Goal: Transaction & Acquisition: Purchase product/service

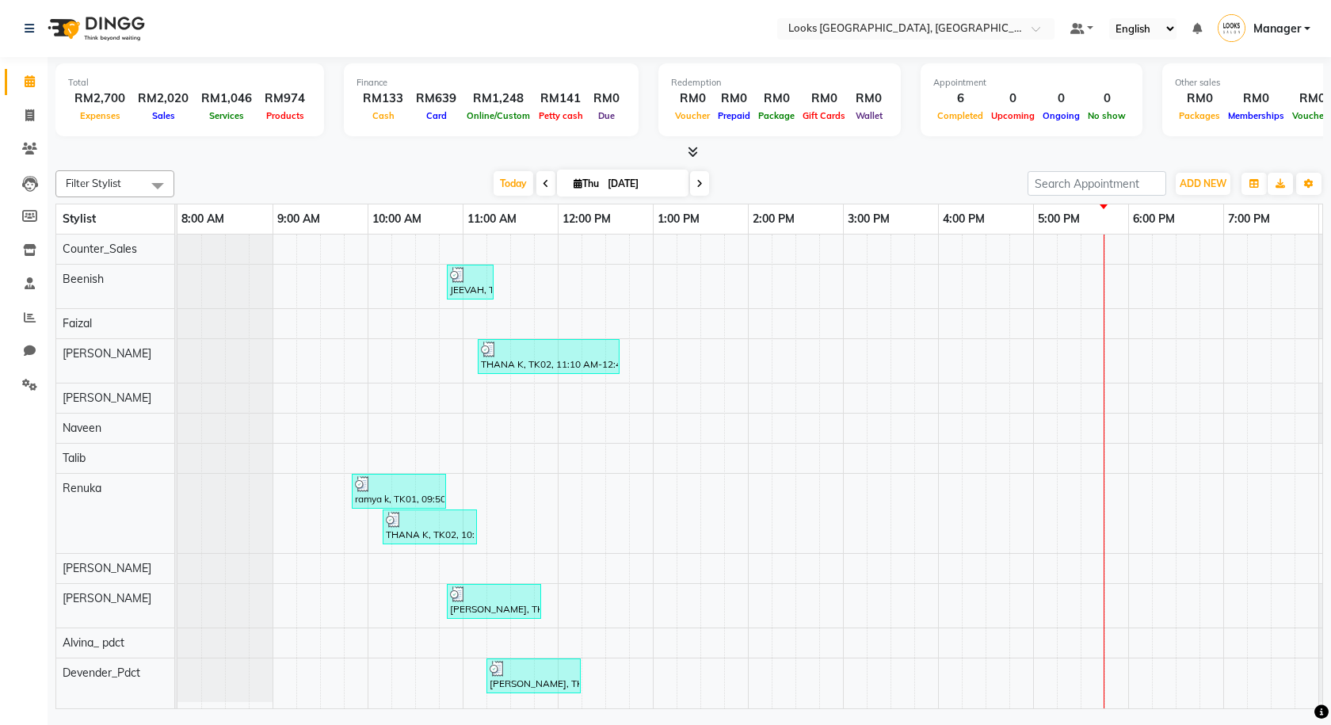
scroll to position [0, 91]
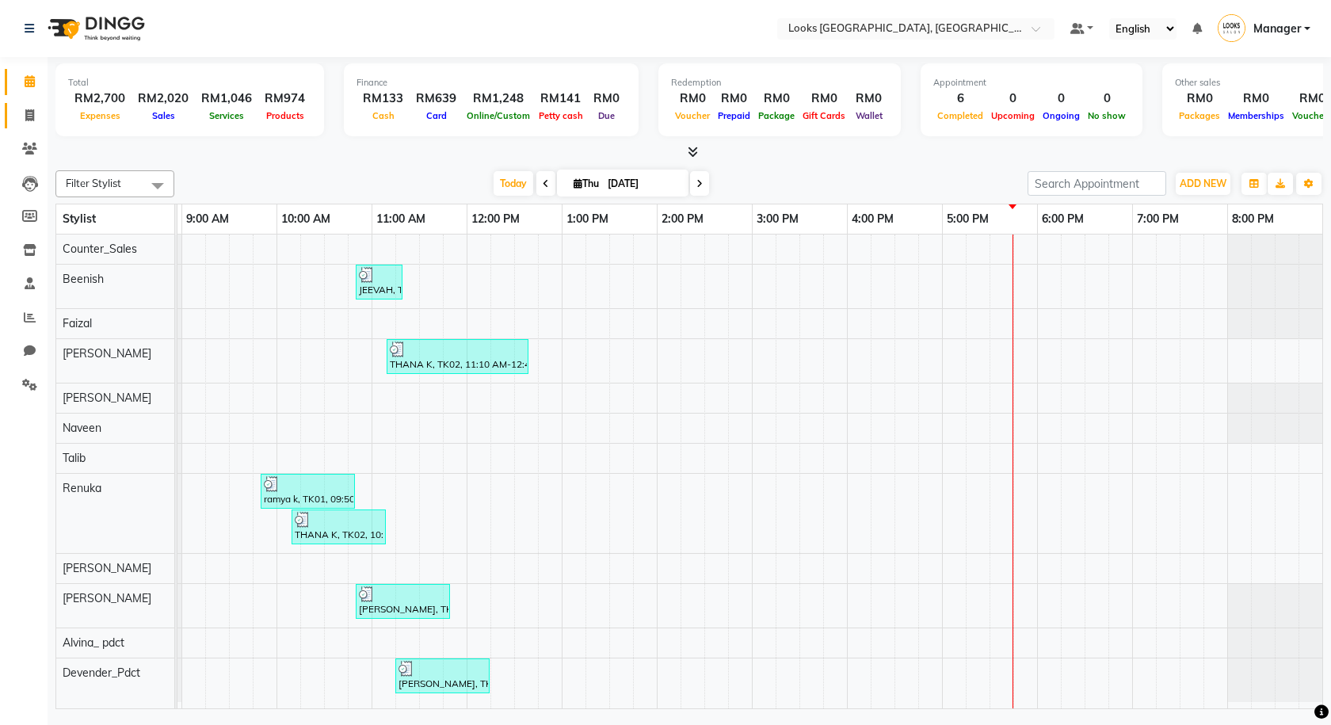
click at [19, 105] on link "Invoice" at bounding box center [24, 116] width 38 height 26
select select "service"
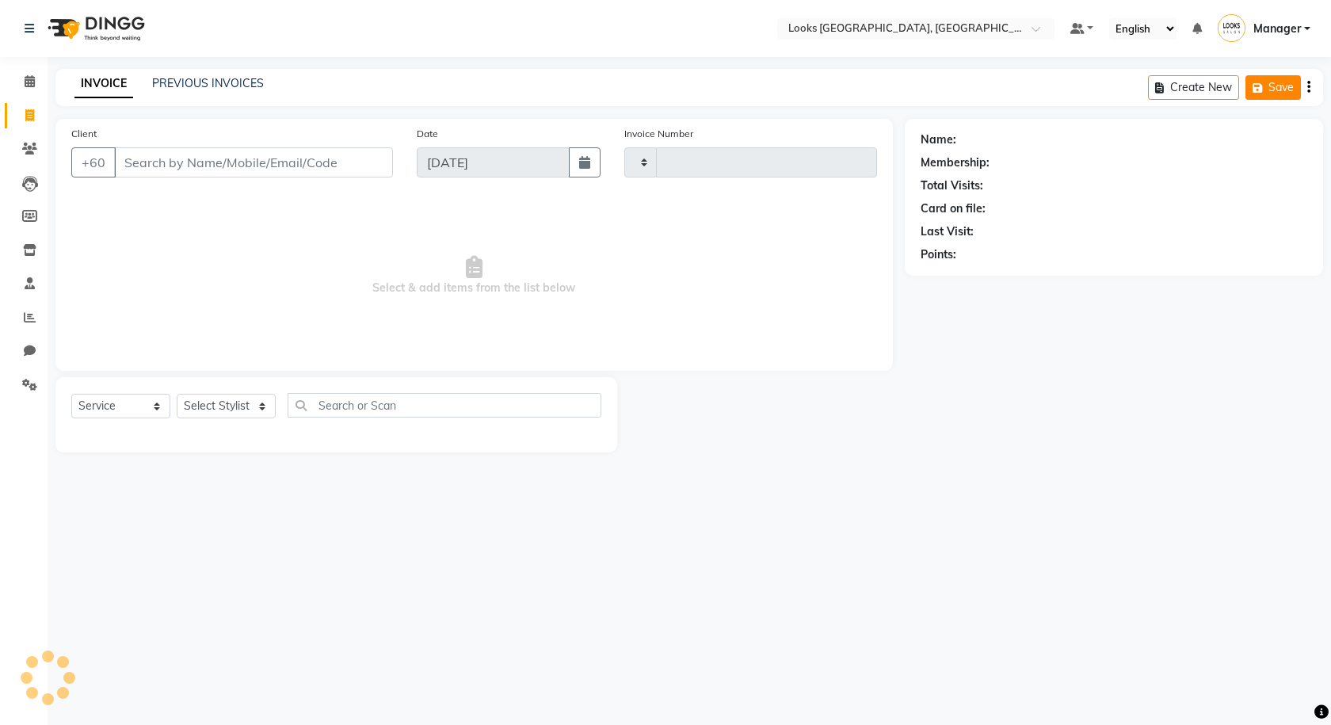
type input "1244"
select select "8109"
click at [1246, 82] on button "Open Invoices" at bounding box center [1248, 87] width 105 height 25
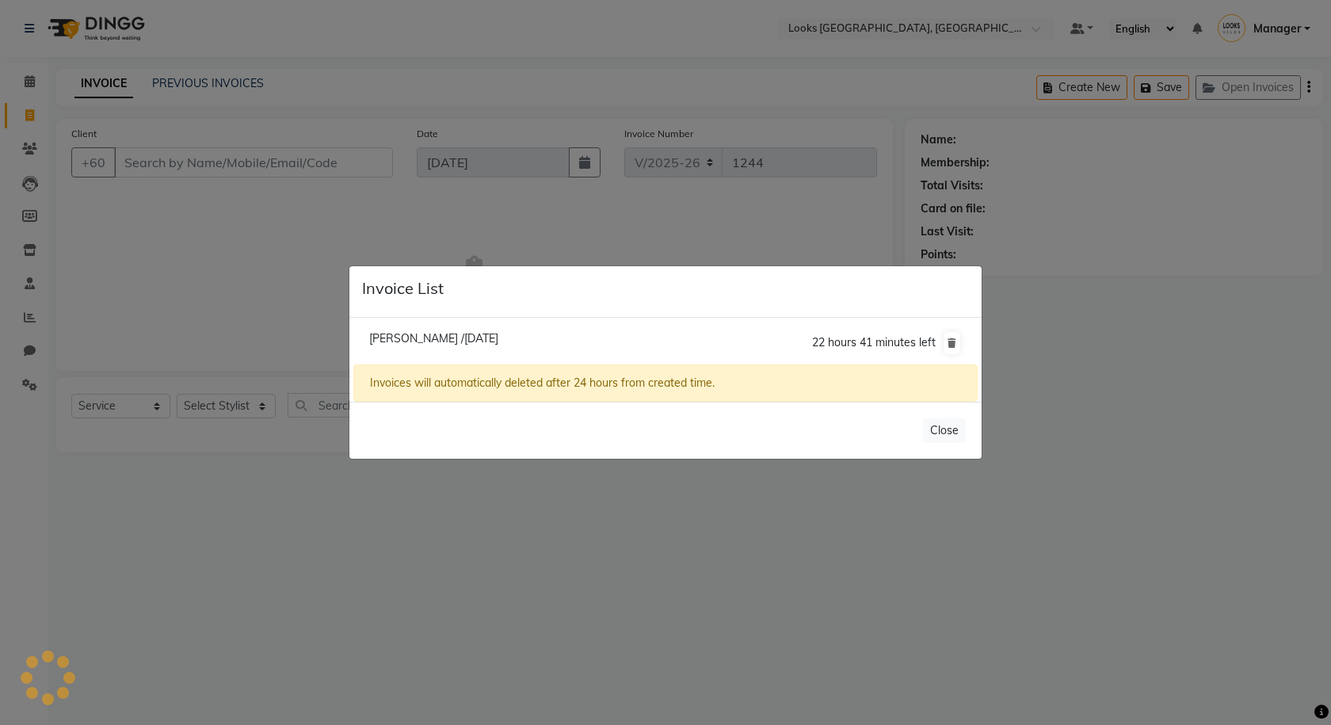
click at [379, 338] on span "Thilak /04 September 2025" at bounding box center [433, 338] width 129 height 14
type input "122922848"
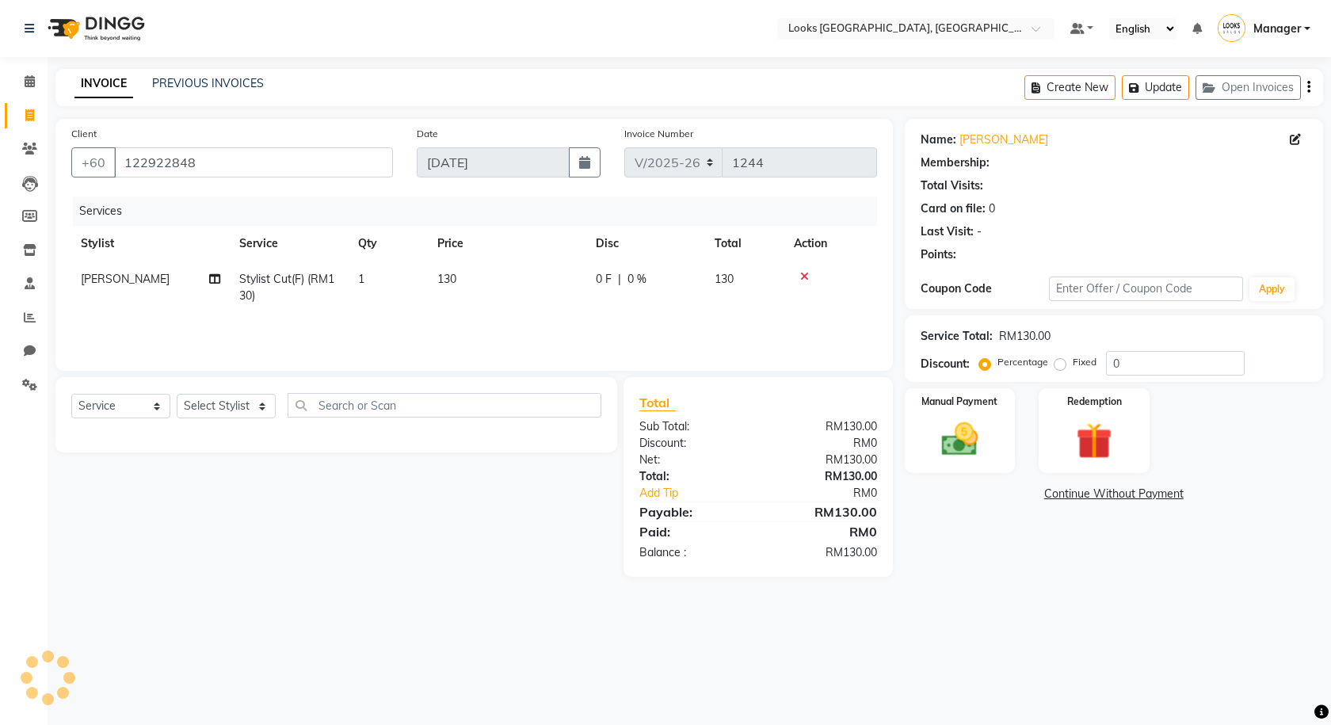
select select "1: Object"
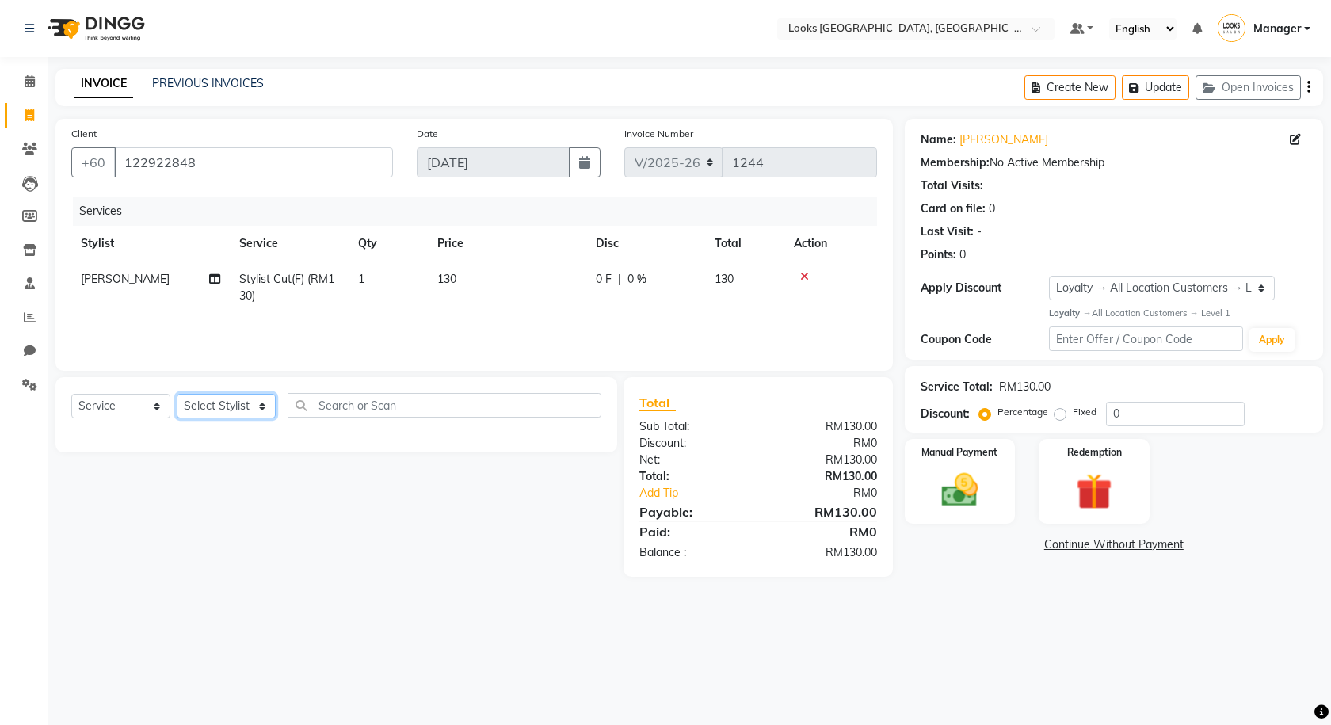
click at [254, 409] on select "Select Stylist Alvina_ pdct Awaiz_Mgr Beenish Counter_Sales Cynthia_pdct Devend…" at bounding box center [226, 406] width 99 height 25
select select "85715"
click at [177, 394] on select "Select Stylist Alvina_ pdct Awaiz_Mgr Beenish Counter_Sales Cynthia_pdct Devend…" at bounding box center [226, 406] width 99 height 25
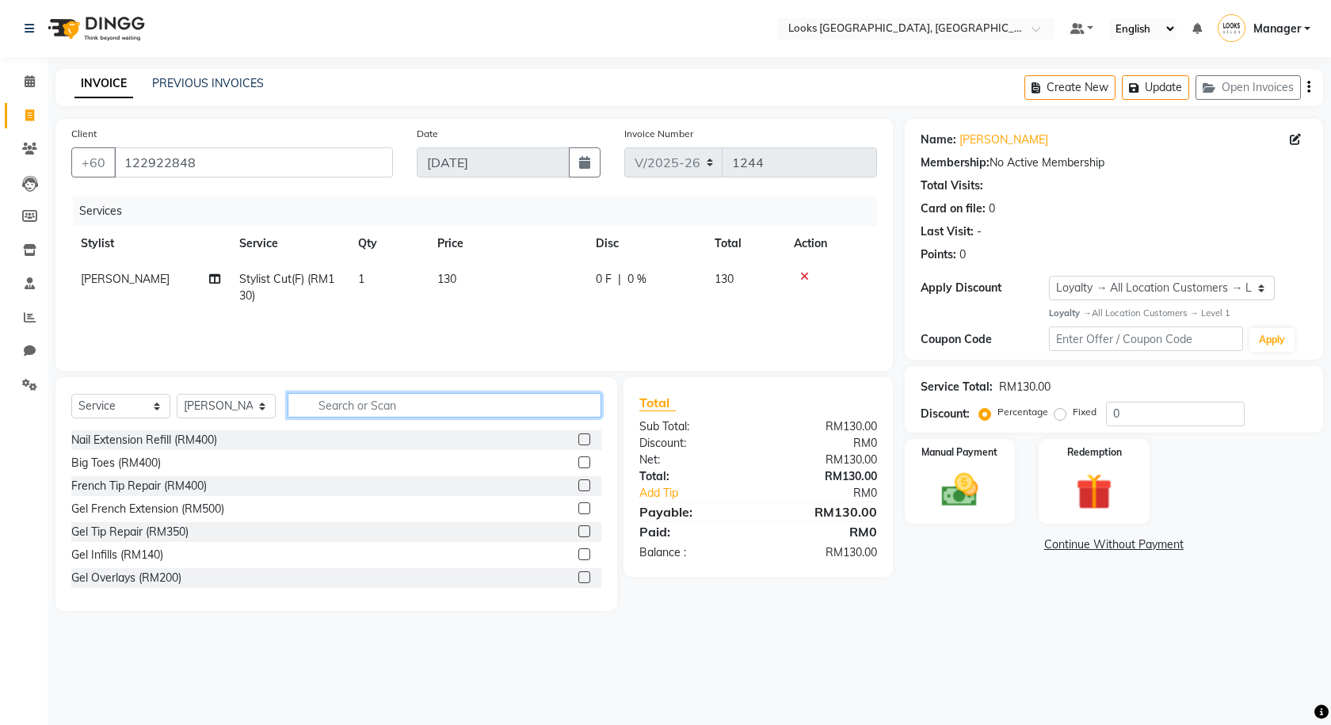
click at [380, 397] on input "text" at bounding box center [445, 405] width 314 height 25
type input "PEDICURE"
click at [578, 575] on label at bounding box center [584, 577] width 12 height 12
click at [578, 575] on input "checkbox" at bounding box center [583, 578] width 10 height 10
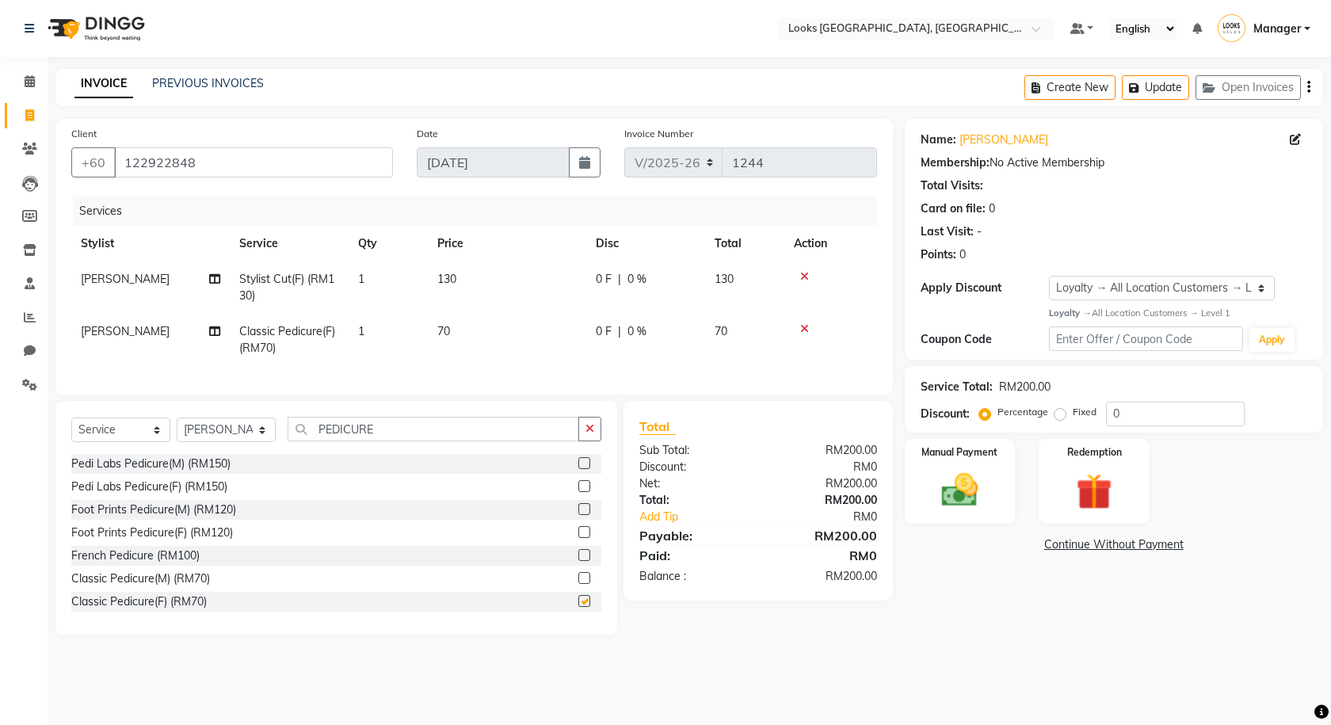
checkbox input "false"
click at [496, 302] on td "130" at bounding box center [507, 287] width 158 height 52
select select "75538"
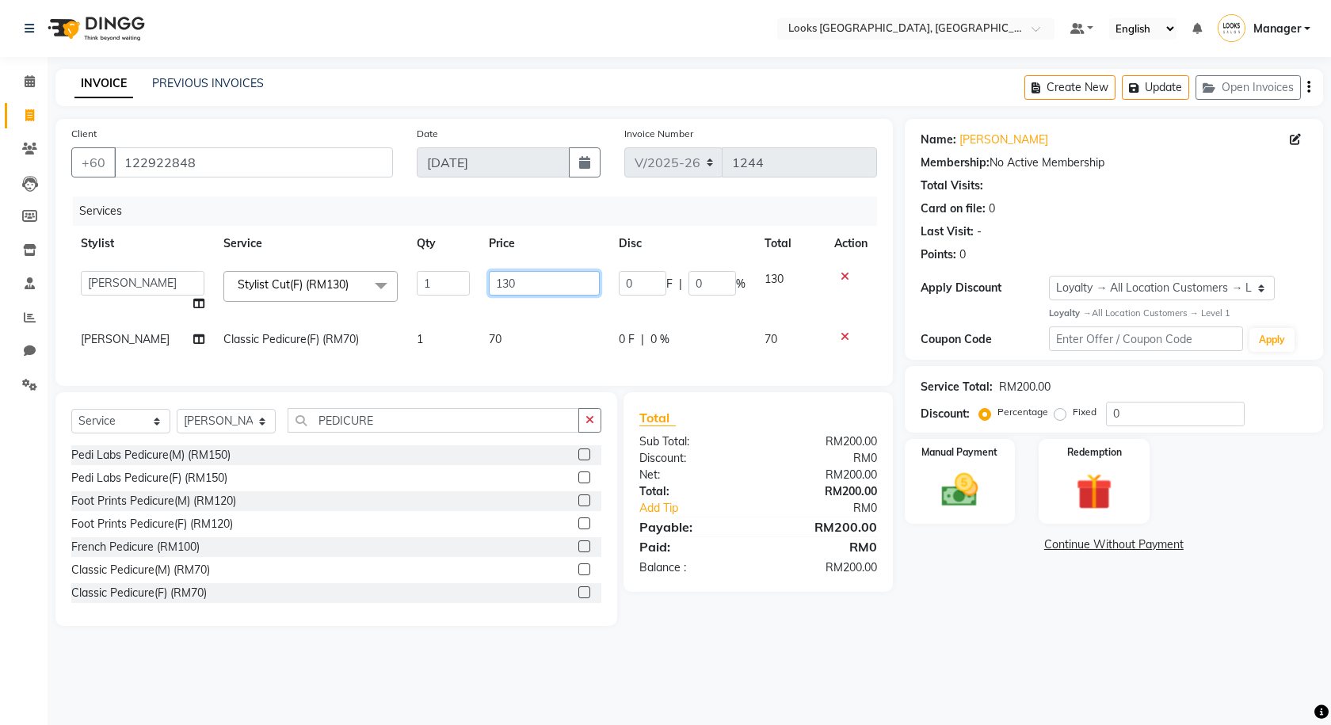
drag, startPoint x: 527, startPoint y: 280, endPoint x: 474, endPoint y: 273, distance: 53.5
click at [474, 273] on tr "Alvina_ pdct Awaiz_Mgr Beenish Counter_Sales Cynthia_pdct Devender_Pdct Faizal …" at bounding box center [474, 291] width 806 height 60
type input "120"
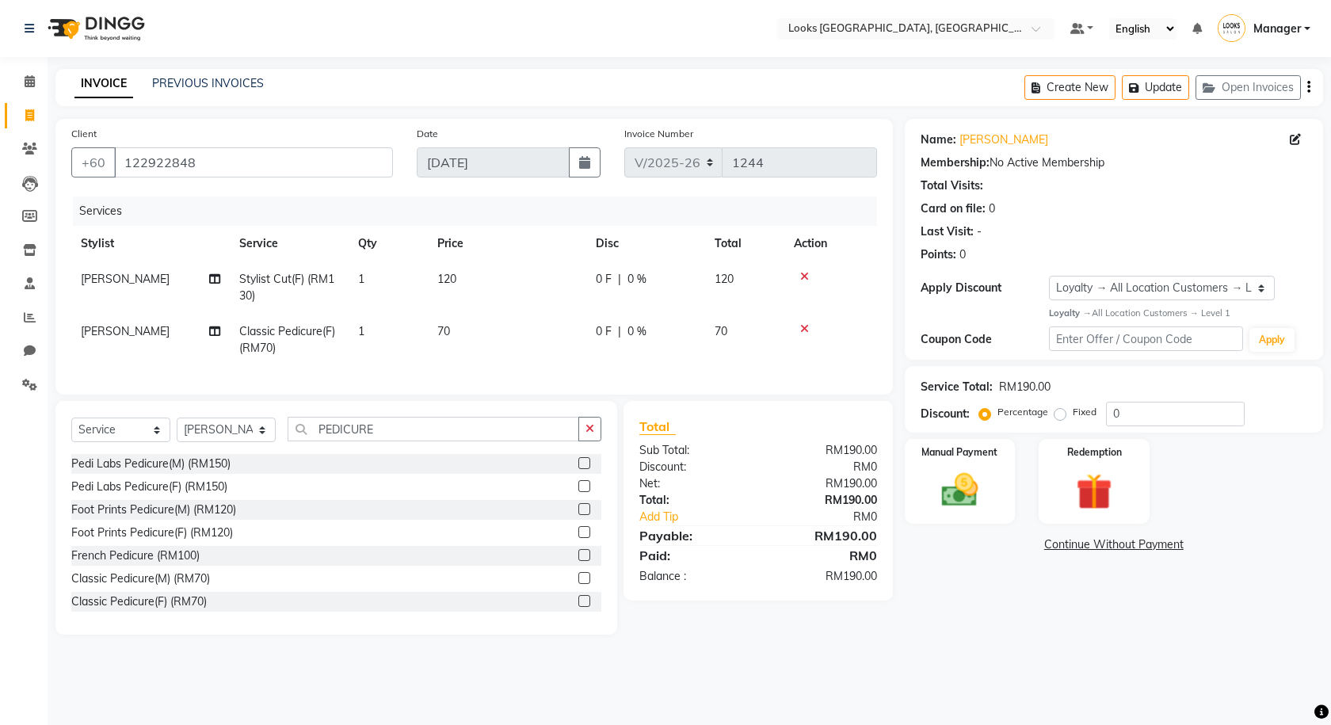
click at [593, 285] on td "0 F | 0 %" at bounding box center [645, 287] width 119 height 52
select select "75538"
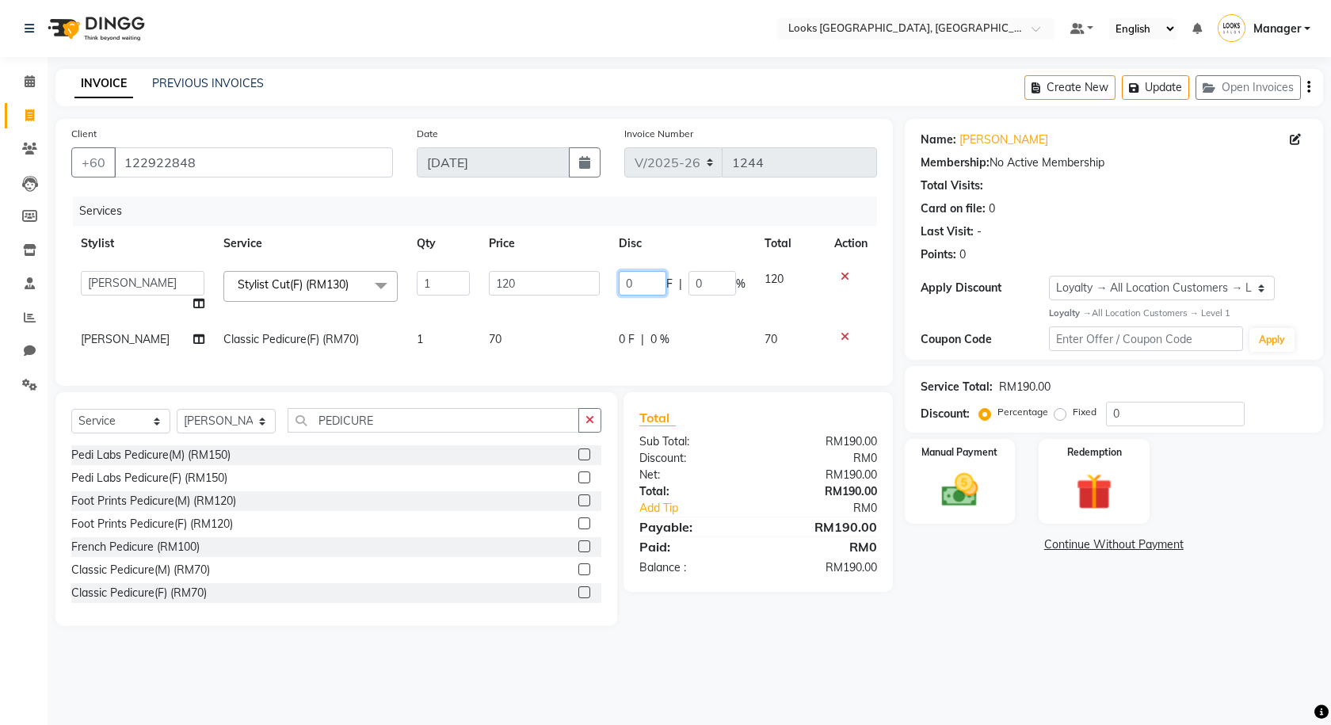
drag, startPoint x: 631, startPoint y: 279, endPoint x: 599, endPoint y: 269, distance: 33.8
click at [599, 269] on tr "Alvina_ pdct Awaiz_Mgr Beenish Counter_Sales Cynthia_pdct Devender_Pdct Faizal …" at bounding box center [474, 291] width 806 height 60
type input "41"
click at [570, 334] on td "70" at bounding box center [544, 340] width 131 height 36
select select "85715"
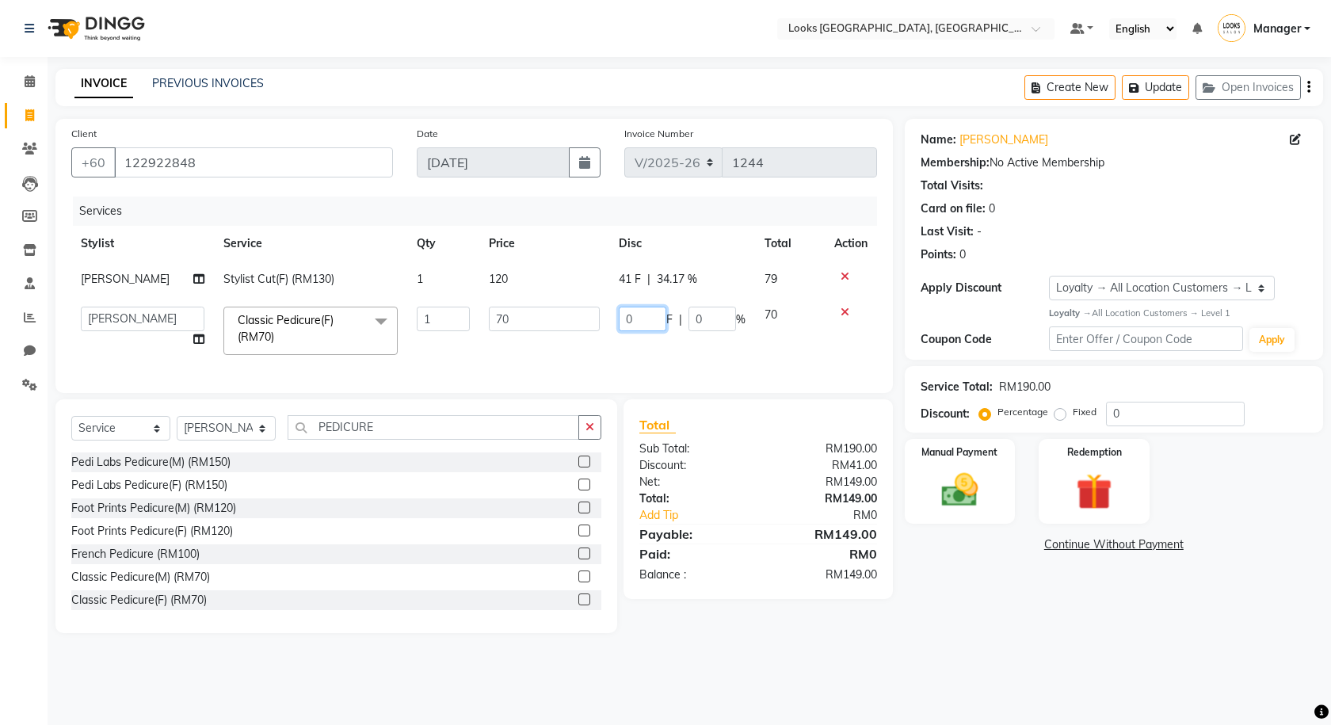
drag, startPoint x: 635, startPoint y: 321, endPoint x: 587, endPoint y: 304, distance: 51.1
click at [587, 304] on tr "Alvina_ pdct Awaiz_Mgr Beenish Counter_Sales Cynthia_pdct Devender_Pdct Faizal …" at bounding box center [474, 330] width 806 height 67
type input "11"
click at [1047, 624] on div "Name: Thilak Membership: No Active Membership Total Visits: Card on file: 0 Las…" at bounding box center [1120, 376] width 430 height 514
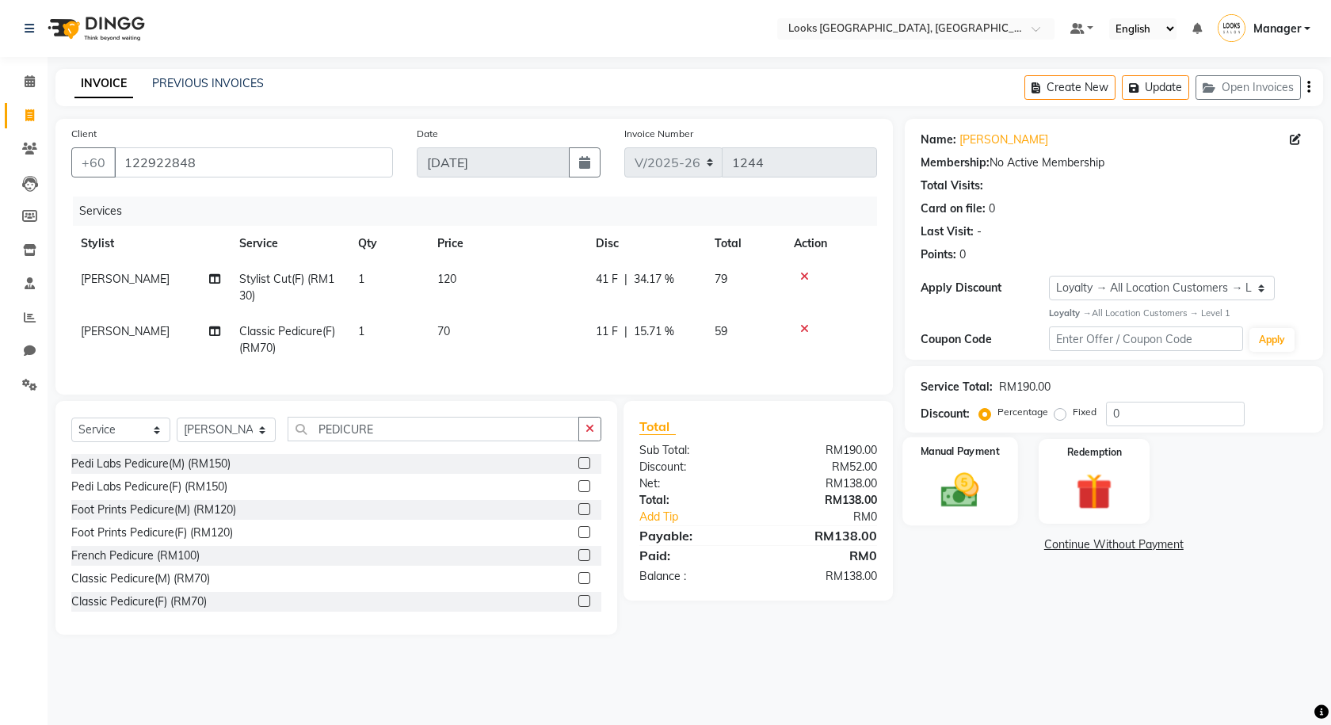
click at [990, 468] on img at bounding box center [960, 490] width 62 height 44
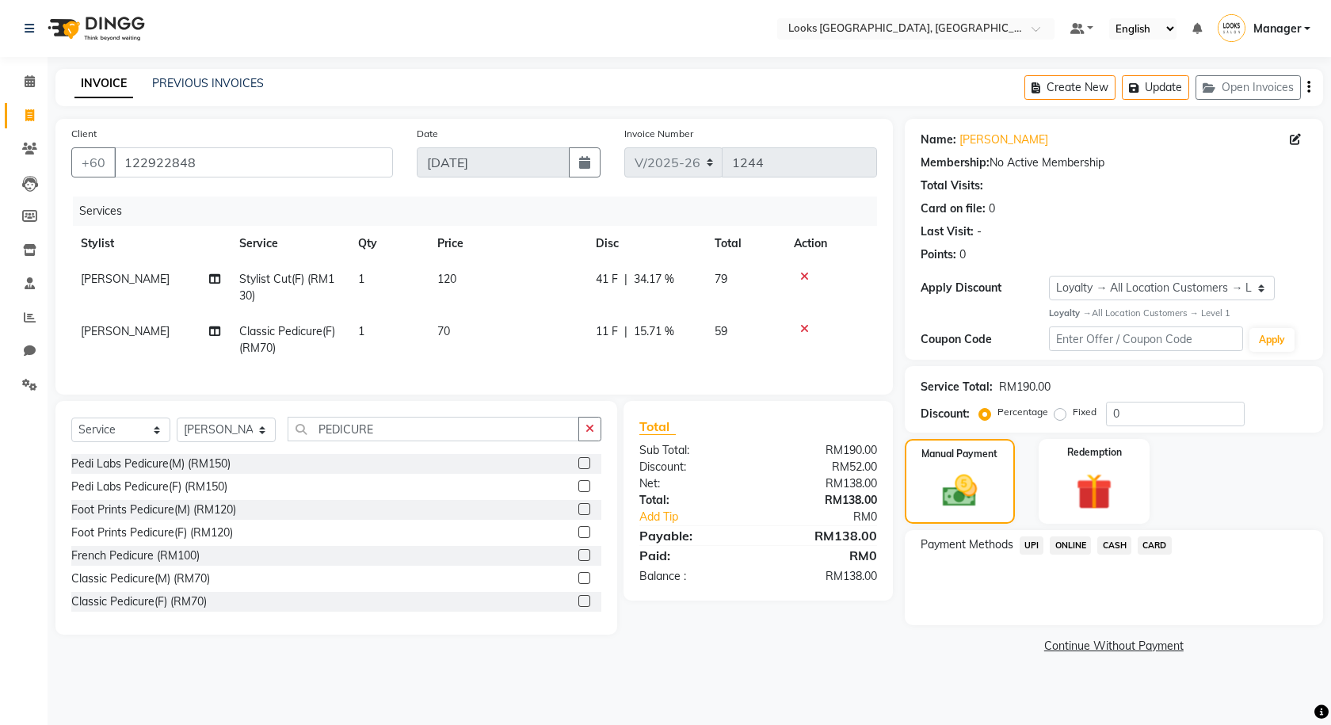
click at [1116, 543] on span "CASH" at bounding box center [1114, 545] width 34 height 18
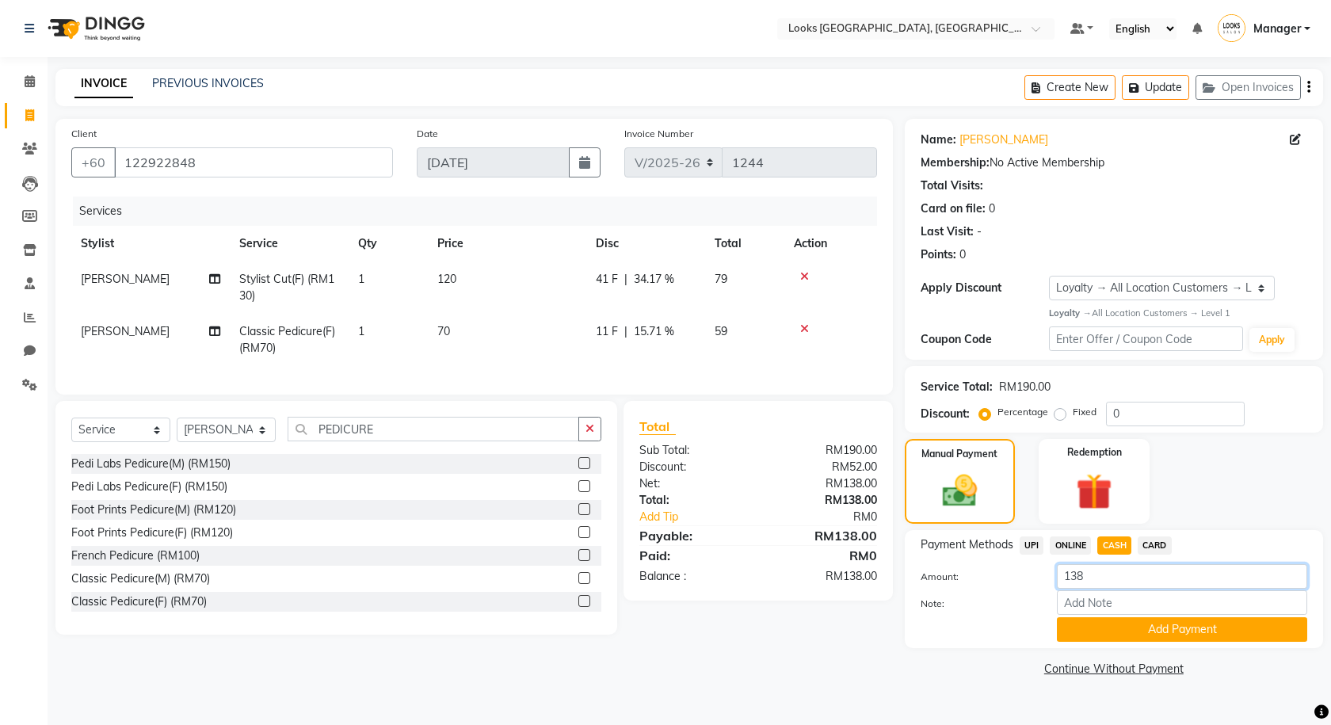
drag, startPoint x: 1095, startPoint y: 578, endPoint x: 995, endPoint y: 576, distance: 99.9
click at [995, 576] on div "Amount: 138" at bounding box center [1114, 577] width 410 height 27
type input "200"
click at [1079, 627] on button "Add Payment" at bounding box center [1182, 629] width 250 height 25
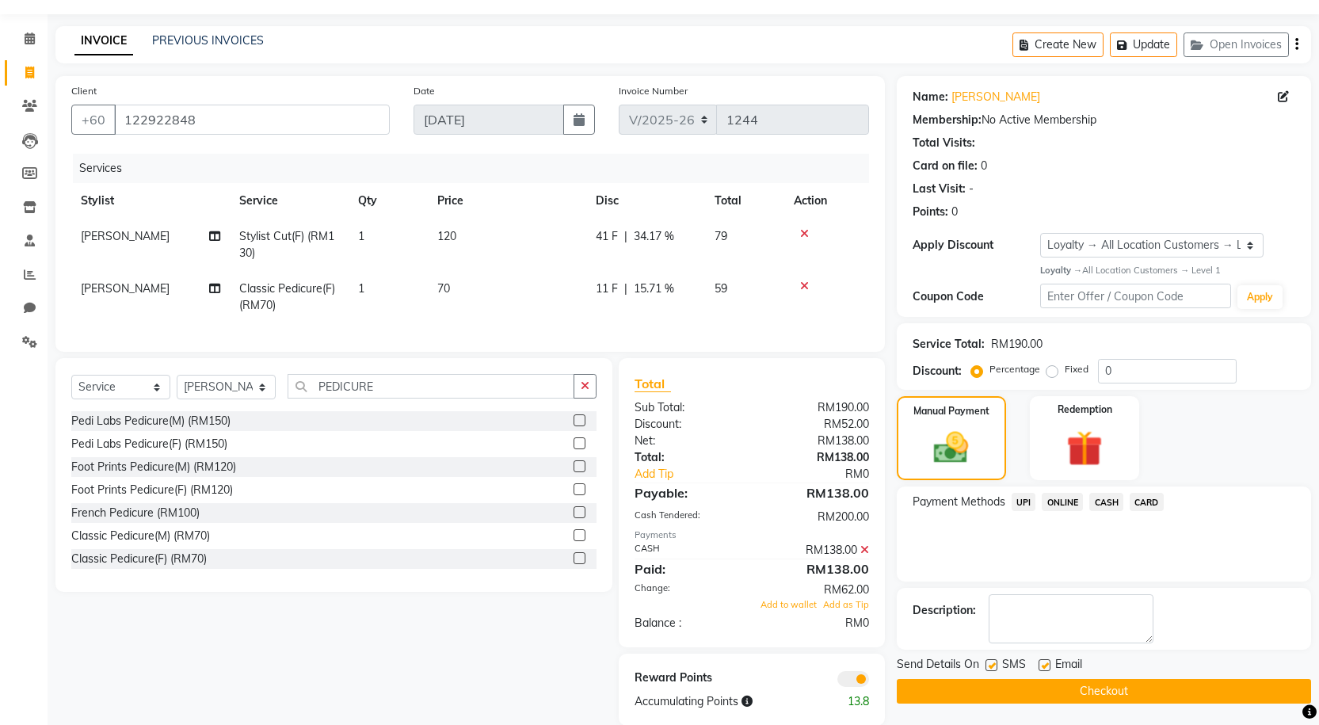
scroll to position [79, 0]
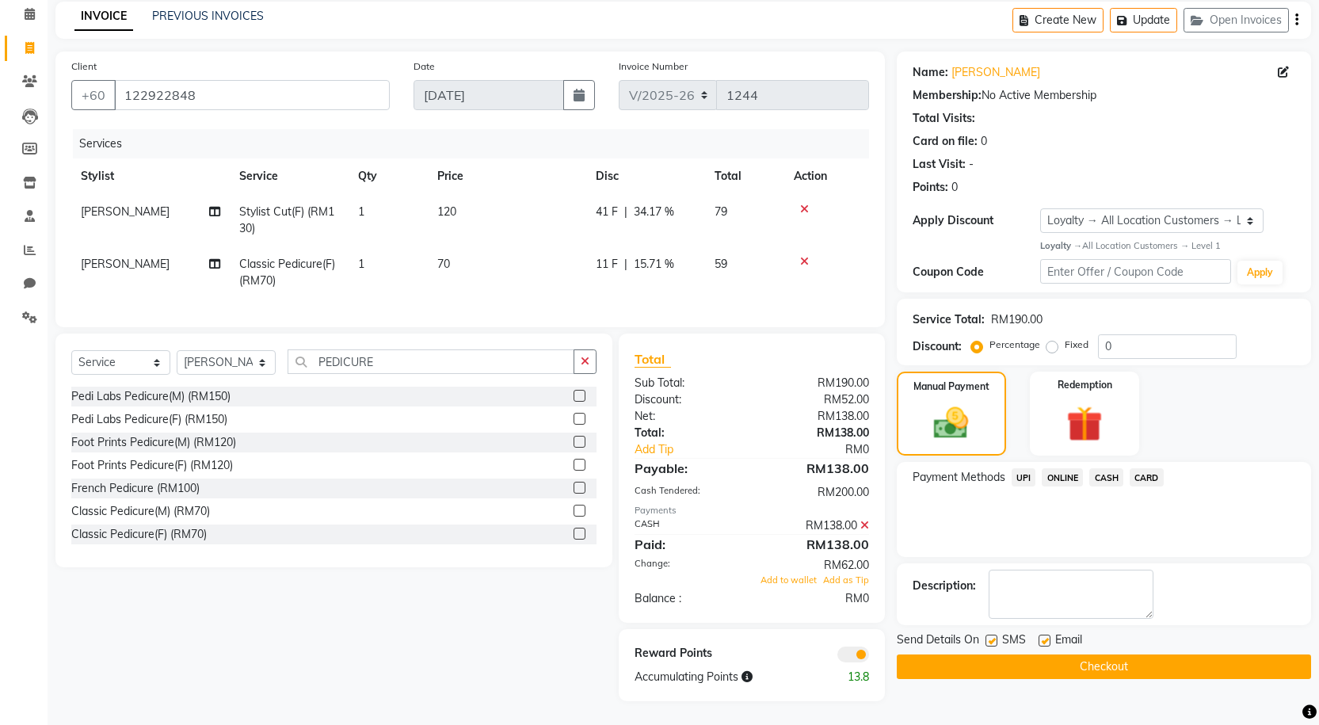
click at [864, 524] on icon at bounding box center [864, 525] width 9 height 11
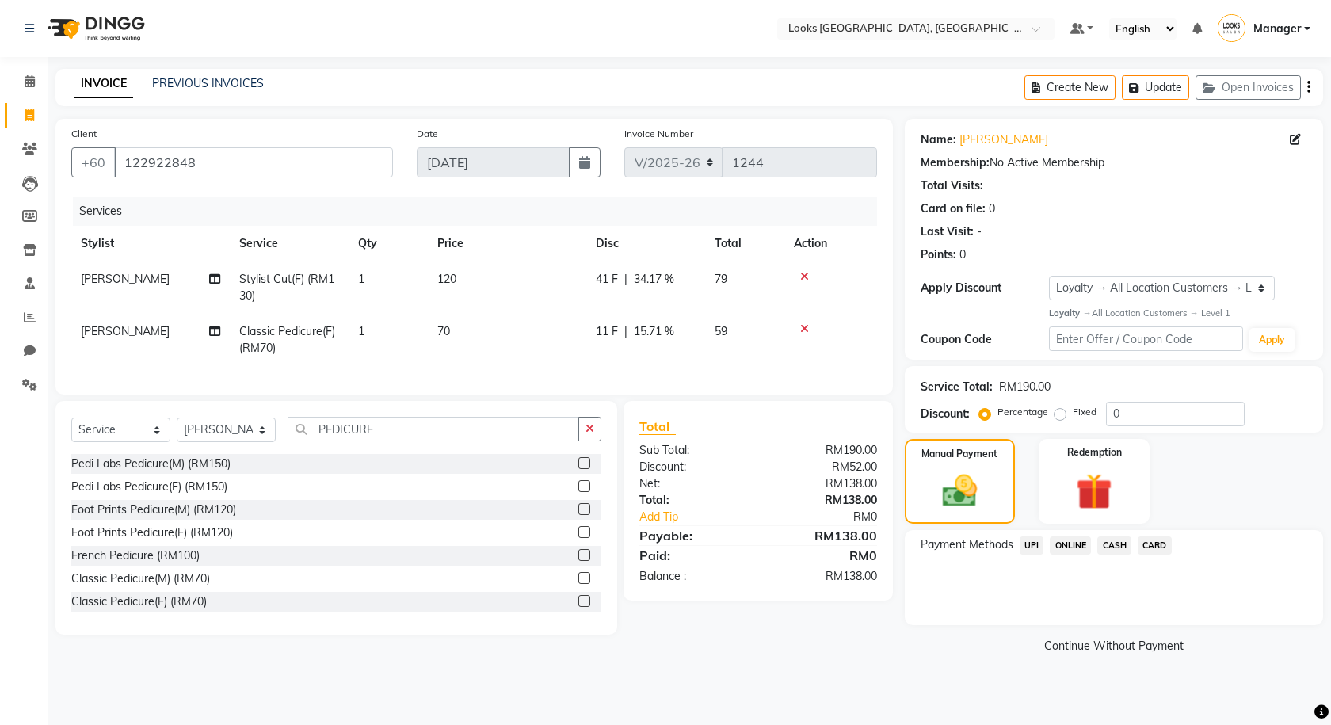
click at [1108, 555] on div "CASH" at bounding box center [1111, 546] width 40 height 21
click at [1109, 542] on span "CASH" at bounding box center [1114, 545] width 34 height 18
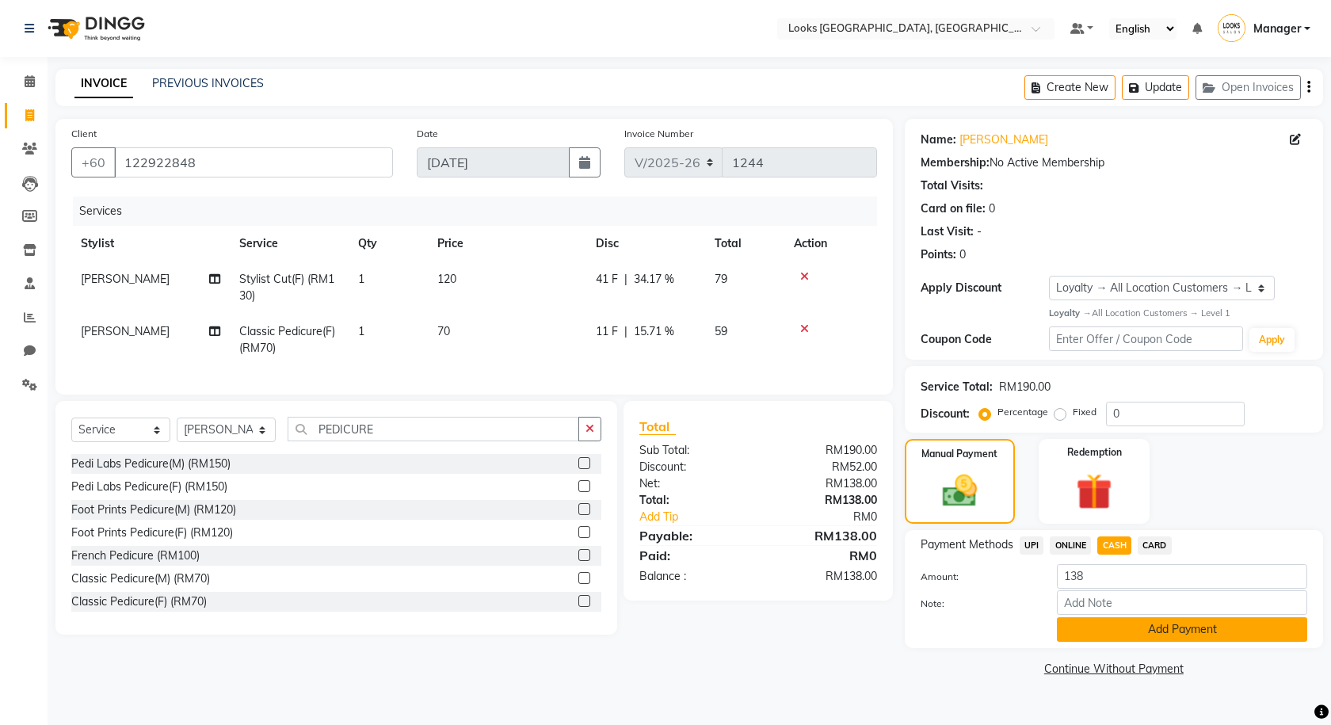
click at [1117, 625] on button "Add Payment" at bounding box center [1182, 629] width 250 height 25
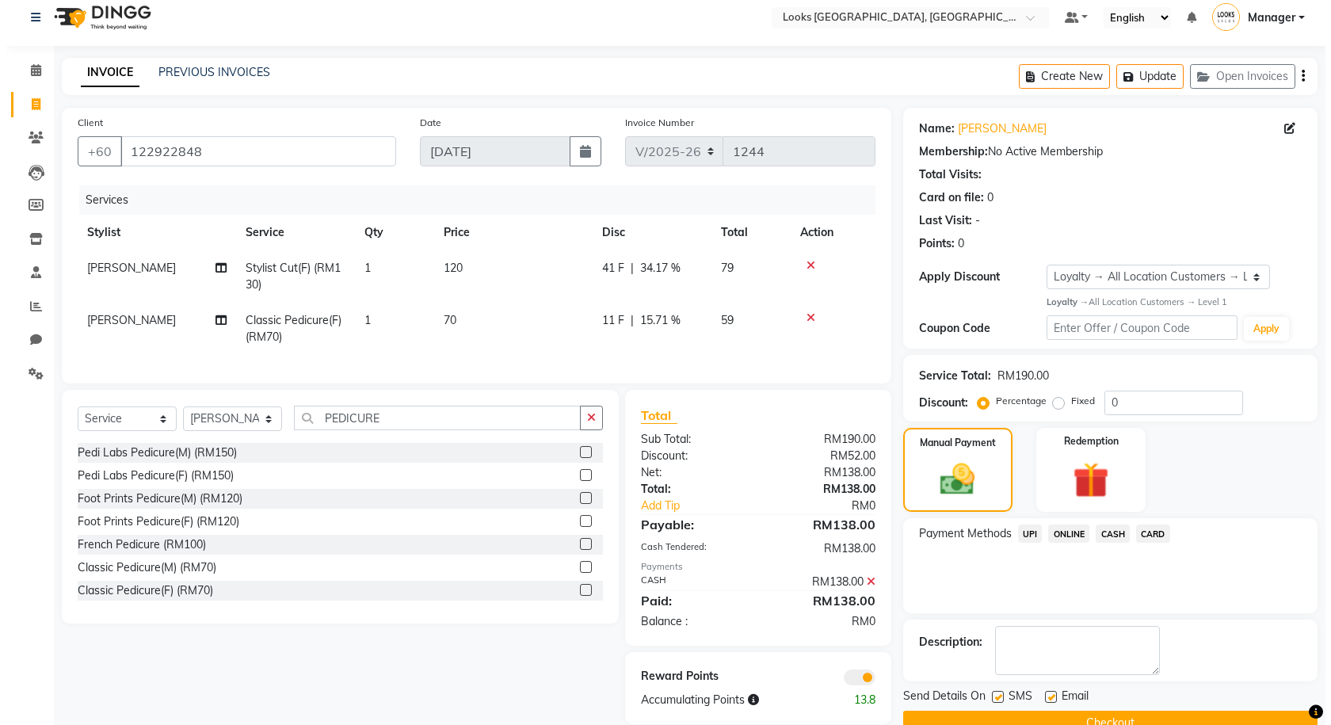
scroll to position [46, 0]
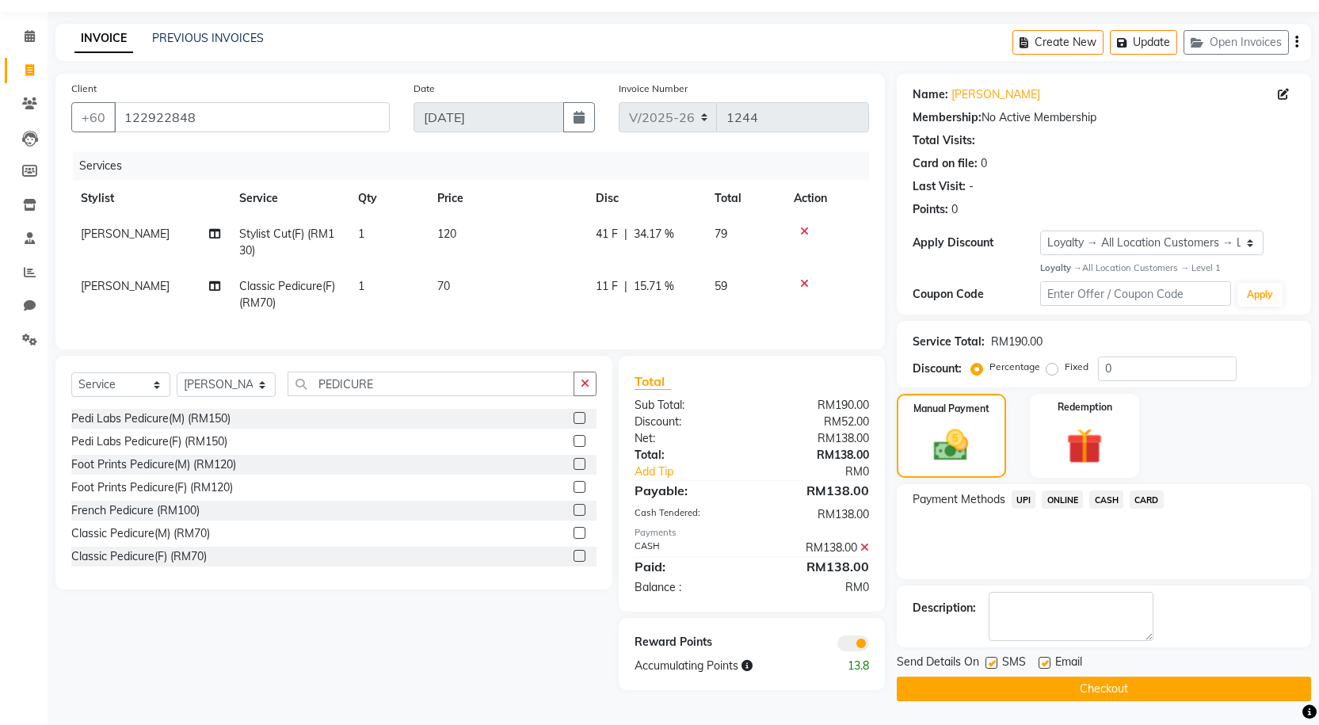
click at [860, 651] on span at bounding box center [853, 643] width 32 height 16
click at [869, 646] on input "checkbox" at bounding box center [869, 646] width 0 height 0
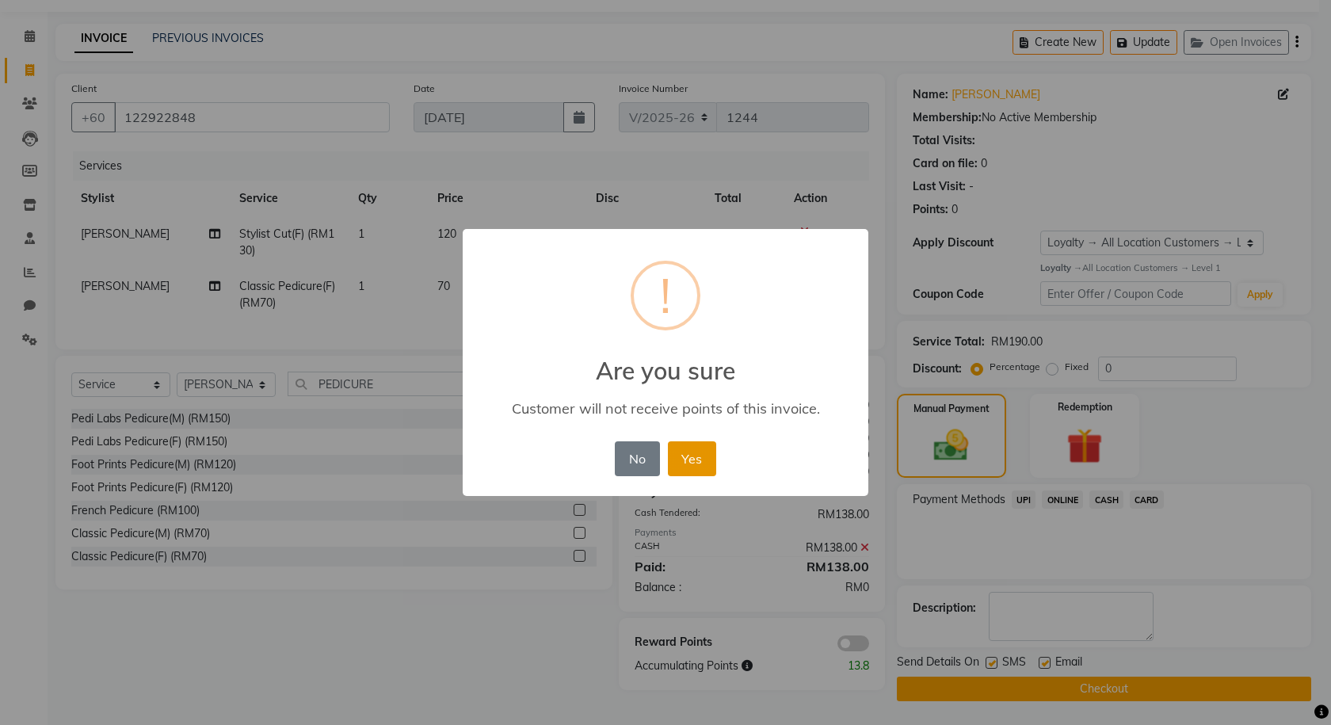
click at [697, 452] on button "Yes" at bounding box center [692, 458] width 48 height 35
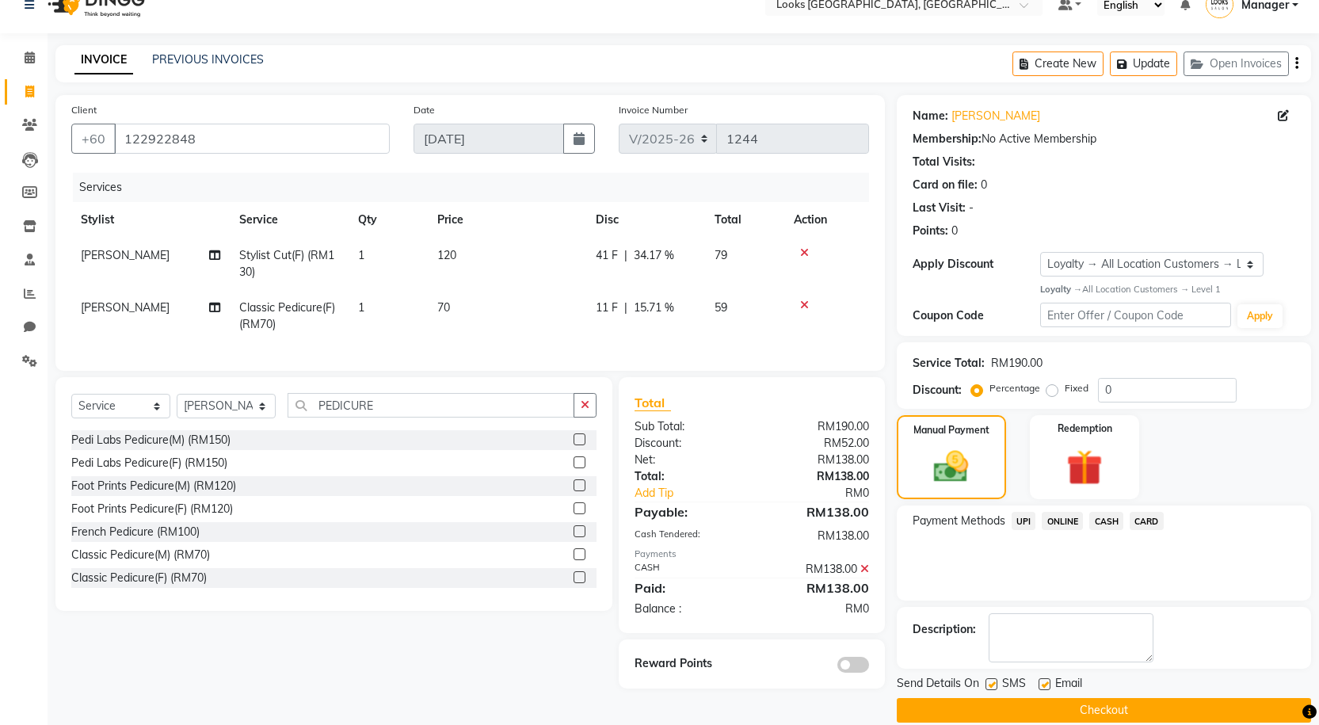
scroll to position [45, 0]
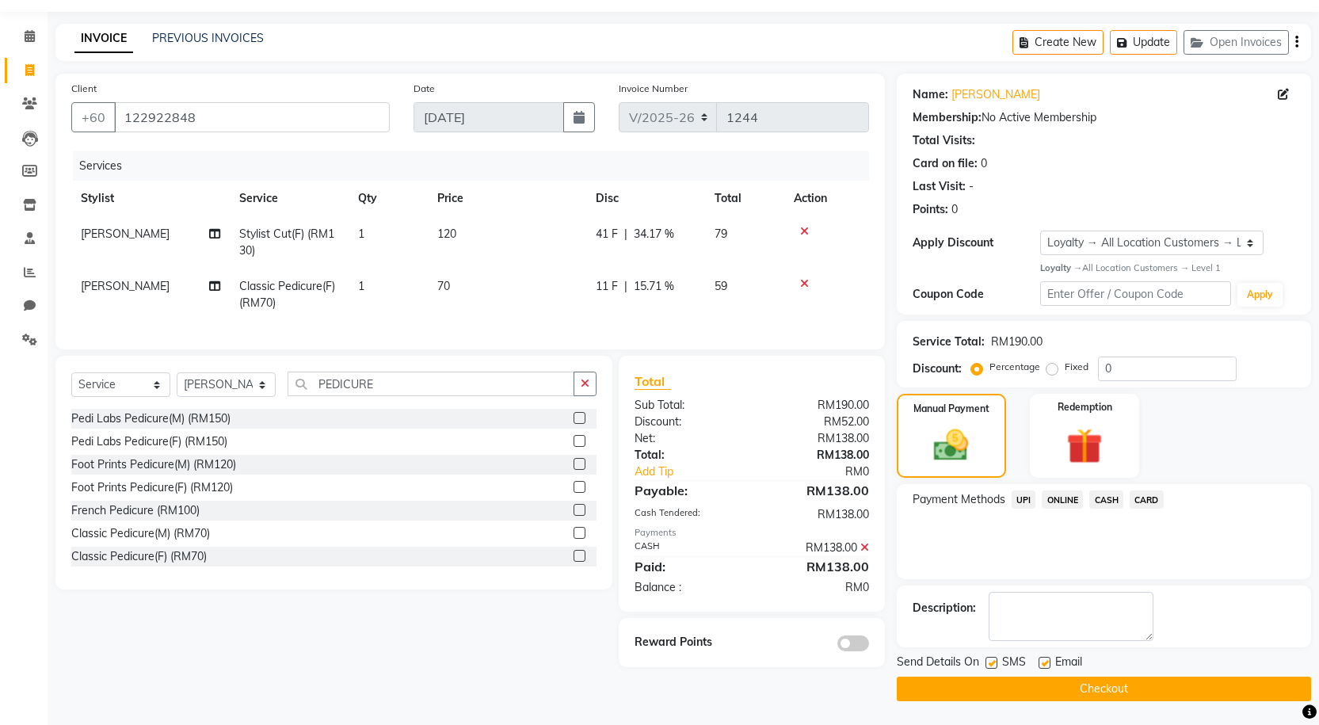
click at [964, 680] on button "Checkout" at bounding box center [1104, 689] width 414 height 25
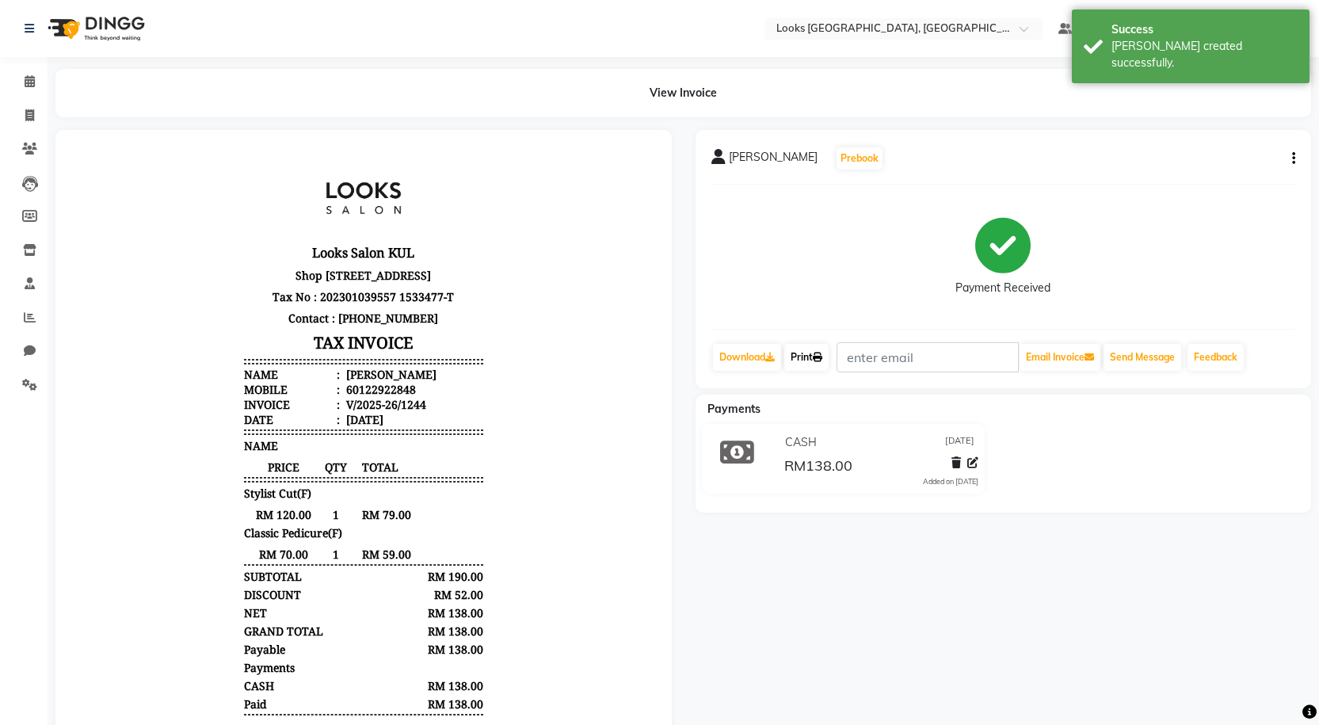
click at [819, 356] on icon at bounding box center [818, 358] width 10 height 10
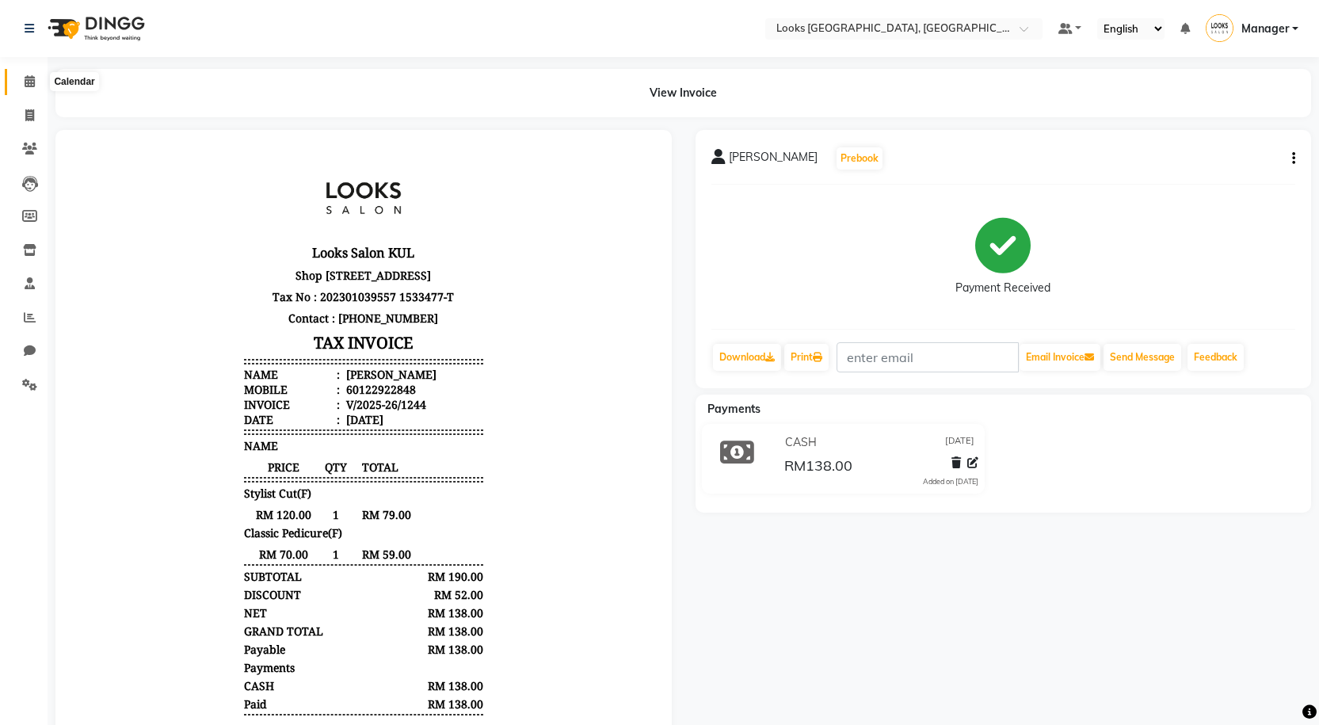
click at [39, 77] on span at bounding box center [30, 82] width 28 height 18
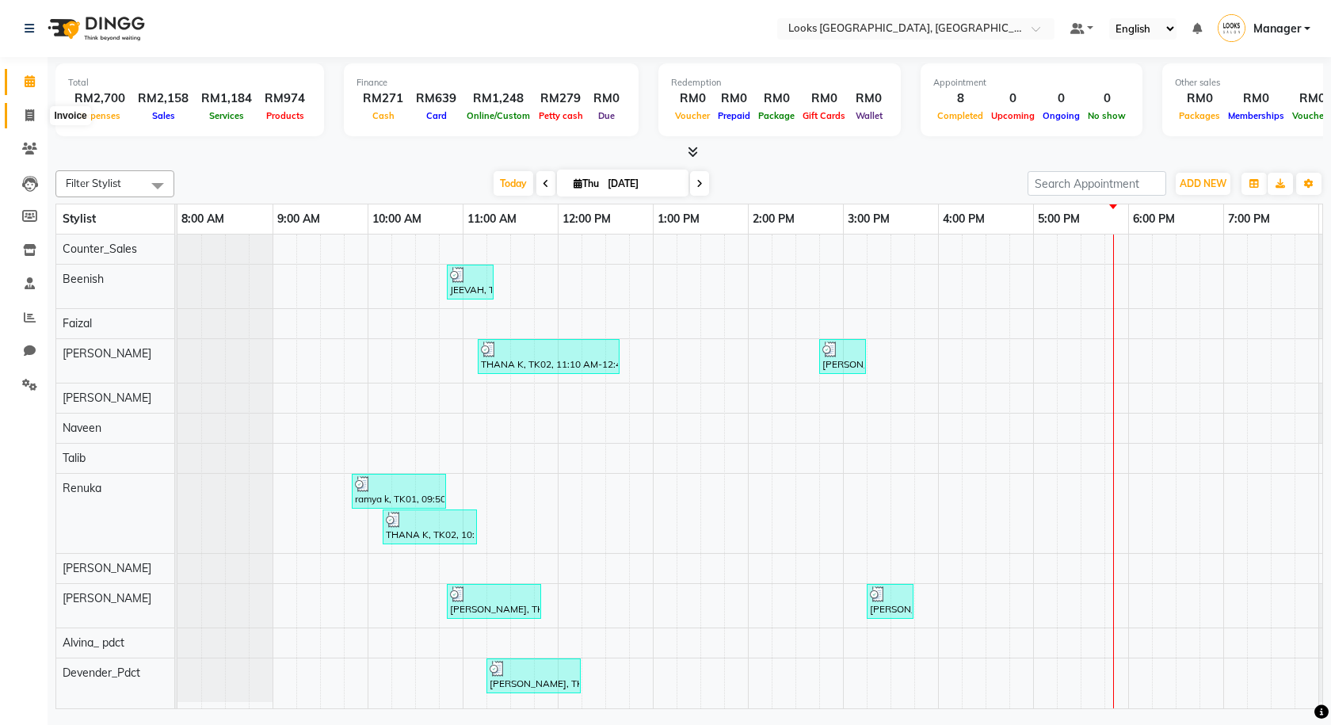
click at [29, 107] on span at bounding box center [30, 116] width 28 height 18
select select "service"
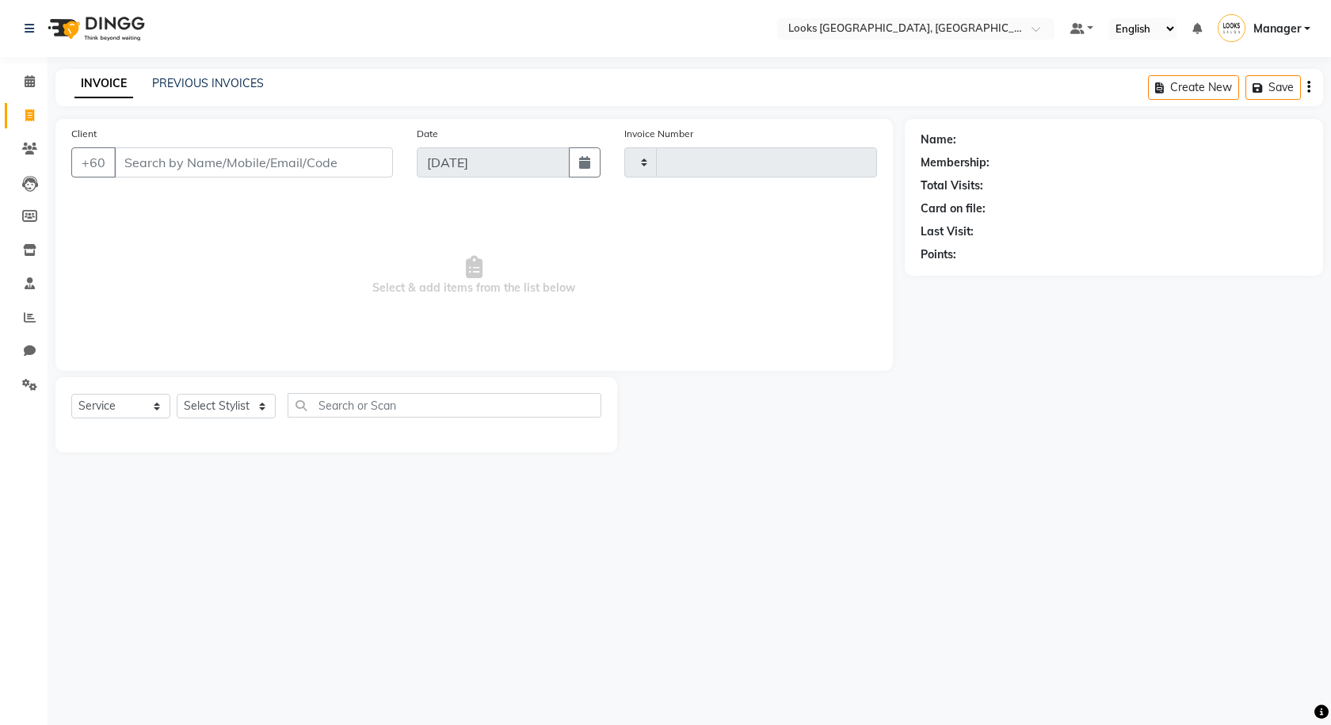
type input "1245"
select select "8109"
click at [21, 91] on link "Calendar" at bounding box center [24, 82] width 38 height 26
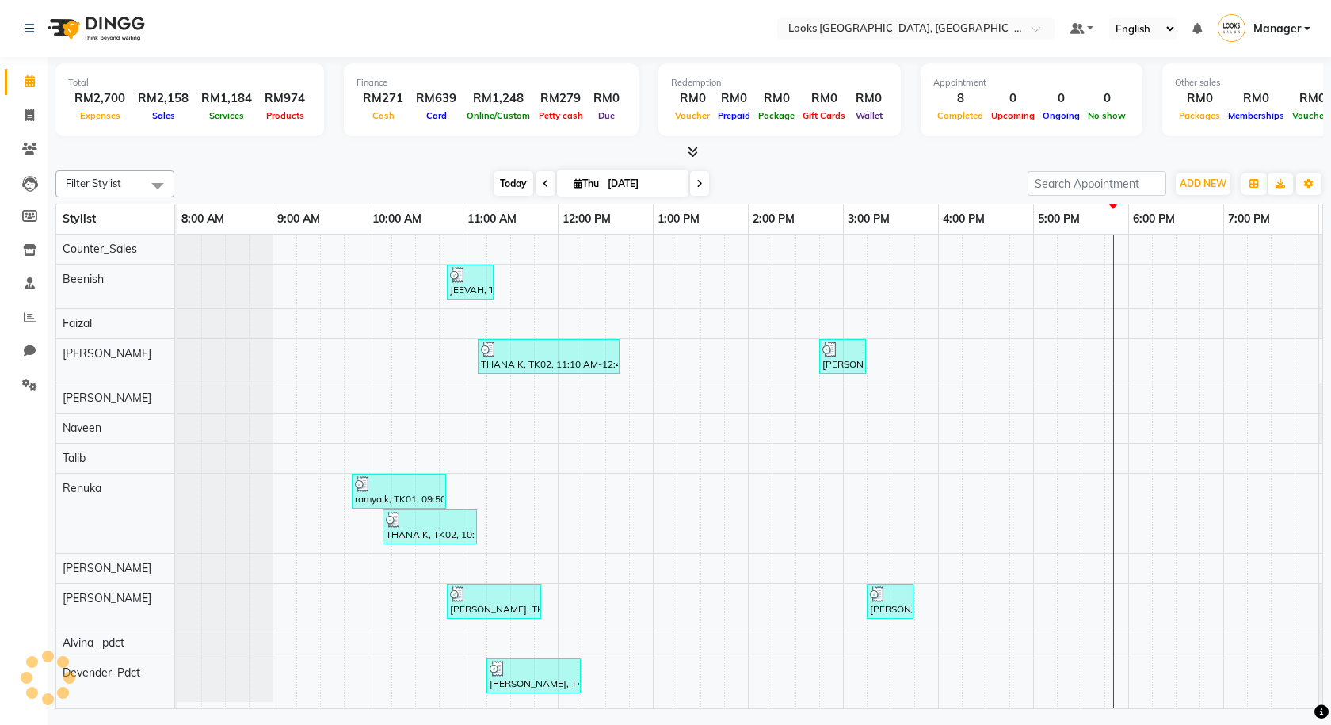
click at [501, 175] on span "Today" at bounding box center [514, 183] width 40 height 25
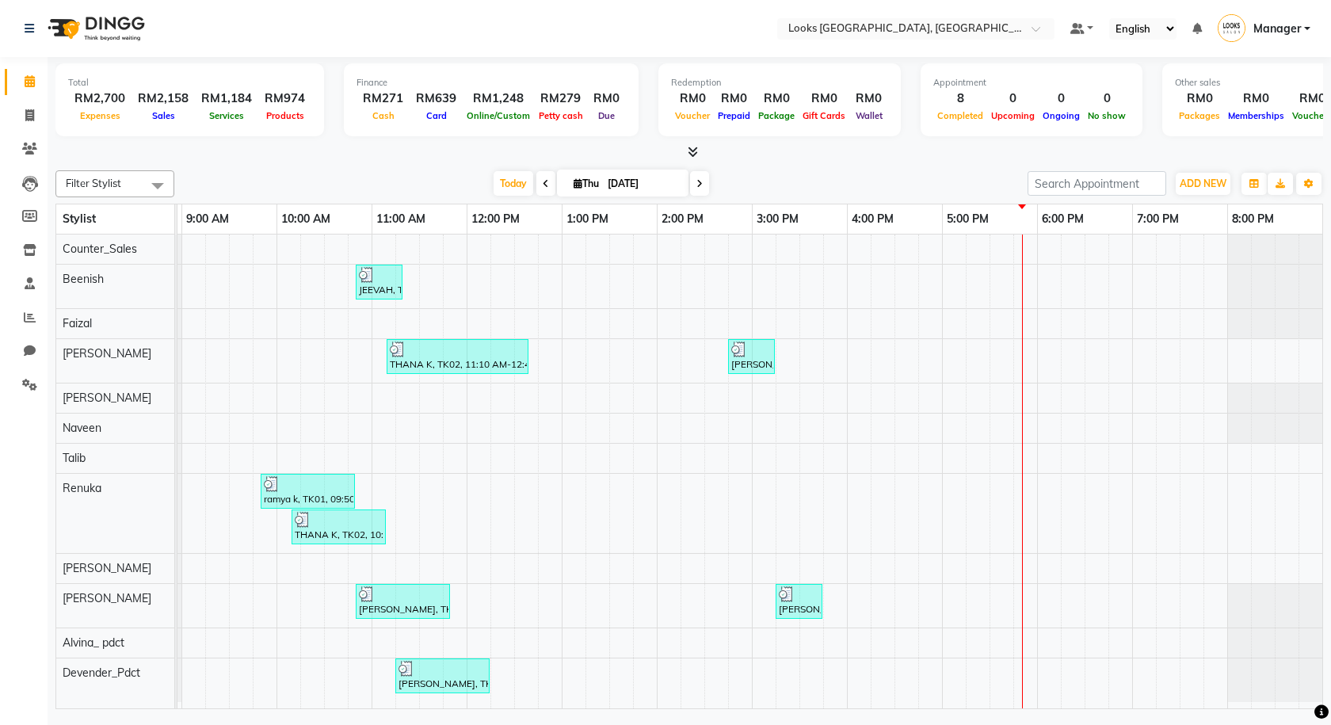
click at [696, 147] on icon at bounding box center [693, 152] width 10 height 12
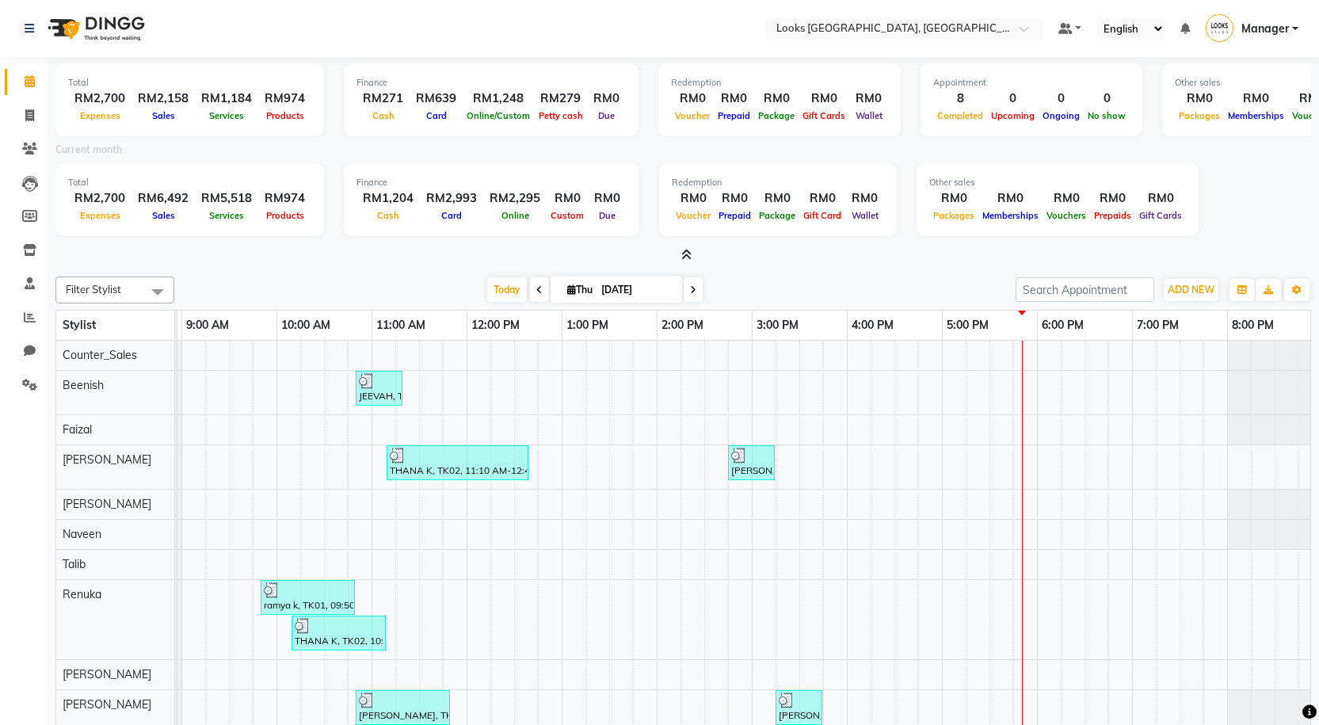
click at [684, 256] on icon at bounding box center [686, 255] width 10 height 12
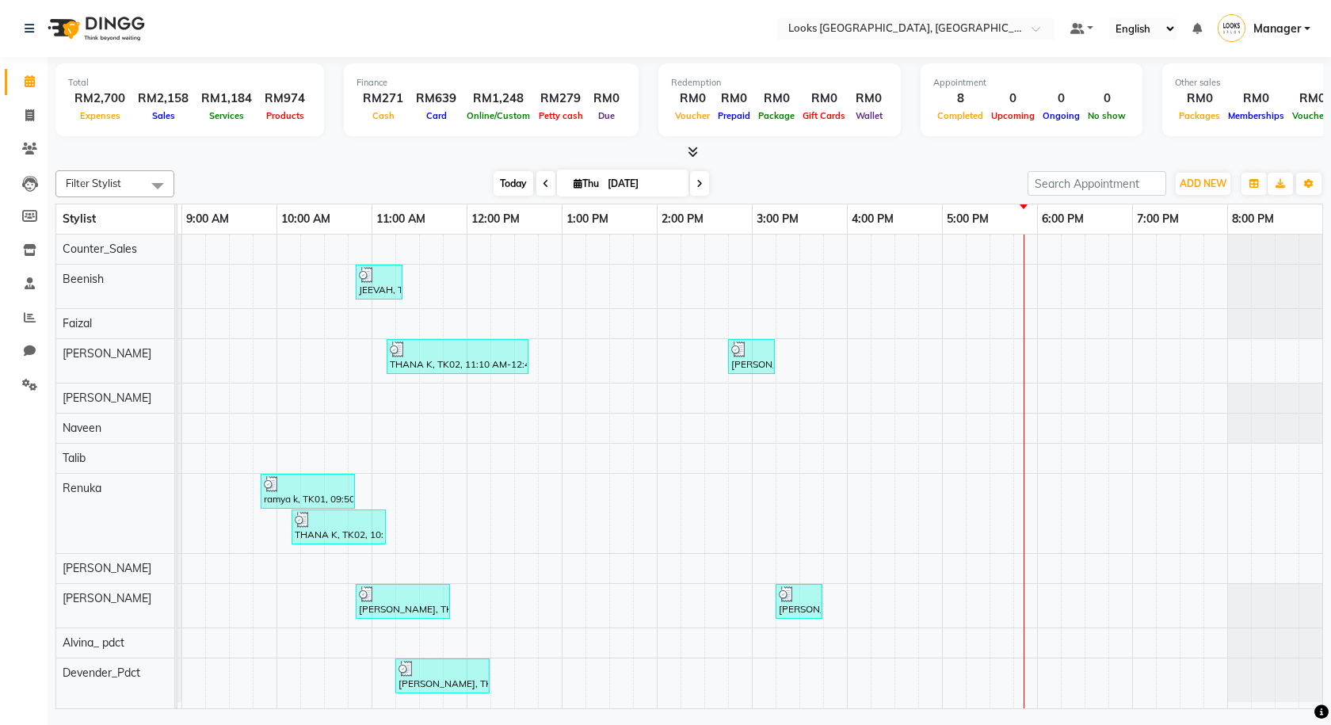
click at [494, 190] on span "Today" at bounding box center [514, 183] width 40 height 25
click at [32, 115] on icon at bounding box center [29, 115] width 9 height 12
select select "8109"
select select "service"
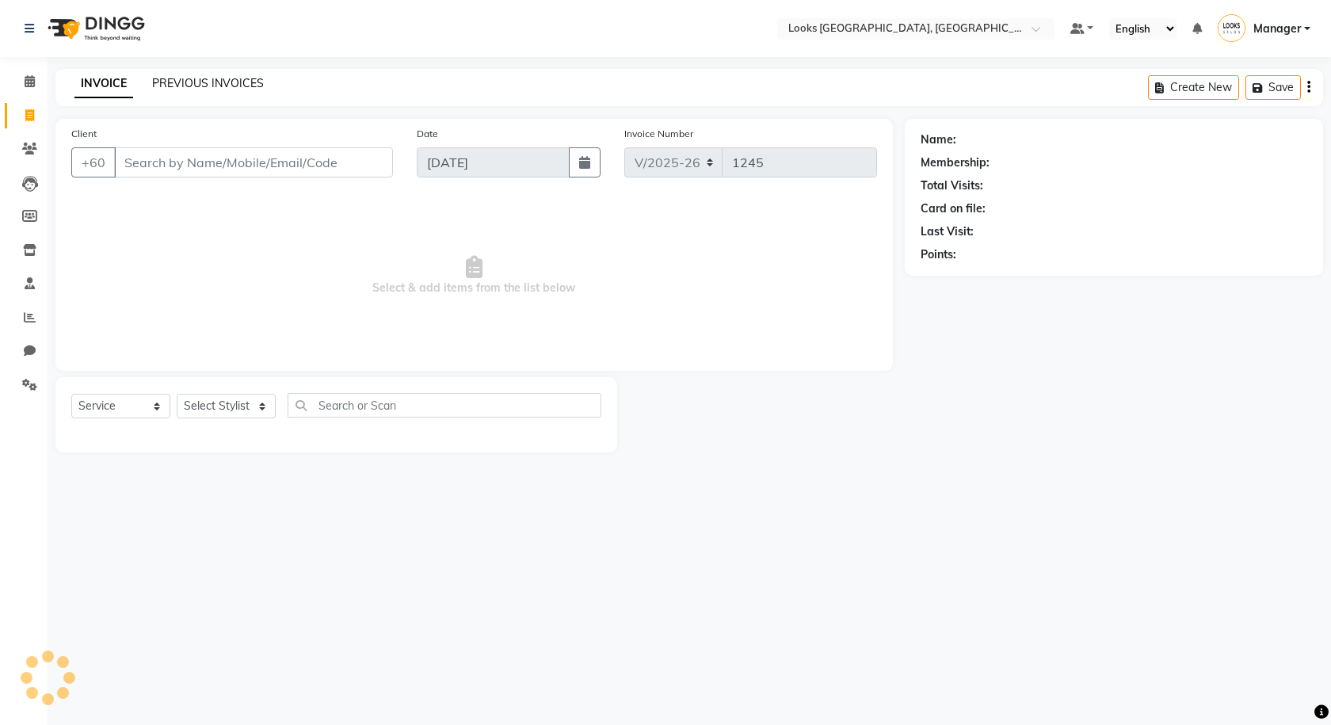
click at [204, 79] on link "PREVIOUS INVOICES" at bounding box center [208, 83] width 112 height 14
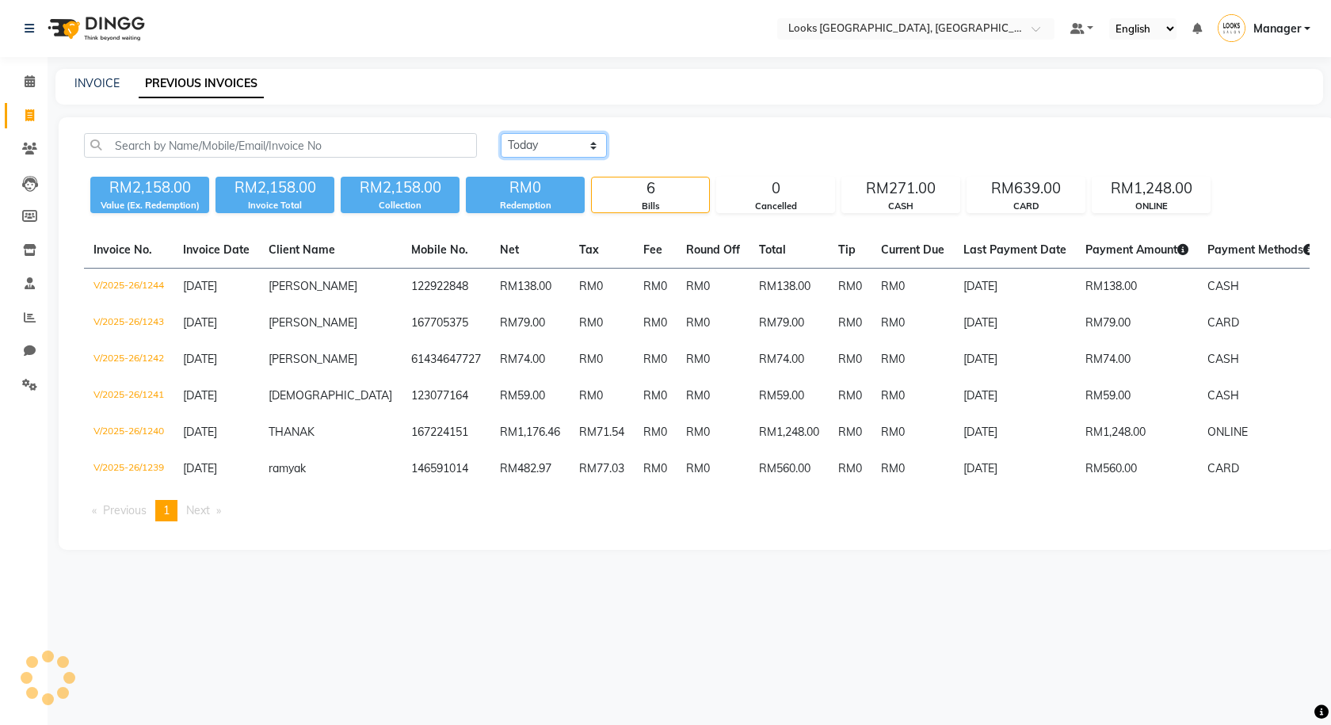
click at [574, 150] on select "Today Yesterday Custom Range" at bounding box center [554, 145] width 106 height 25
click at [727, 141] on div "Today Yesterday Custom Range" at bounding box center [905, 145] width 809 height 25
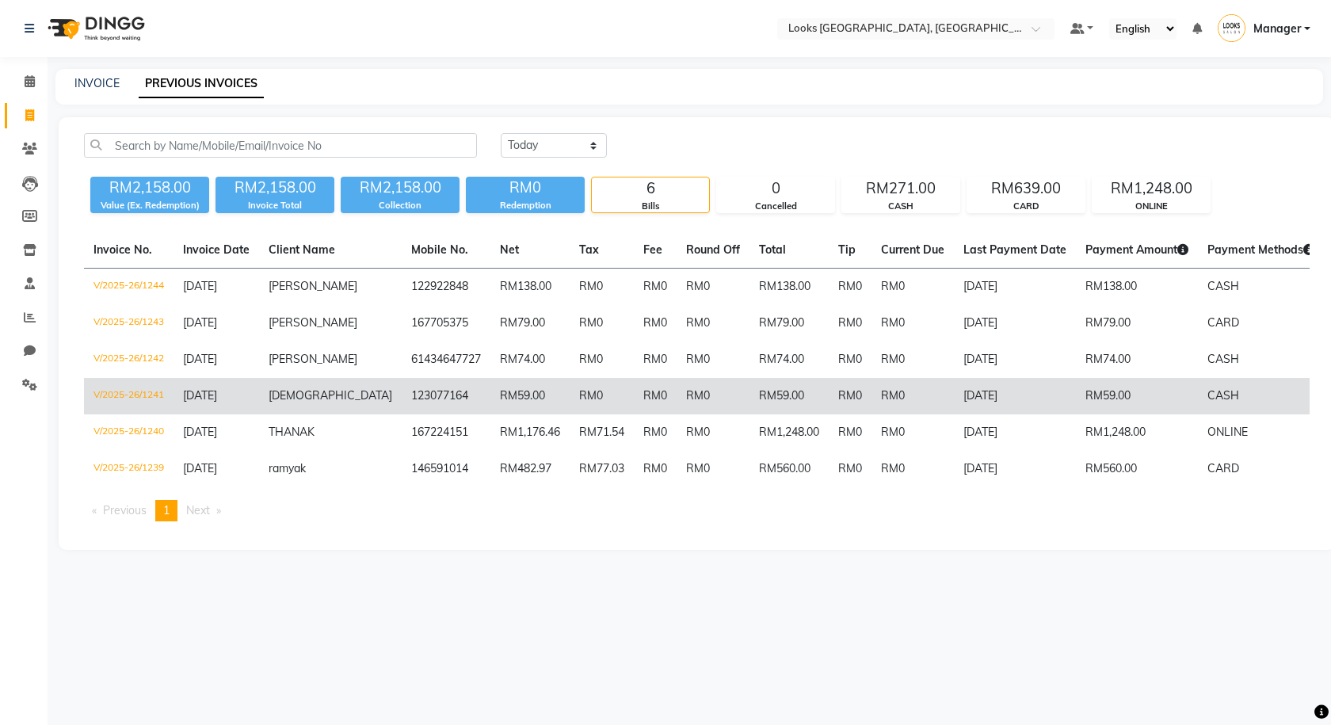
click at [960, 408] on td "[DATE]" at bounding box center [1015, 396] width 122 height 36
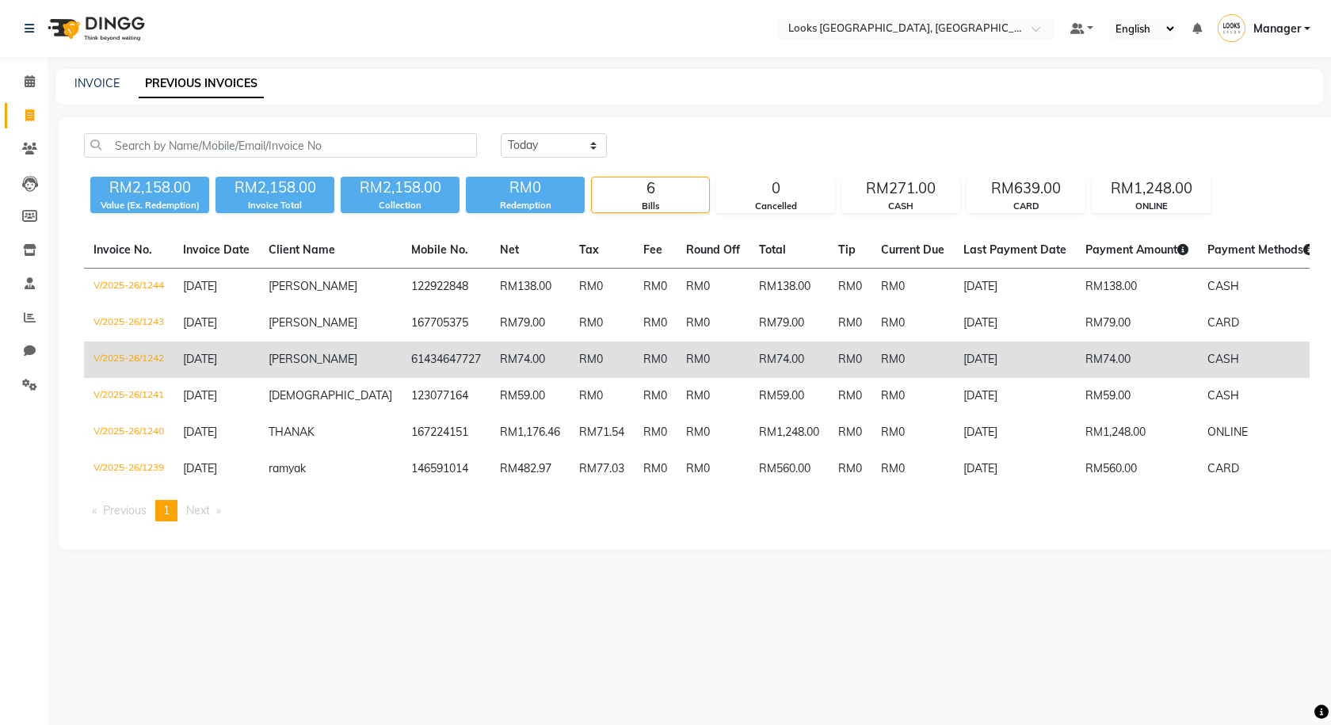
click at [1084, 352] on td "RM74.00" at bounding box center [1137, 359] width 122 height 36
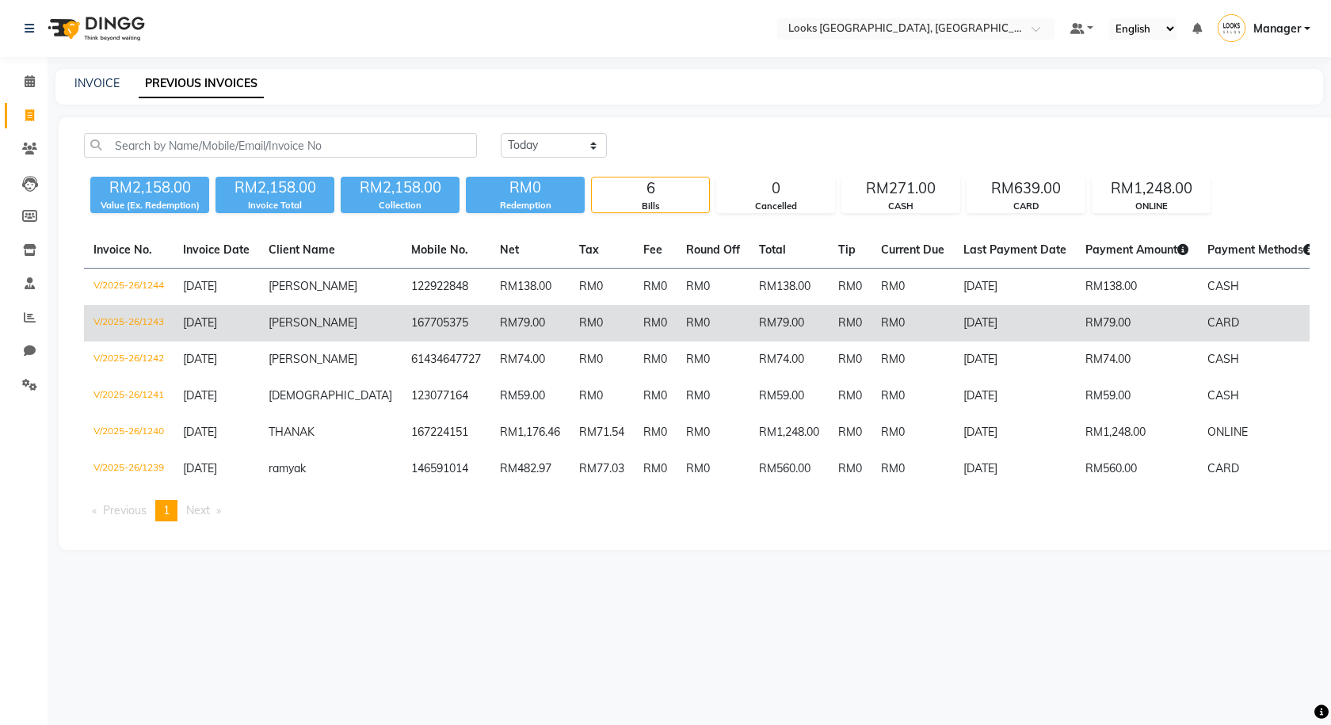
click at [905, 334] on td "RM0" at bounding box center [912, 323] width 82 height 36
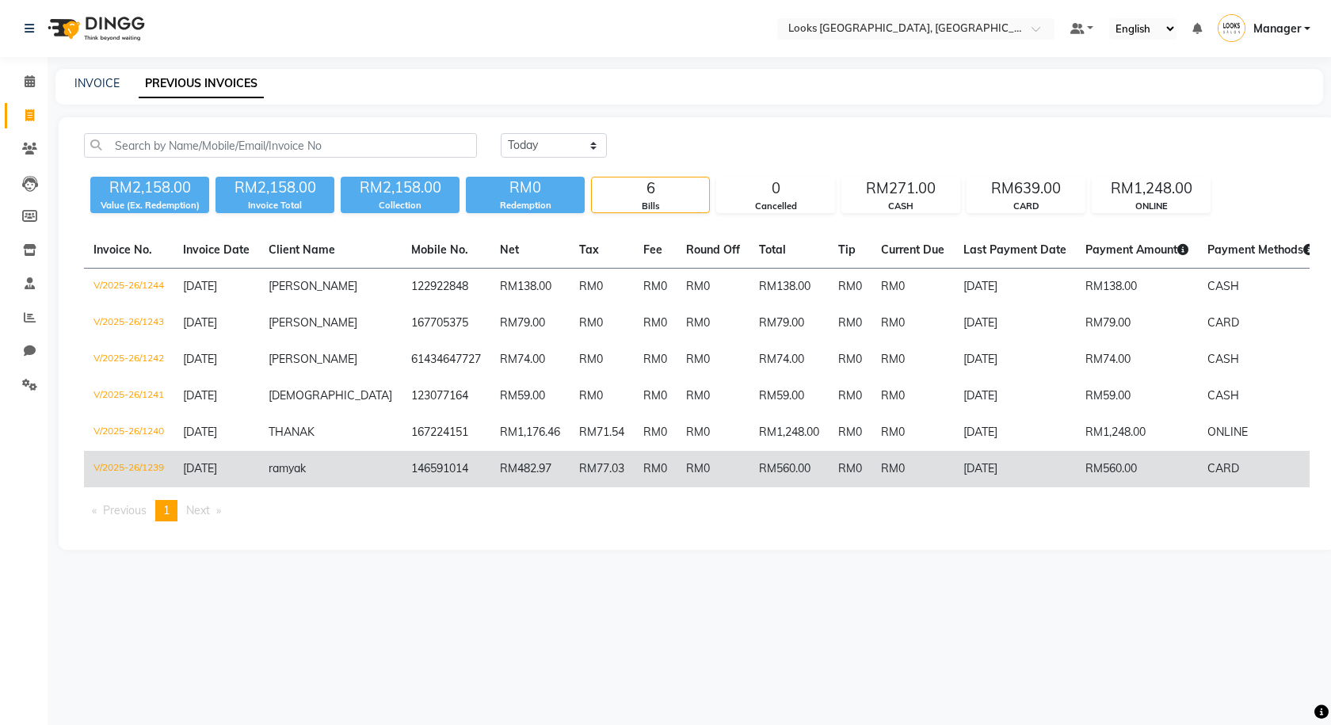
click at [956, 466] on td "[DATE]" at bounding box center [1015, 469] width 122 height 36
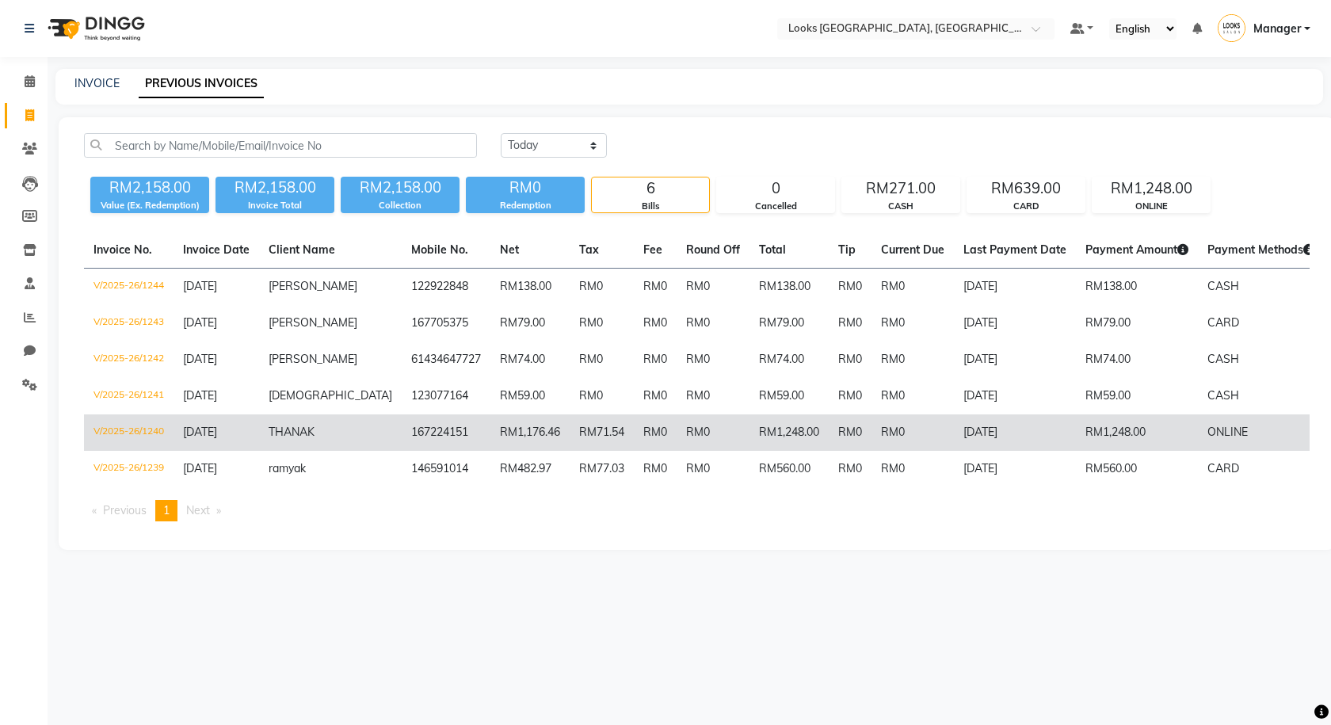
click at [749, 425] on td "RM1,248.00" at bounding box center [788, 432] width 79 height 36
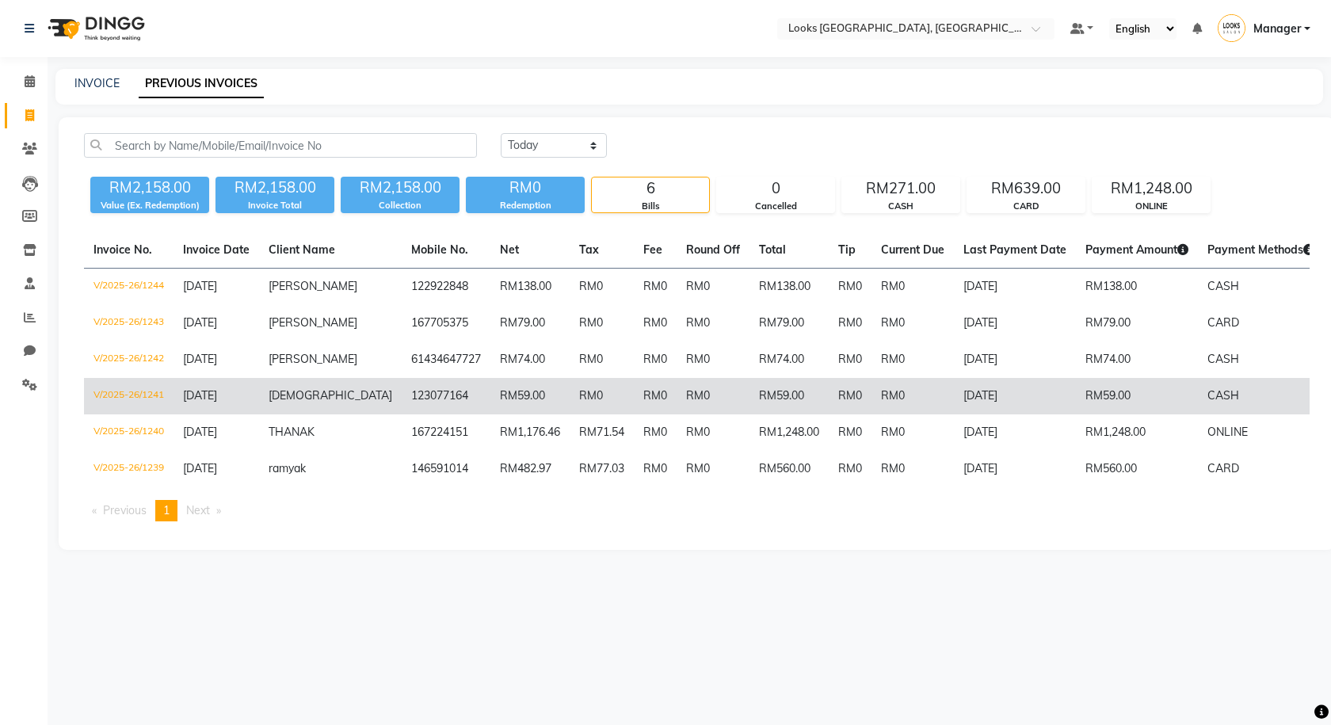
click at [749, 398] on td "RM59.00" at bounding box center [788, 396] width 79 height 36
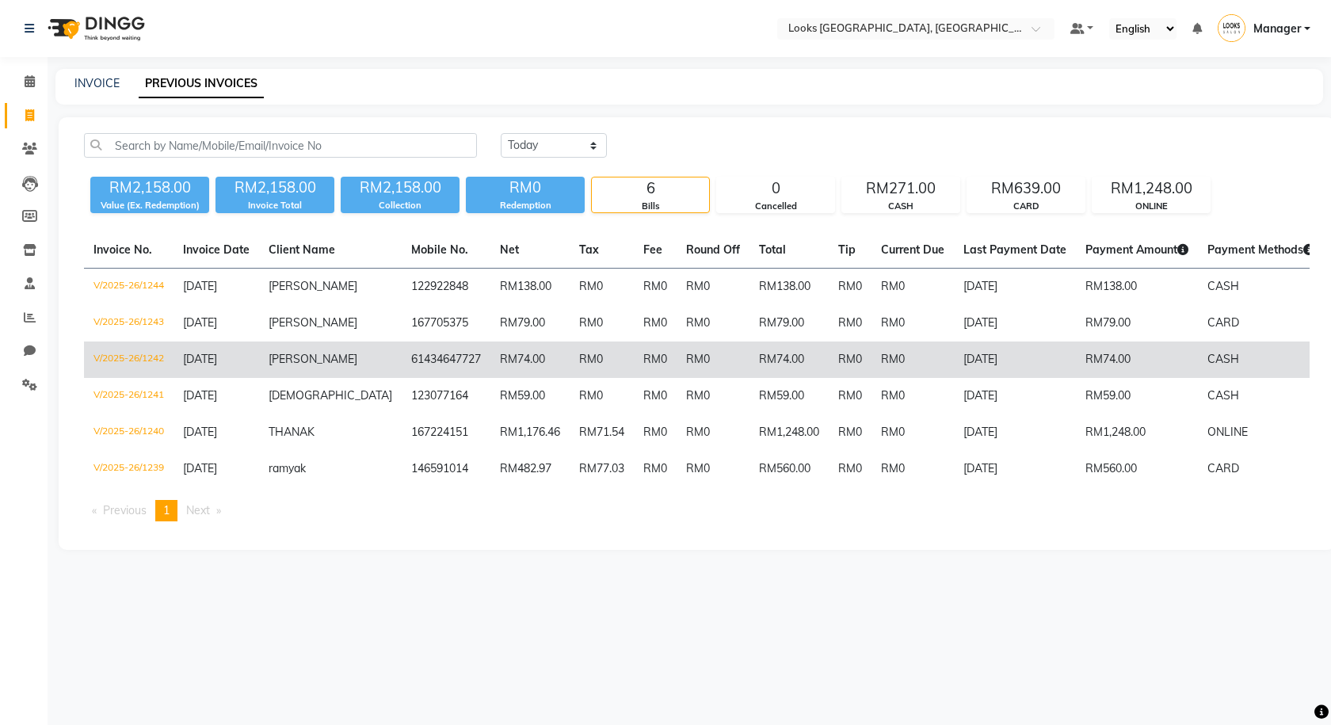
click at [829, 348] on td "RM0" at bounding box center [850, 359] width 43 height 36
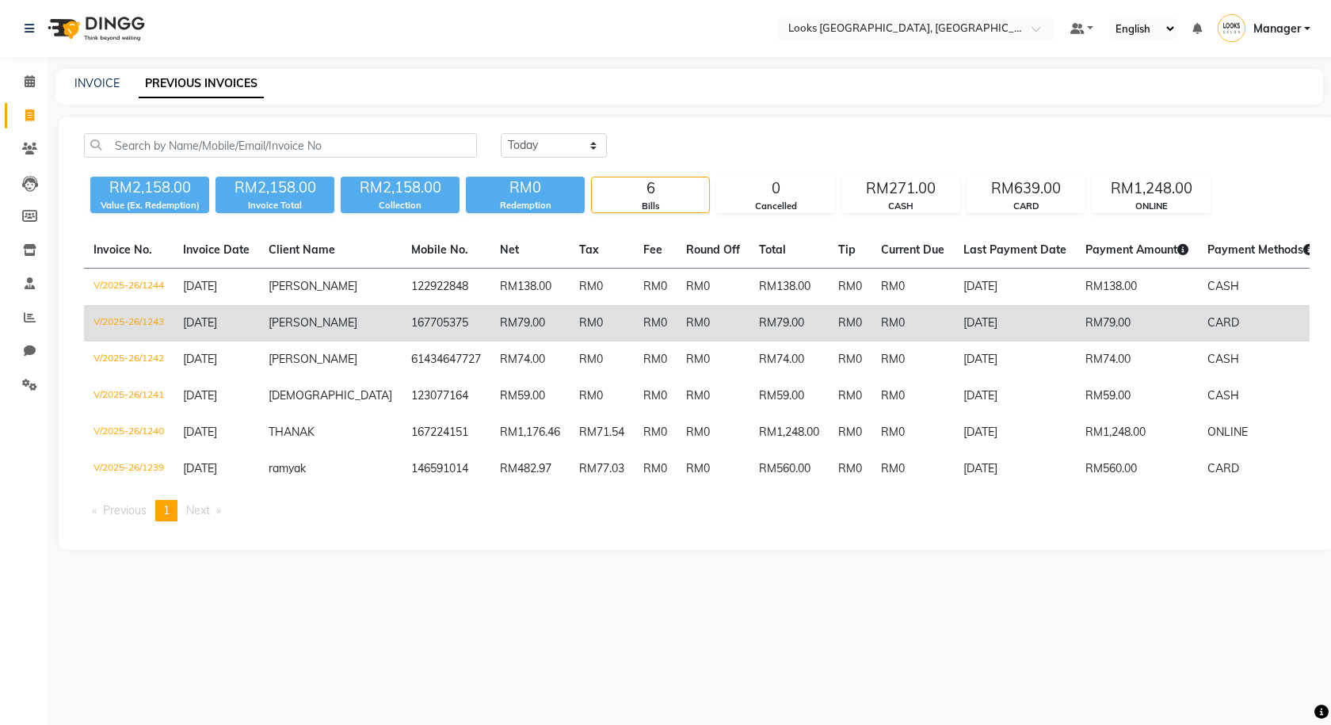
click at [749, 327] on td "RM79.00" at bounding box center [788, 323] width 79 height 36
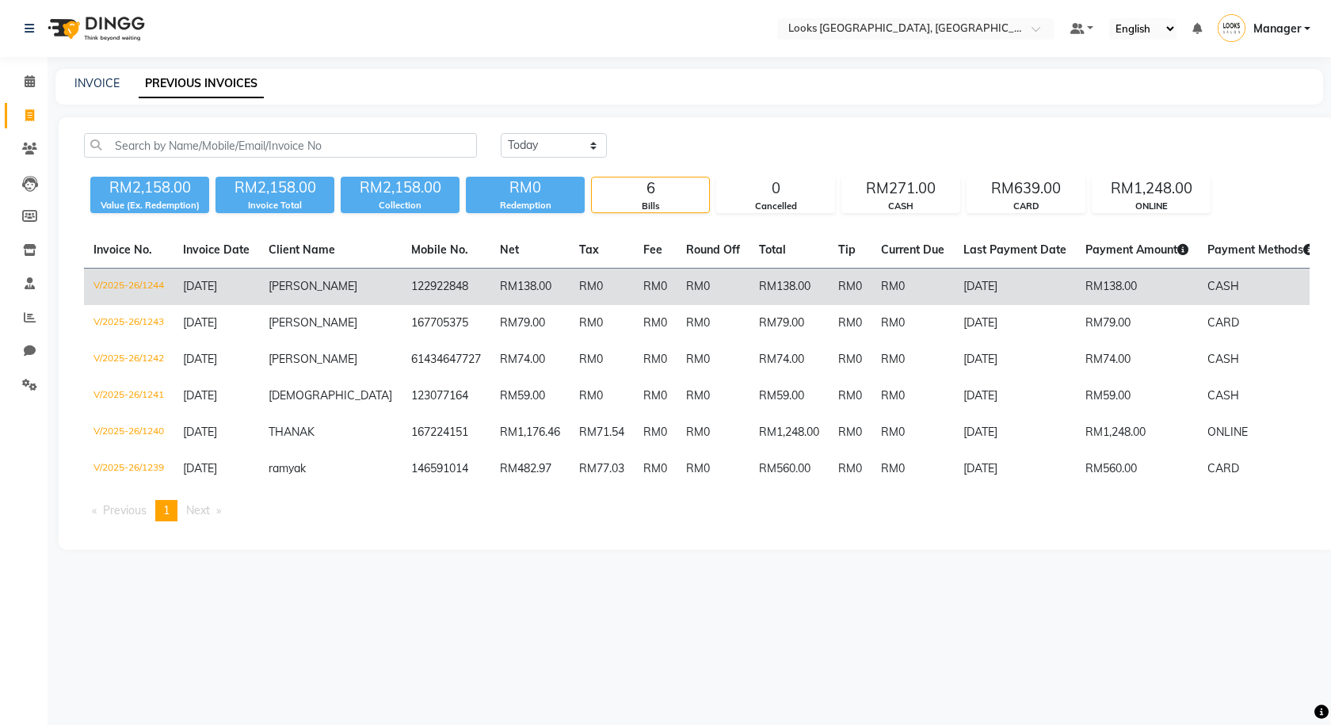
click at [575, 273] on td "RM0" at bounding box center [602, 287] width 64 height 37
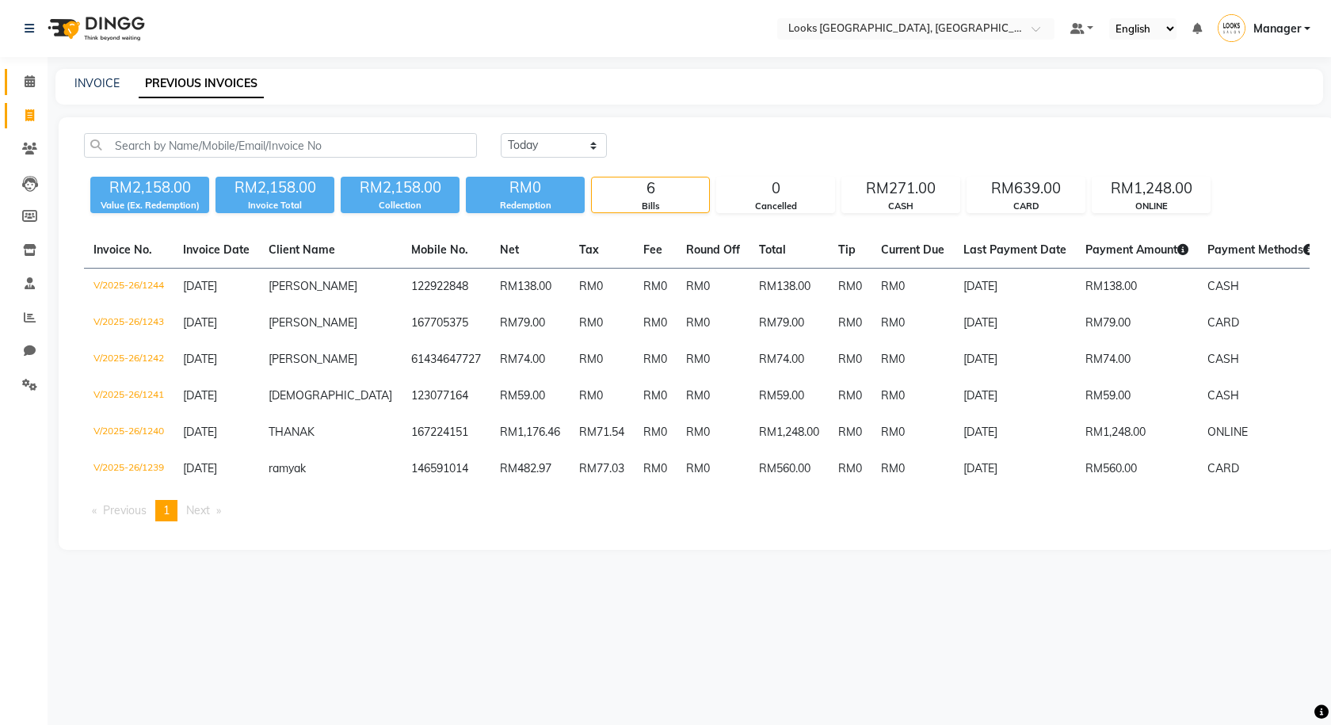
click at [14, 80] on link "Calendar" at bounding box center [24, 82] width 38 height 26
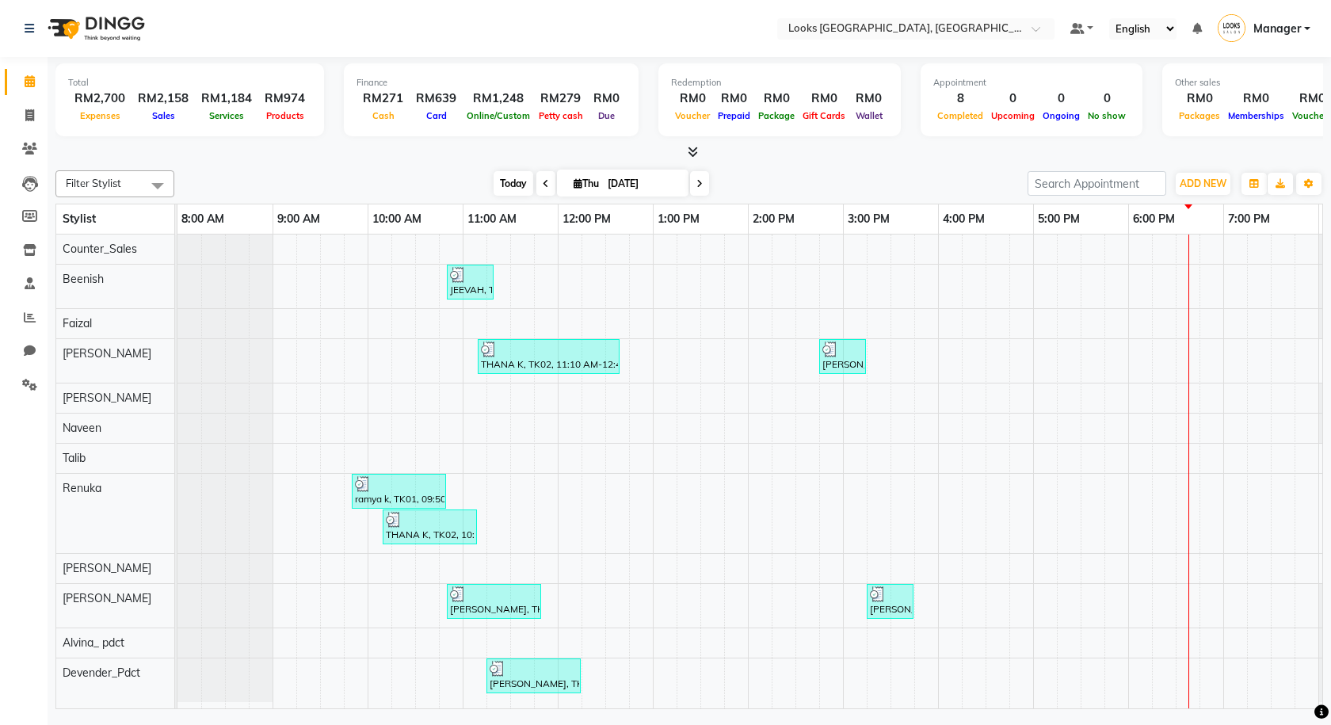
click at [494, 181] on span "Today" at bounding box center [514, 183] width 40 height 25
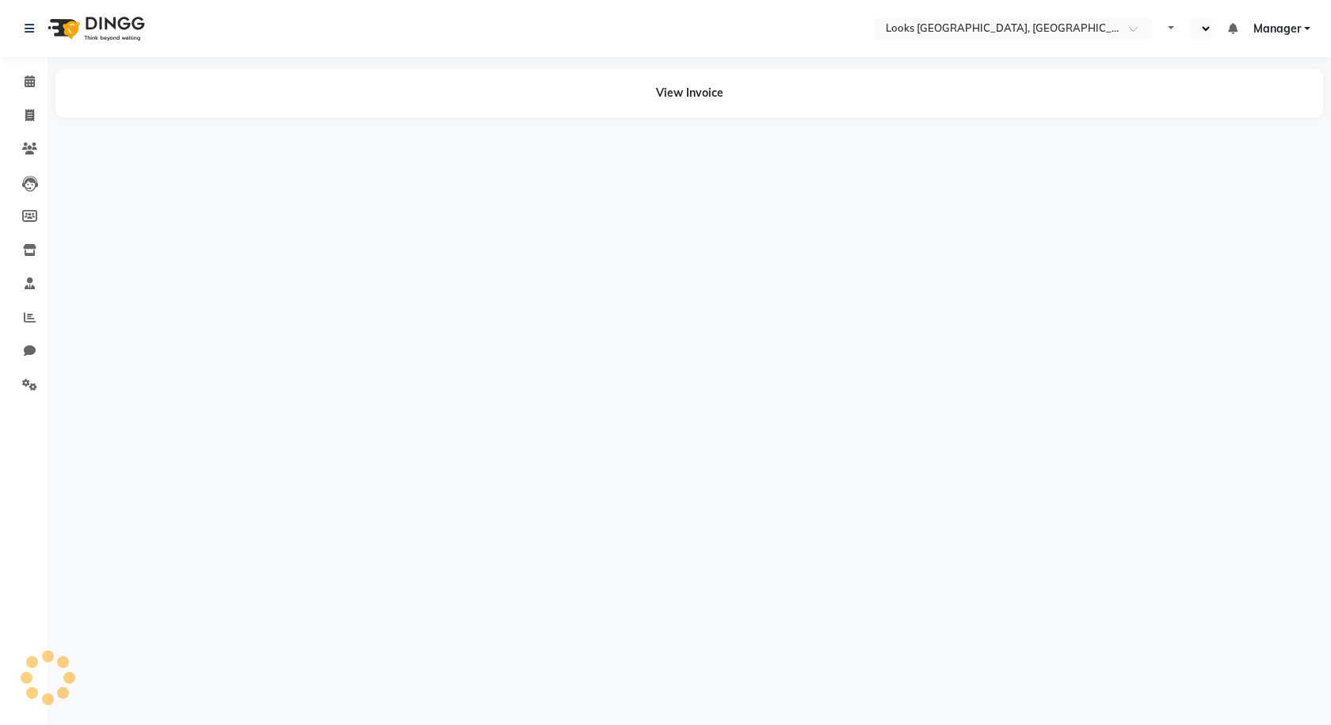
select select "en"
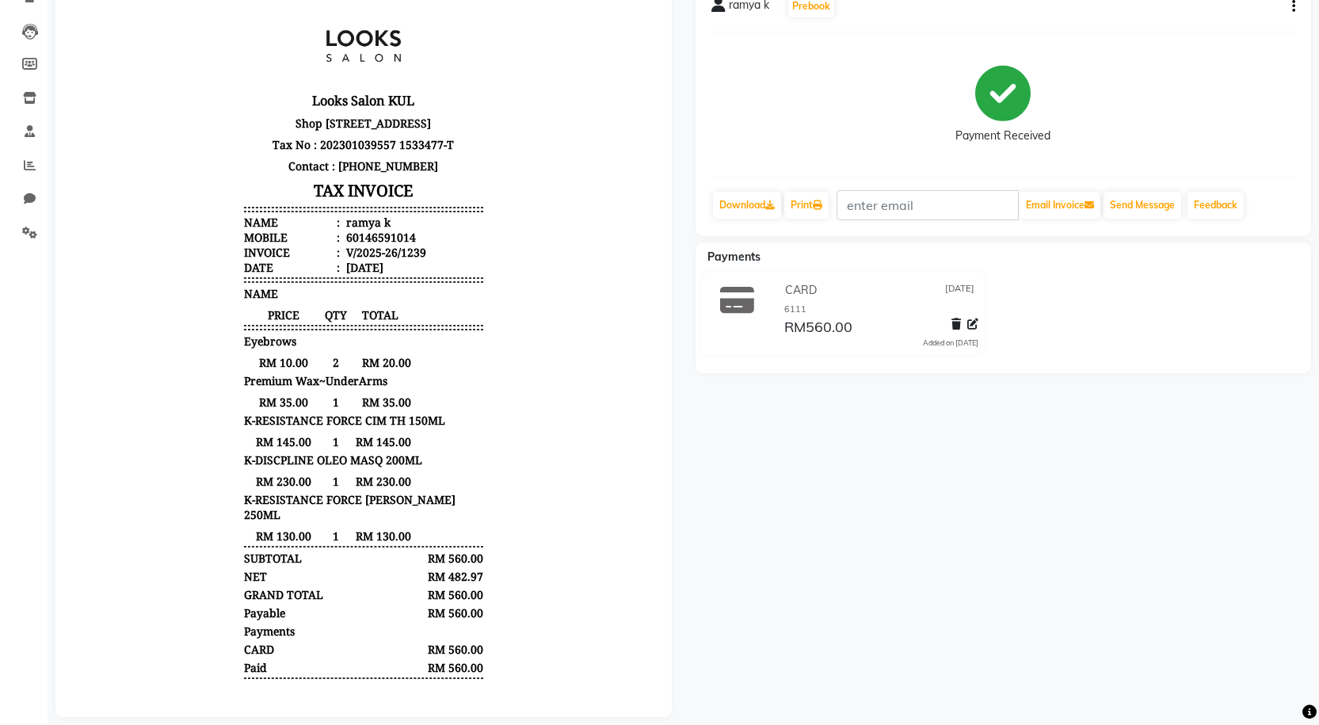
scroll to position [158, 0]
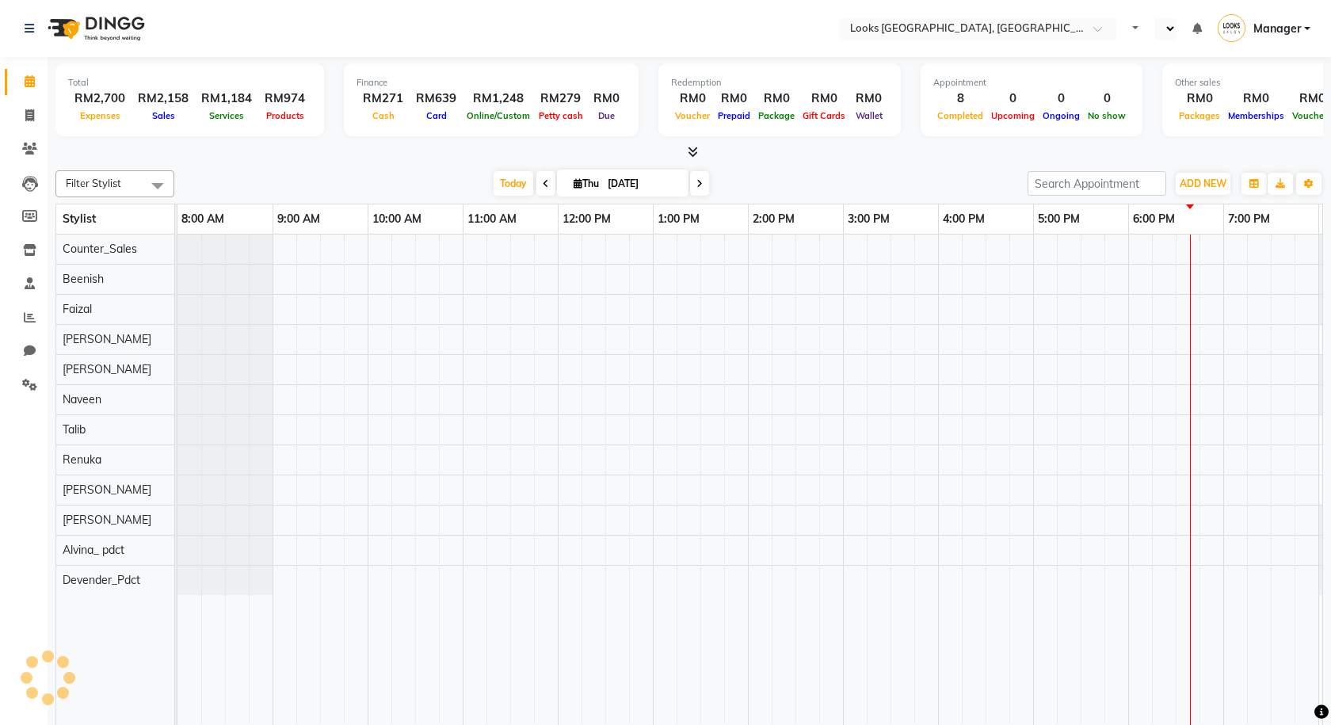
select select "en"
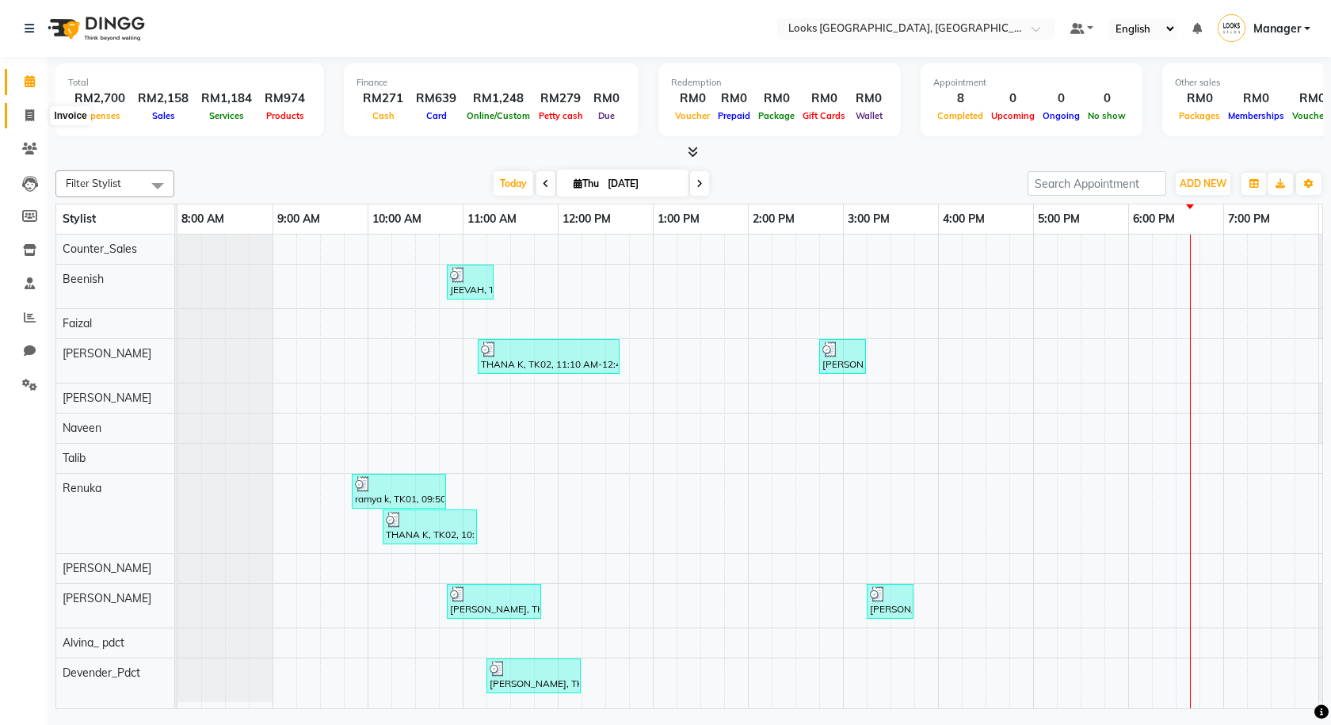
click at [32, 107] on span at bounding box center [30, 116] width 28 height 18
select select "service"
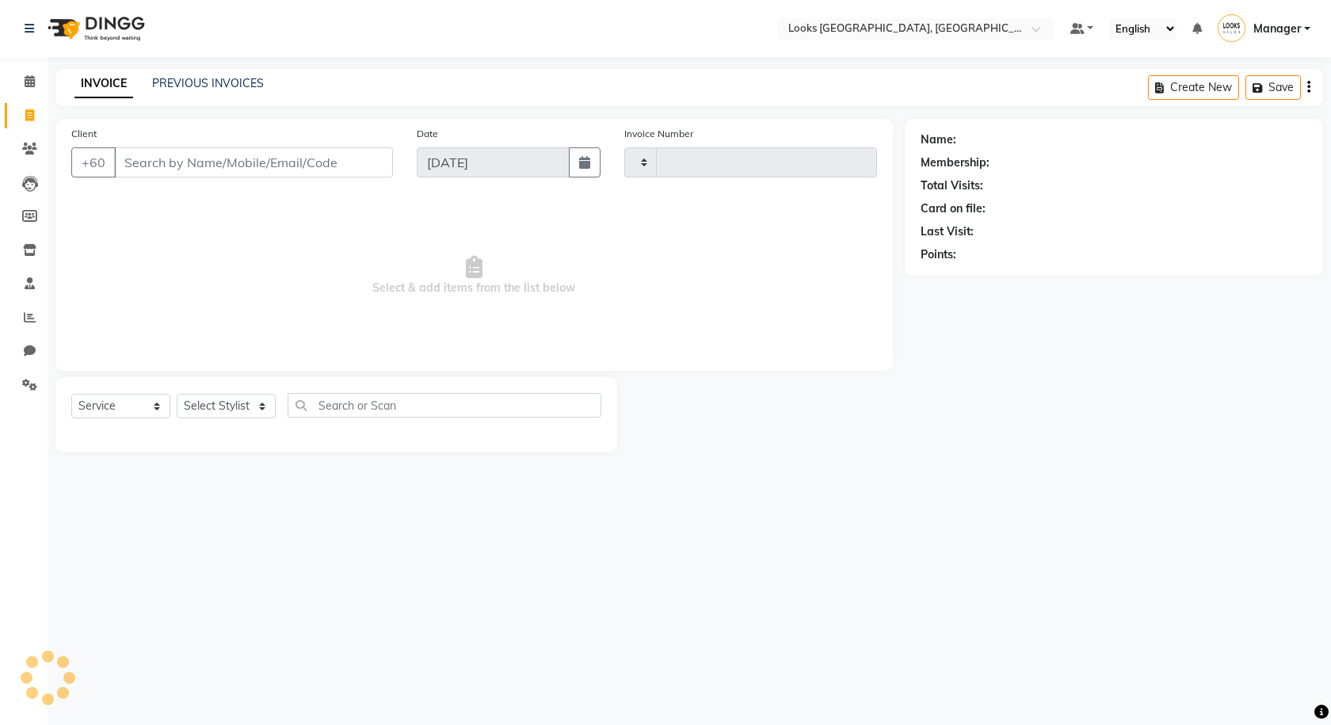
type input "1245"
select select "8109"
click at [28, 166] on li "Leads" at bounding box center [24, 183] width 48 height 34
click at [30, 185] on icon at bounding box center [30, 184] width 16 height 16
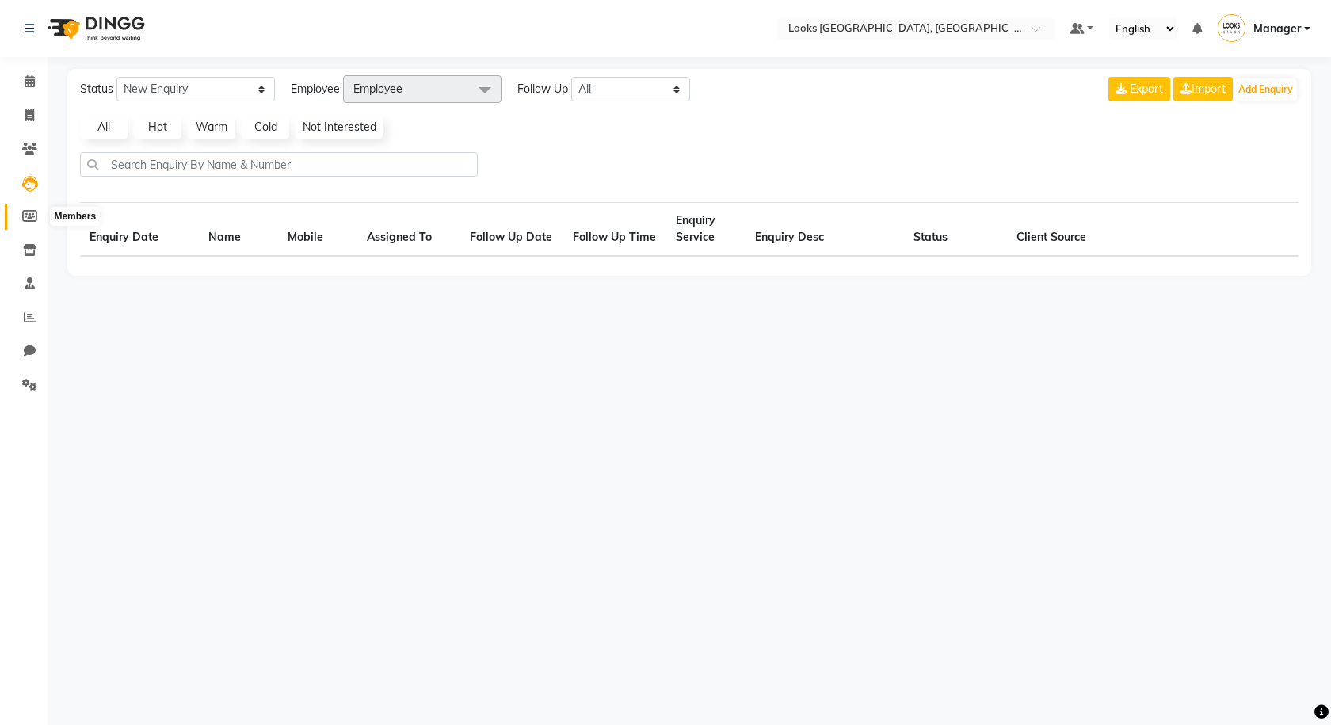
click at [30, 213] on icon at bounding box center [29, 216] width 15 height 12
select select
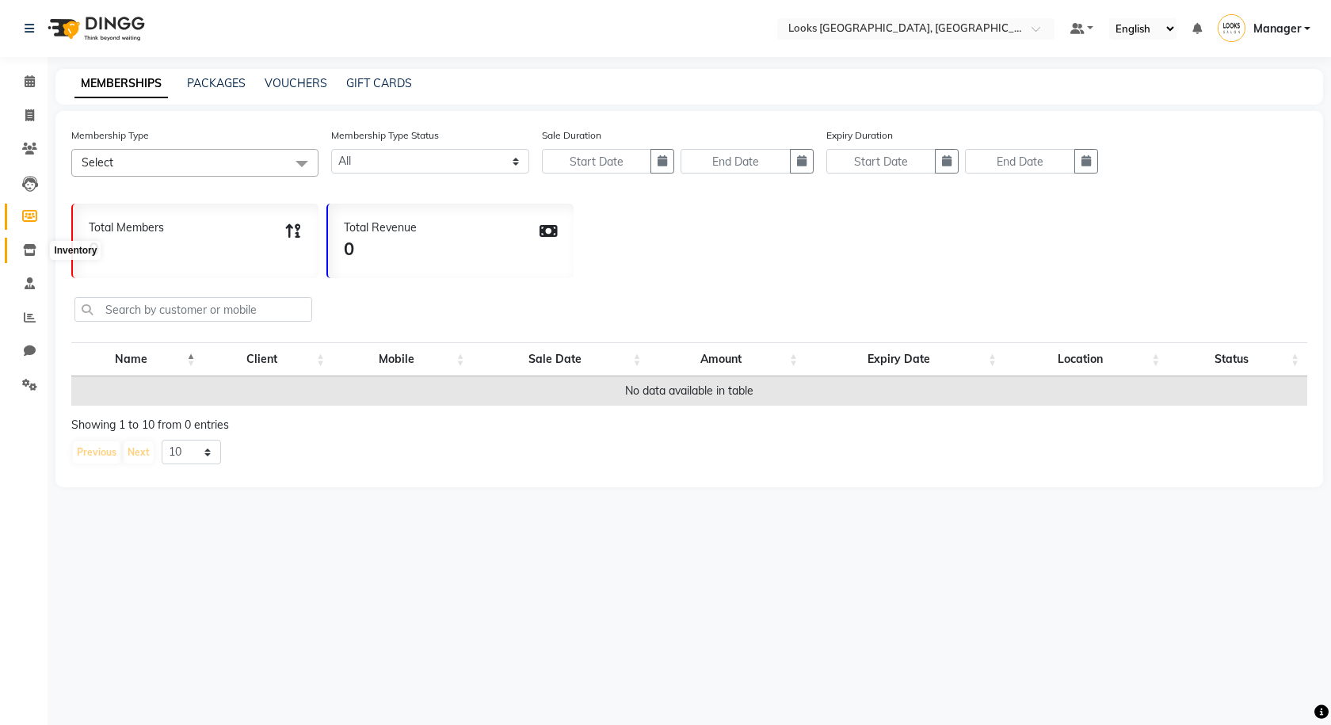
click at [30, 254] on icon at bounding box center [29, 250] width 13 height 12
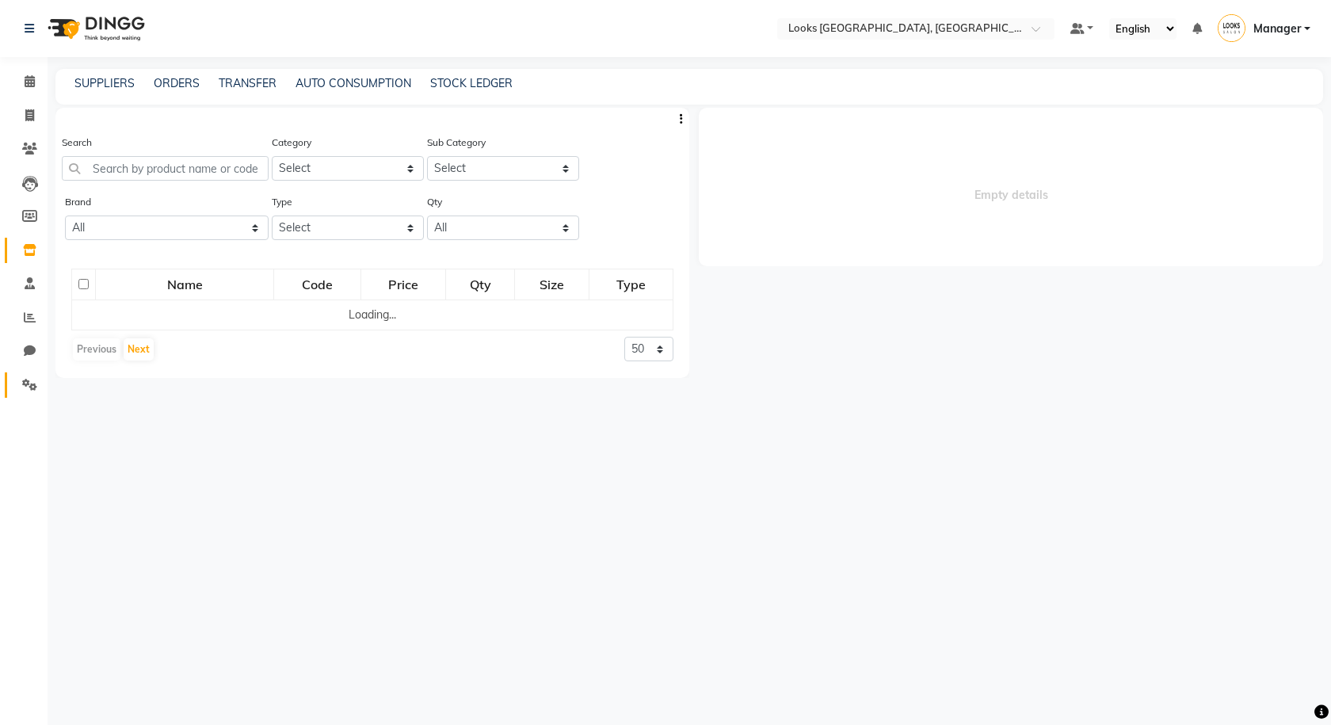
drag, startPoint x: 31, startPoint y: 330, endPoint x: 34, endPoint y: 379, distance: 49.2
click at [31, 337] on ul "Calendar Invoice Clients Leads Members Inventory Staff Reports Chat Settings Co…" at bounding box center [24, 237] width 48 height 345
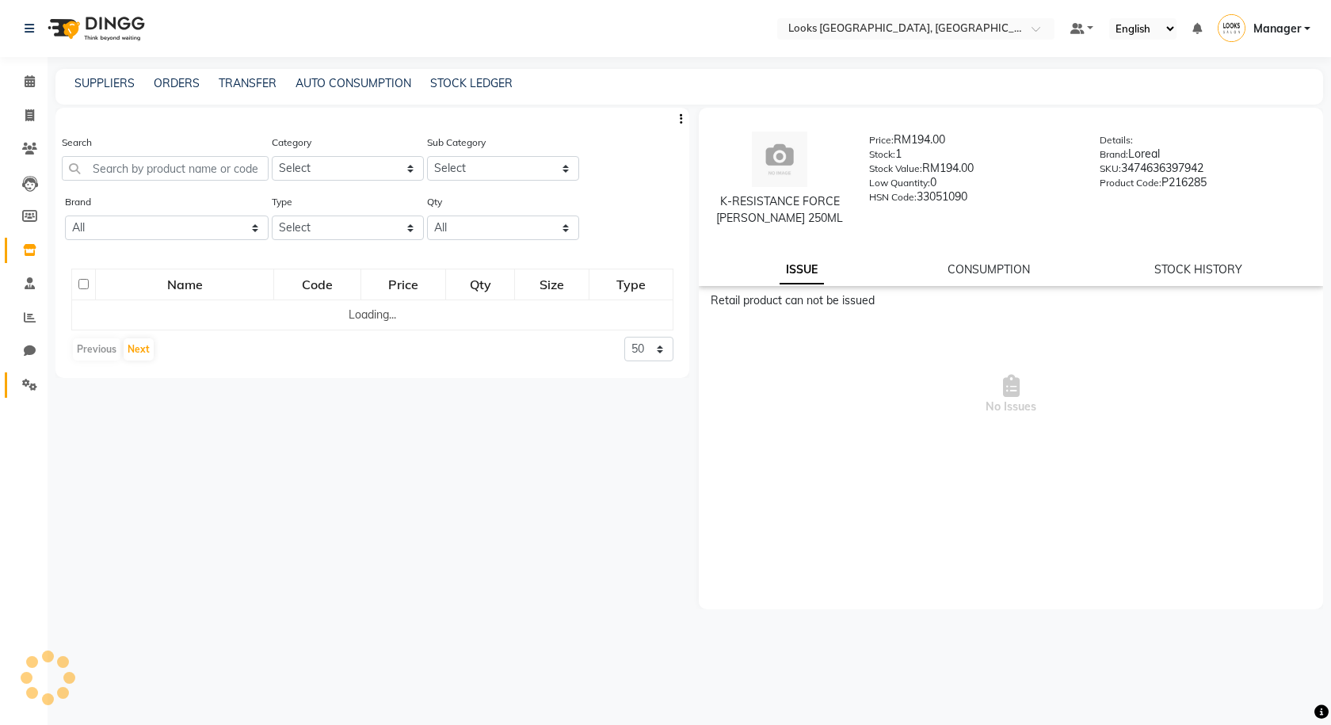
click at [31, 396] on link "Settings" at bounding box center [24, 385] width 38 height 26
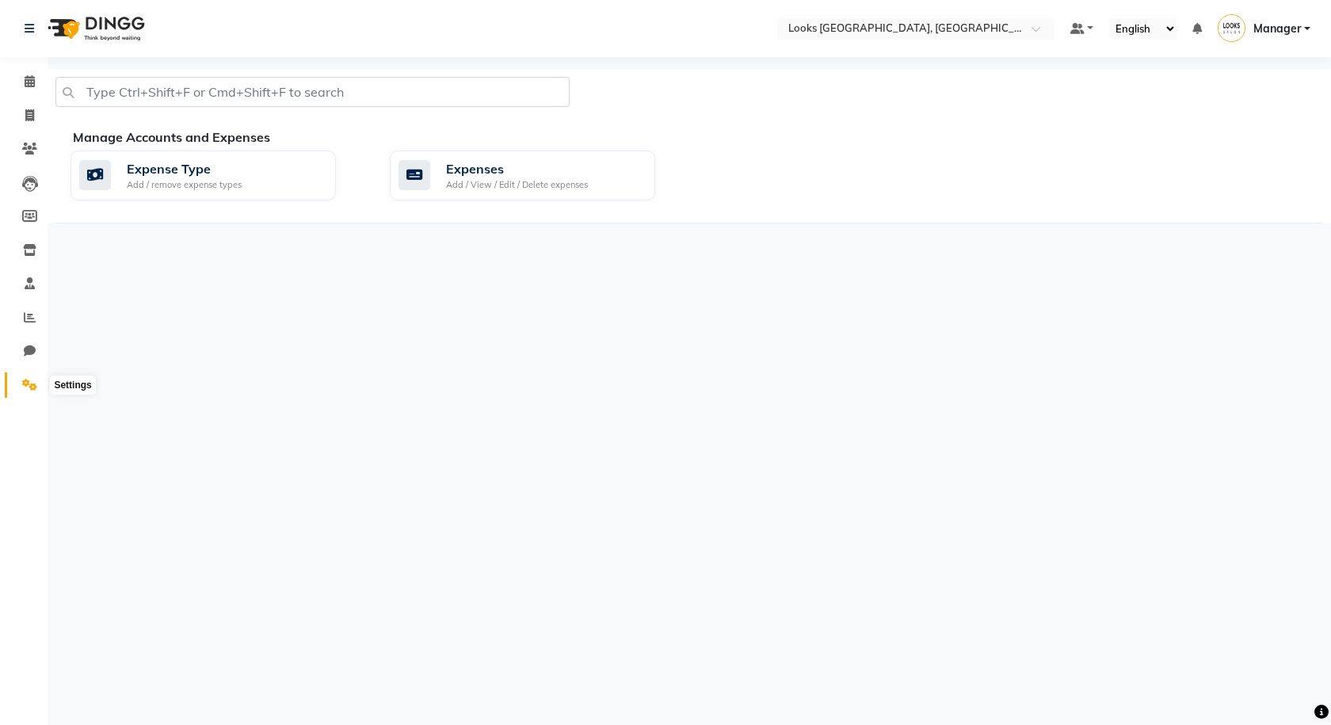
click at [26, 383] on icon at bounding box center [29, 385] width 15 height 12
click at [29, 338] on link "Chat" at bounding box center [24, 351] width 38 height 26
select select "100"
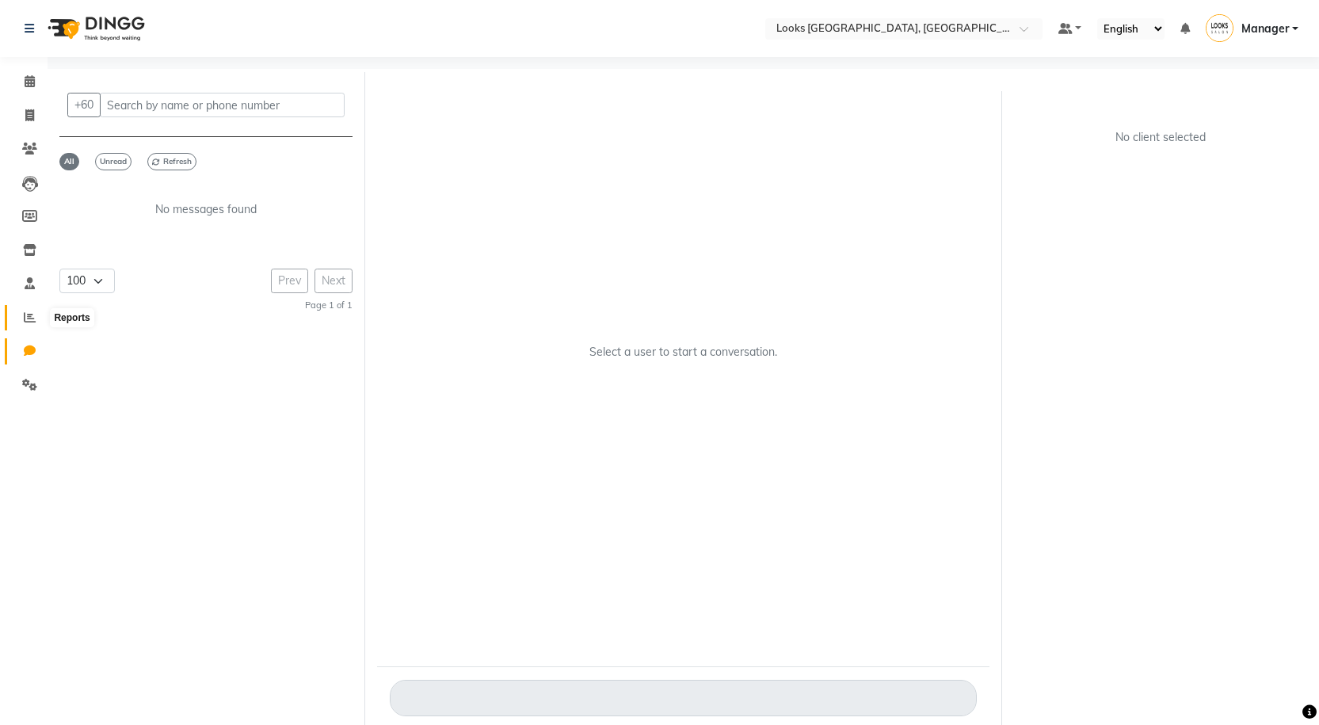
click at [28, 311] on icon at bounding box center [30, 317] width 12 height 12
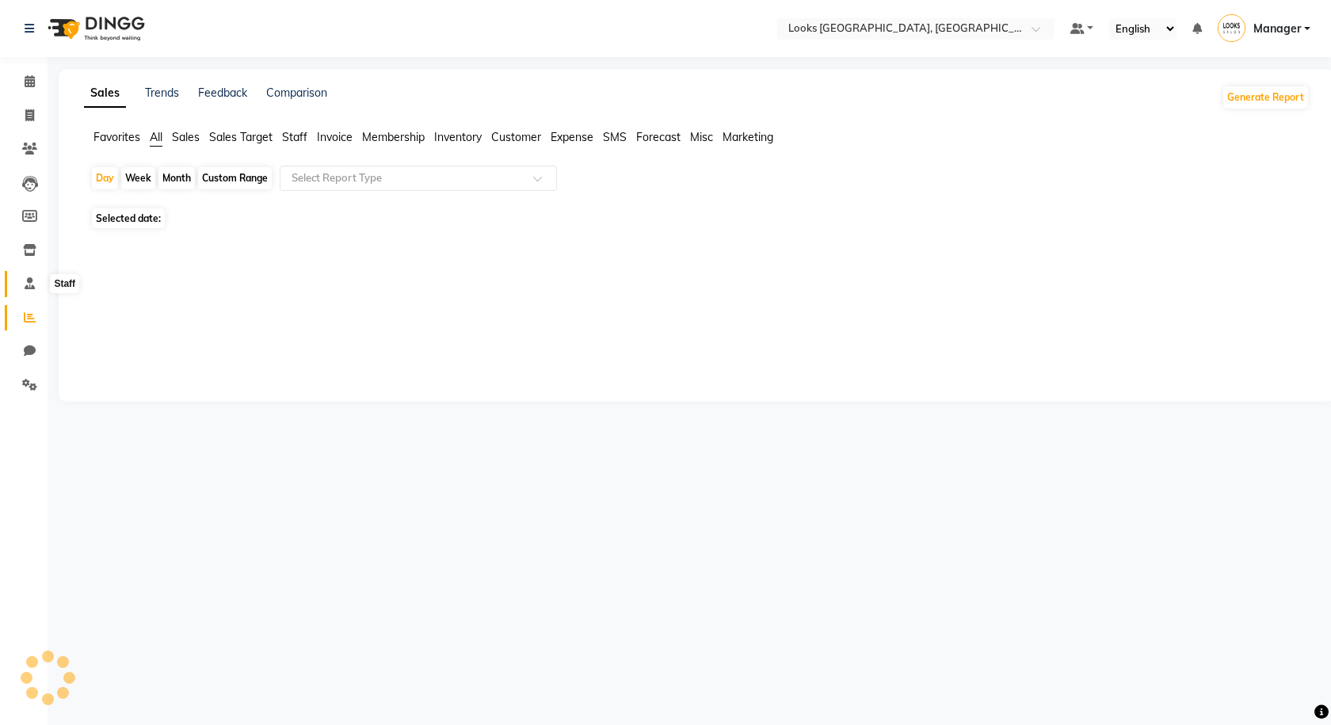
click at [28, 280] on icon at bounding box center [30, 283] width 10 height 12
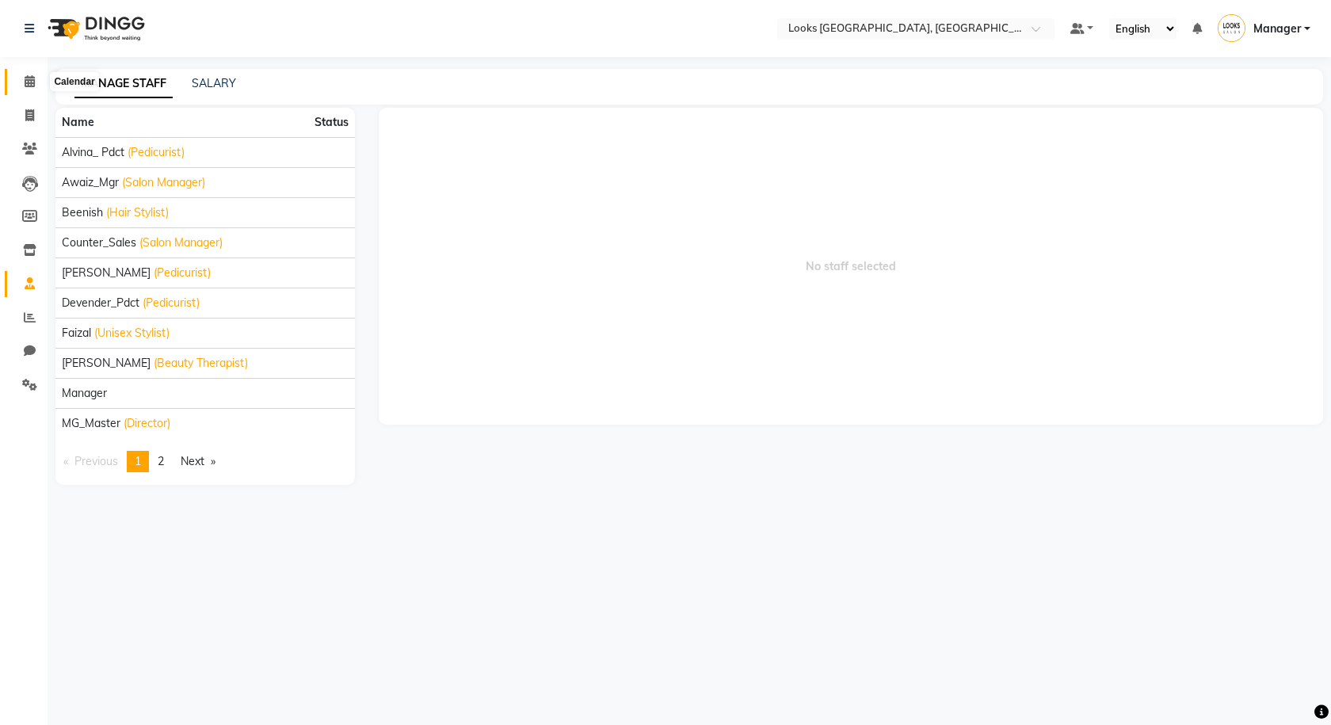
click at [26, 74] on span at bounding box center [30, 82] width 28 height 18
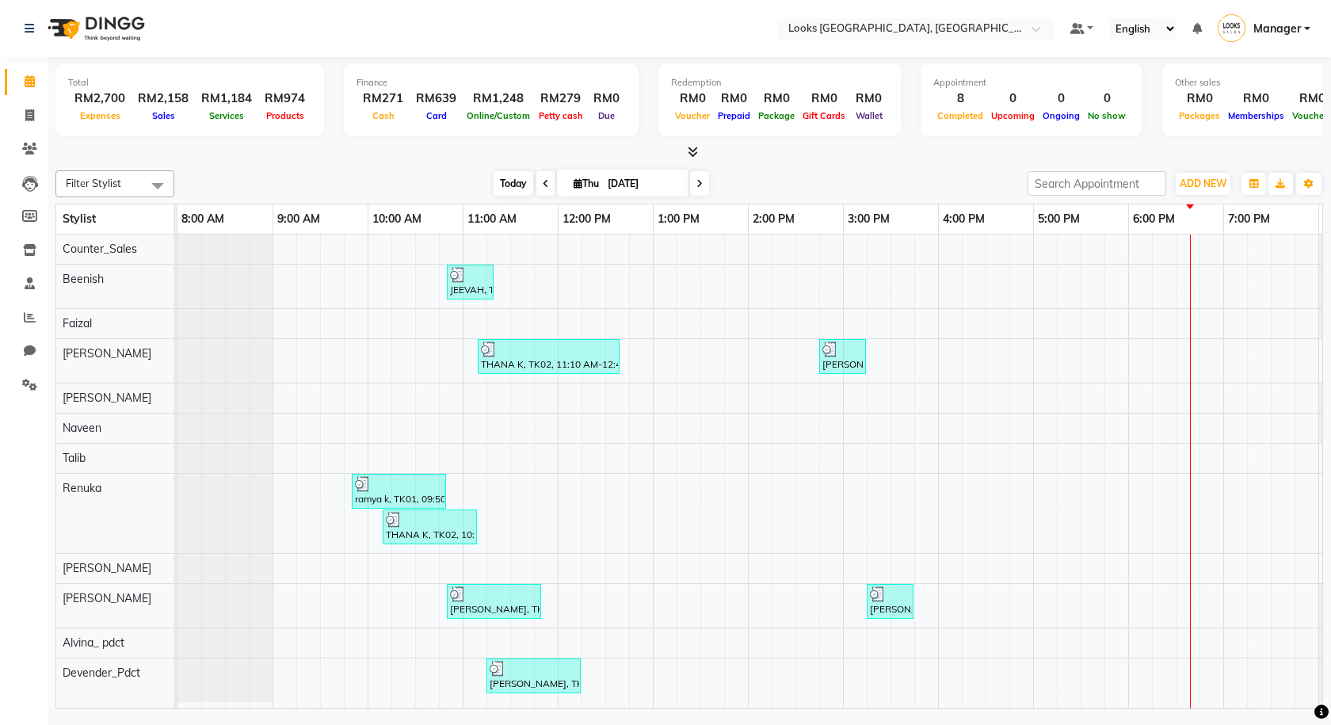
click at [509, 190] on span "Today" at bounding box center [514, 183] width 40 height 25
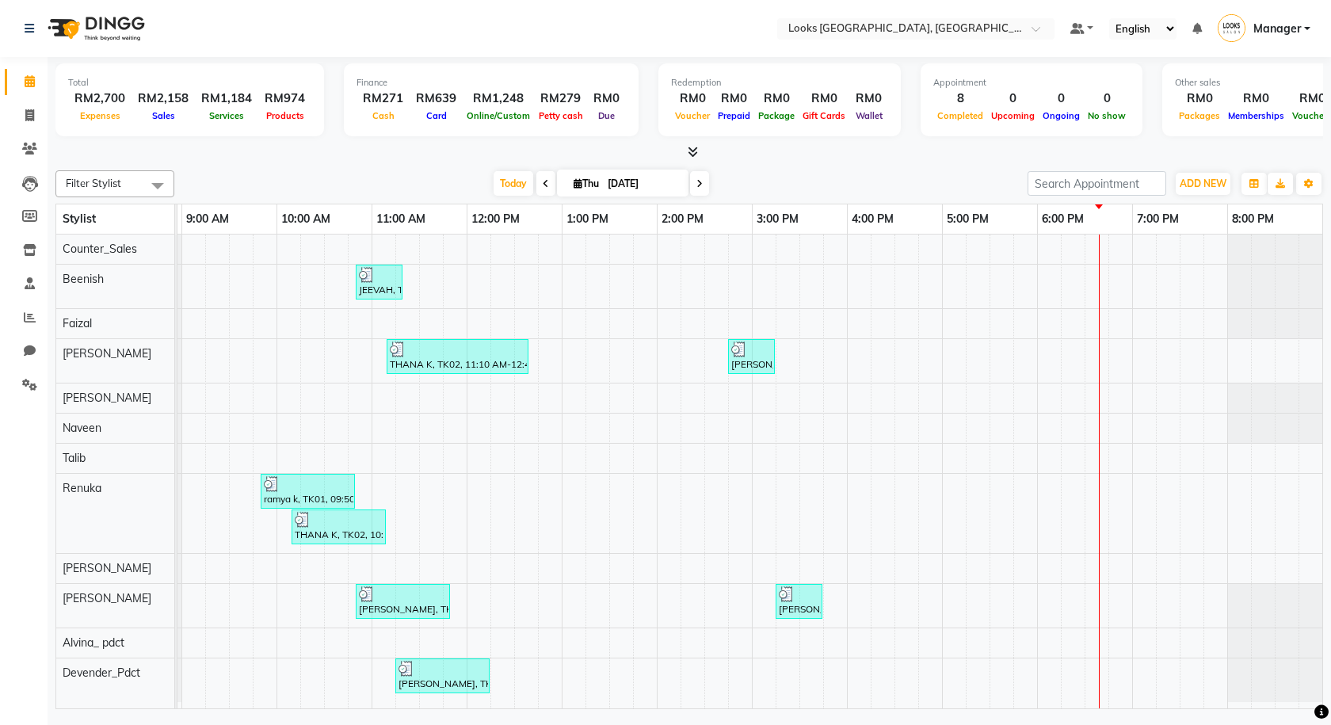
click at [681, 154] on span at bounding box center [689, 152] width 17 height 17
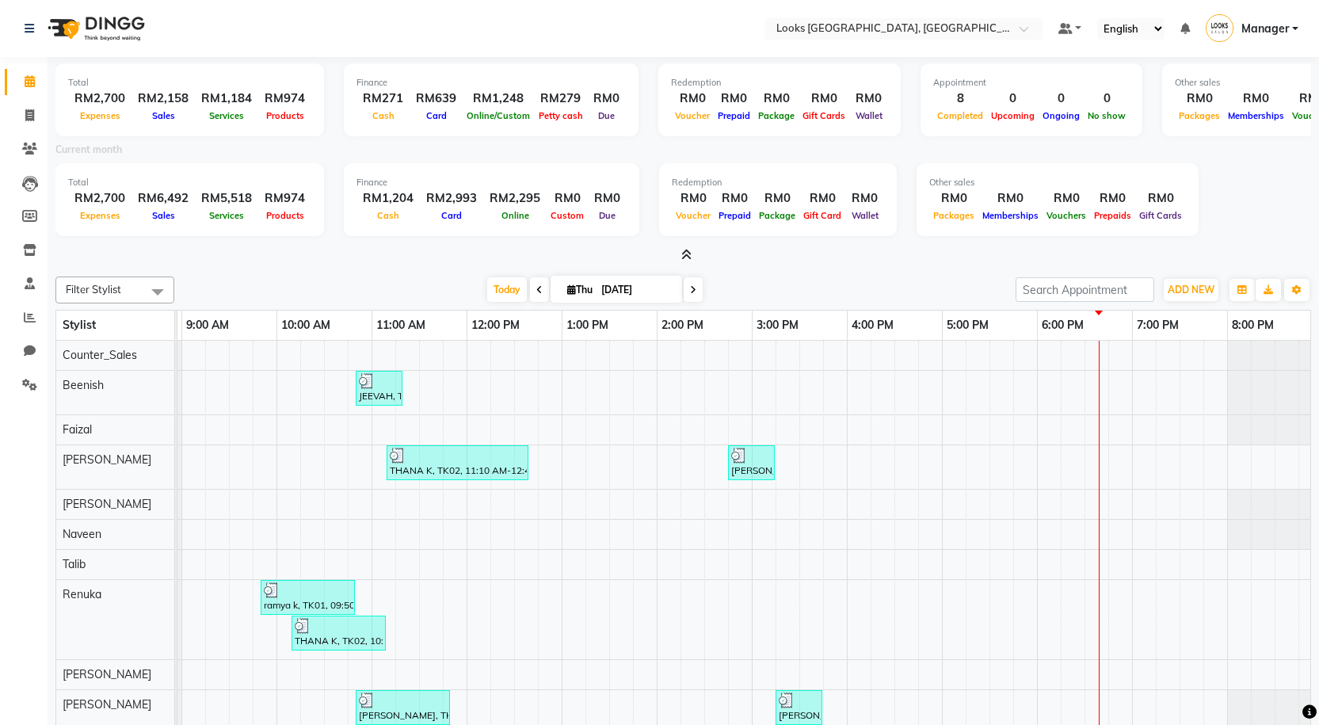
click at [681, 254] on icon at bounding box center [686, 255] width 10 height 12
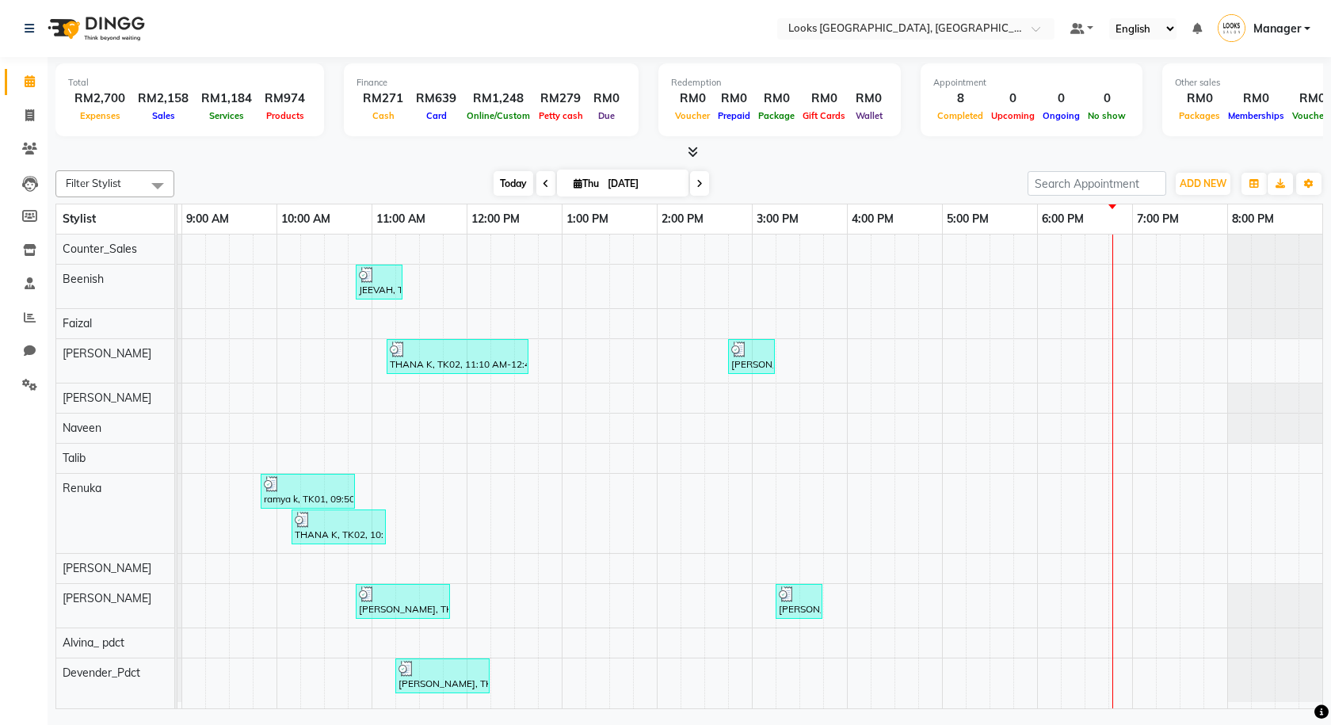
click at [516, 188] on span "Today" at bounding box center [514, 183] width 40 height 25
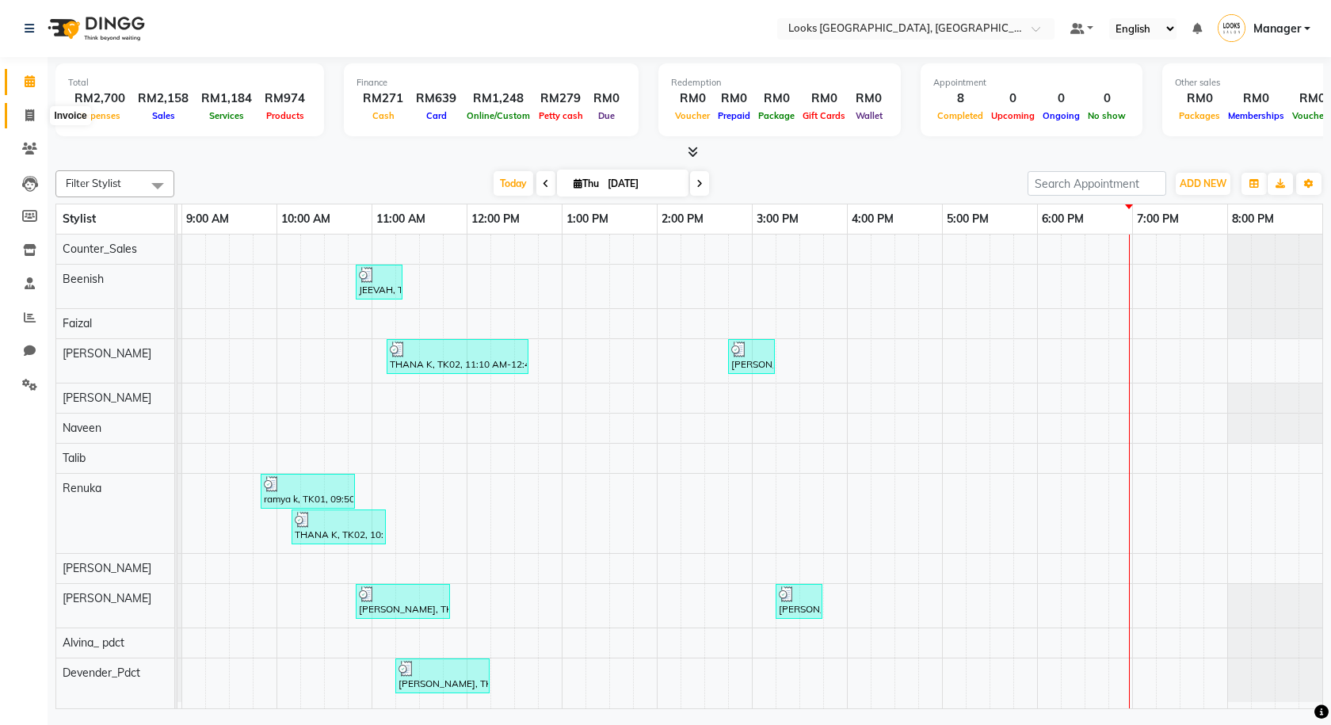
click at [29, 116] on icon at bounding box center [29, 115] width 9 height 12
select select "service"
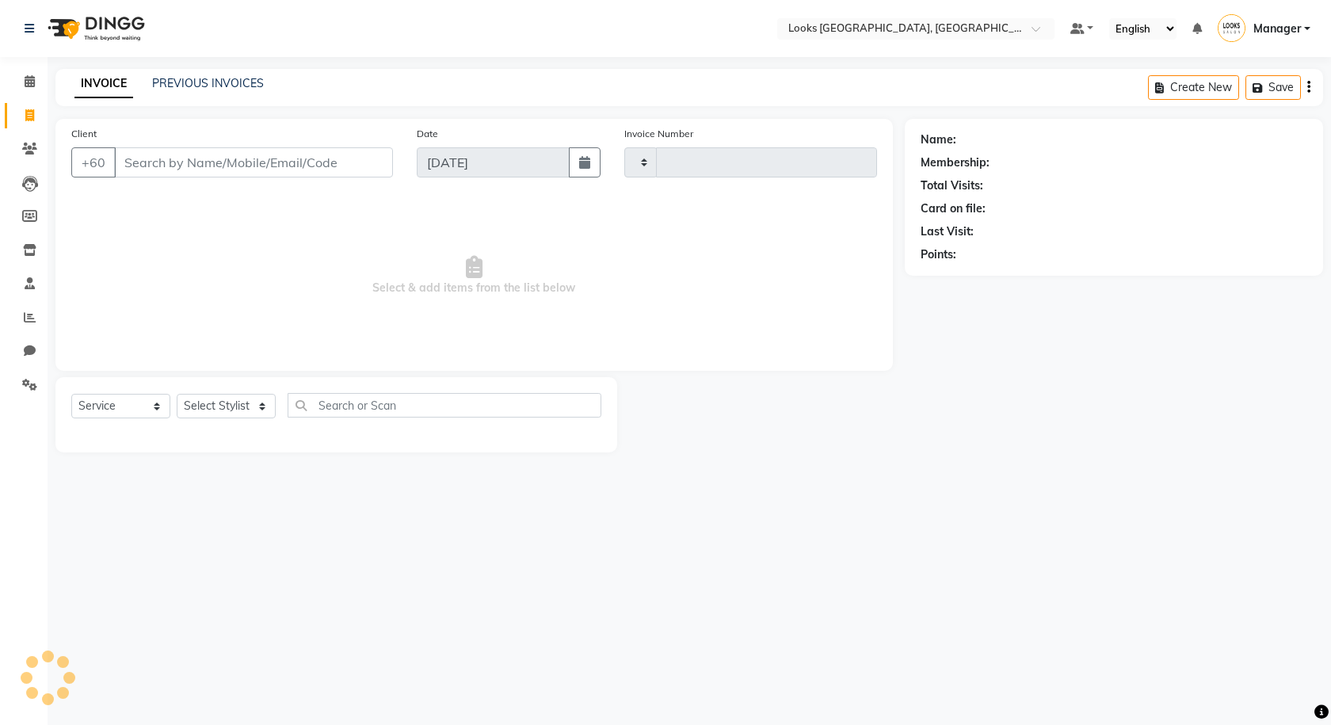
type input "1245"
select select "8109"
click at [39, 78] on span at bounding box center [30, 82] width 28 height 18
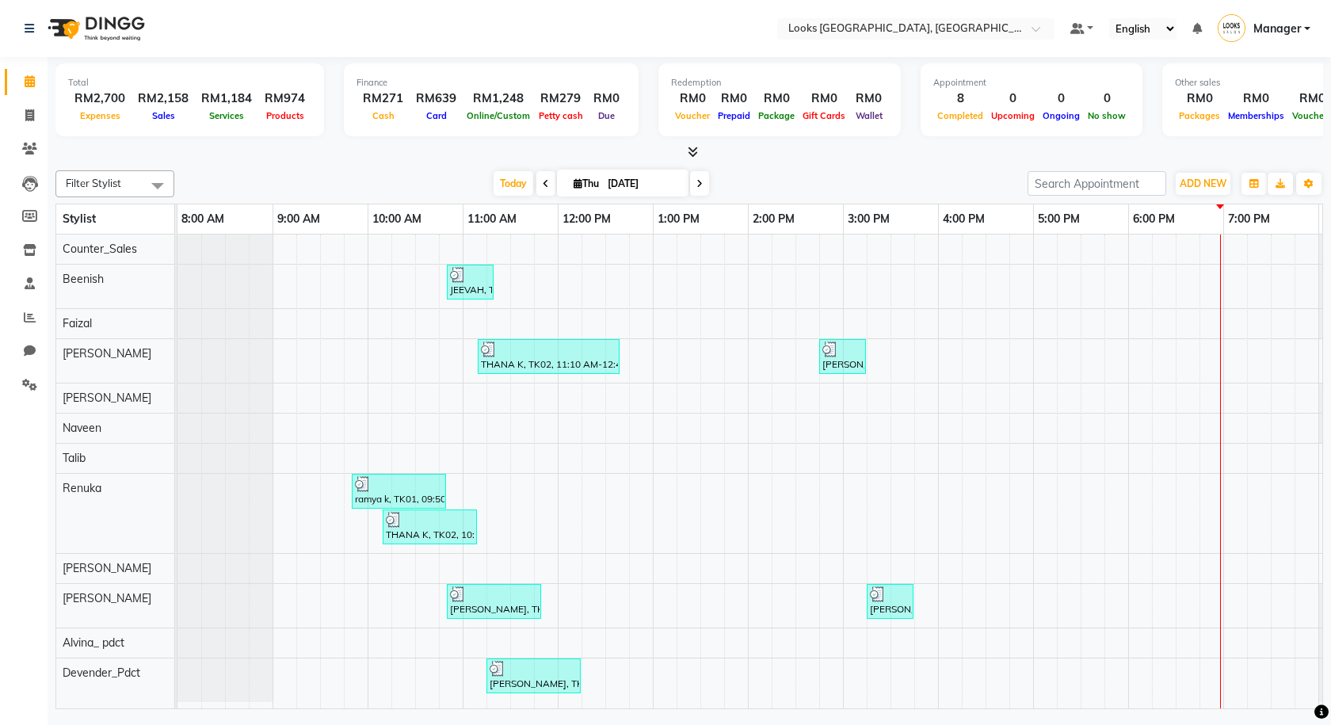
click at [485, 191] on div "Today Thu 04-09-2025" at bounding box center [600, 184] width 837 height 24
click at [498, 185] on span "Today" at bounding box center [514, 183] width 40 height 25
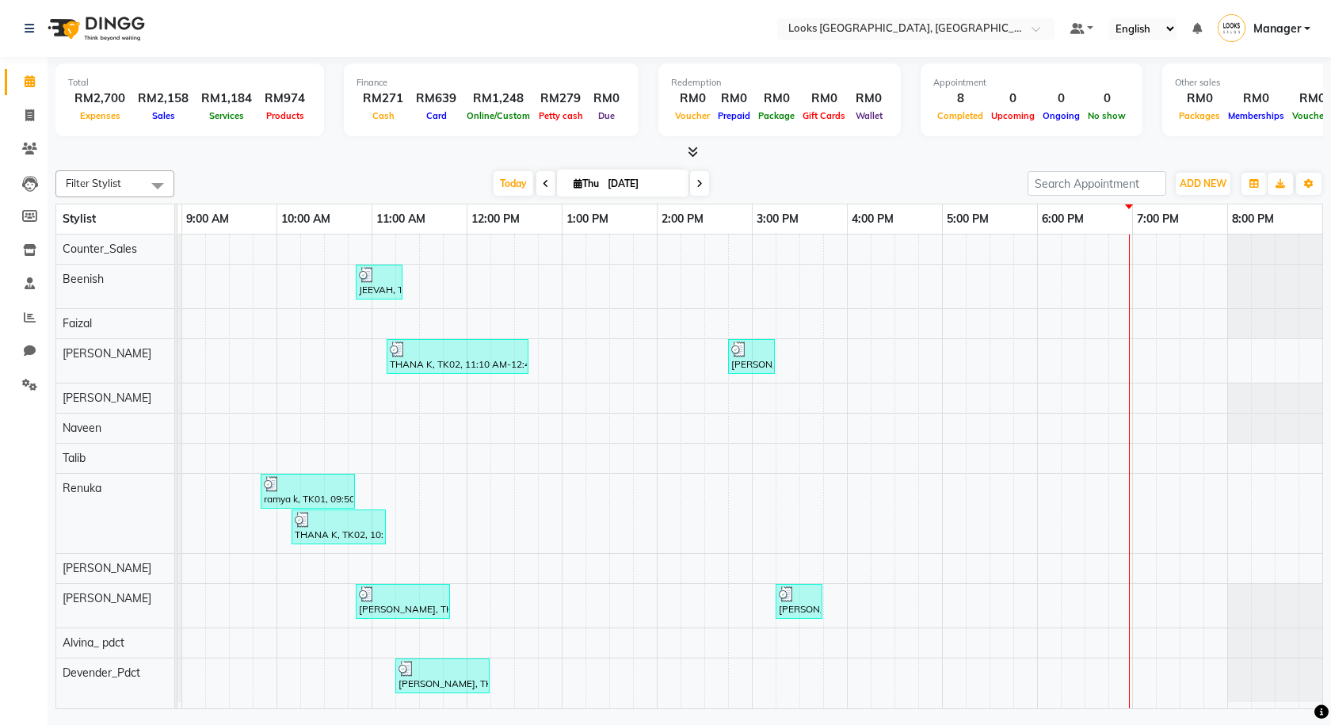
click at [700, 156] on div at bounding box center [689, 152] width 1268 height 17
click at [693, 154] on icon at bounding box center [693, 152] width 10 height 12
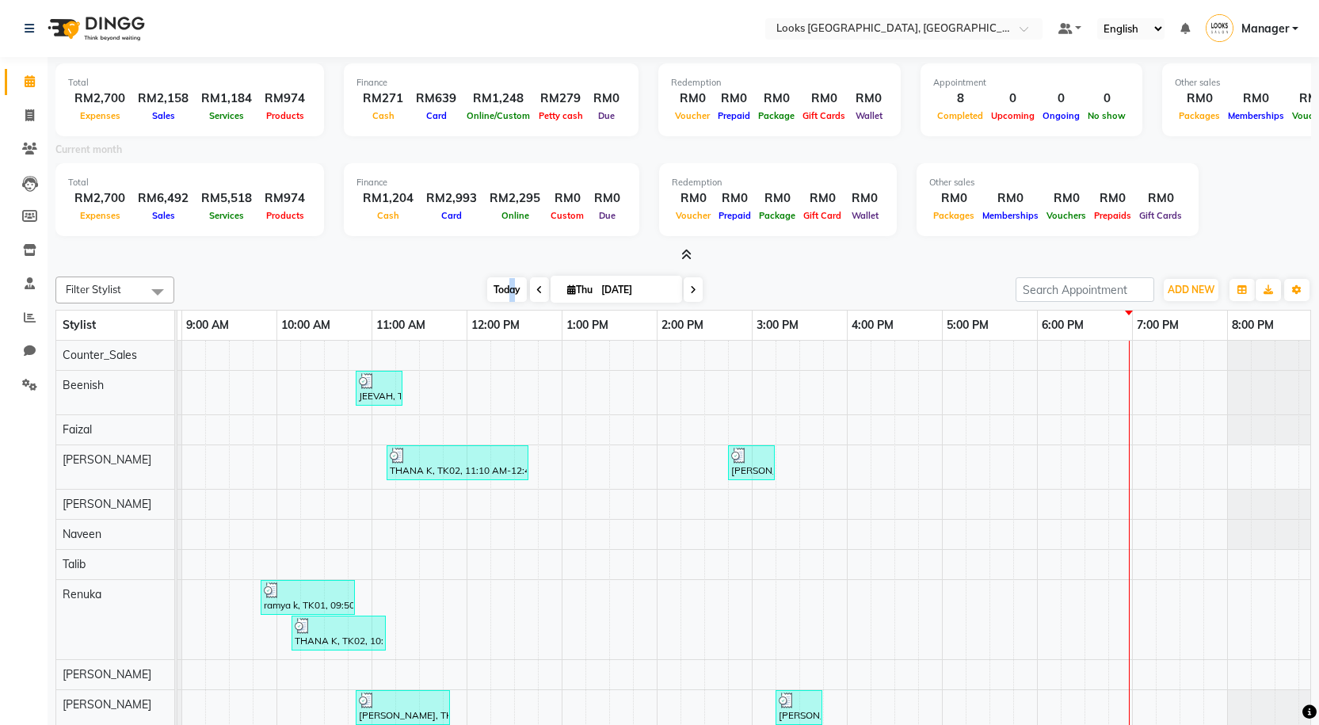
click at [508, 288] on span "Today" at bounding box center [507, 289] width 40 height 25
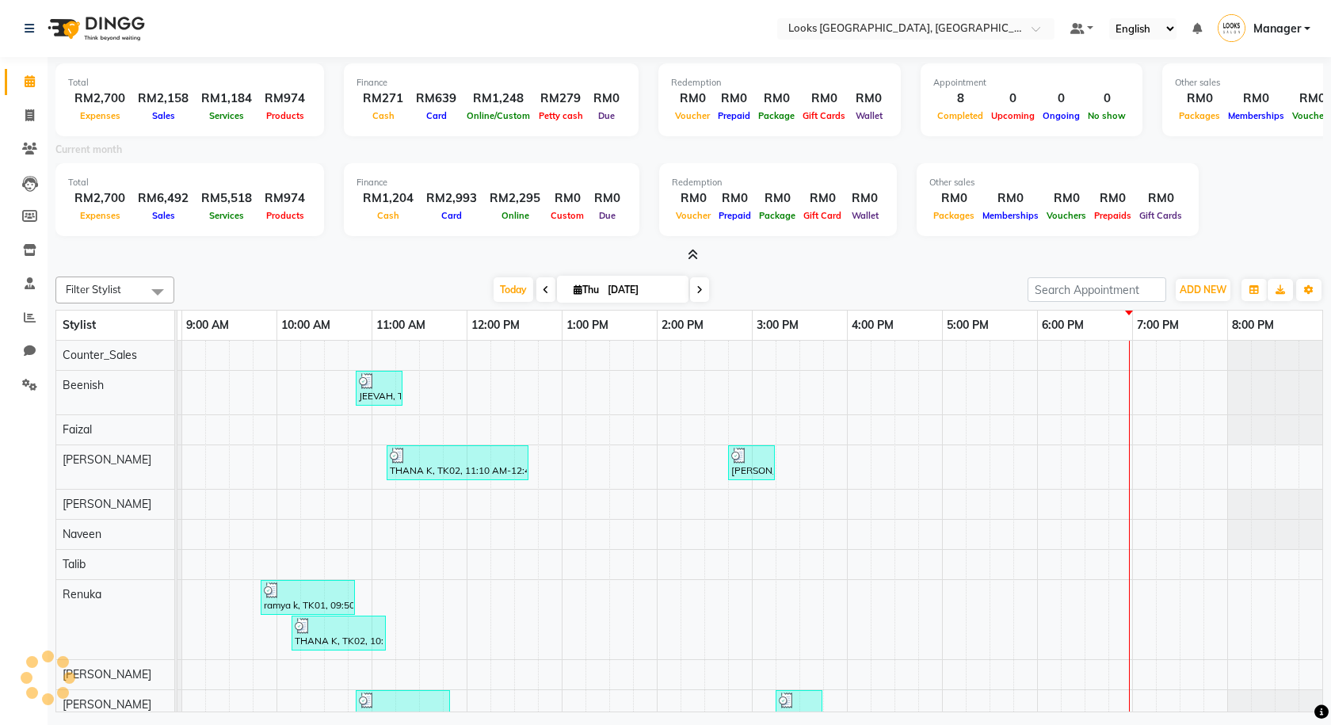
click at [486, 275] on div "Filter Stylist Select All Counter_Sales Beenish Faizal Raj Mustafa Naveen Talib…" at bounding box center [689, 491] width 1268 height 442
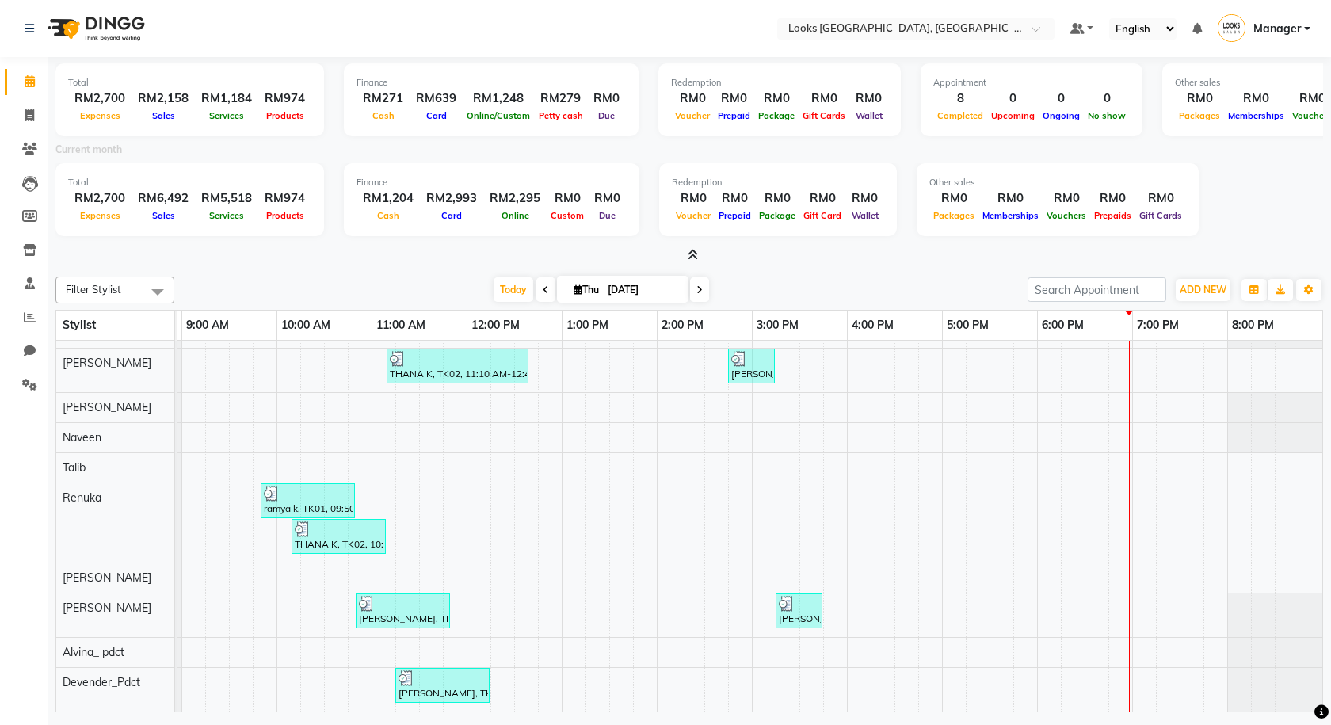
scroll to position [109, 0]
click at [692, 254] on icon at bounding box center [693, 255] width 10 height 12
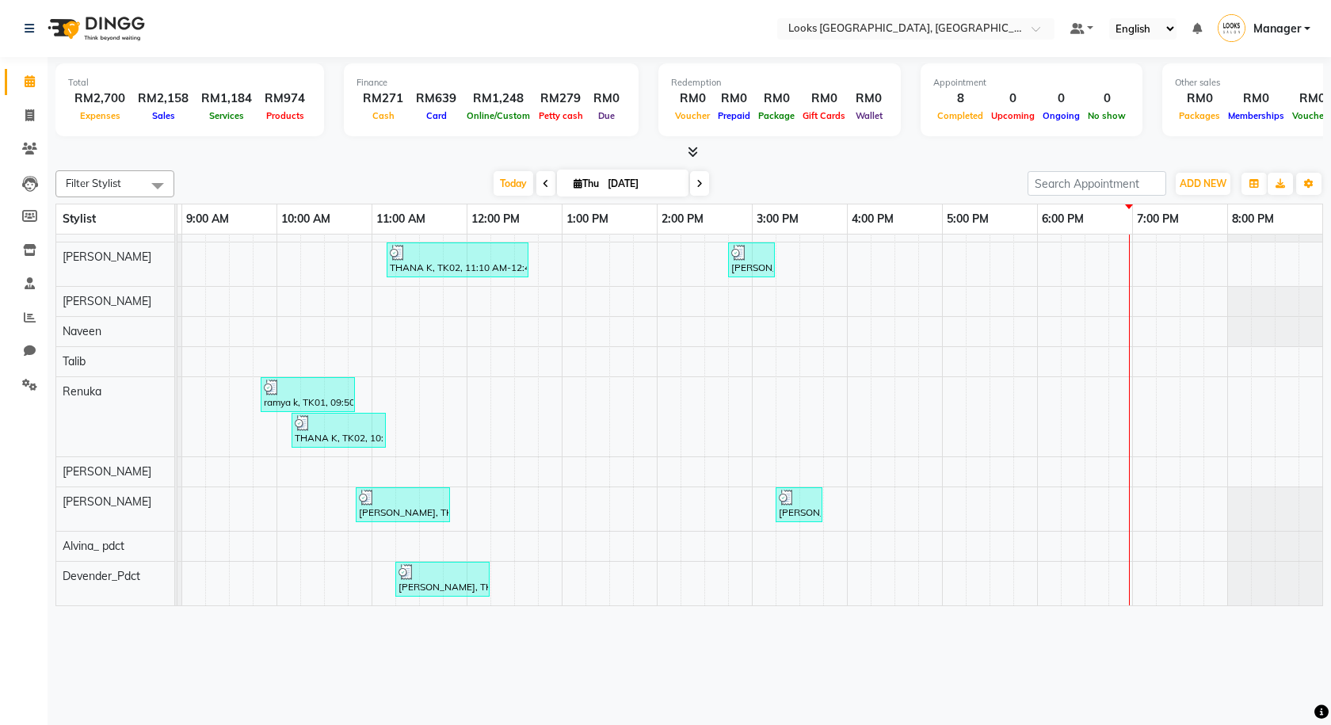
click at [691, 159] on span at bounding box center [689, 152] width 17 height 17
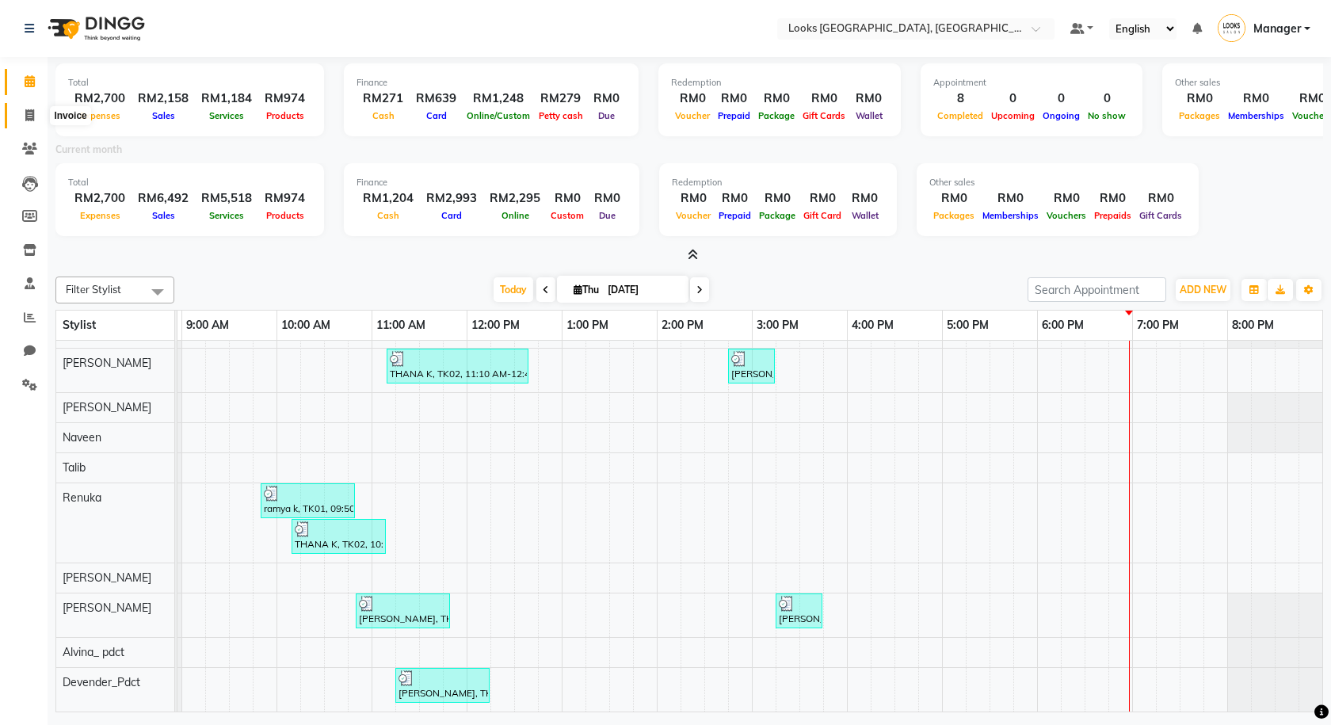
click at [37, 112] on span at bounding box center [30, 116] width 28 height 18
select select "service"
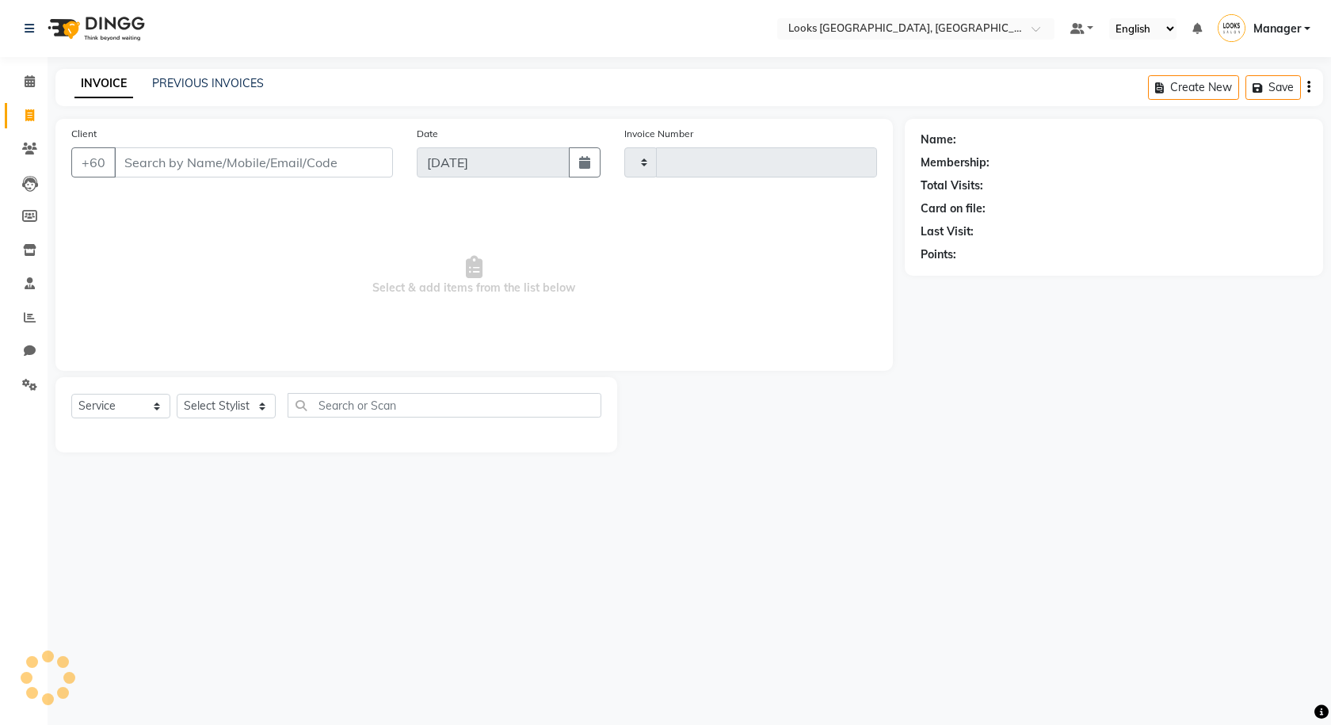
type input "1245"
select select "8109"
click at [14, 71] on link "Calendar" at bounding box center [24, 82] width 38 height 26
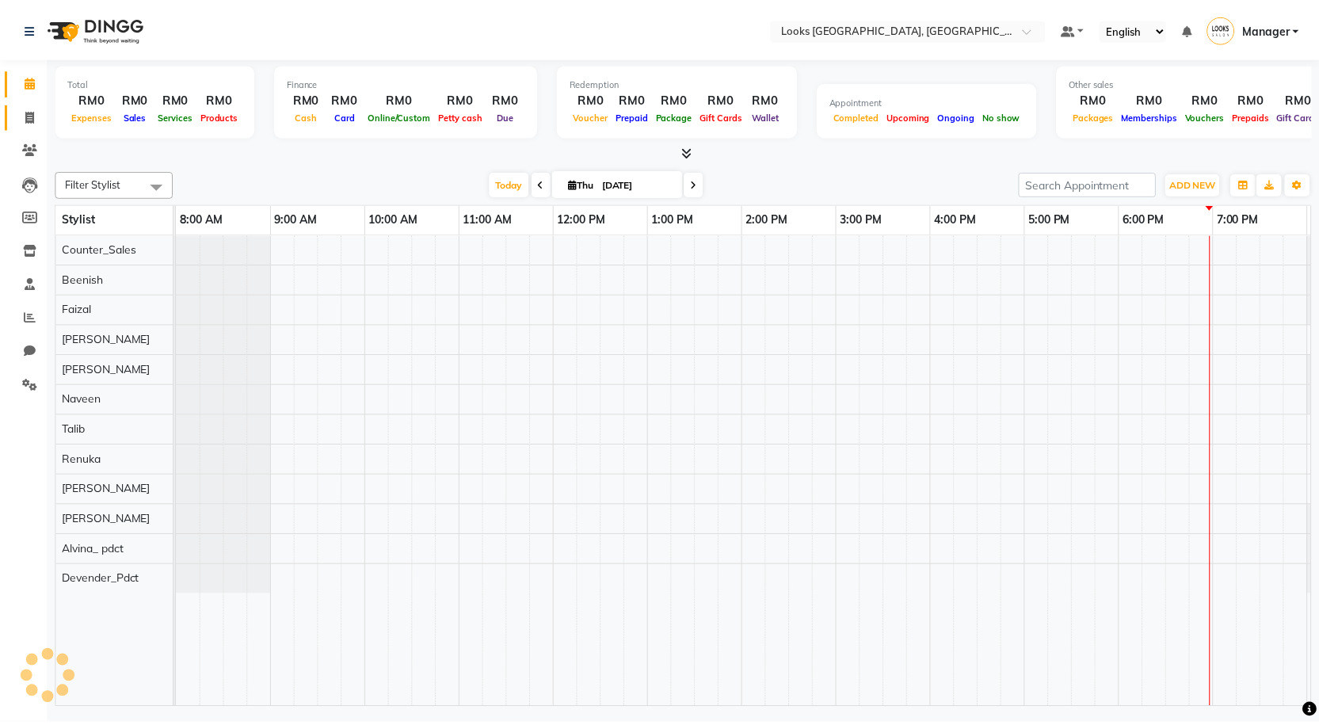
scroll to position [0, 91]
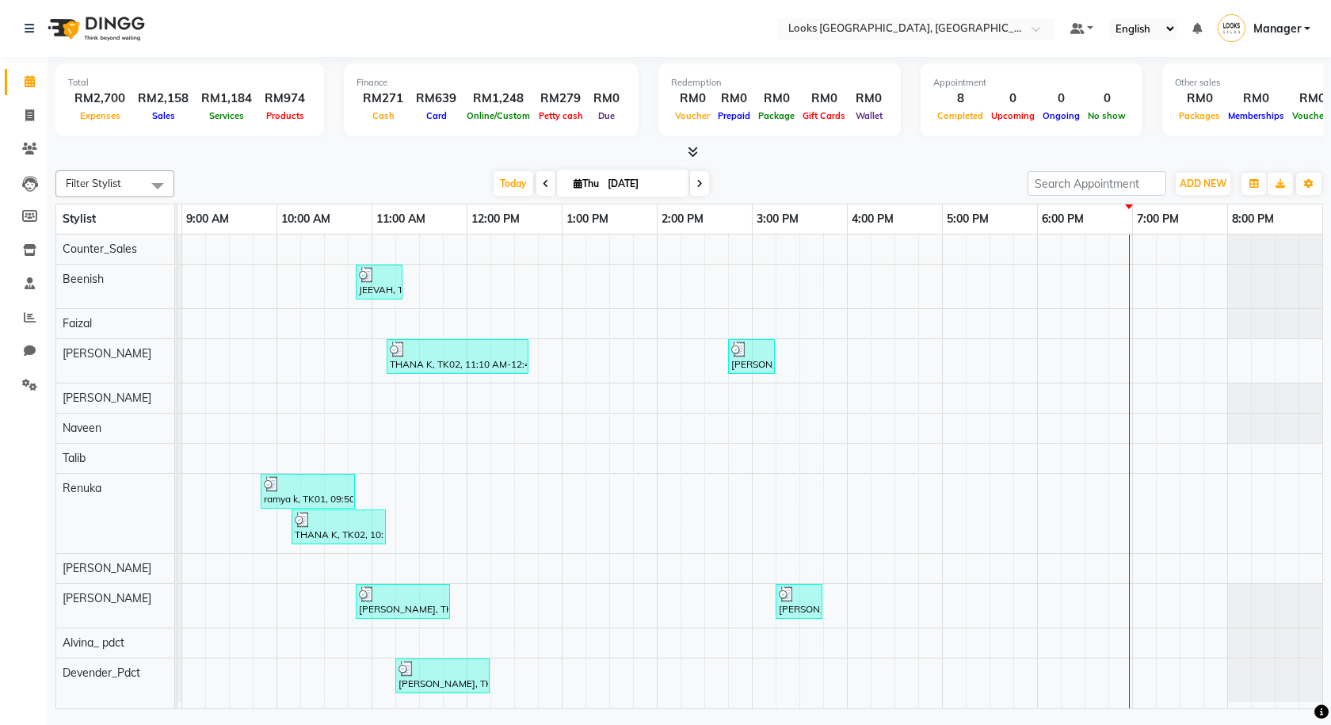
click at [686, 145] on span at bounding box center [689, 152] width 17 height 17
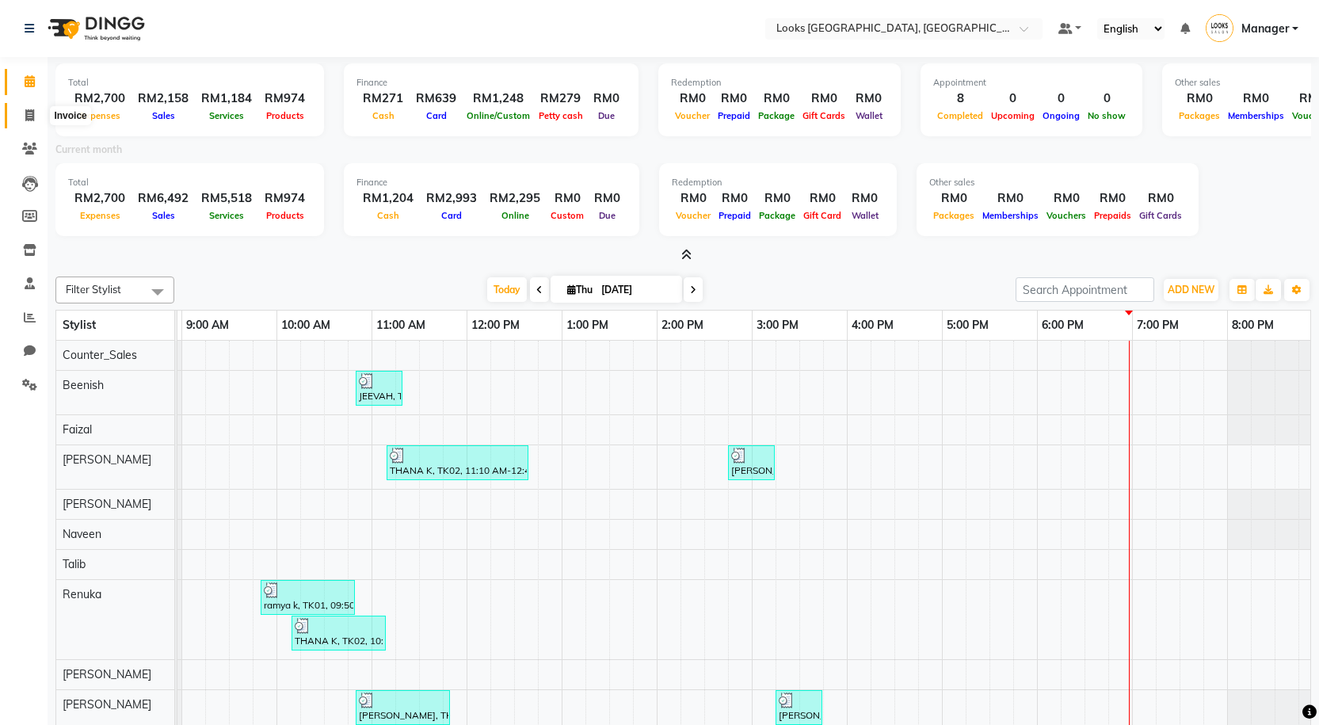
click at [18, 114] on span at bounding box center [30, 116] width 28 height 18
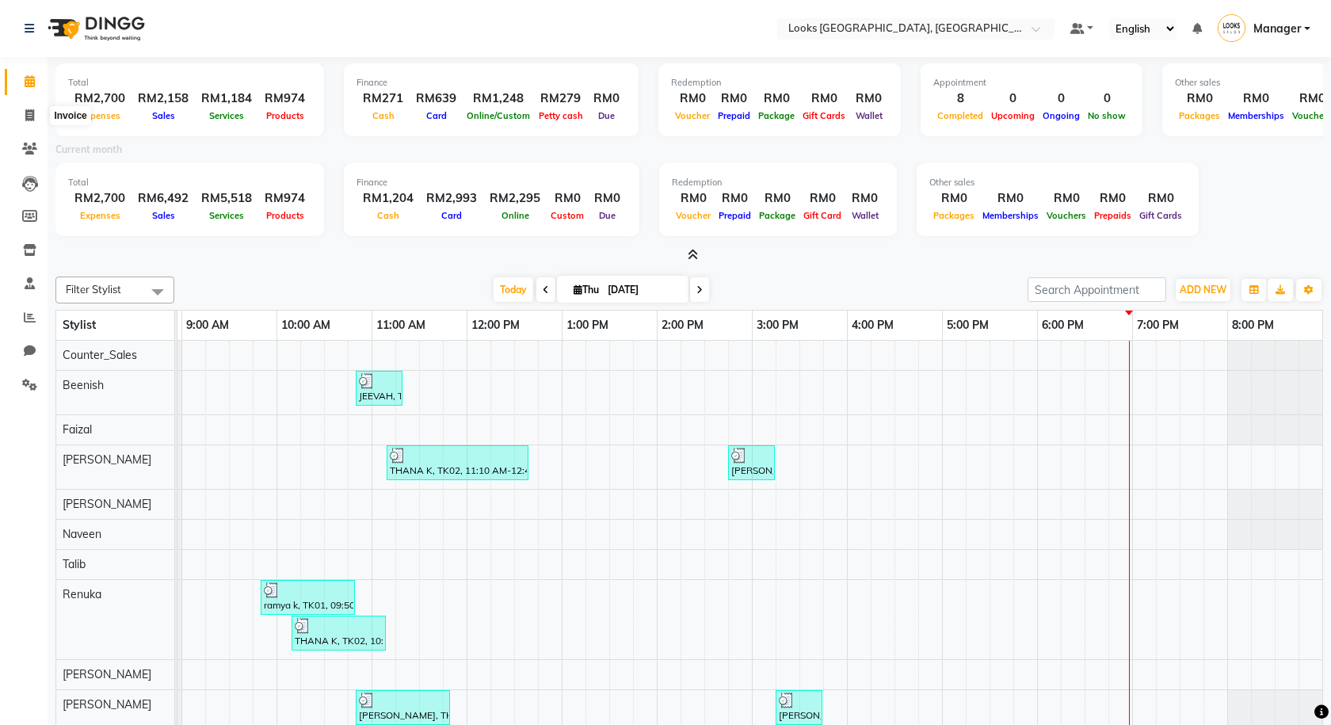
select select "8109"
select select "service"
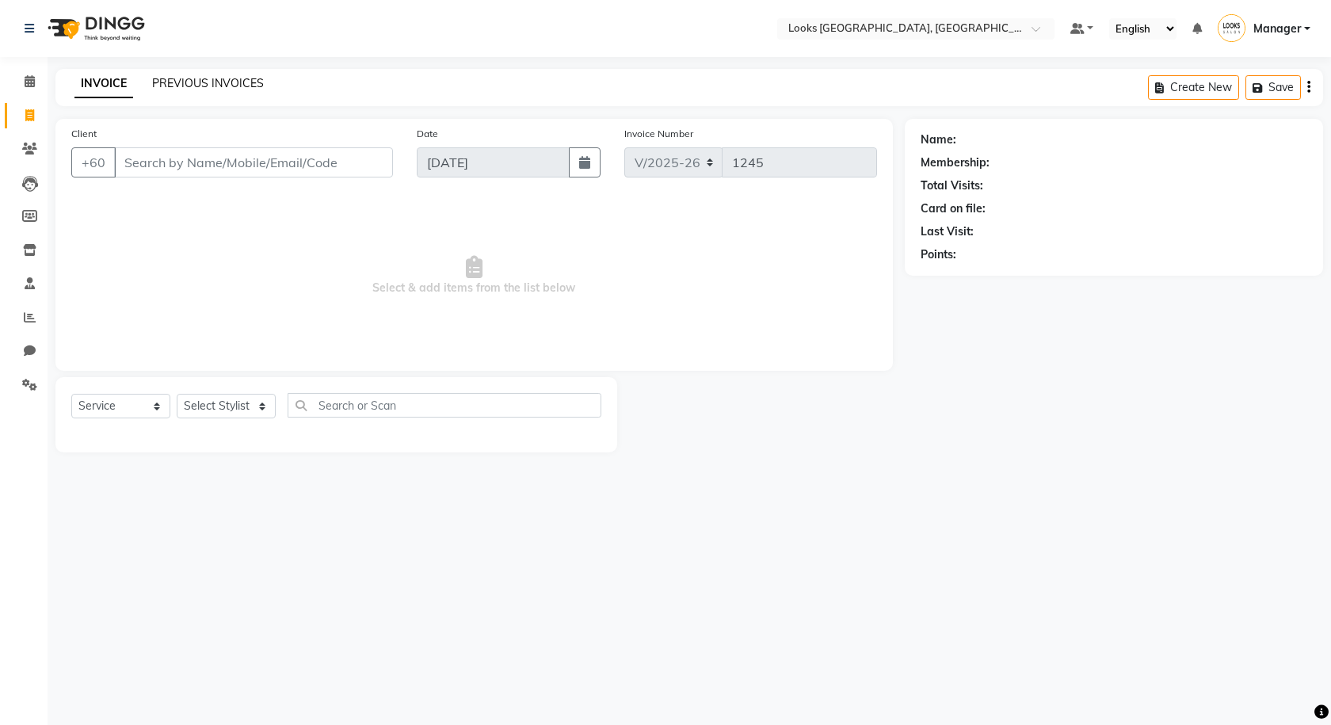
click at [208, 82] on link "PREVIOUS INVOICES" at bounding box center [208, 83] width 112 height 14
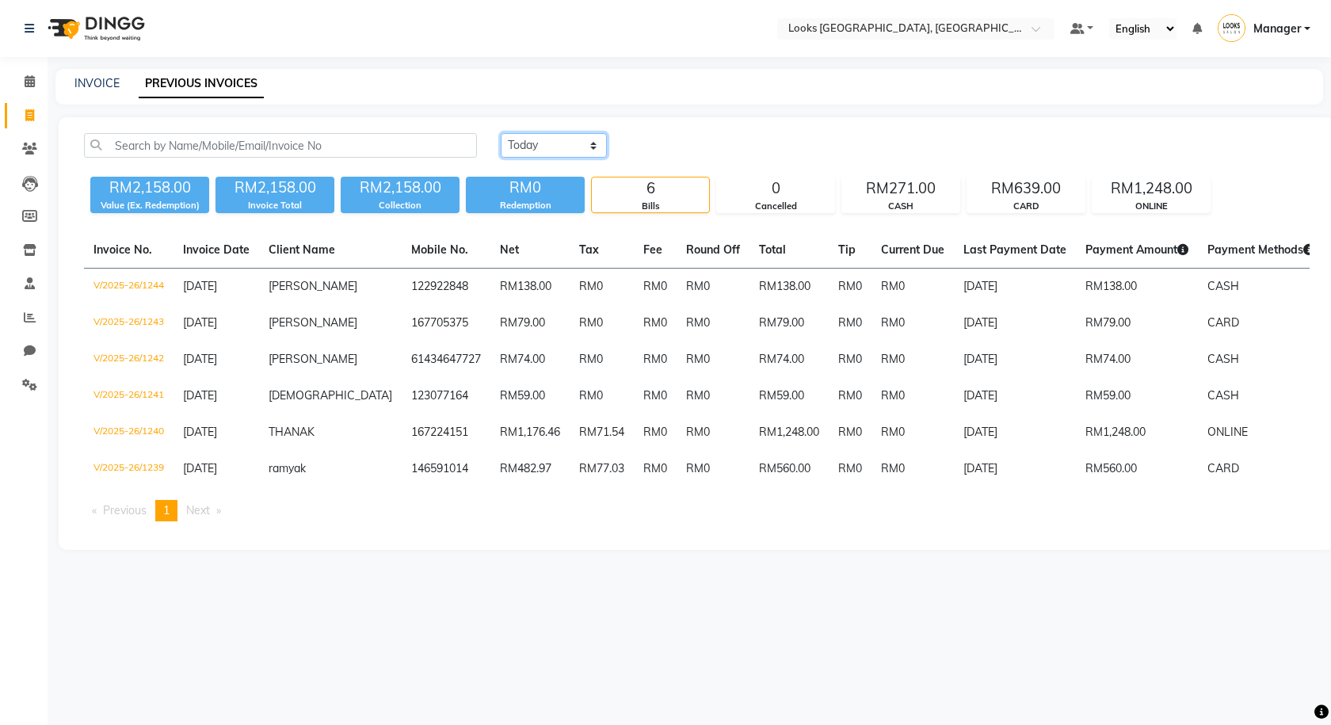
click at [565, 149] on select "Today Yesterday Custom Range" at bounding box center [554, 145] width 106 height 25
select select "range"
click at [501, 133] on select "Today Yesterday Custom Range" at bounding box center [554, 145] width 106 height 25
click at [737, 143] on input "[DATE]" at bounding box center [682, 146] width 111 height 22
select select "9"
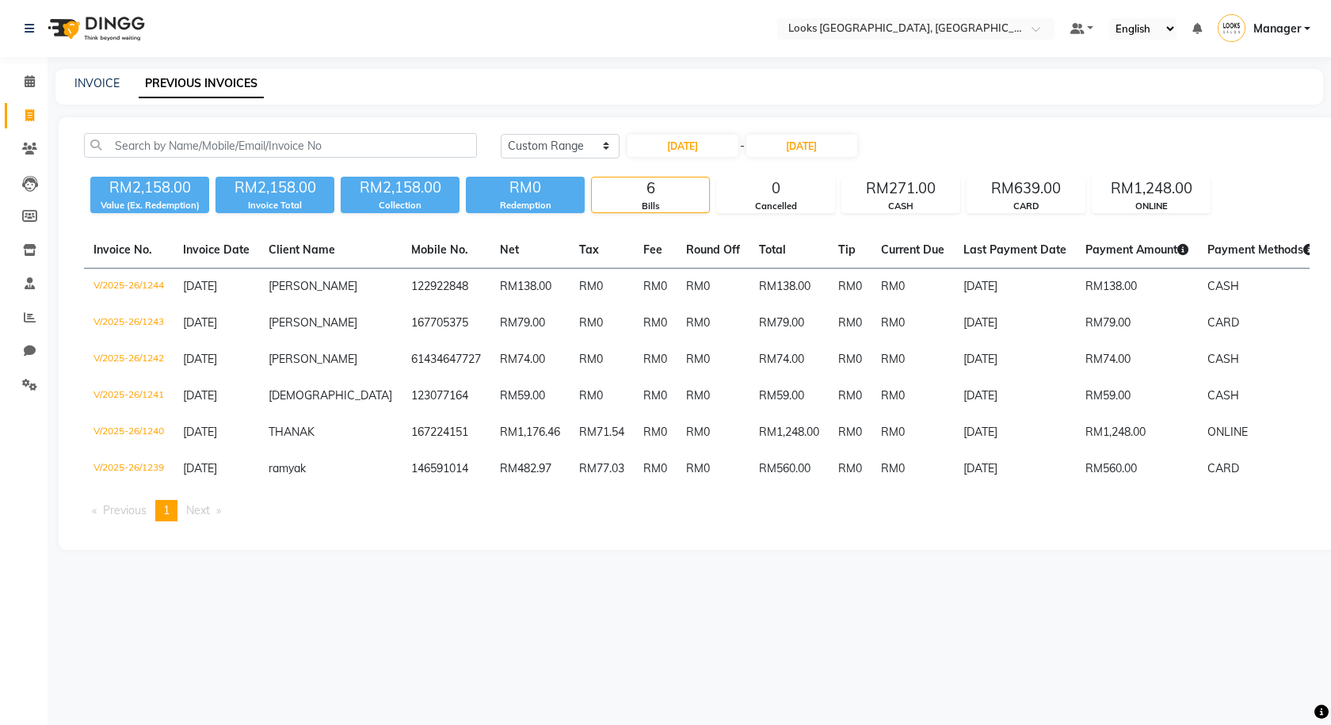
select select "2025"
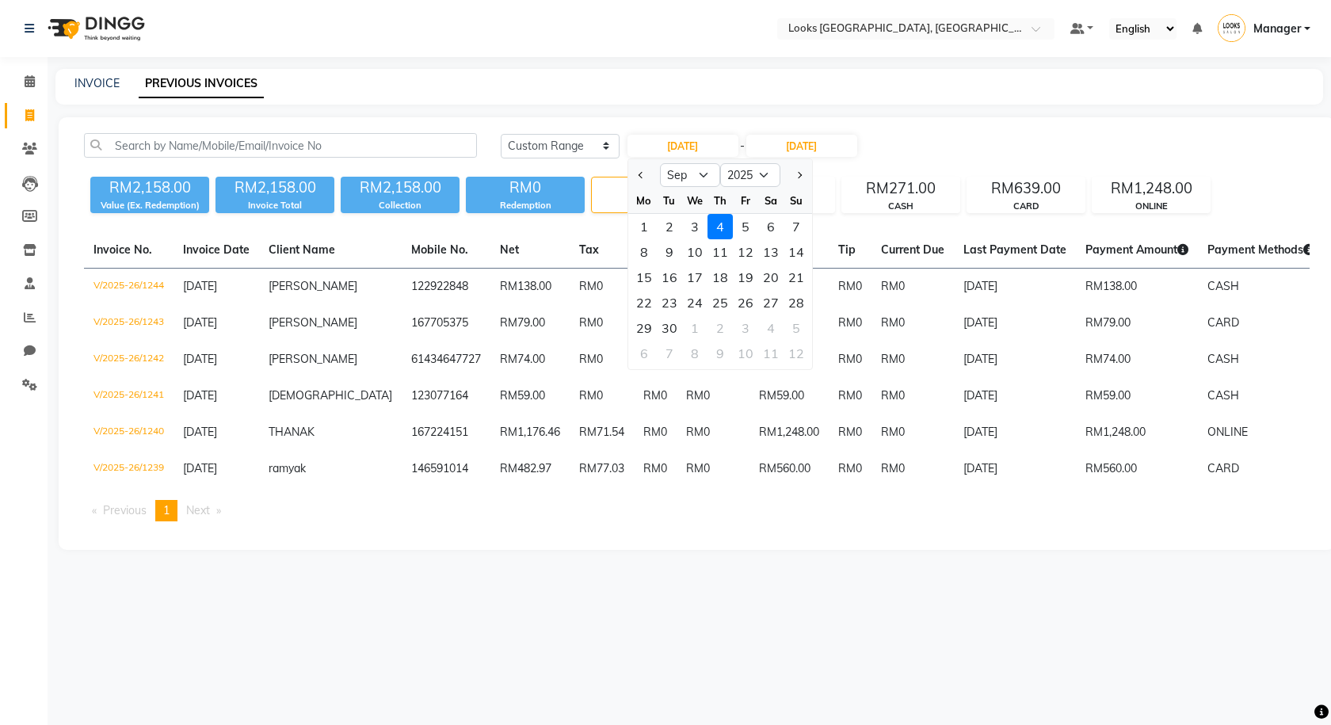
click at [624, 173] on div "RM2,158.00 Value (Ex. Redemption) RM2,158.00 Invoice Total RM2,158.00 Collectio…" at bounding box center [697, 191] width 1226 height 43
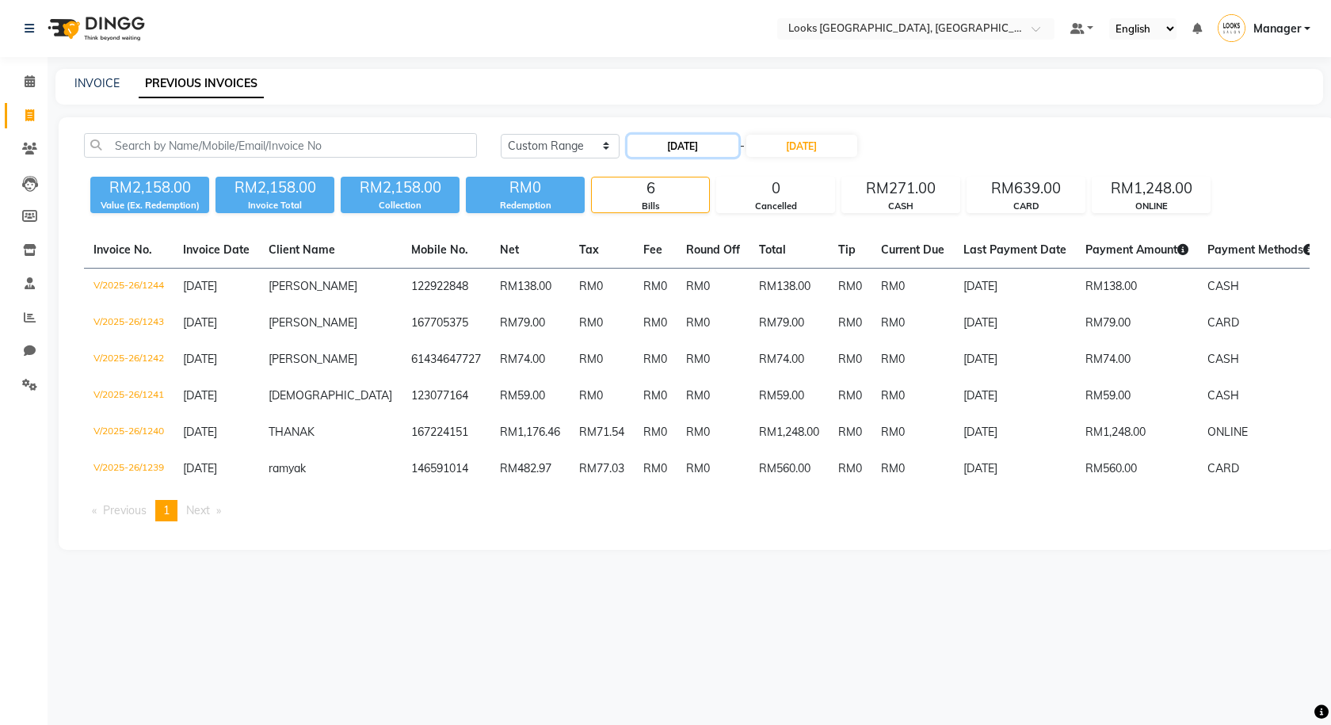
click at [713, 143] on input "[DATE]" at bounding box center [682, 146] width 111 height 22
select select "9"
select select "2025"
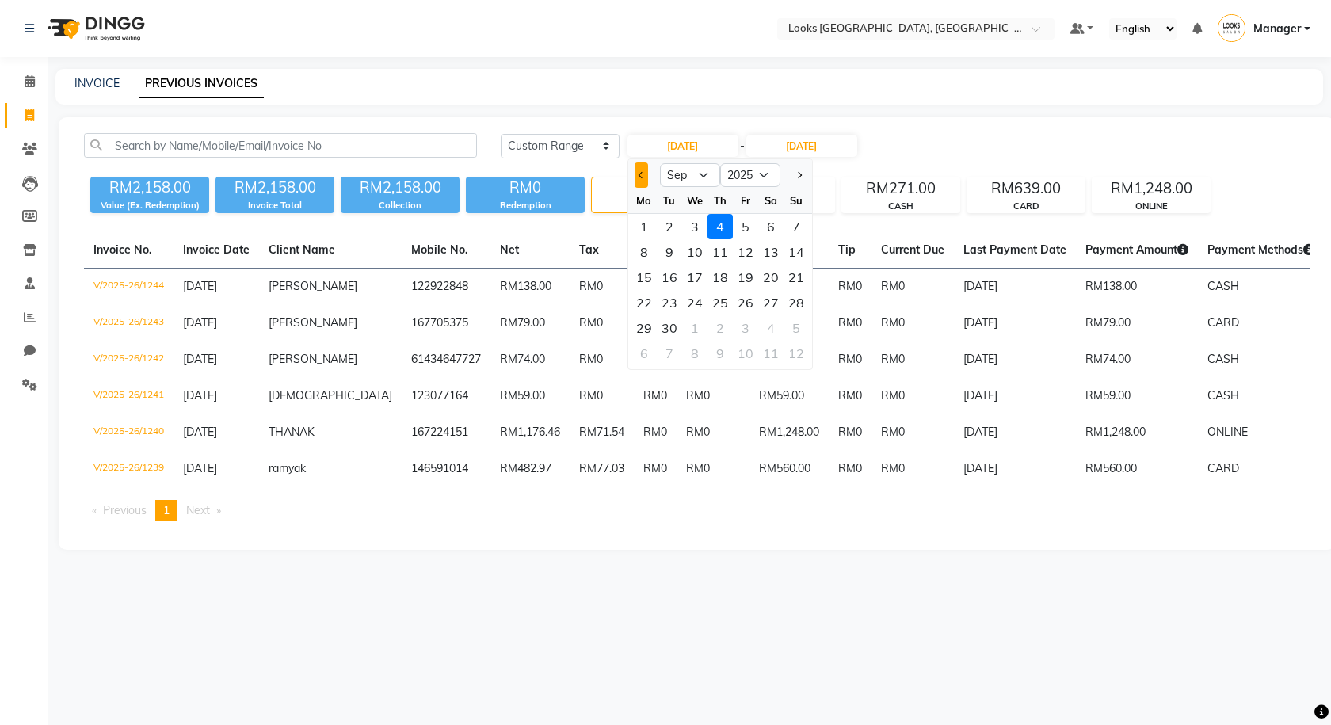
click at [644, 168] on button "Previous month" at bounding box center [641, 174] width 13 height 25
select select "8"
click at [745, 218] on div "1" at bounding box center [745, 226] width 25 height 25
type input "01-08-2025"
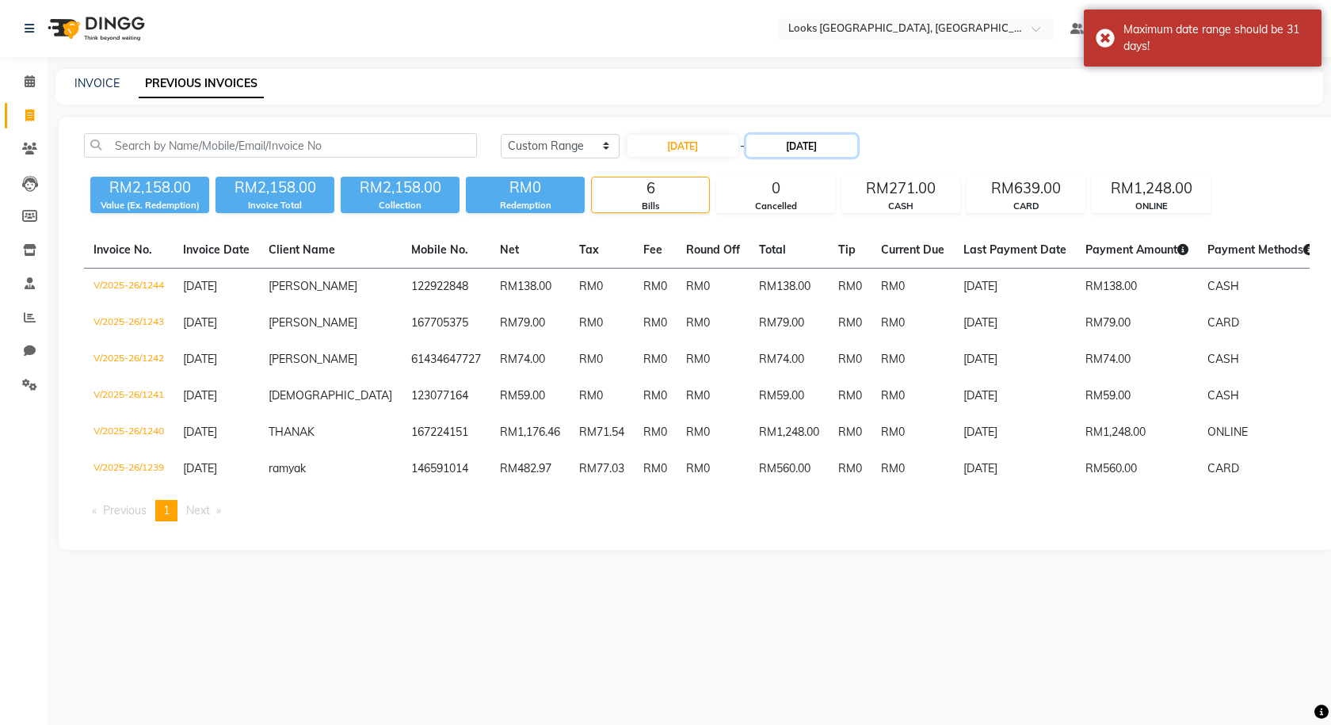
click at [812, 144] on input "[DATE]" at bounding box center [801, 146] width 111 height 22
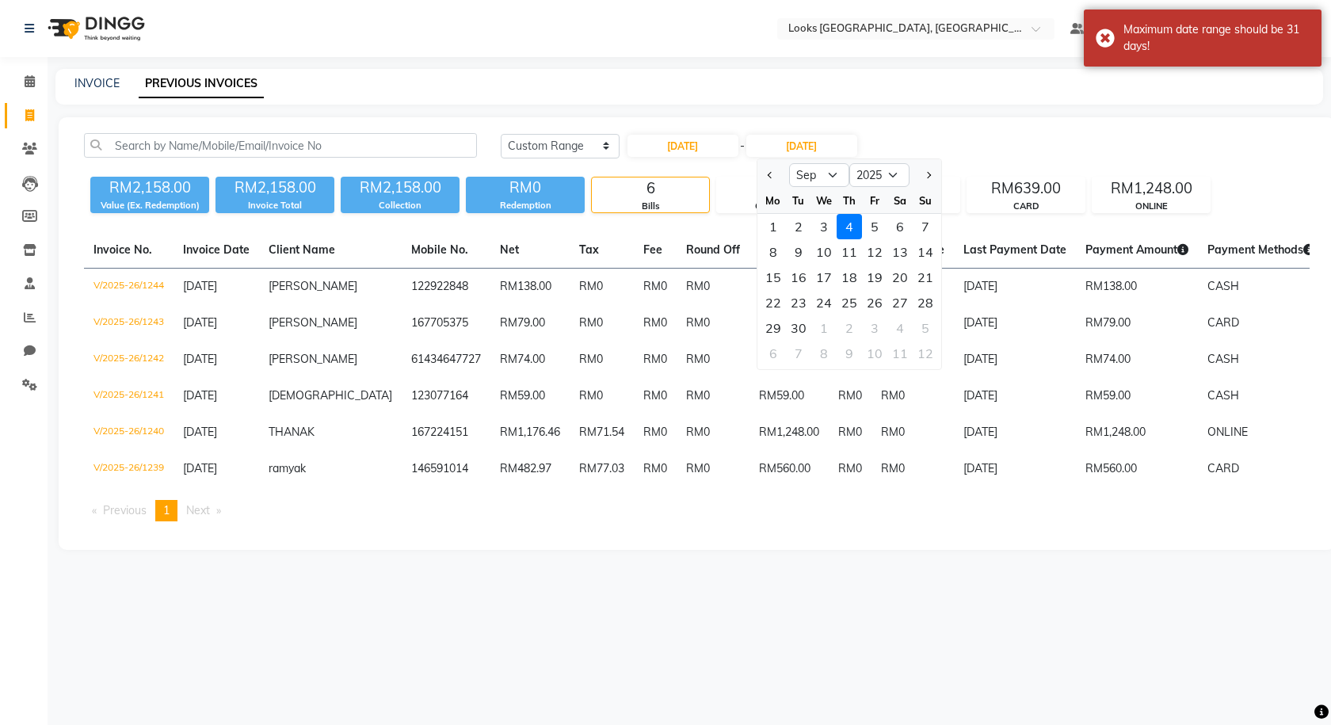
click at [758, 177] on div at bounding box center [773, 174] width 32 height 25
click at [768, 174] on span "Previous month" at bounding box center [770, 175] width 6 height 6
select select "8"
click at [773, 250] on div "4" at bounding box center [773, 251] width 25 height 25
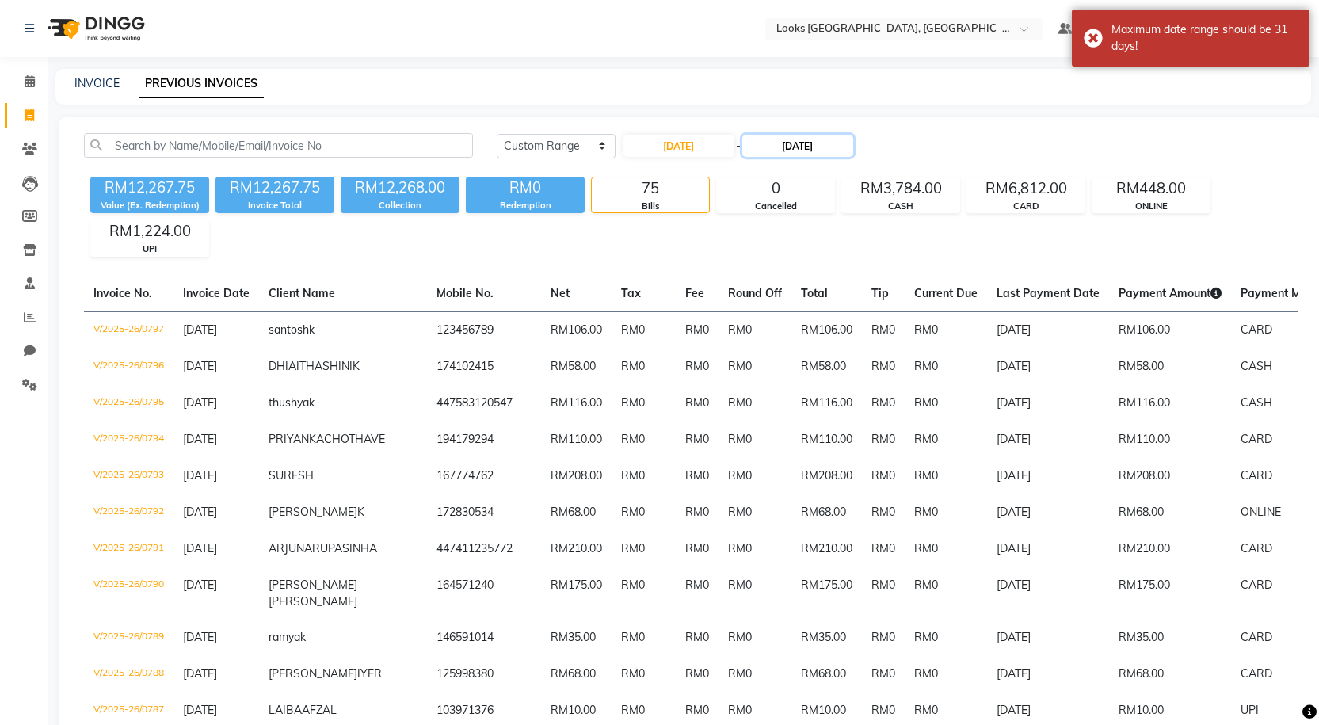
click at [791, 151] on input "04-08-2025" at bounding box center [797, 146] width 111 height 22
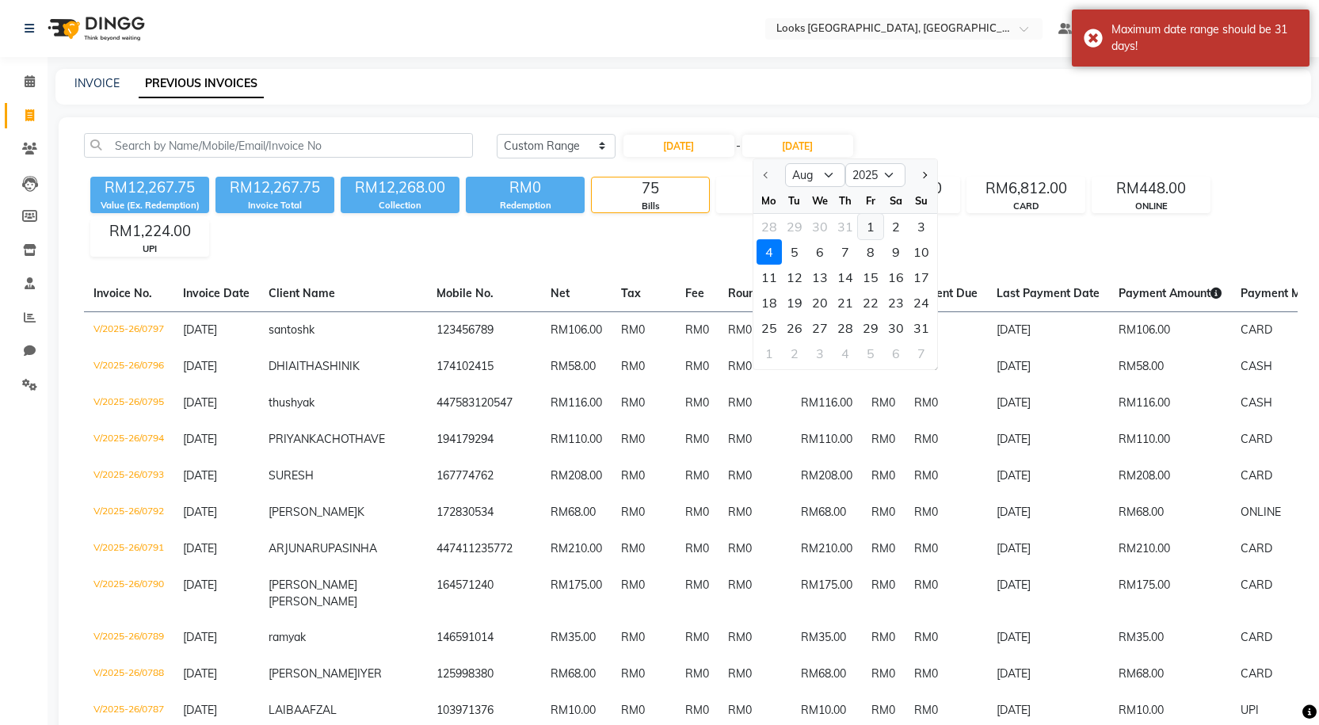
click at [872, 229] on div "1" at bounding box center [870, 226] width 25 height 25
type input "01-08-2025"
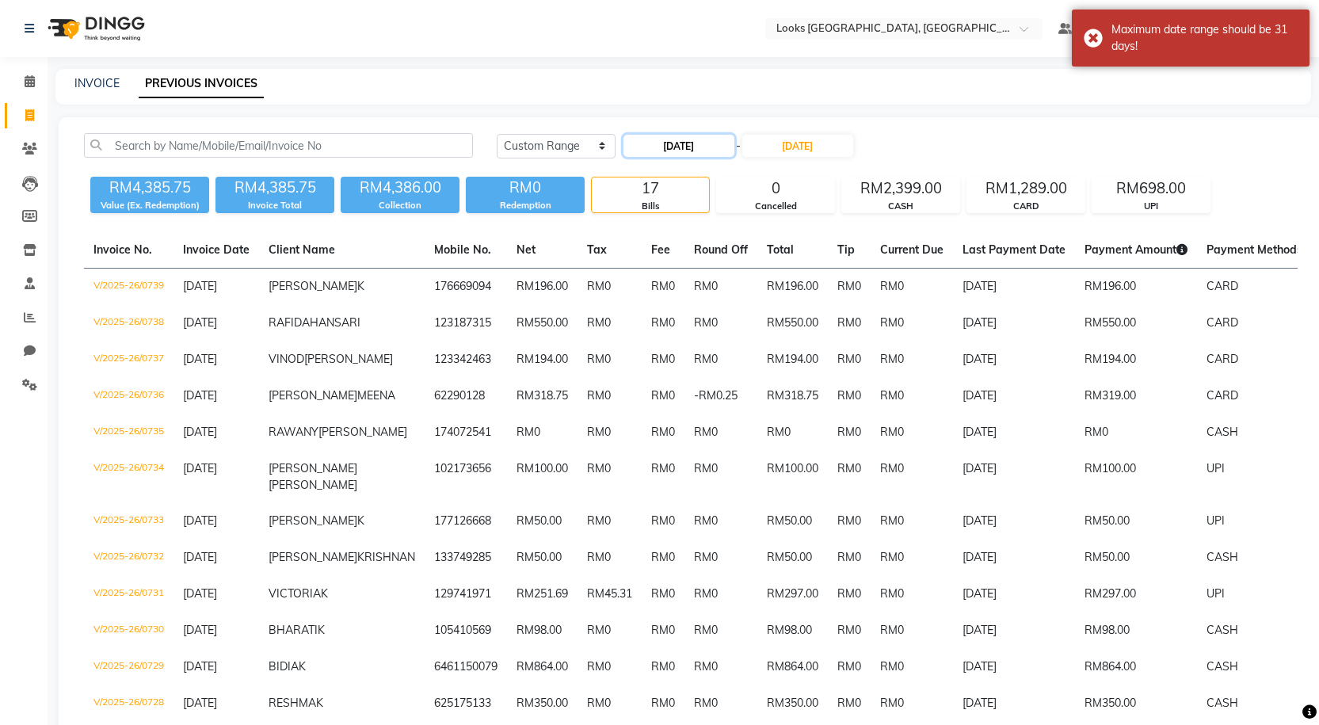
click at [697, 142] on input "01-08-2025" at bounding box center [679, 146] width 111 height 22
select select "8"
select select "2025"
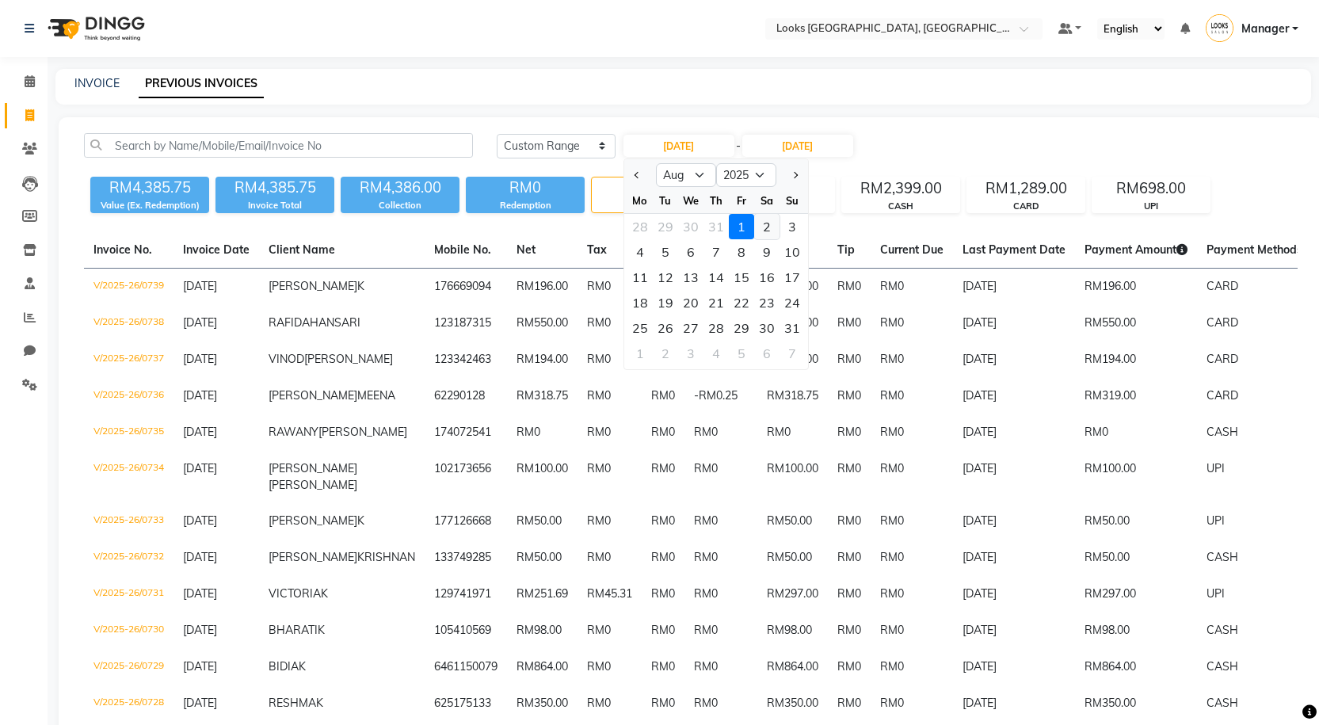
click at [762, 221] on div "2" at bounding box center [766, 226] width 25 height 25
type input "02-08-2025"
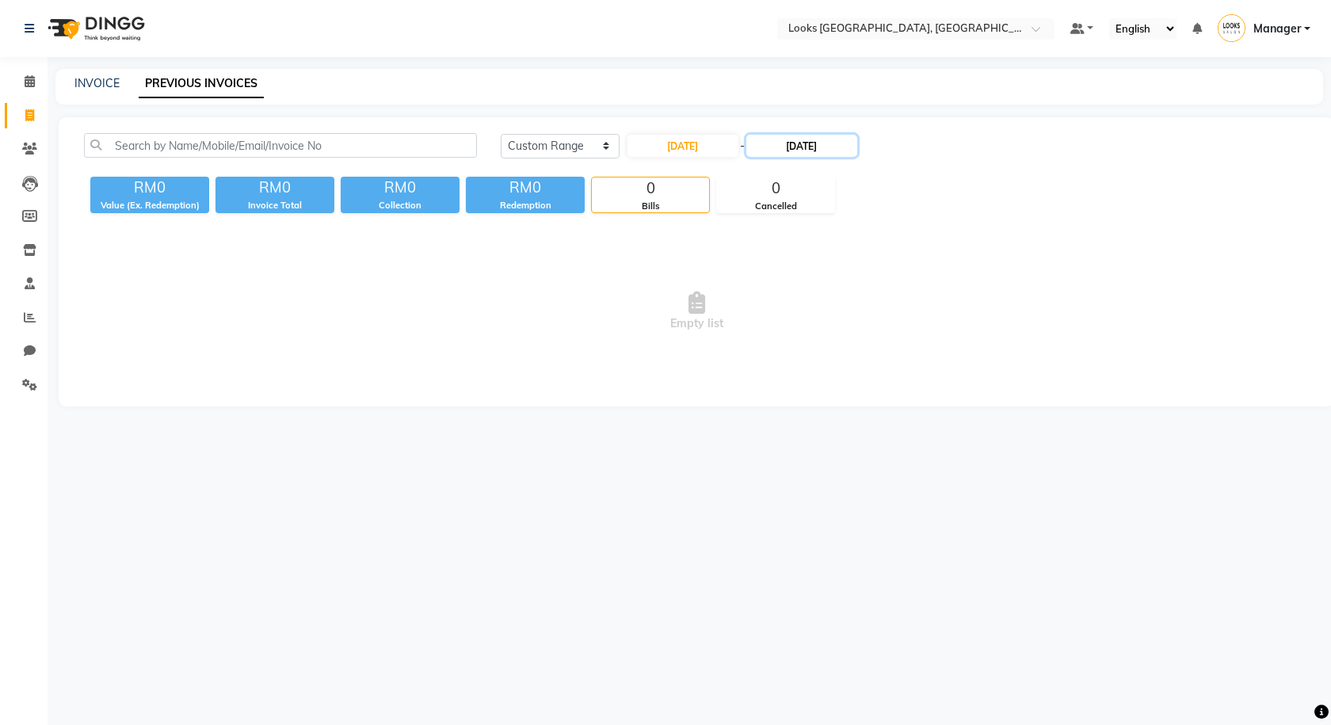
click at [807, 147] on input "01-08-2025" at bounding box center [801, 146] width 111 height 22
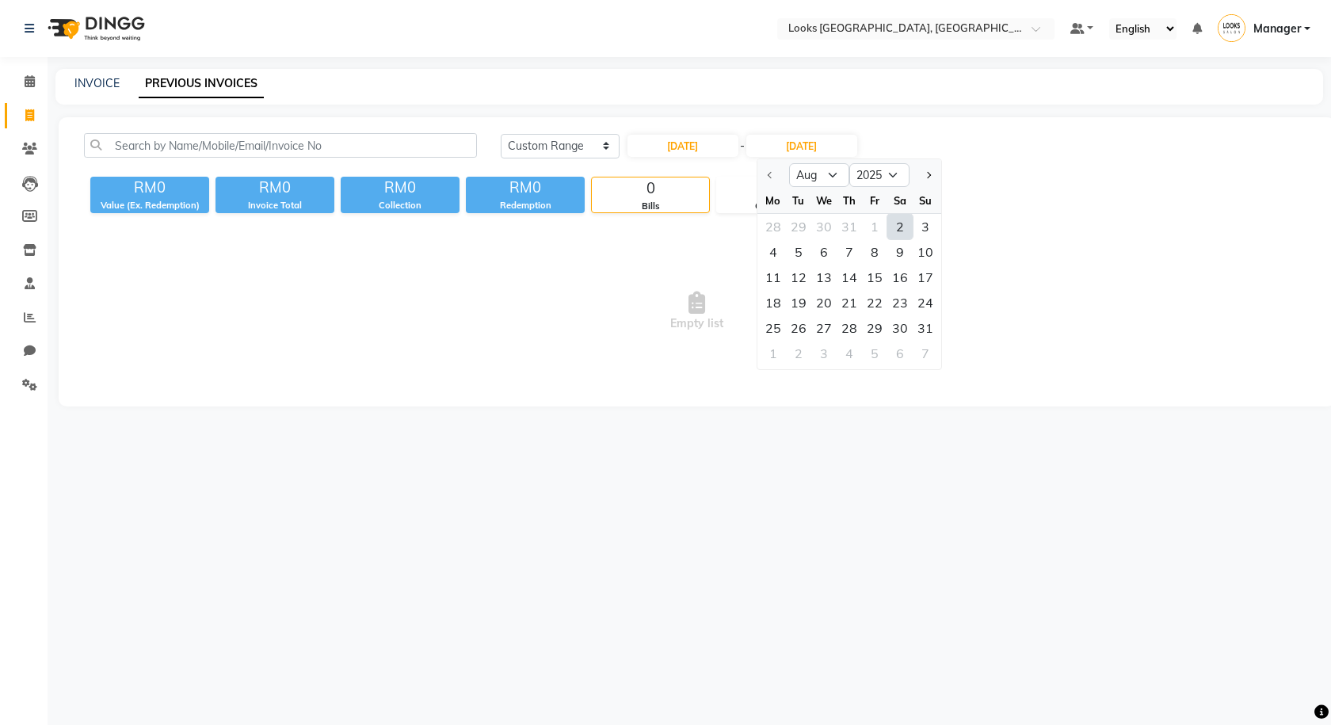
click at [901, 227] on div "2" at bounding box center [899, 226] width 25 height 25
type input "02-08-2025"
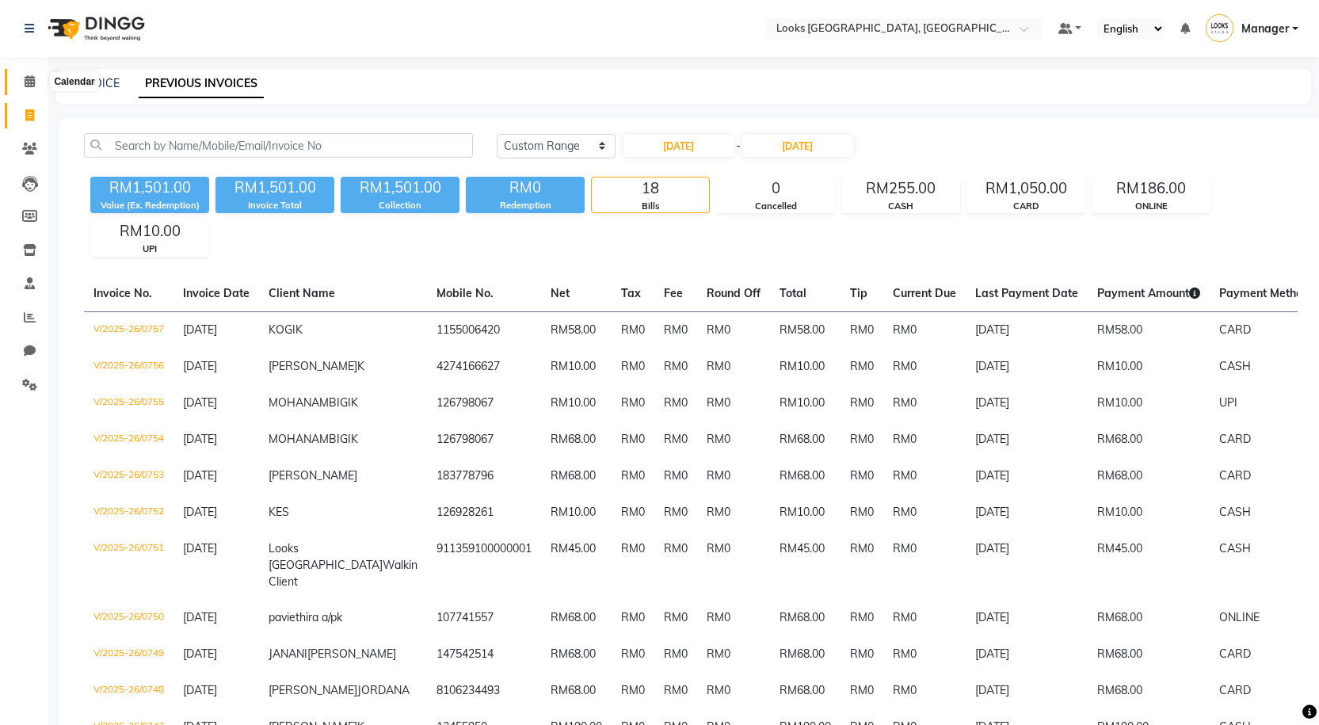
click at [27, 79] on icon at bounding box center [30, 81] width 10 height 12
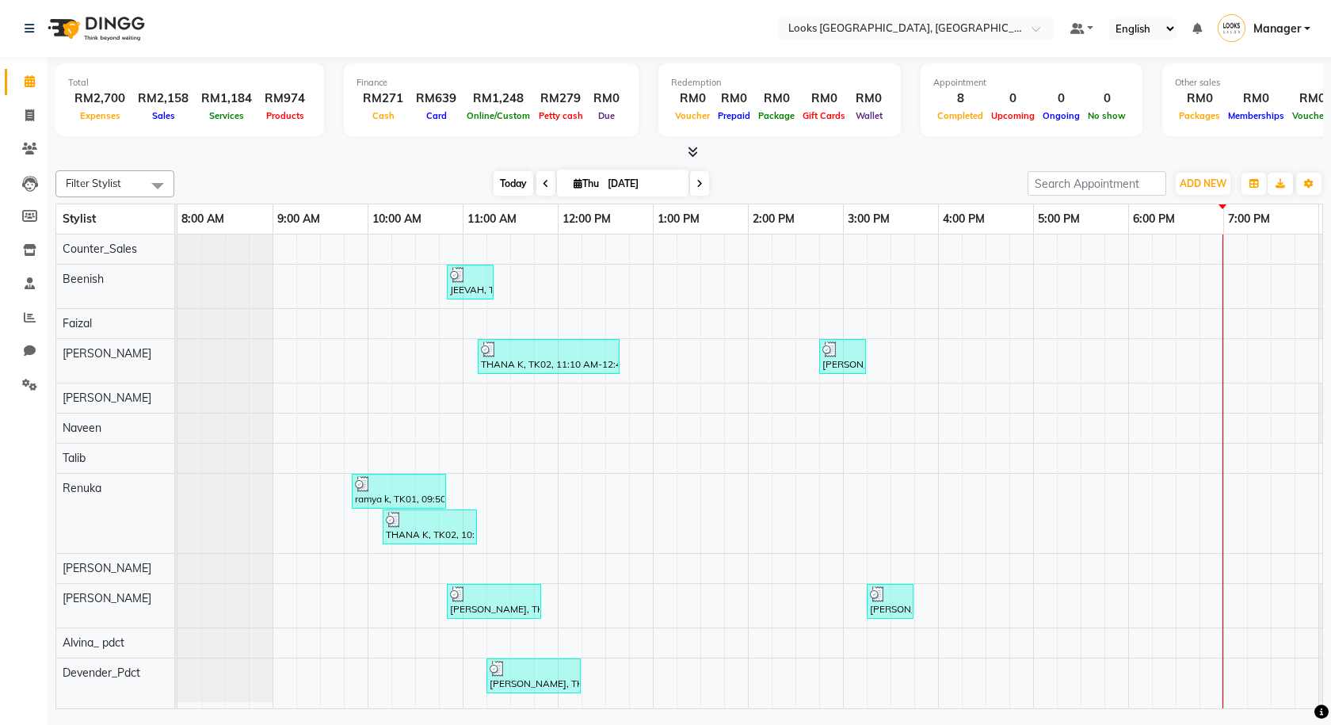
click at [507, 178] on span "Today" at bounding box center [514, 183] width 40 height 25
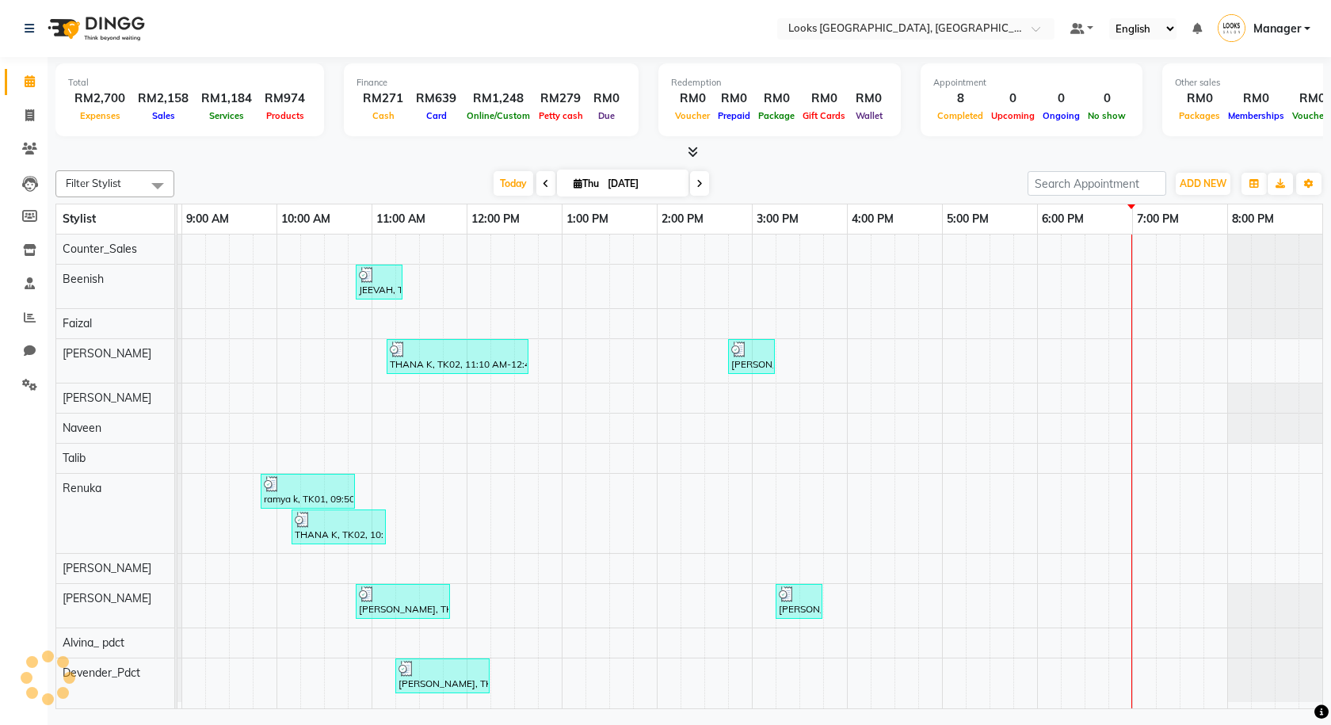
click at [692, 145] on span at bounding box center [689, 152] width 17 height 17
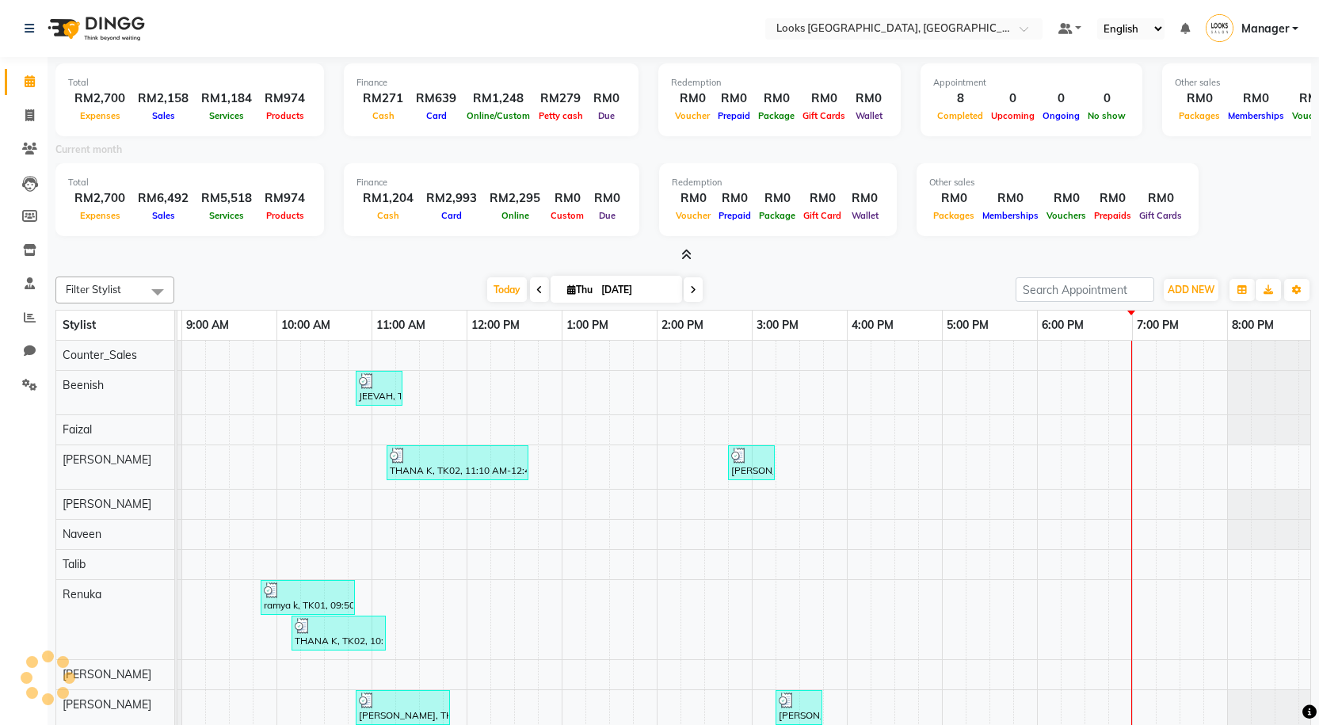
click at [688, 248] on span at bounding box center [683, 255] width 17 height 17
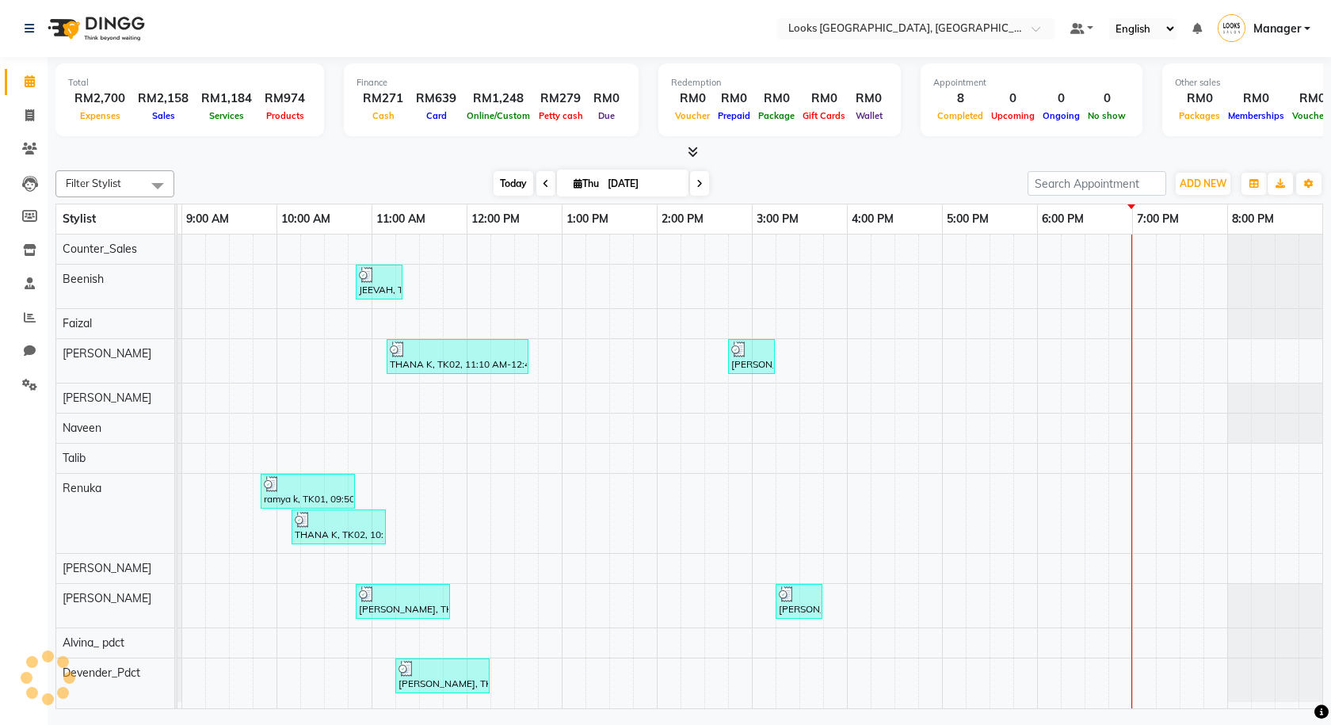
click at [519, 178] on span "Today" at bounding box center [514, 183] width 40 height 25
click at [514, 191] on span "Today" at bounding box center [514, 183] width 40 height 25
click at [33, 113] on icon at bounding box center [29, 115] width 9 height 12
select select "service"
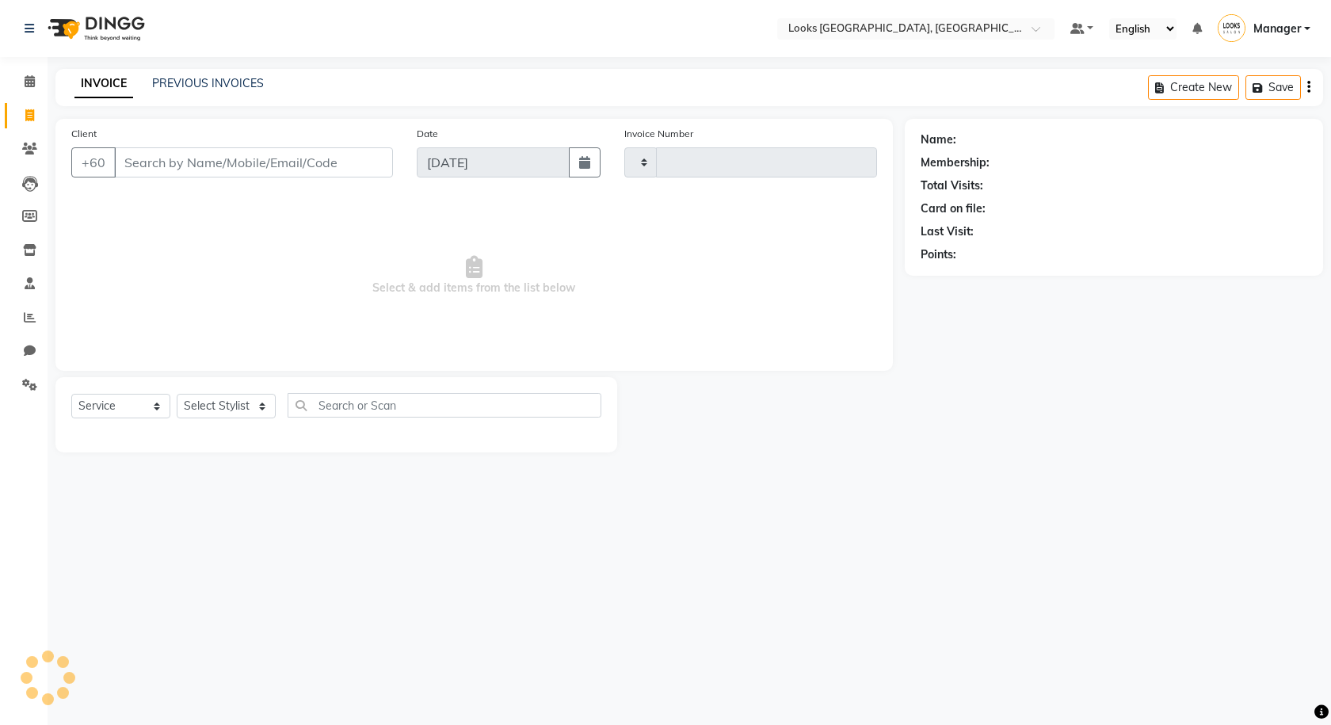
type input "1245"
select select "8109"
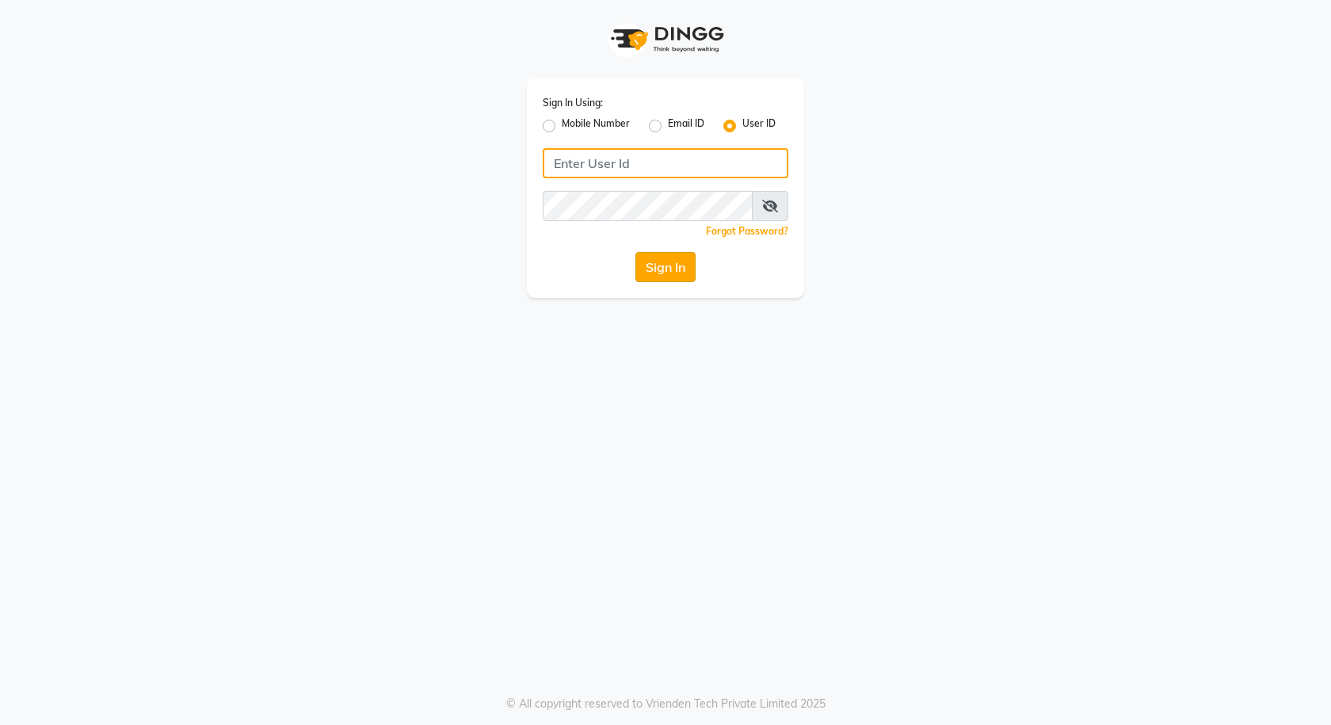
type input "e3591-01"
click at [681, 258] on button "Sign In" at bounding box center [665, 267] width 60 height 30
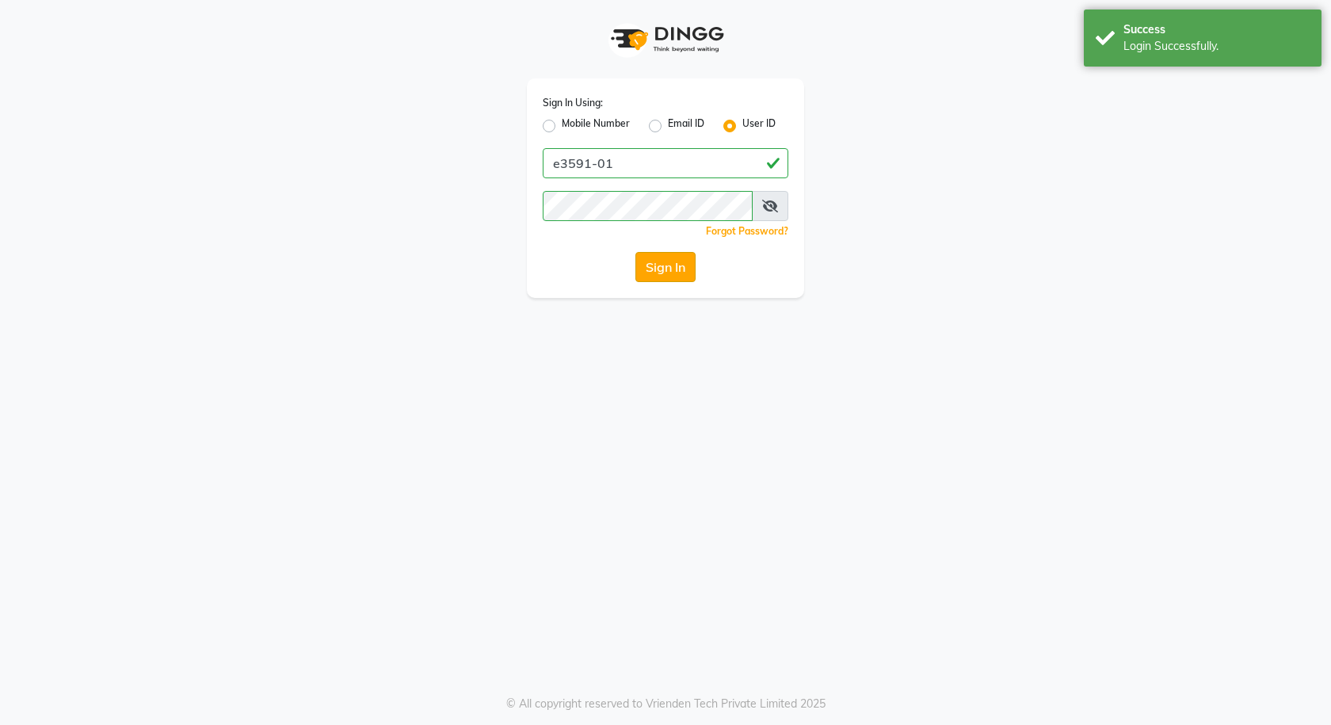
click at [681, 258] on button "Sign In" at bounding box center [665, 267] width 60 height 30
type input "e3591-01"
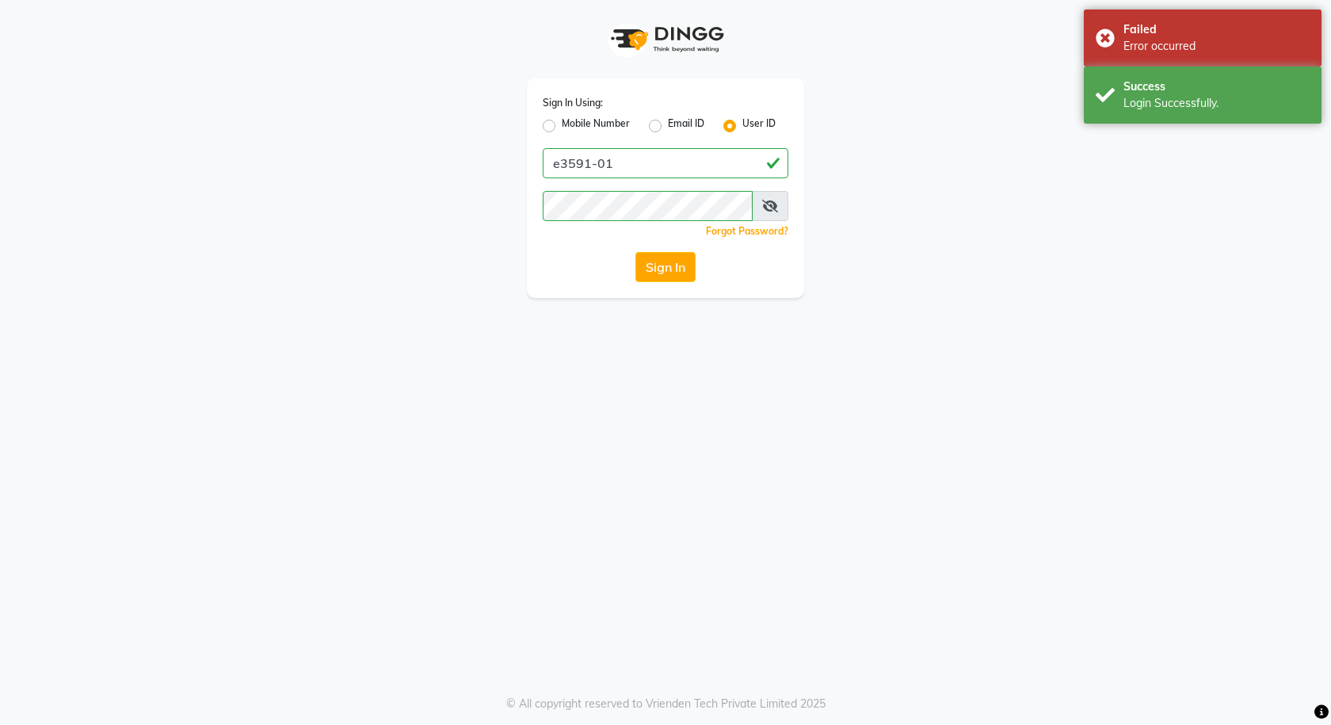
click at [681, 258] on button "Sign In" at bounding box center [665, 267] width 60 height 30
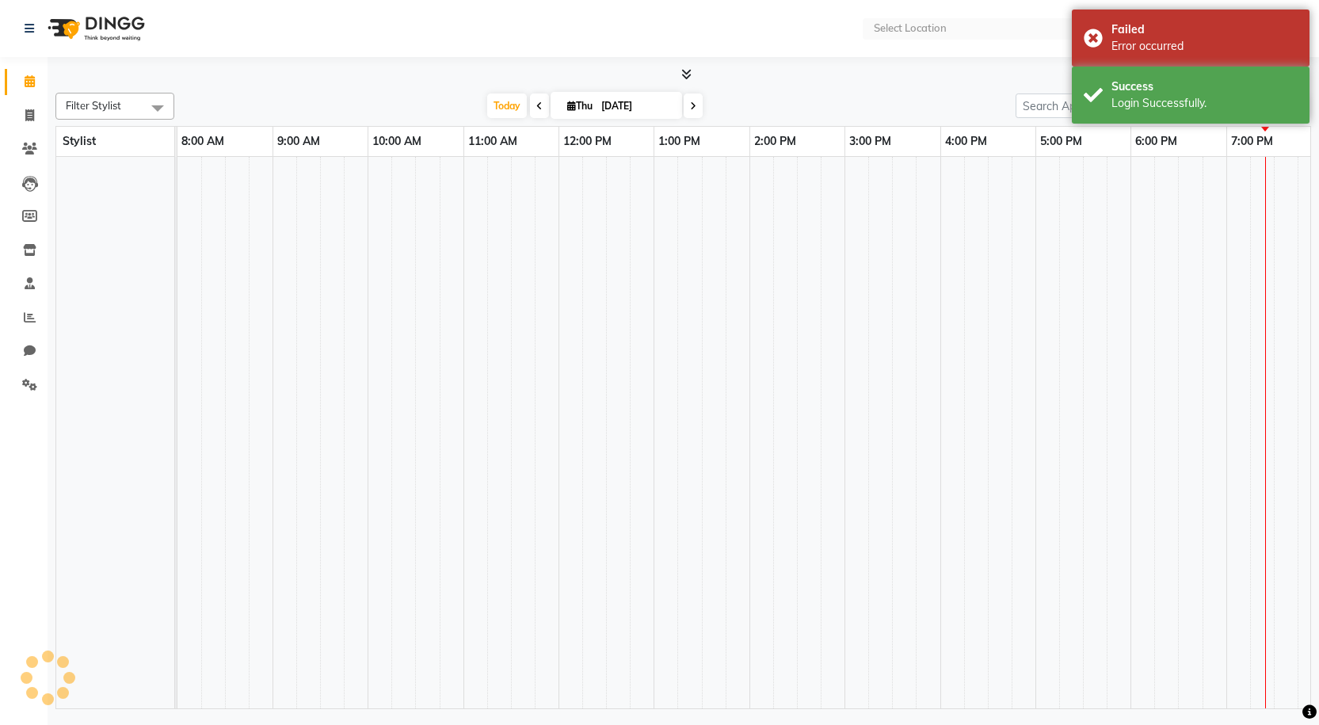
select select "en"
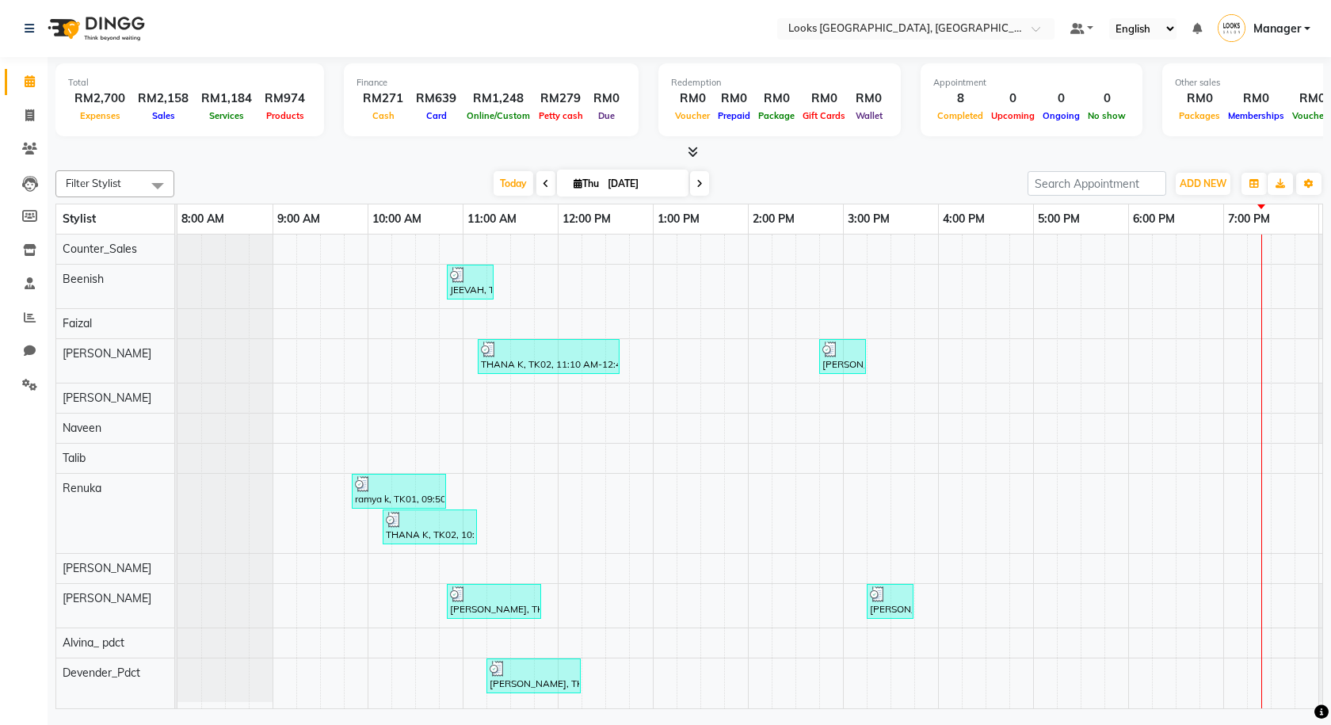
scroll to position [6, 0]
drag, startPoint x: 31, startPoint y: 116, endPoint x: 39, endPoint y: 113, distance: 8.3
click at [31, 116] on icon at bounding box center [29, 115] width 9 height 12
select select "service"
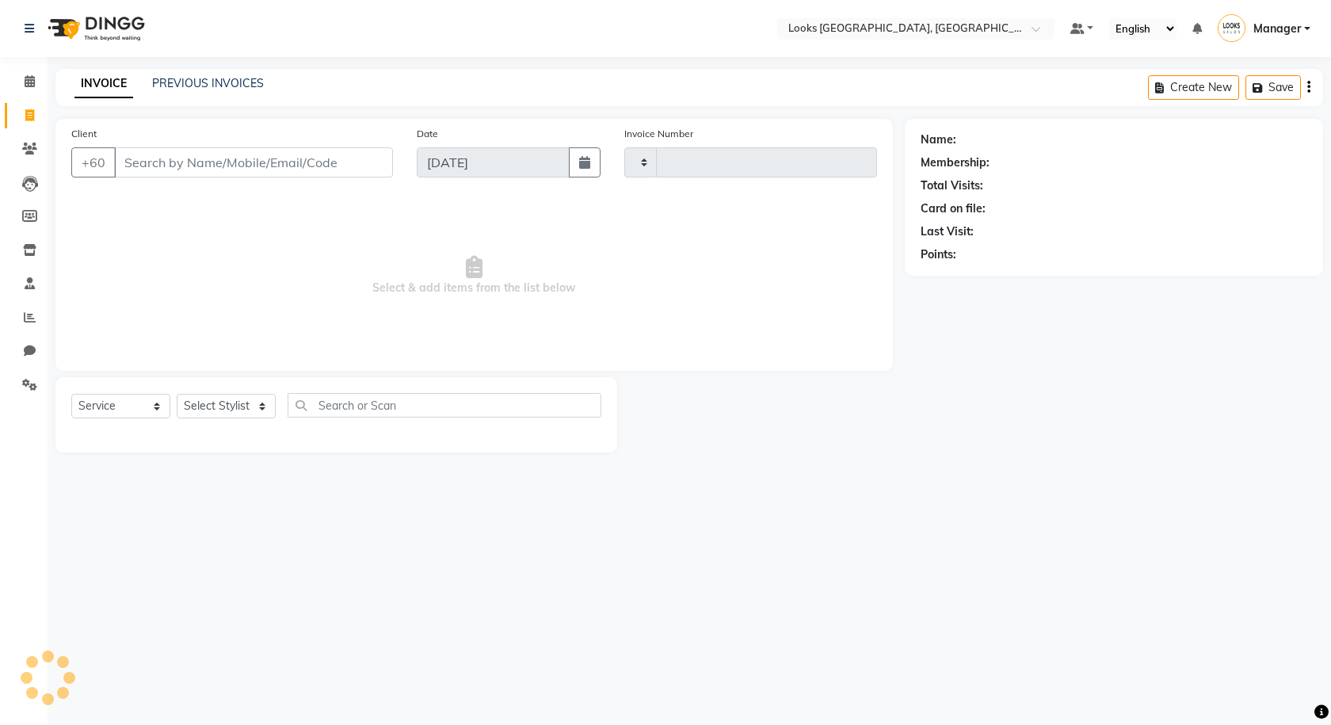
type input "1245"
select select "8109"
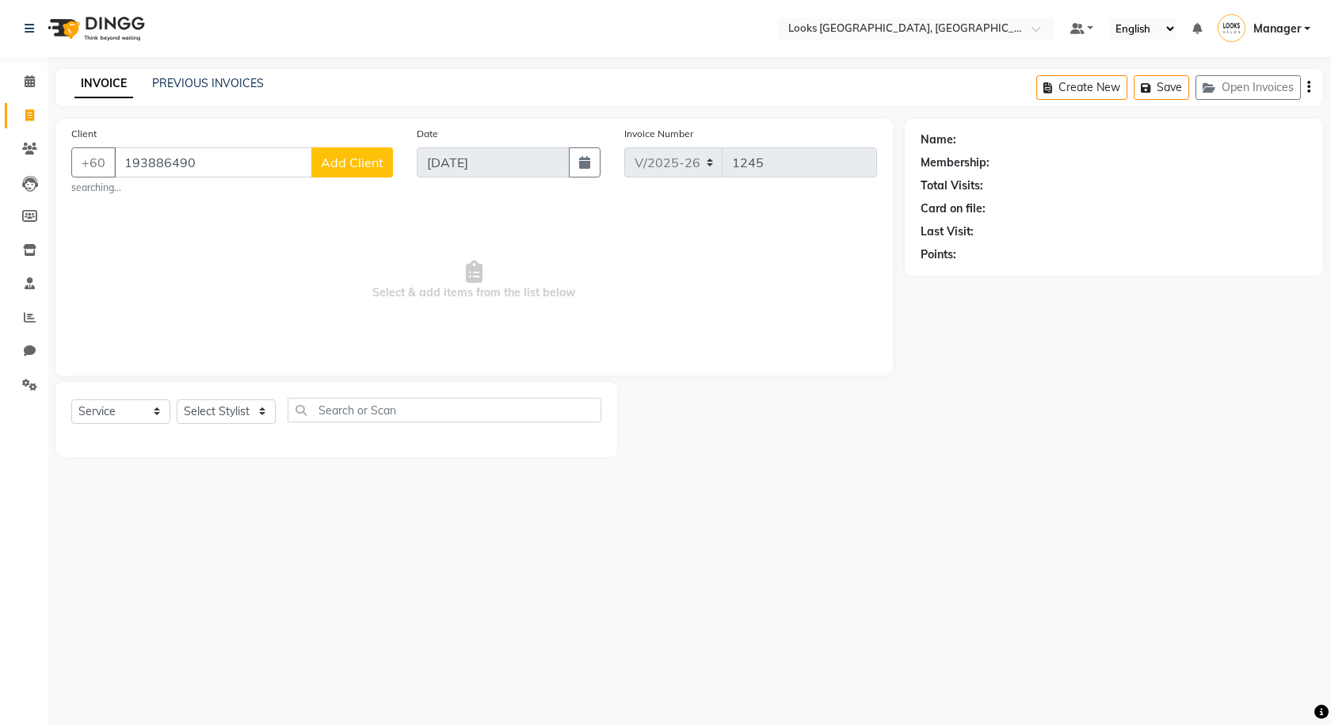
type input "193886490"
click at [334, 156] on span "Add Client" at bounding box center [352, 162] width 63 height 16
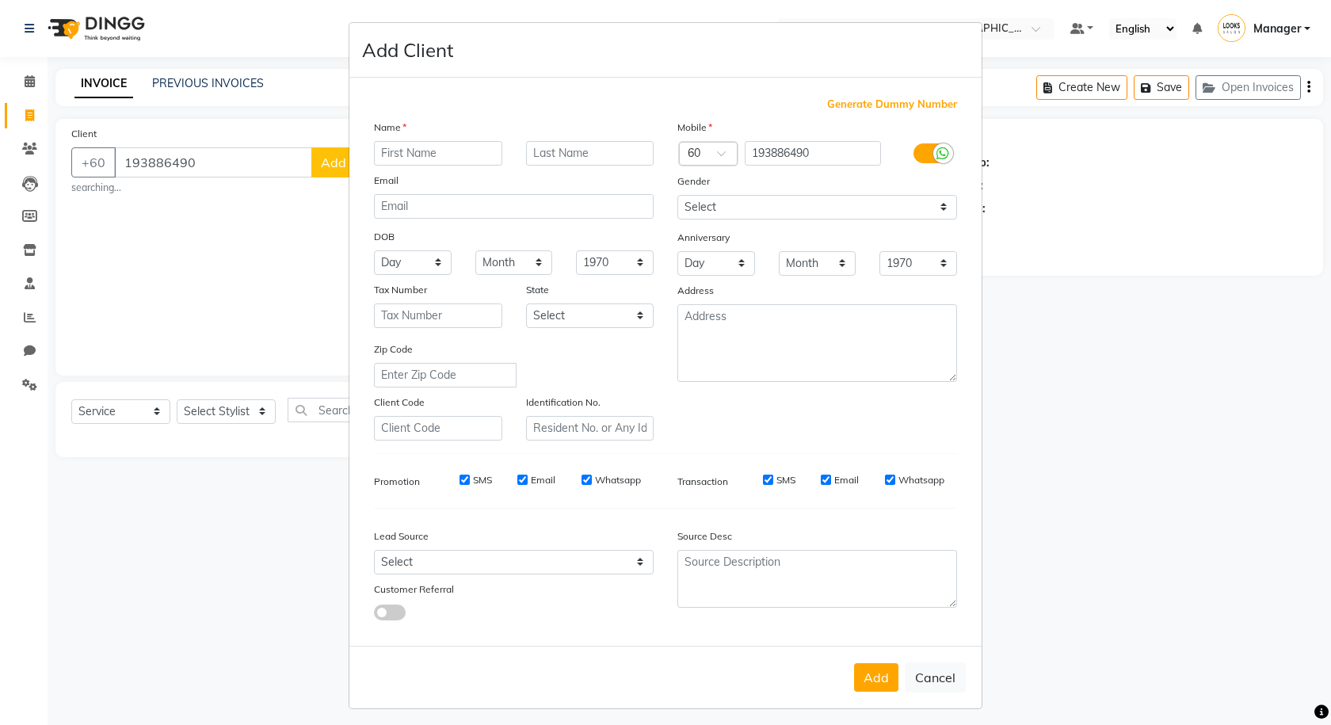
click at [917, 159] on label at bounding box center [931, 153] width 36 height 20
click at [0, 0] on input "checkbox" at bounding box center [0, 0] width 0 height 0
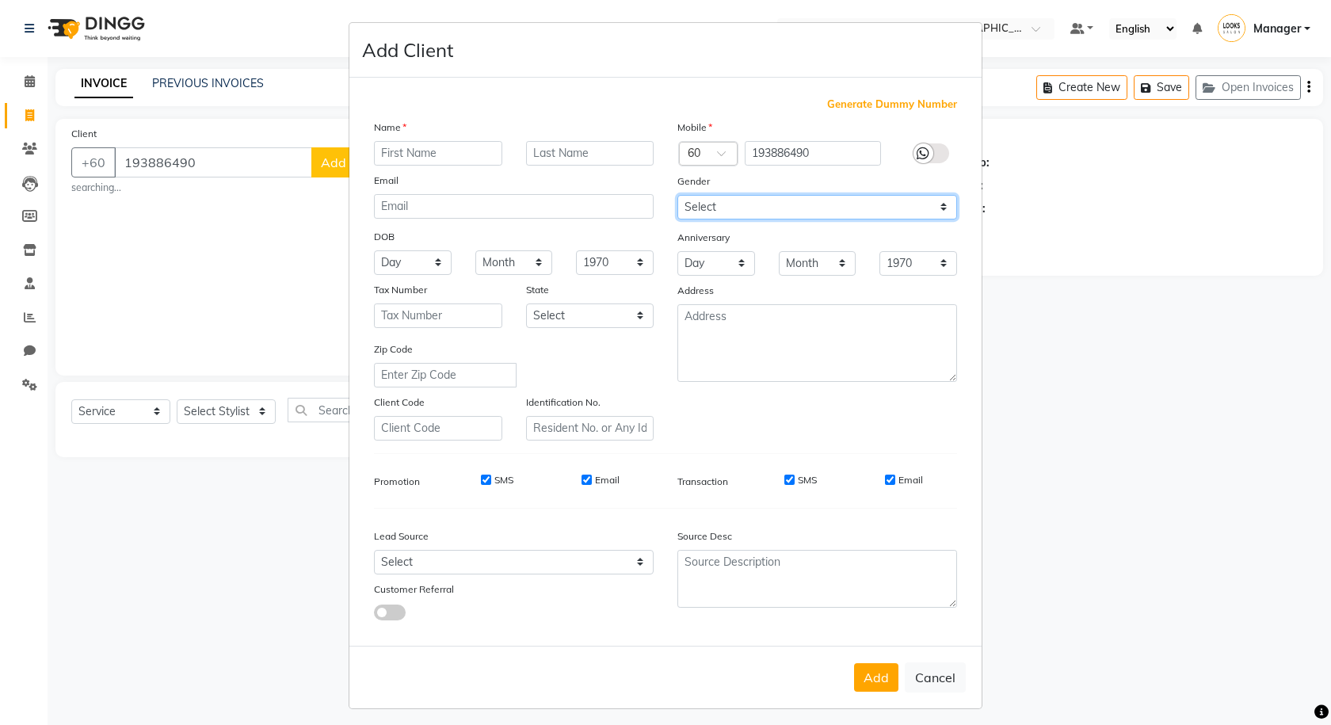
click at [903, 195] on select "Select Male Female Other Prefer Not To Say" at bounding box center [817, 207] width 280 height 25
select select "male"
click at [677, 195] on select "Select Male Female Other Prefer Not To Say" at bounding box center [817, 207] width 280 height 25
click at [448, 142] on input "text" at bounding box center [438, 153] width 128 height 25
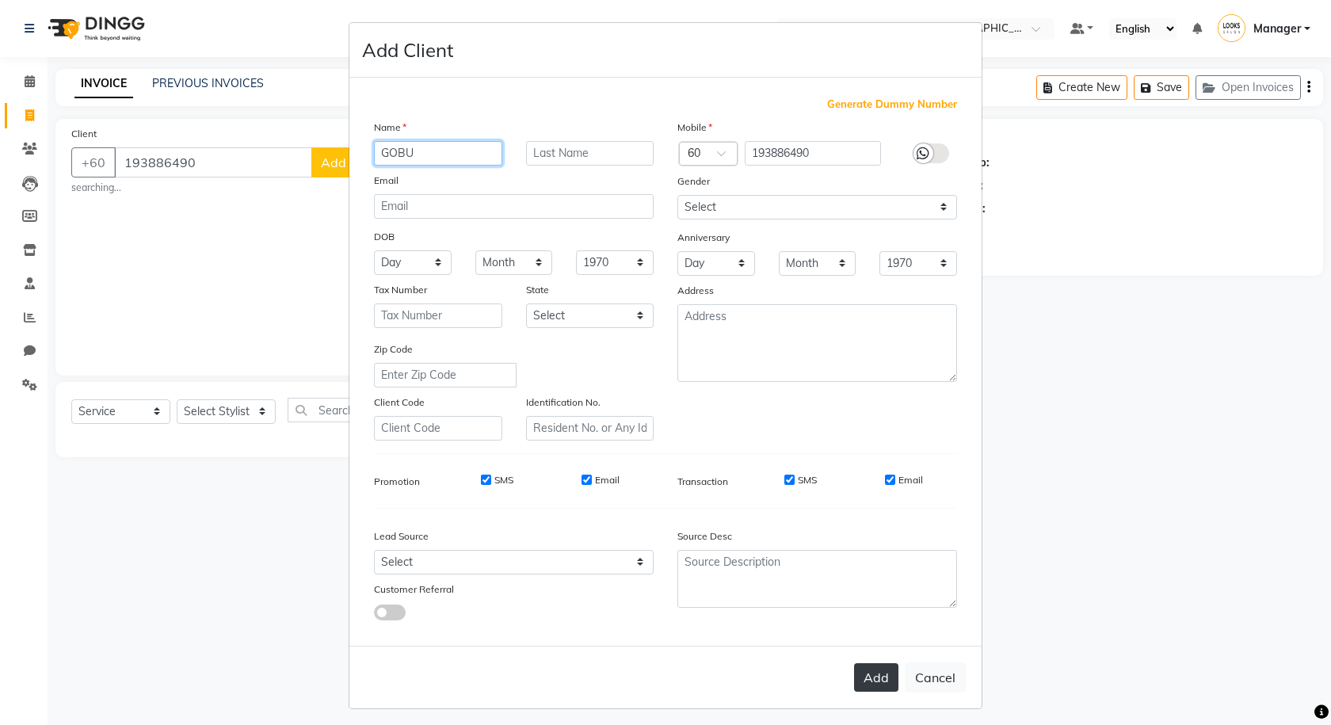
type input "GOBU"
click at [883, 688] on button "Add" at bounding box center [876, 677] width 44 height 29
select select
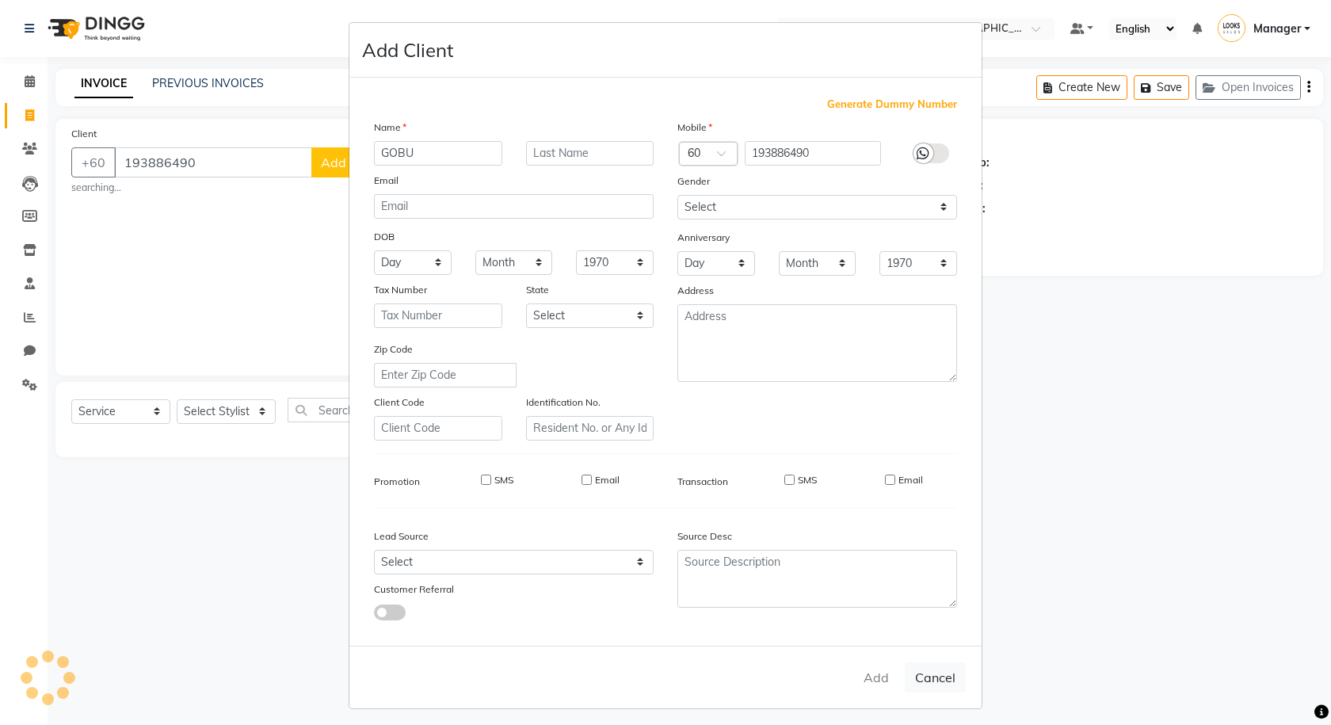
select select
checkbox input "false"
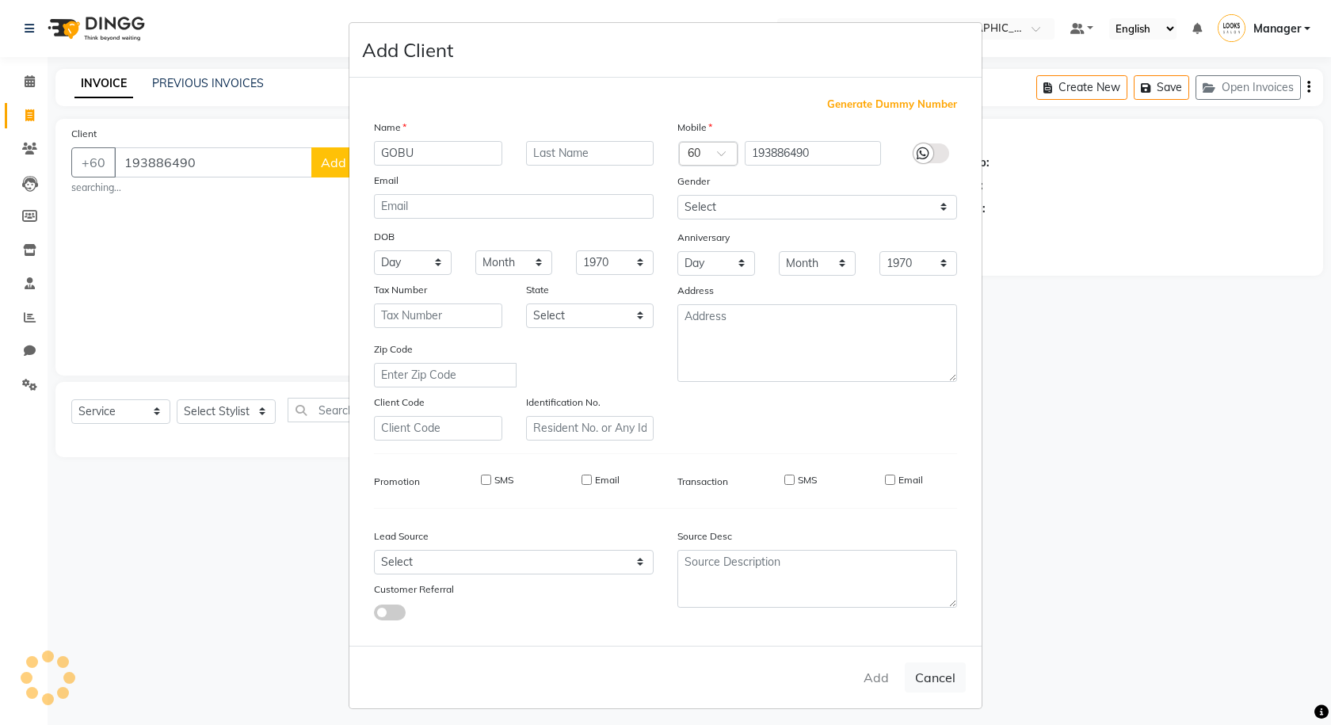
checkbox input "false"
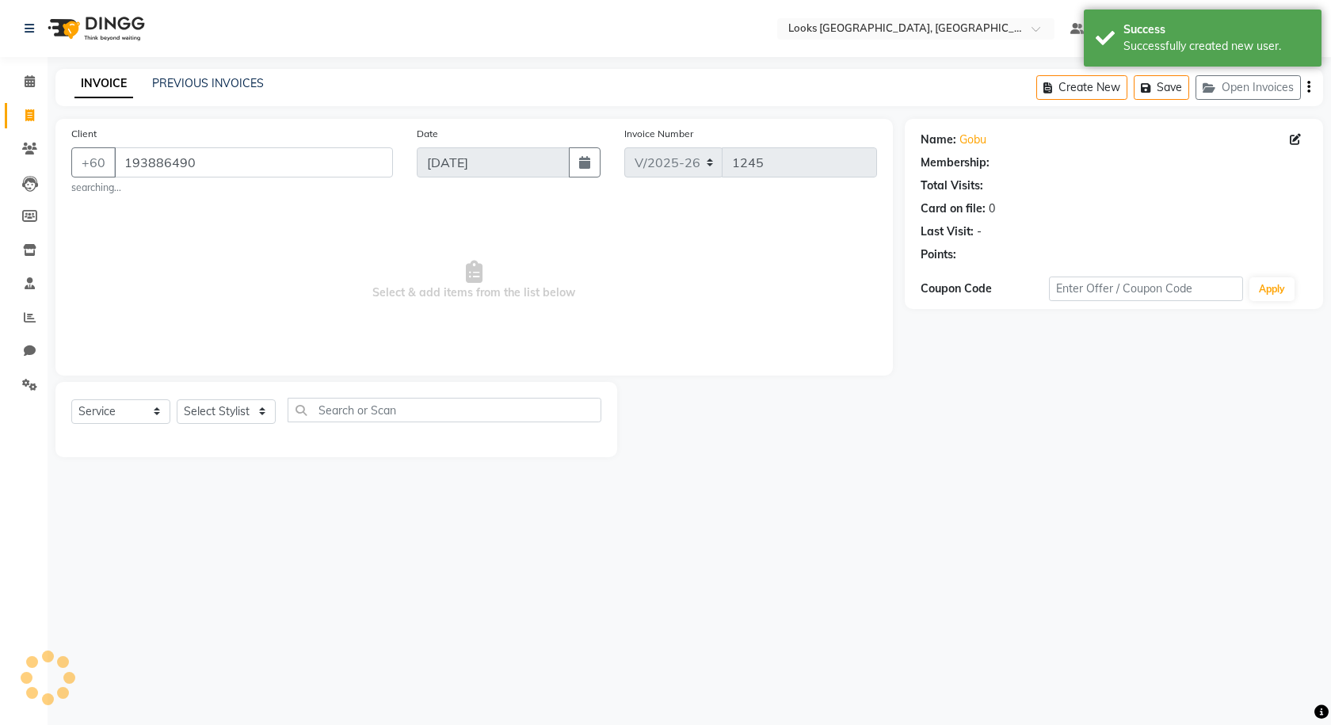
select select "1: Object"
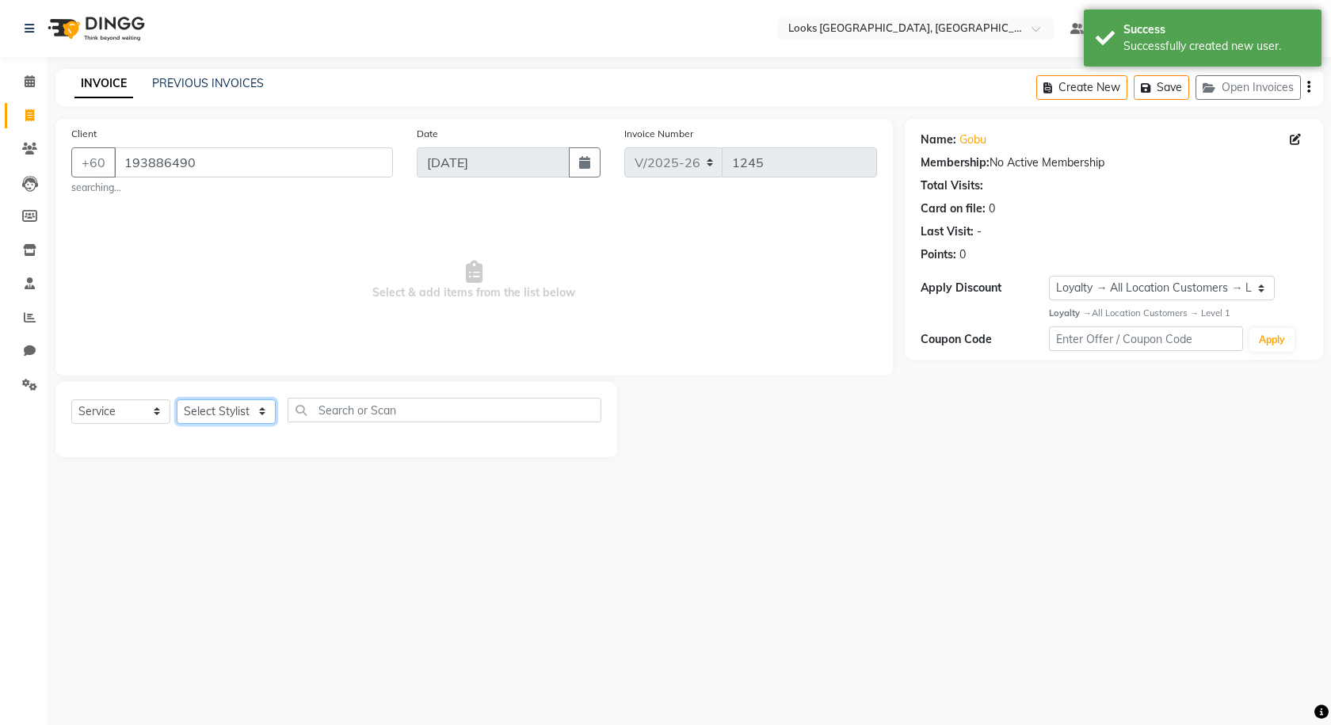
click at [220, 414] on select "Select Stylist Alvina_ pdct Awaiz_Mgr Beenish Counter_Sales [PERSON_NAME] Deven…" at bounding box center [226, 411] width 99 height 25
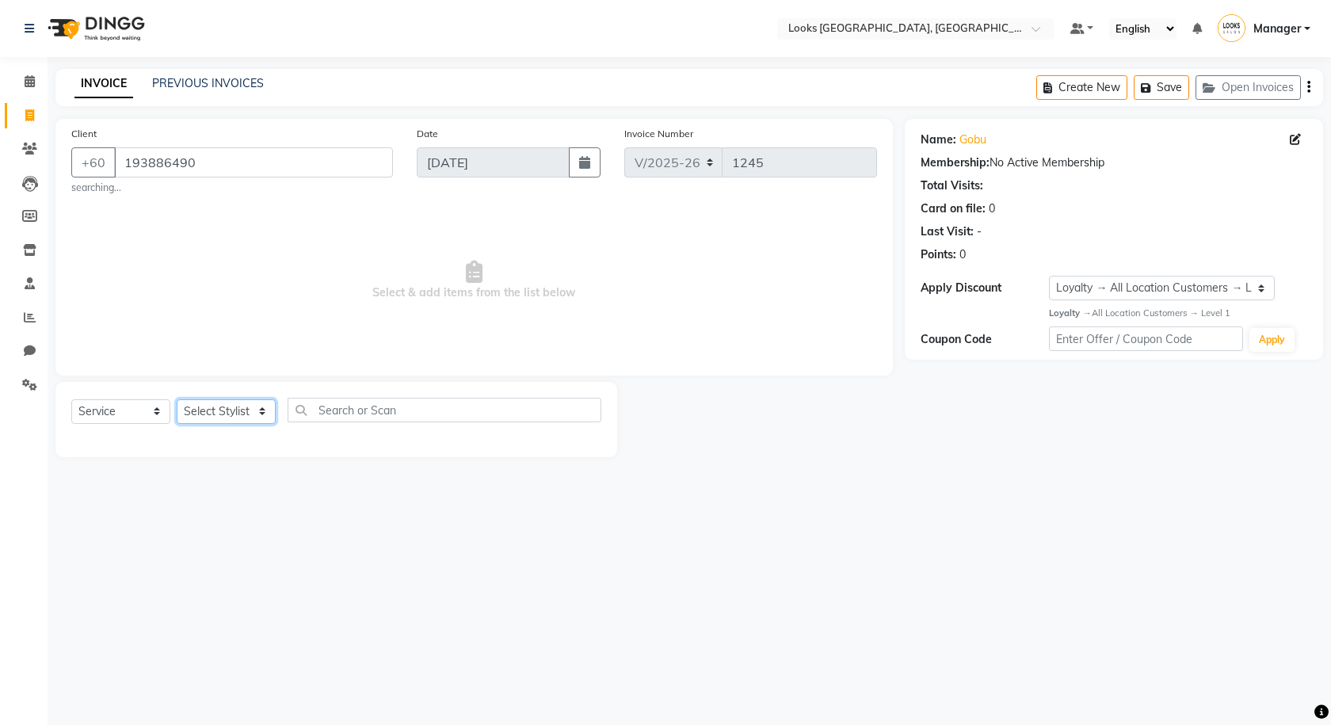
select select "75530"
click at [177, 399] on select "Select Stylist Alvina_ pdct Awaiz_Mgr Beenish Counter_Sales [PERSON_NAME] Deven…" at bounding box center [226, 411] width 99 height 25
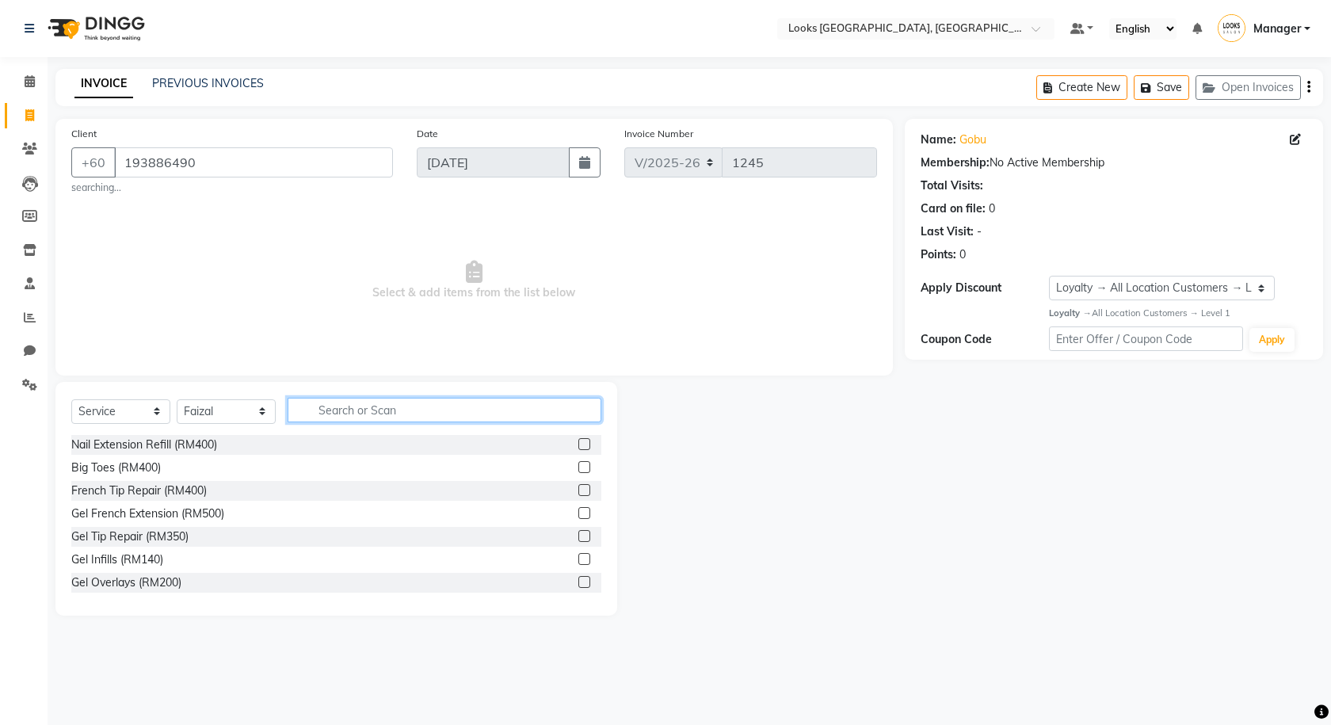
click at [365, 406] on input "text" at bounding box center [445, 410] width 314 height 25
type input "CUT"
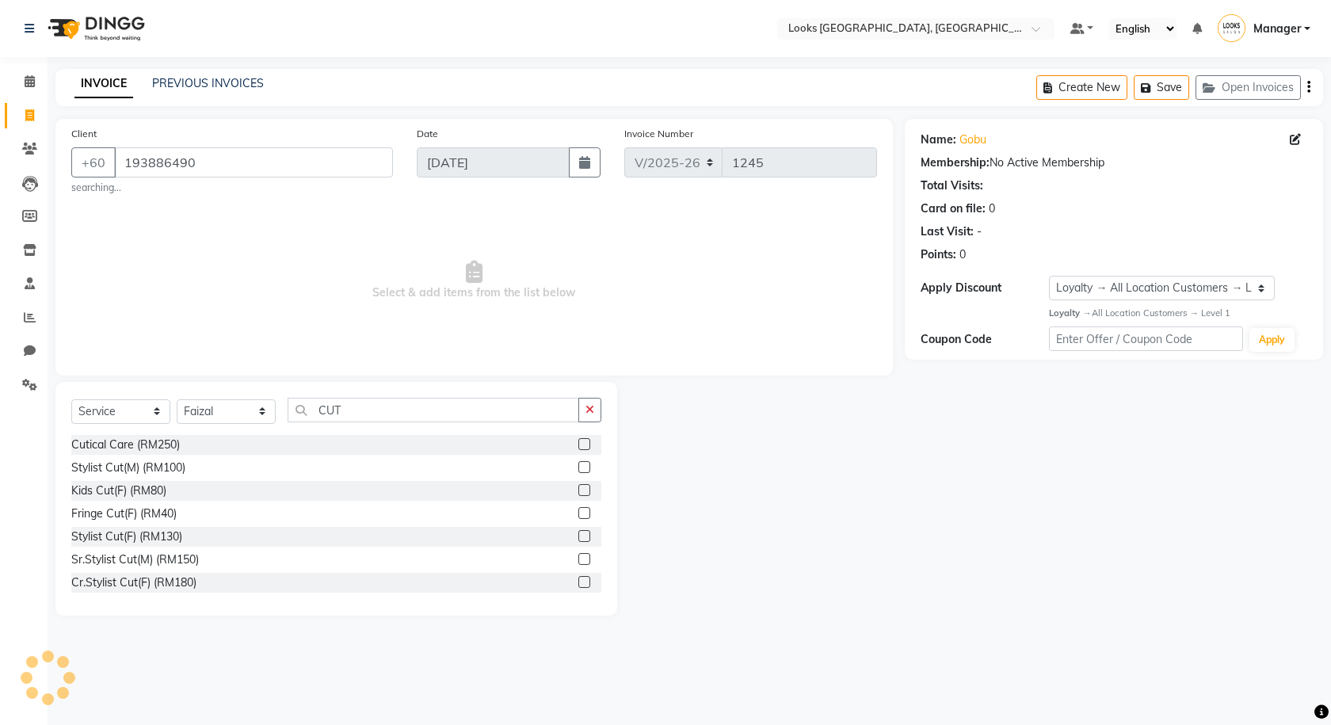
click at [578, 463] on label at bounding box center [584, 467] width 12 height 12
click at [578, 463] on input "checkbox" at bounding box center [583, 468] width 10 height 10
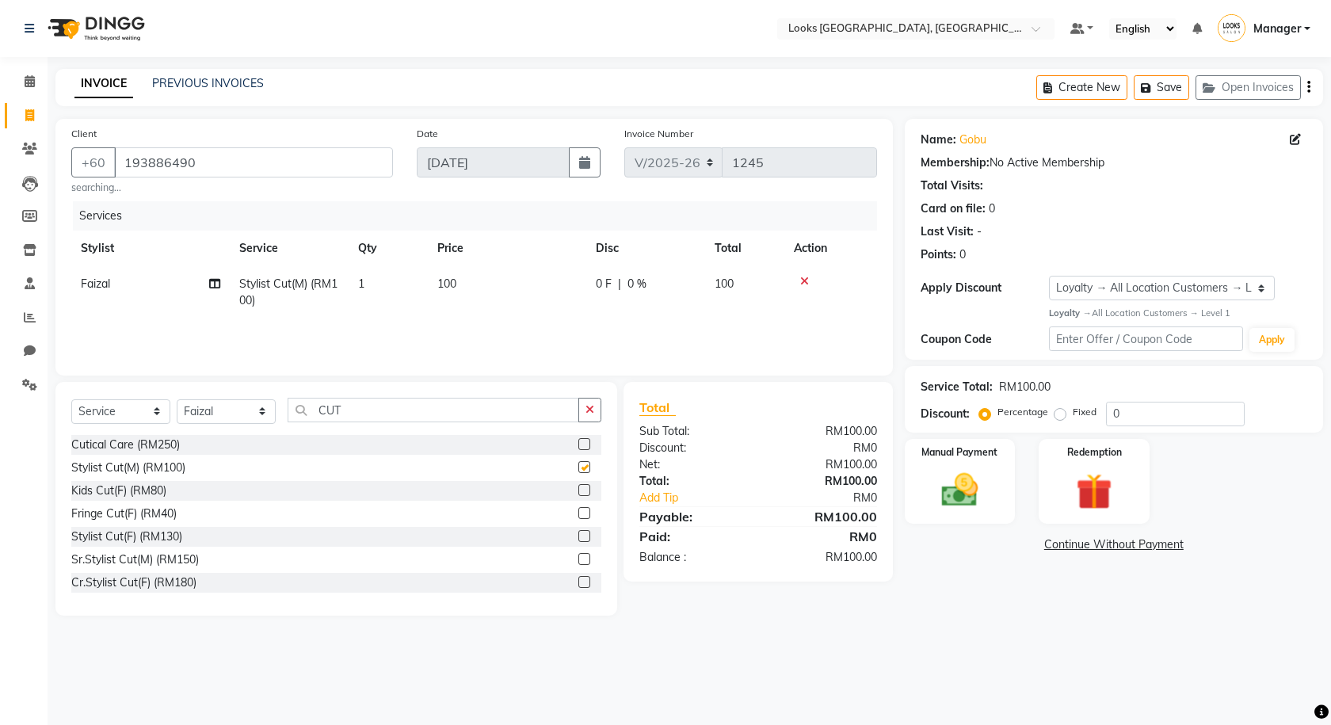
checkbox input "false"
click at [1172, 94] on button "Save" at bounding box center [1161, 87] width 55 height 25
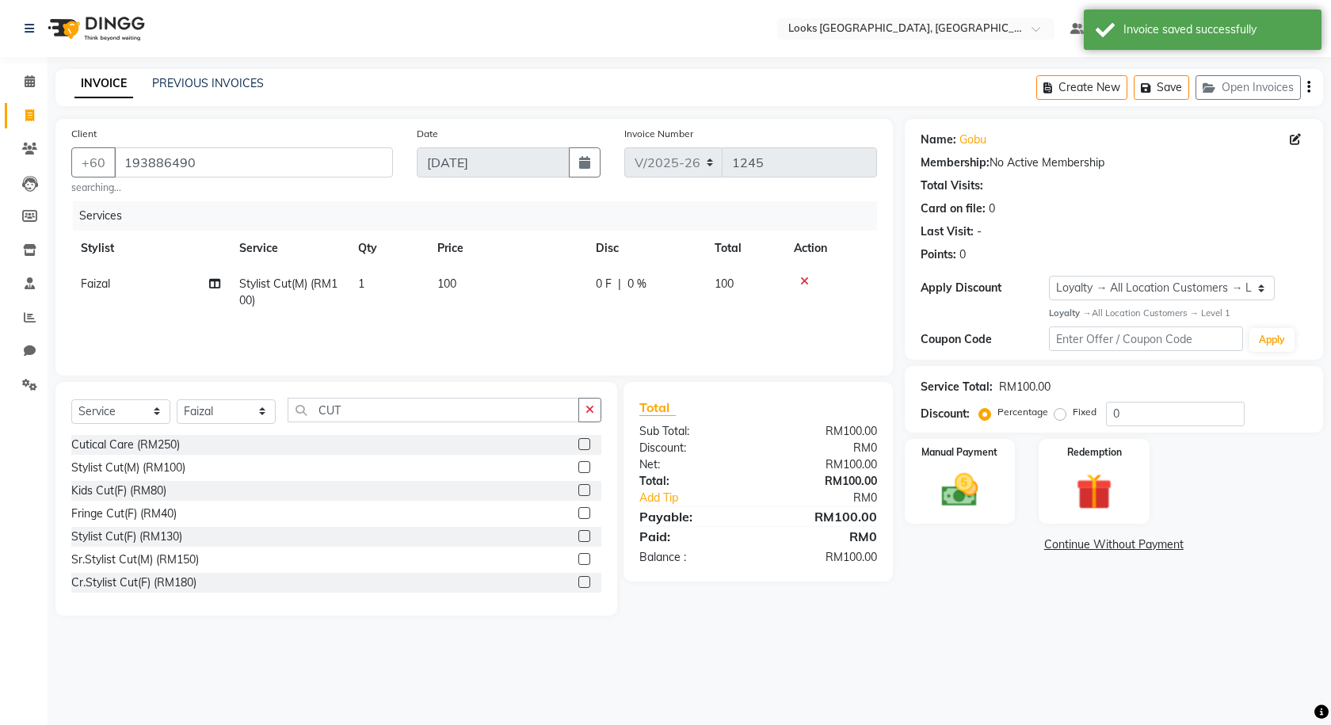
click at [19, 68] on li "Calendar" at bounding box center [24, 82] width 48 height 34
click at [25, 84] on icon at bounding box center [30, 81] width 10 height 12
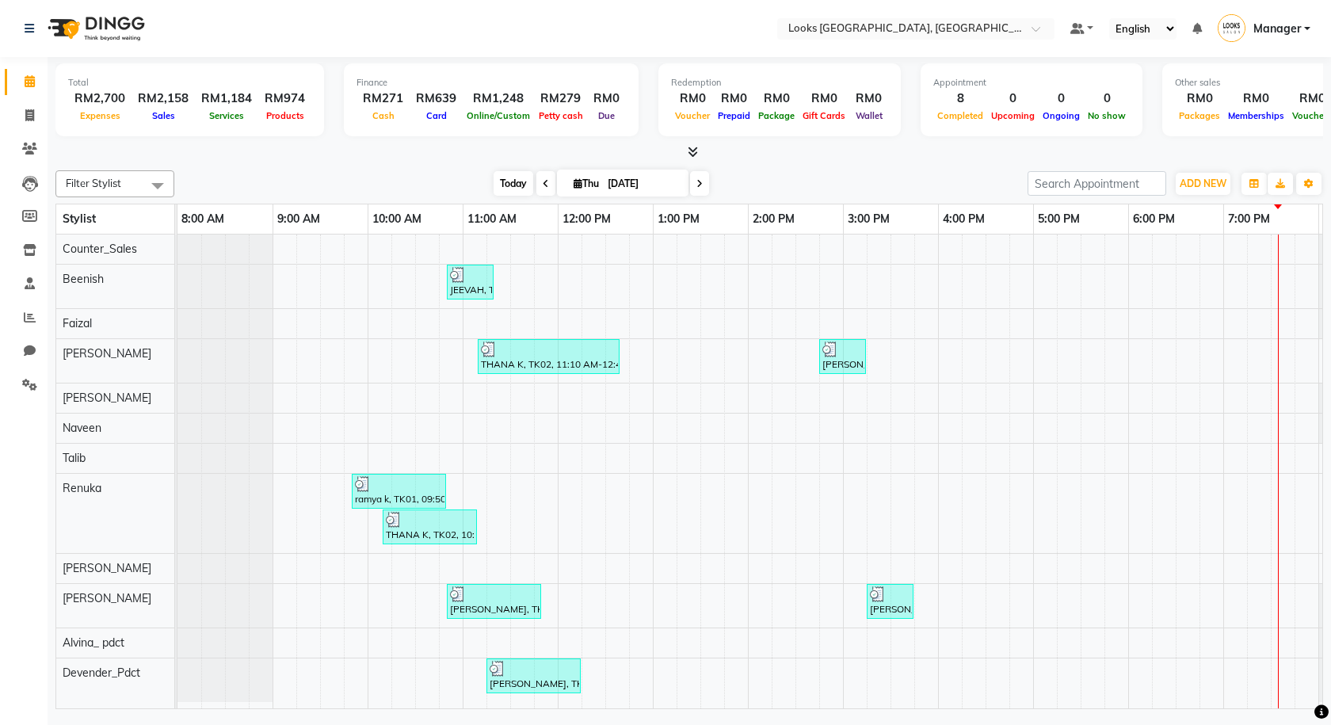
click at [514, 187] on span "Today" at bounding box center [514, 183] width 40 height 25
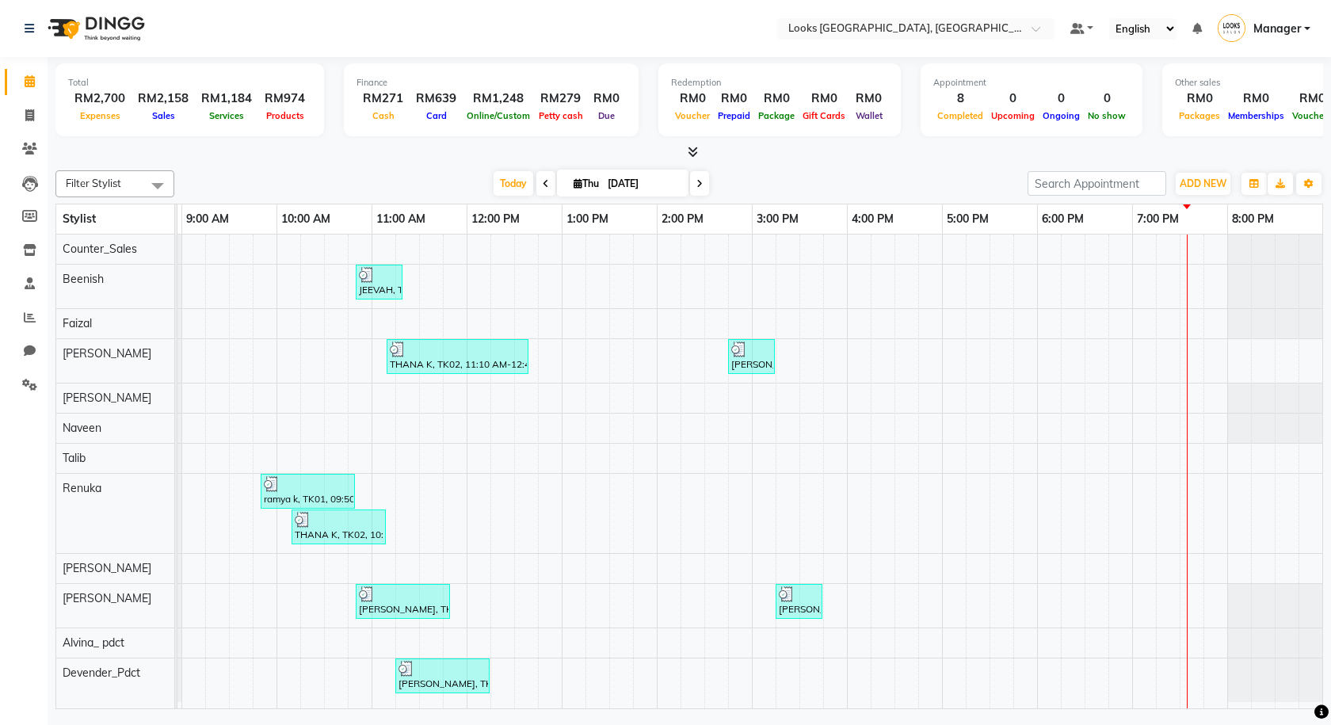
click at [685, 155] on span at bounding box center [689, 152] width 17 height 17
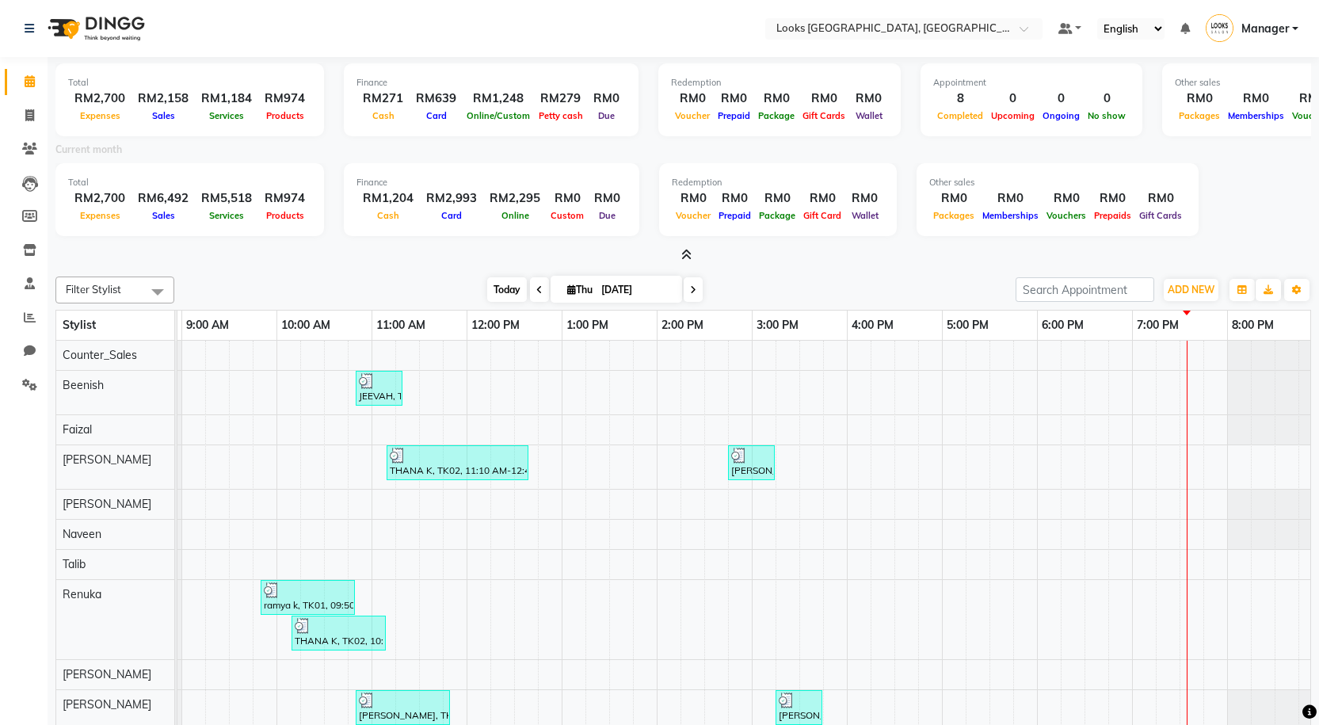
click at [498, 299] on span "Today" at bounding box center [507, 289] width 40 height 25
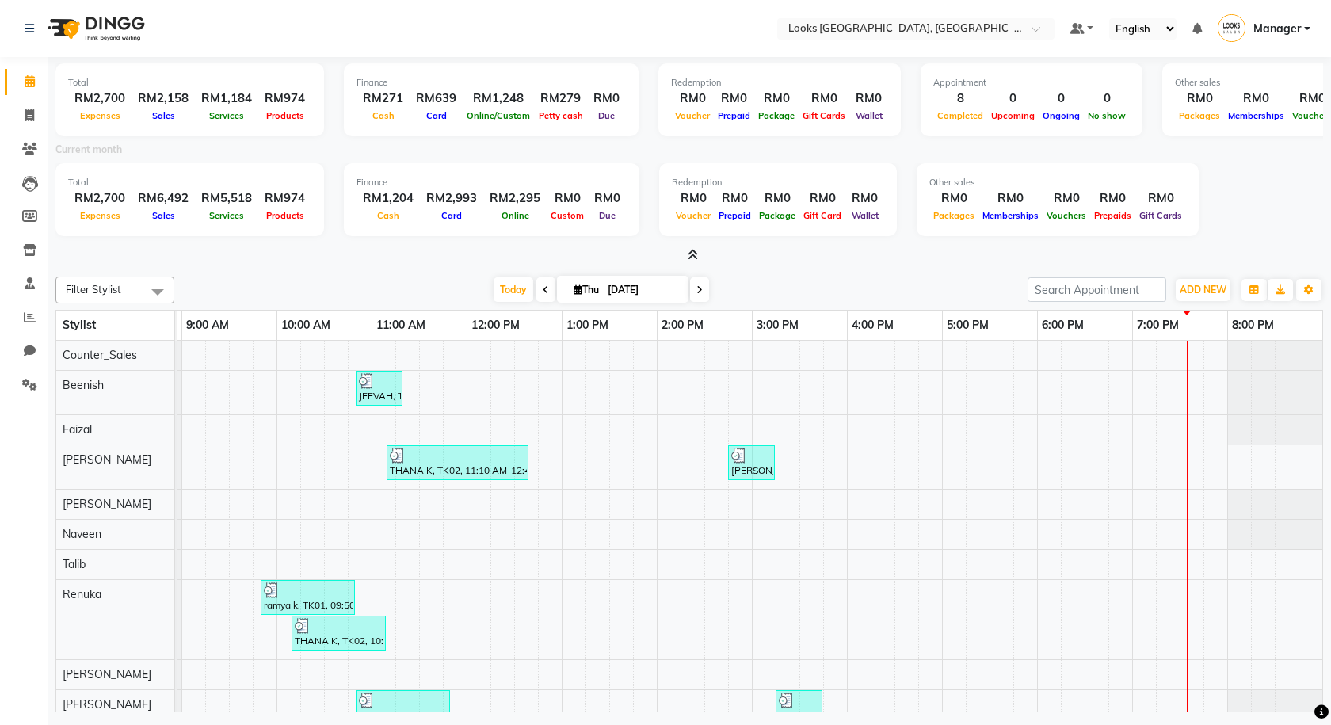
click at [696, 257] on icon at bounding box center [693, 255] width 10 height 12
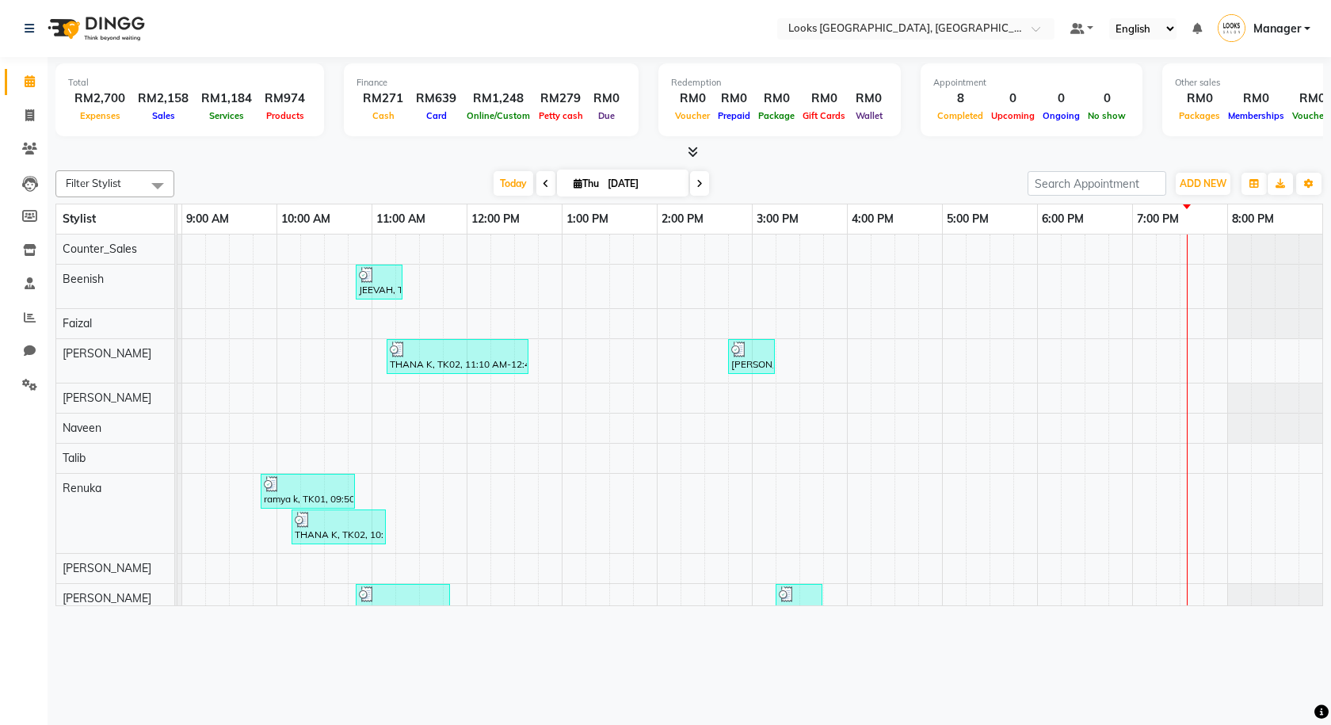
click at [174, 602] on td "Counter_Sales Beenish Faizal Raj Mustafa Naveen Talib Renuka Jakin Mascarenhas …" at bounding box center [115, 421] width 119 height 372
click at [178, 597] on td at bounding box center [179, 421] width 2 height 372
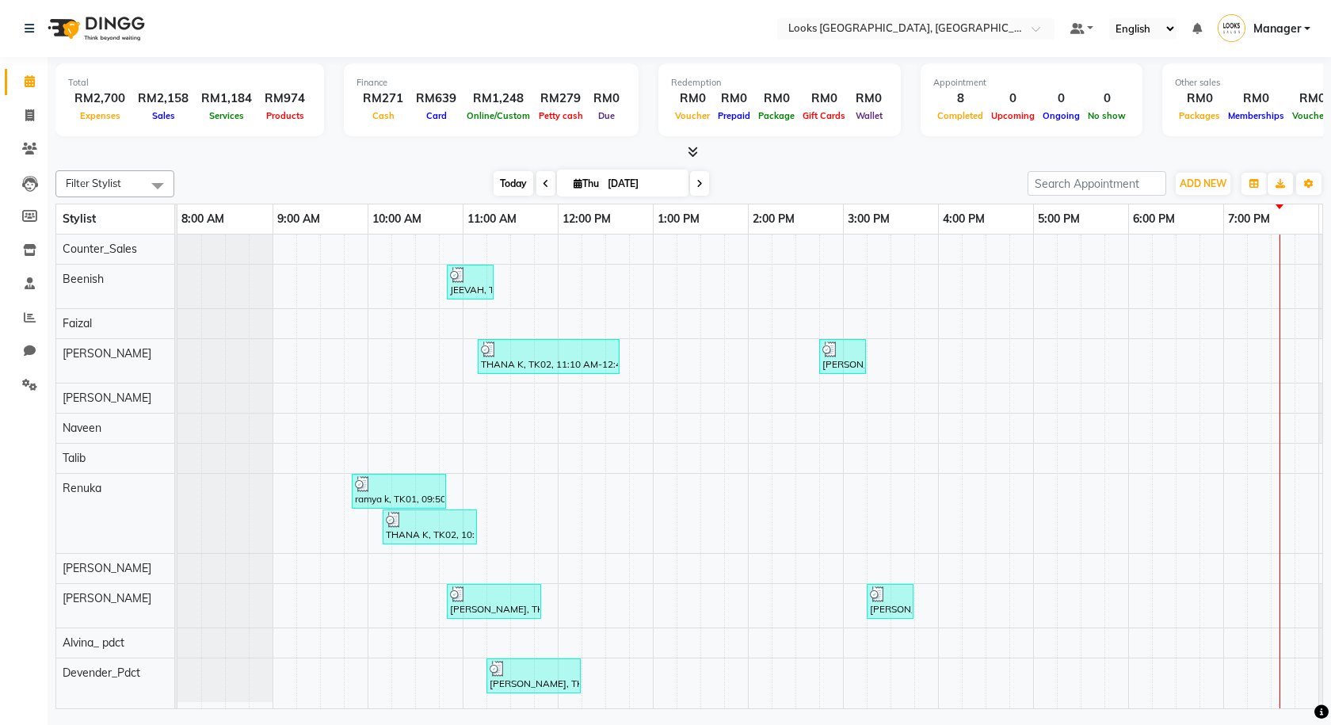
click at [509, 184] on span "Today" at bounding box center [514, 183] width 40 height 25
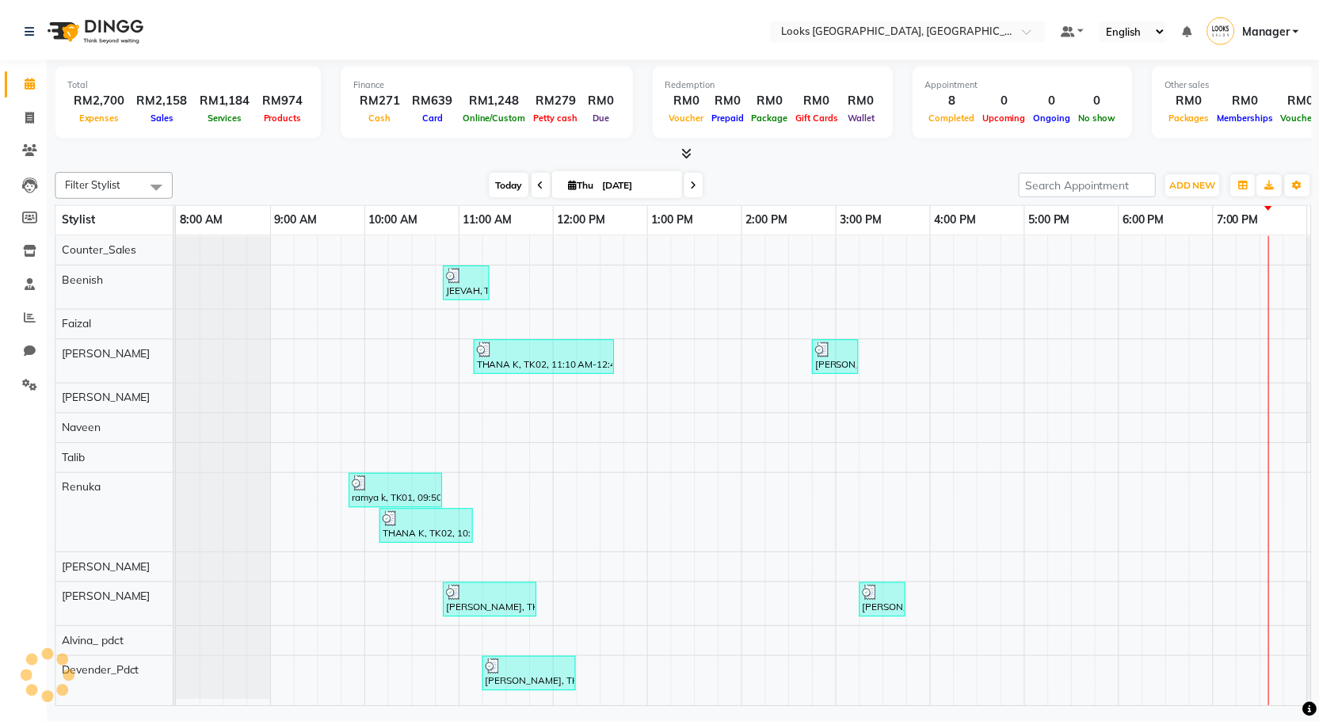
scroll to position [0, 91]
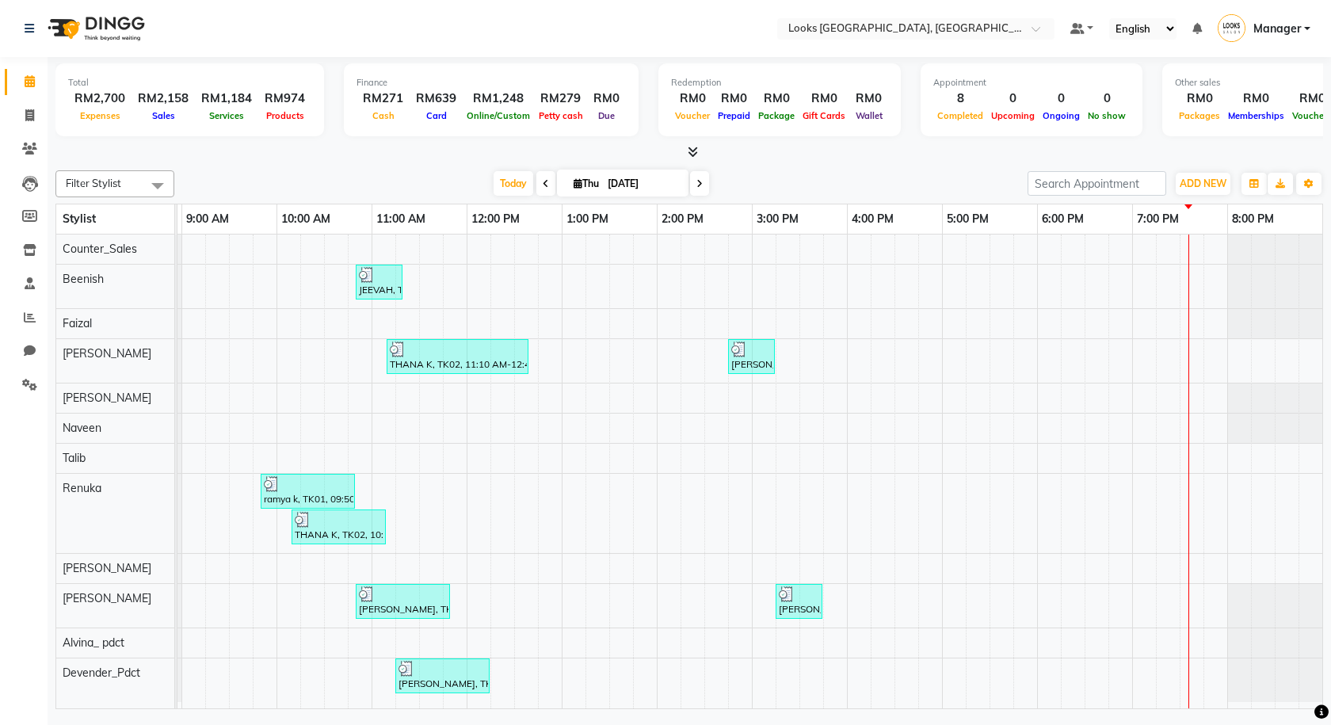
click at [688, 152] on icon at bounding box center [693, 152] width 10 height 12
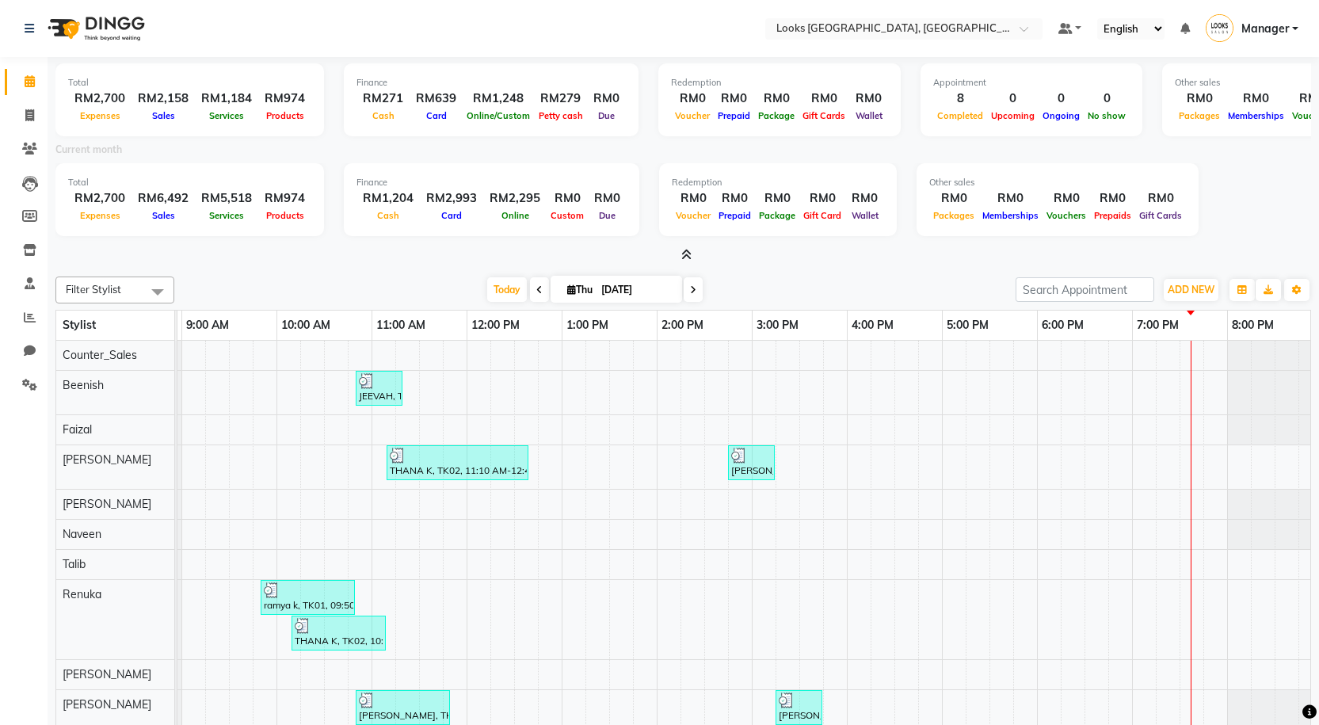
click at [681, 260] on icon at bounding box center [686, 255] width 10 height 12
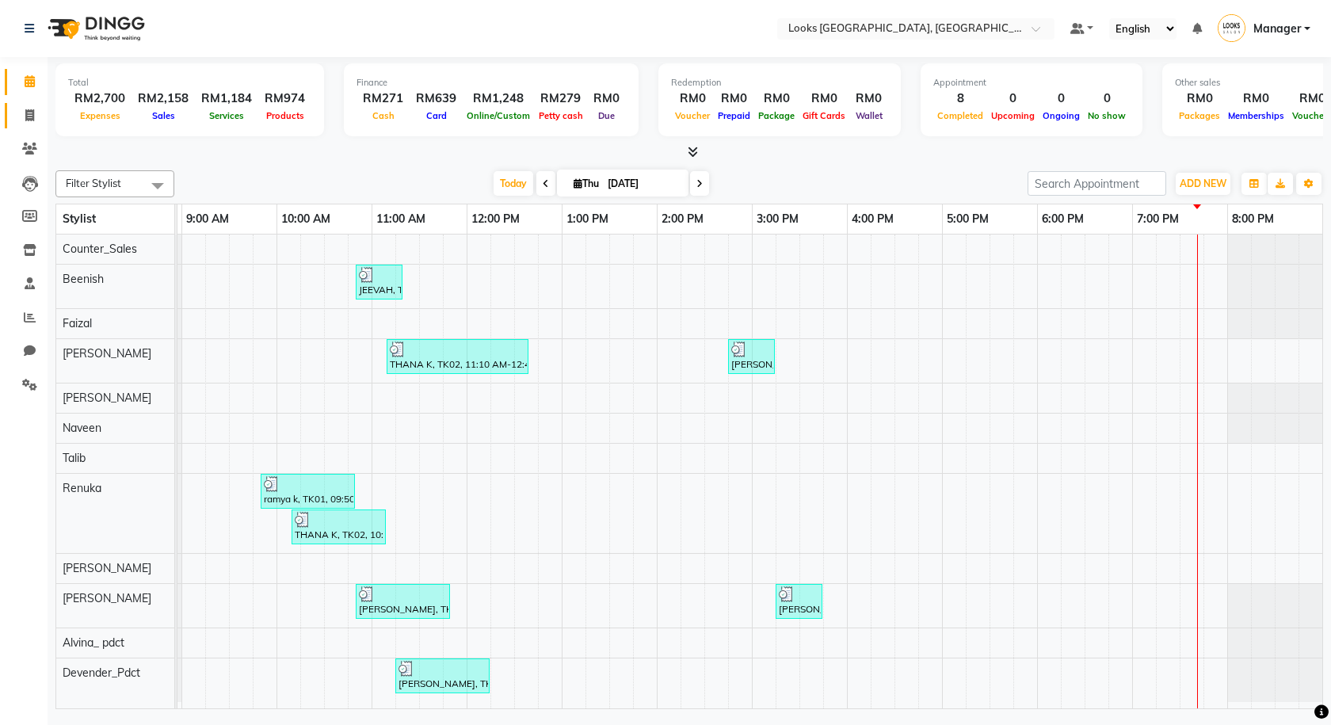
click at [24, 122] on span at bounding box center [30, 116] width 28 height 18
select select "service"
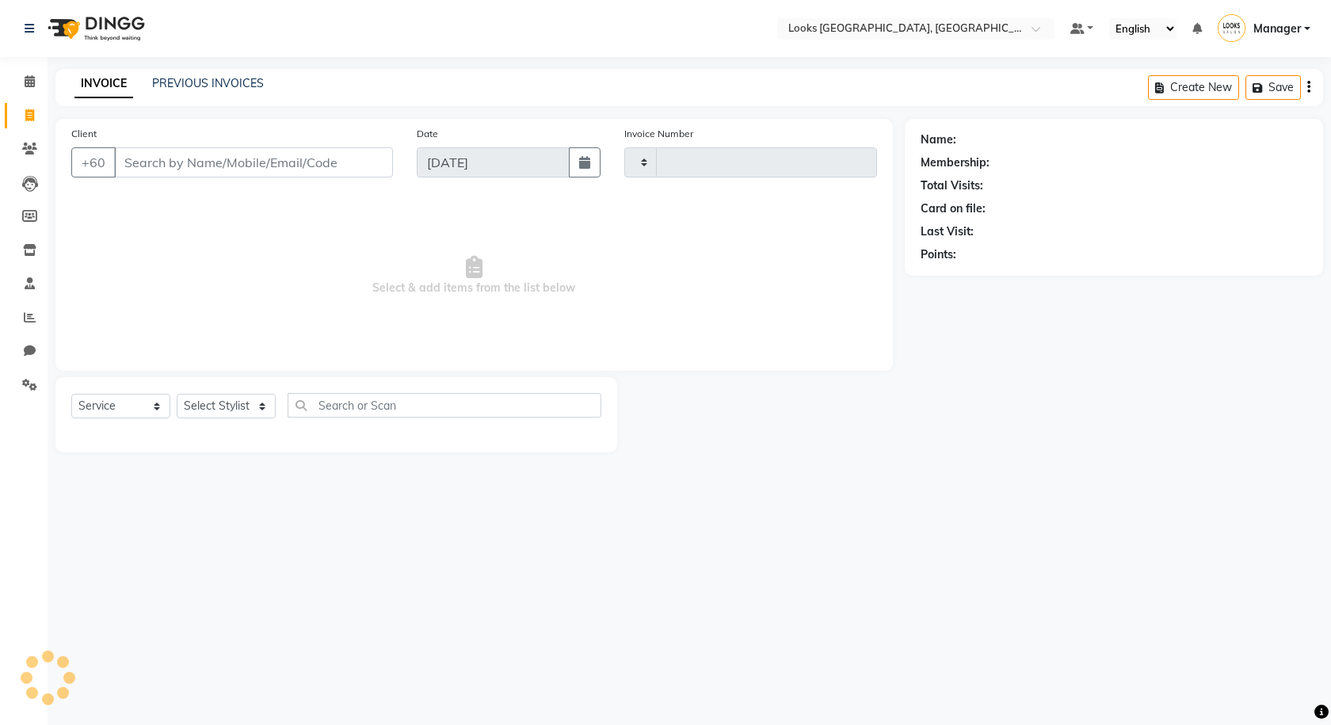
type input "1245"
select select "8109"
click at [1291, 97] on button "Open Invoices" at bounding box center [1248, 87] width 105 height 25
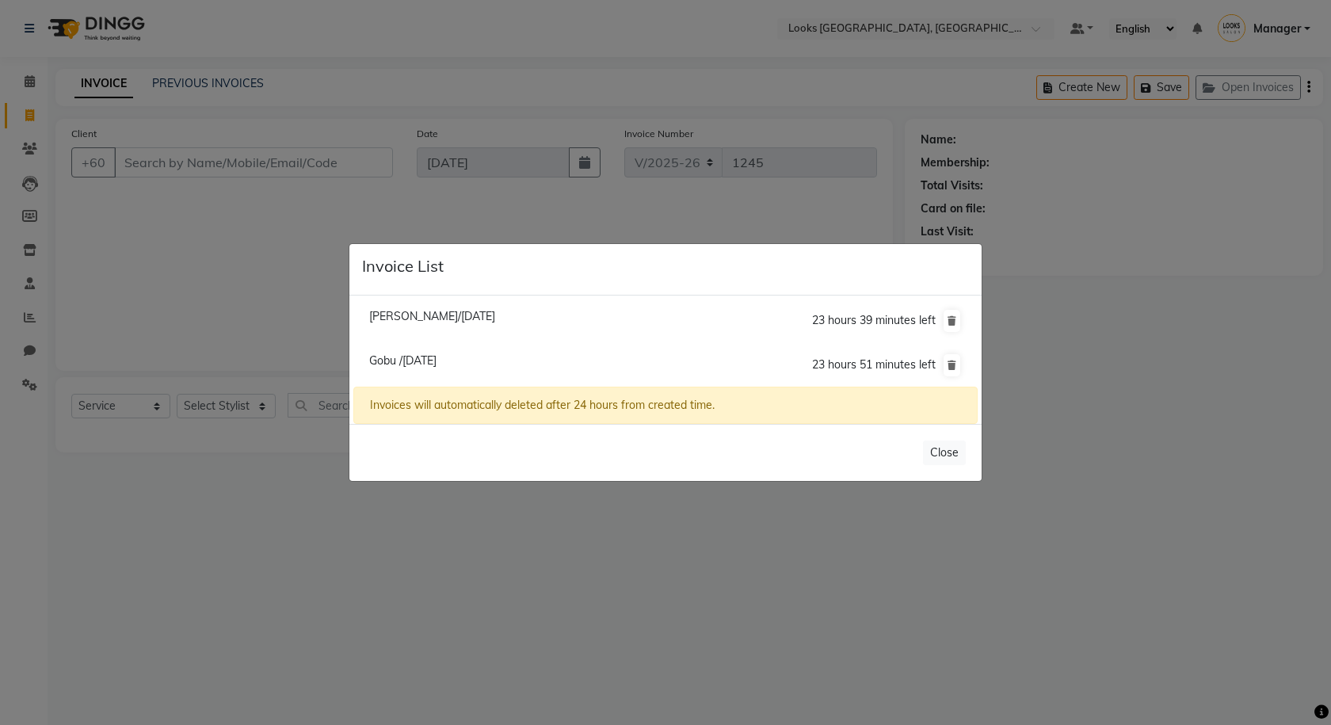
click at [444, 313] on span "[PERSON_NAME]/[DATE]" at bounding box center [432, 316] width 126 height 14
type input "6598804720"
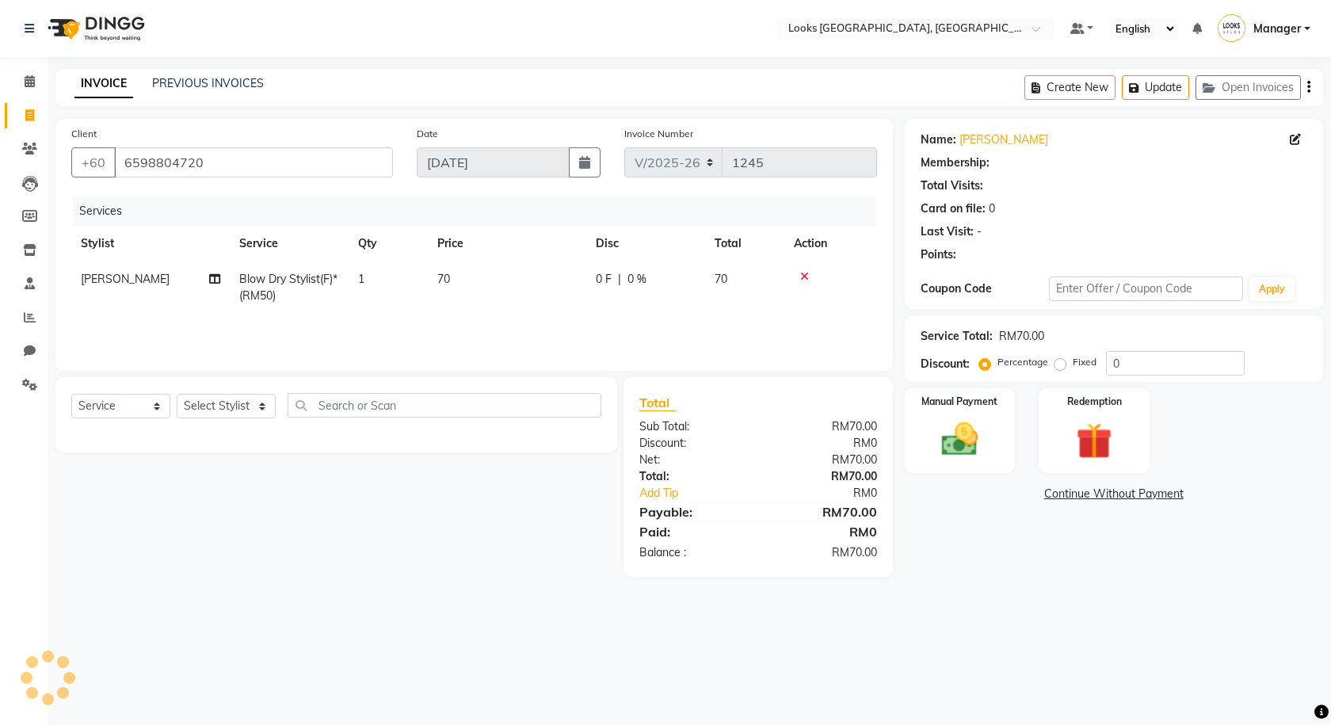
select select "1: Object"
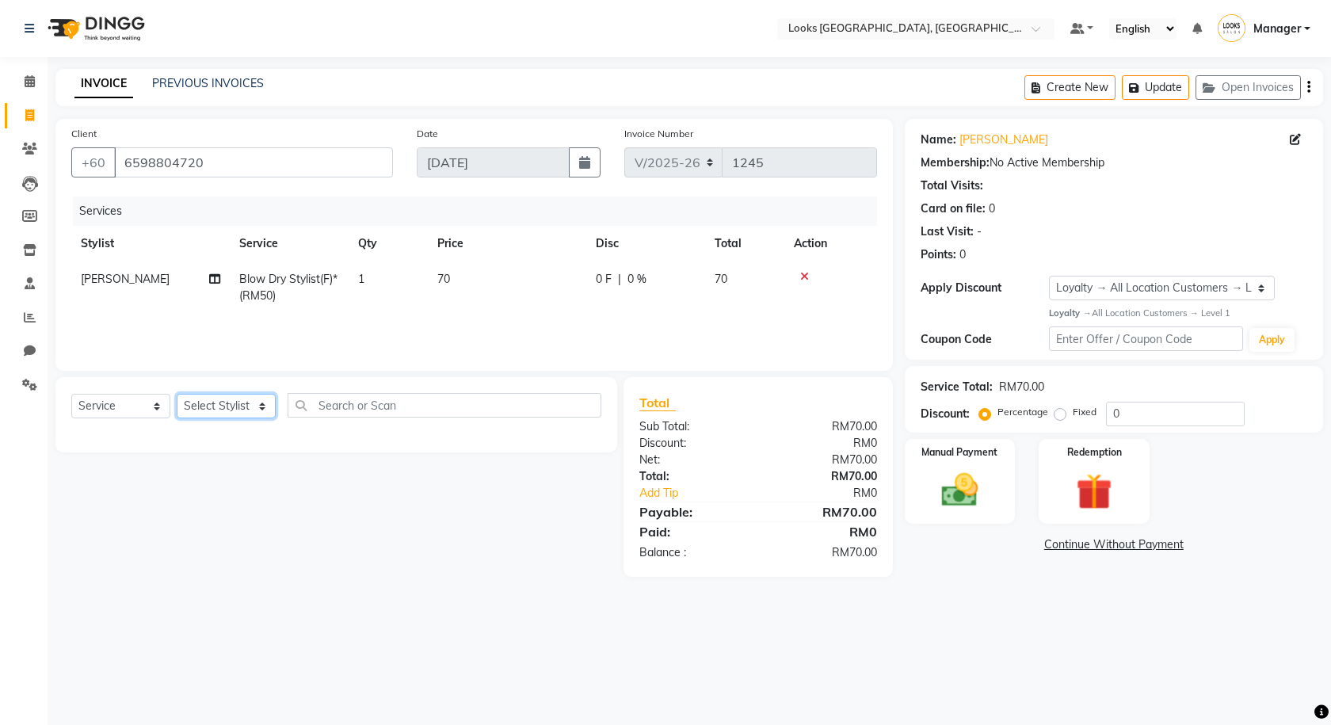
click at [219, 409] on select "Select Stylist Alvina_ pdct Awaiz_Mgr Beenish Counter_Sales [PERSON_NAME] Deven…" at bounding box center [226, 406] width 99 height 25
select select "75538"
click at [177, 394] on select "Select Stylist Alvina_ pdct Awaiz_Mgr Beenish Counter_Sales [PERSON_NAME] Deven…" at bounding box center [226, 406] width 99 height 25
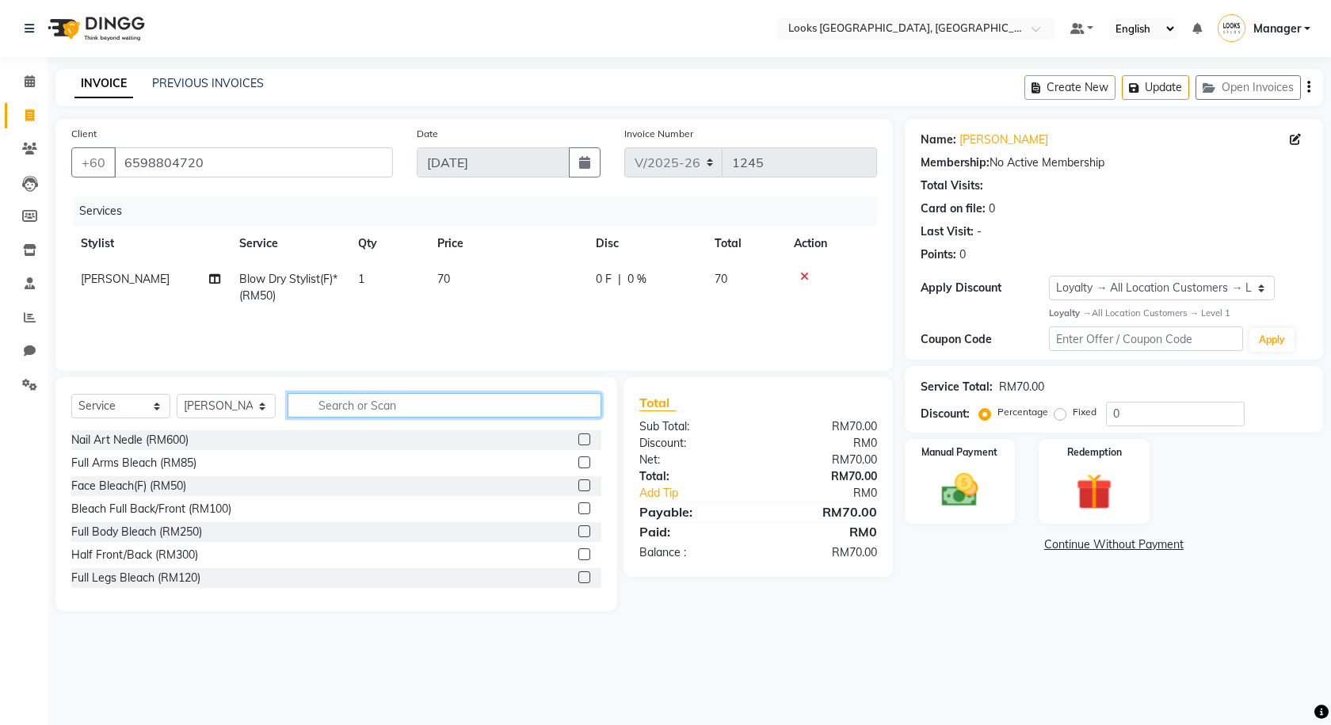
click at [356, 393] on input "text" at bounding box center [445, 405] width 314 height 25
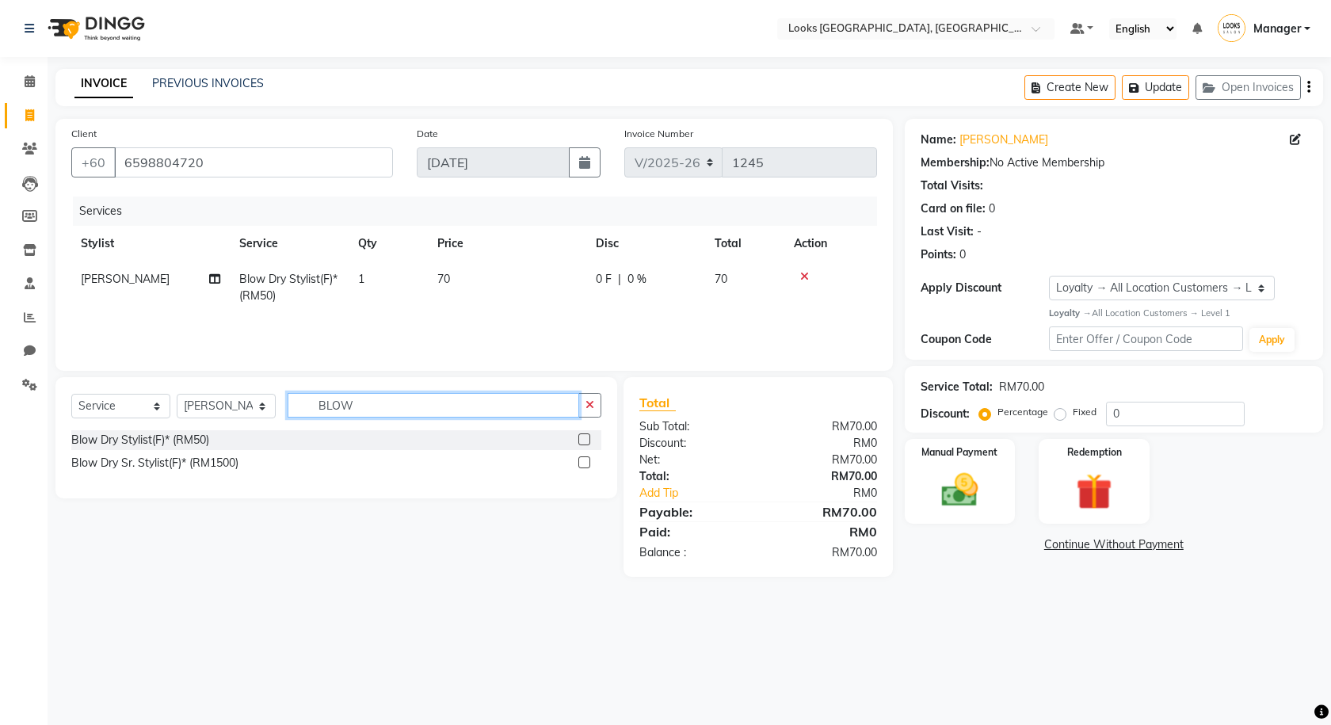
type input "BLOW"
click at [580, 440] on label at bounding box center [584, 439] width 12 height 12
click at [580, 440] on input "checkbox" at bounding box center [583, 440] width 10 height 10
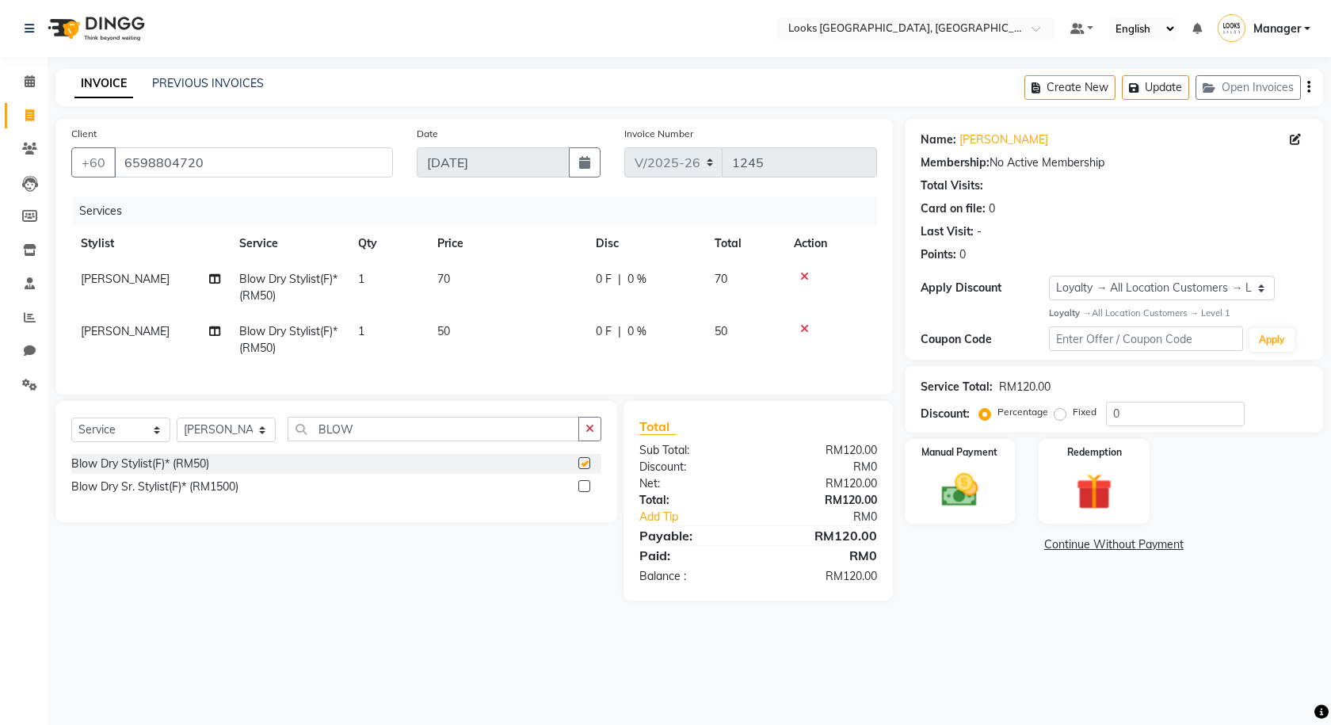
click at [486, 351] on td "50" at bounding box center [507, 340] width 158 height 52
checkbox input "false"
select select "75538"
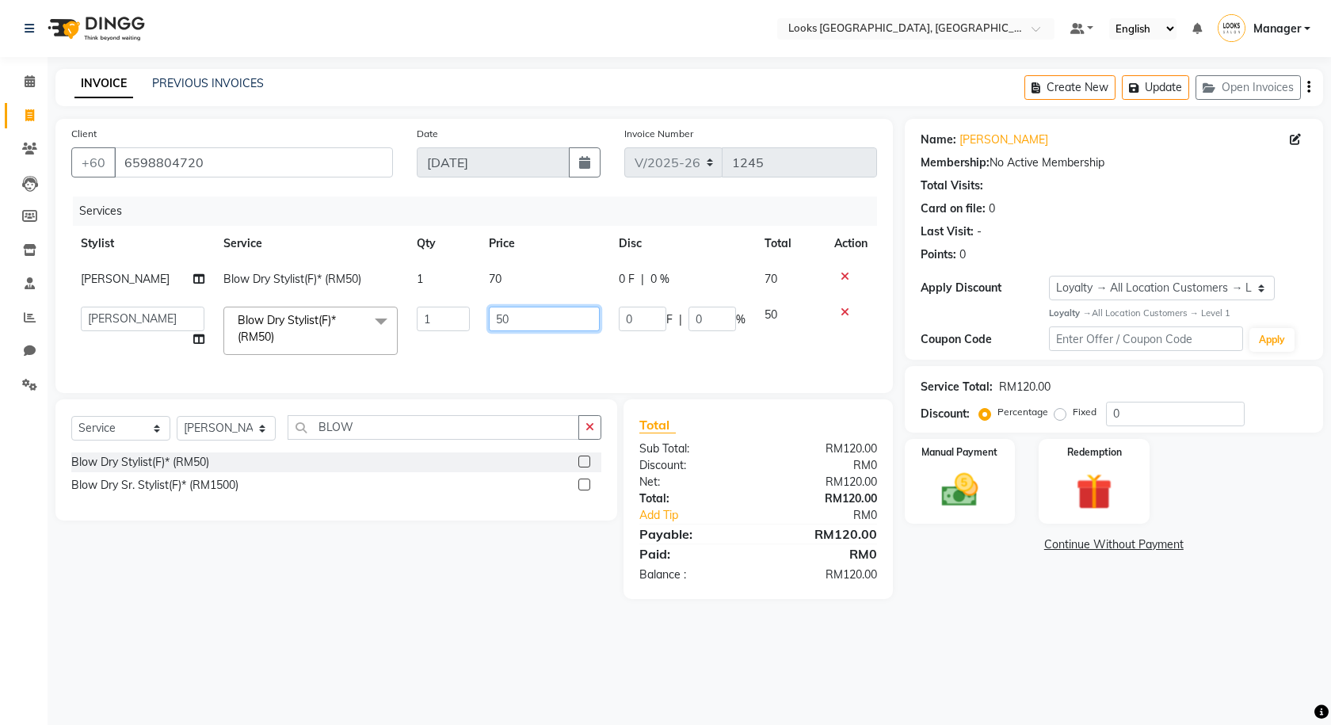
drag, startPoint x: 509, startPoint y: 322, endPoint x: 433, endPoint y: 296, distance: 80.2
click at [433, 296] on tbody "Raj Blow Dry Stylist(F)* (RM50) 1 70 0 F | 0 % 70 Alvina_ pdct Awaiz_Mgr Beenis…" at bounding box center [474, 312] width 806 height 103
type input "70"
click at [436, 565] on div "Select Service Product Membership Package Voucher Prepaid Gift Card Select Styl…" at bounding box center [331, 499] width 574 height 200
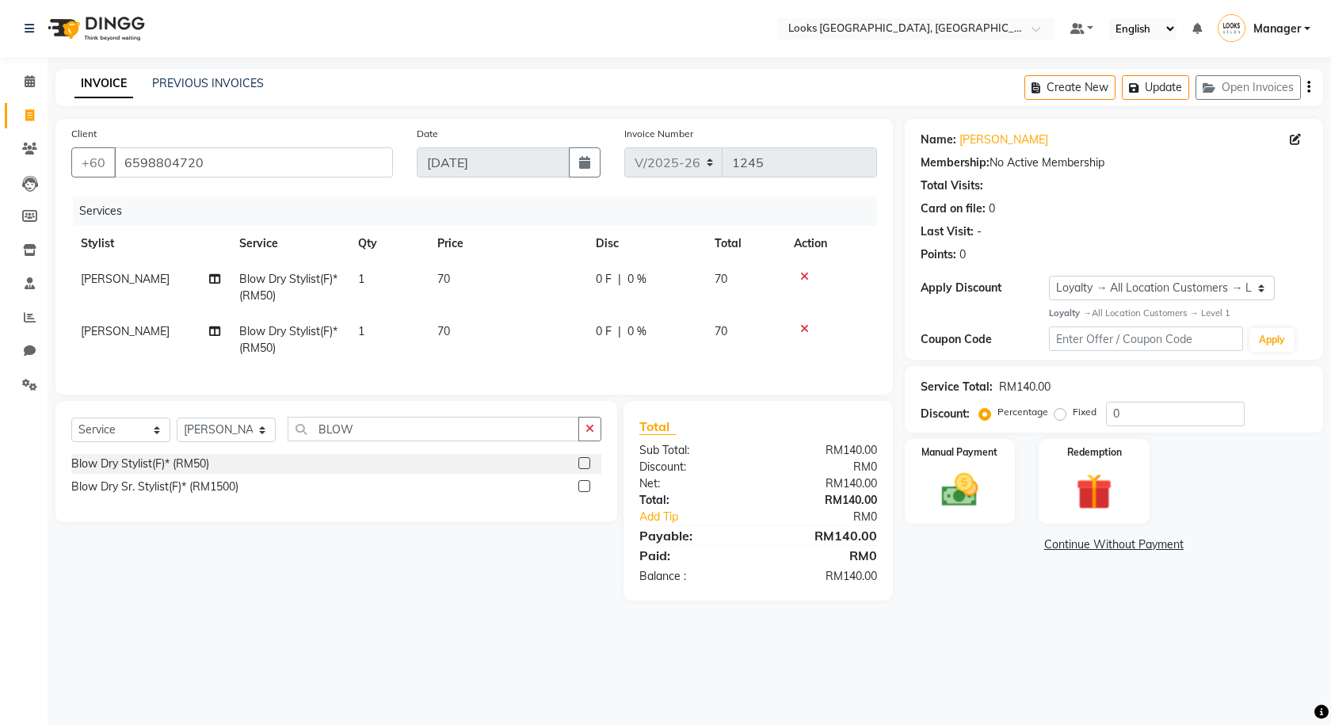
click at [608, 298] on td "0 F | 0 %" at bounding box center [645, 287] width 119 height 52
select select "75538"
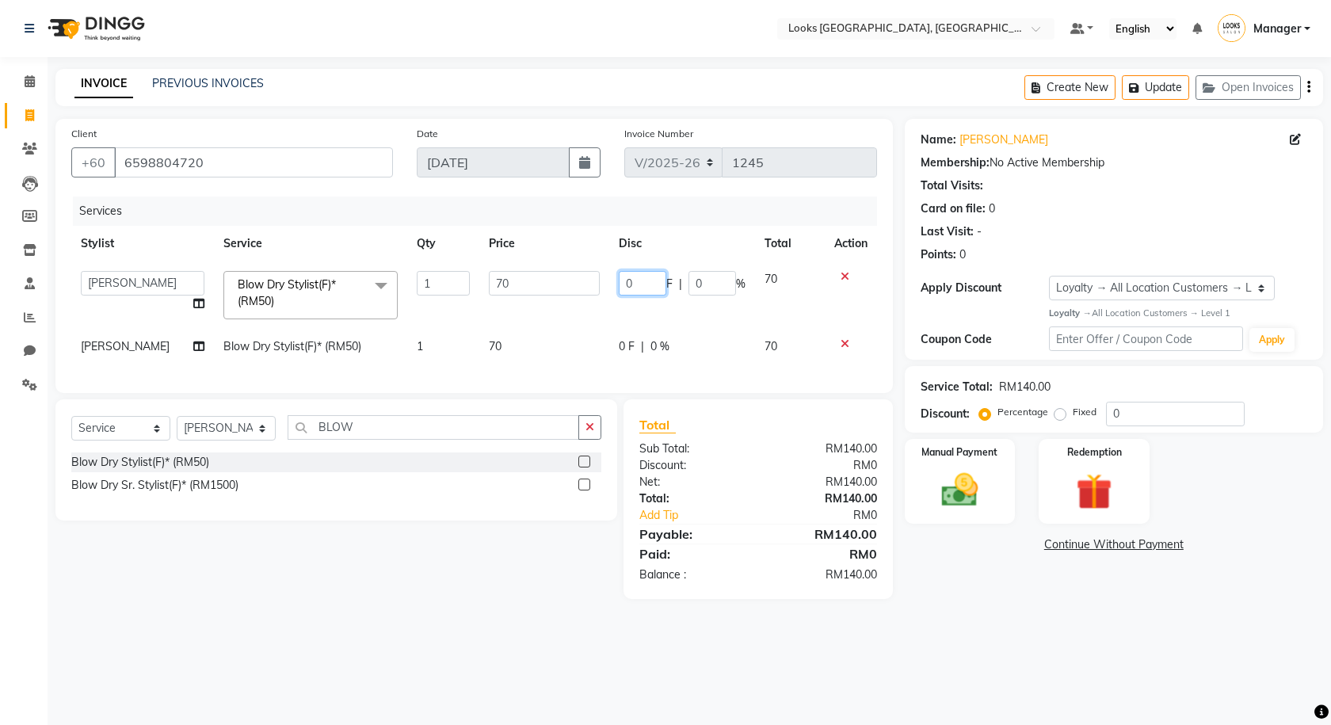
drag, startPoint x: 621, startPoint y: 284, endPoint x: 597, endPoint y: 280, distance: 24.1
click at [602, 282] on tr "Alvina_ pdct Awaiz_Mgr Beenish Counter_Sales [PERSON_NAME] Devender_Pdct [PERSO…" at bounding box center [474, 294] width 806 height 67
type input "11"
click at [634, 353] on td "0 F | 0 %" at bounding box center [682, 347] width 146 height 36
select select "75538"
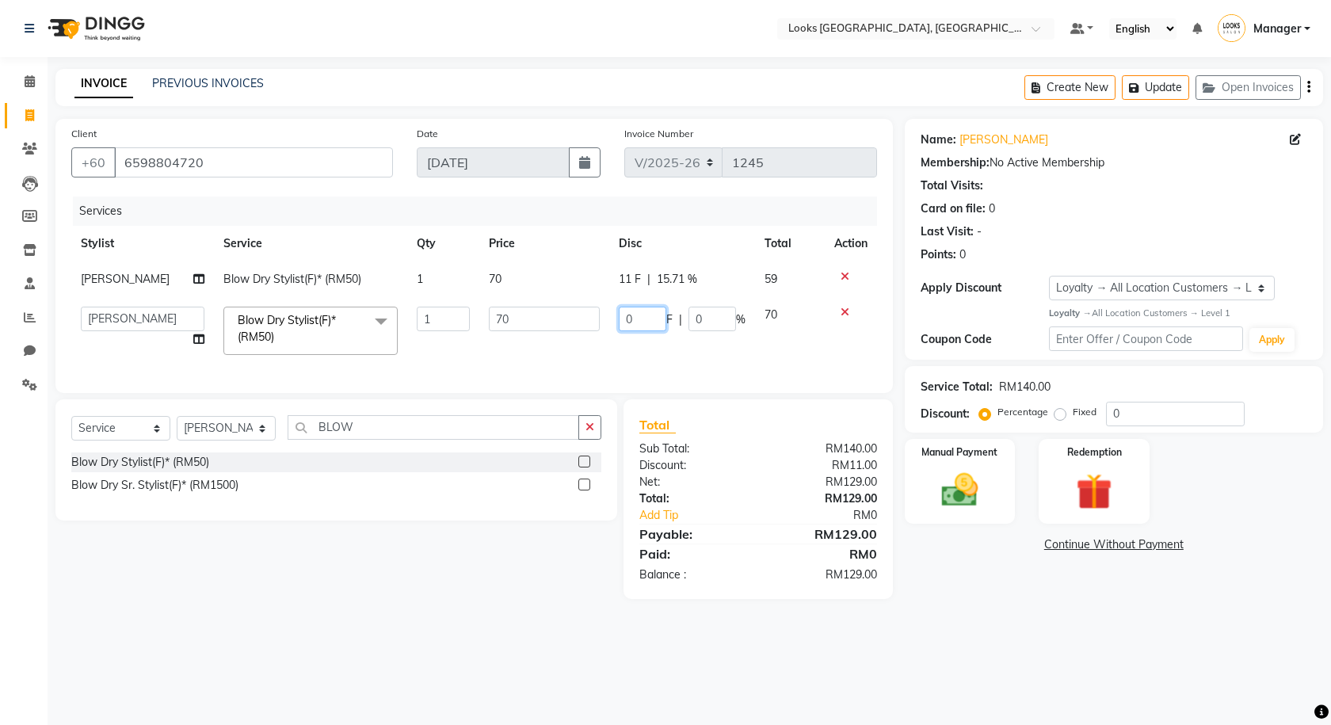
drag, startPoint x: 626, startPoint y: 325, endPoint x: 589, endPoint y: 320, distance: 37.5
click at [589, 320] on tr "Alvina_ pdct Awaiz_Mgr Beenish Counter_Sales [PERSON_NAME] Devender_Pdct [PERSO…" at bounding box center [474, 330] width 806 height 67
type input "11"
click at [830, 654] on div "Select Location × Looks [GEOGRAPHIC_DATA], [GEOGRAPHIC_DATA] Default Panel My P…" at bounding box center [665, 362] width 1331 height 725
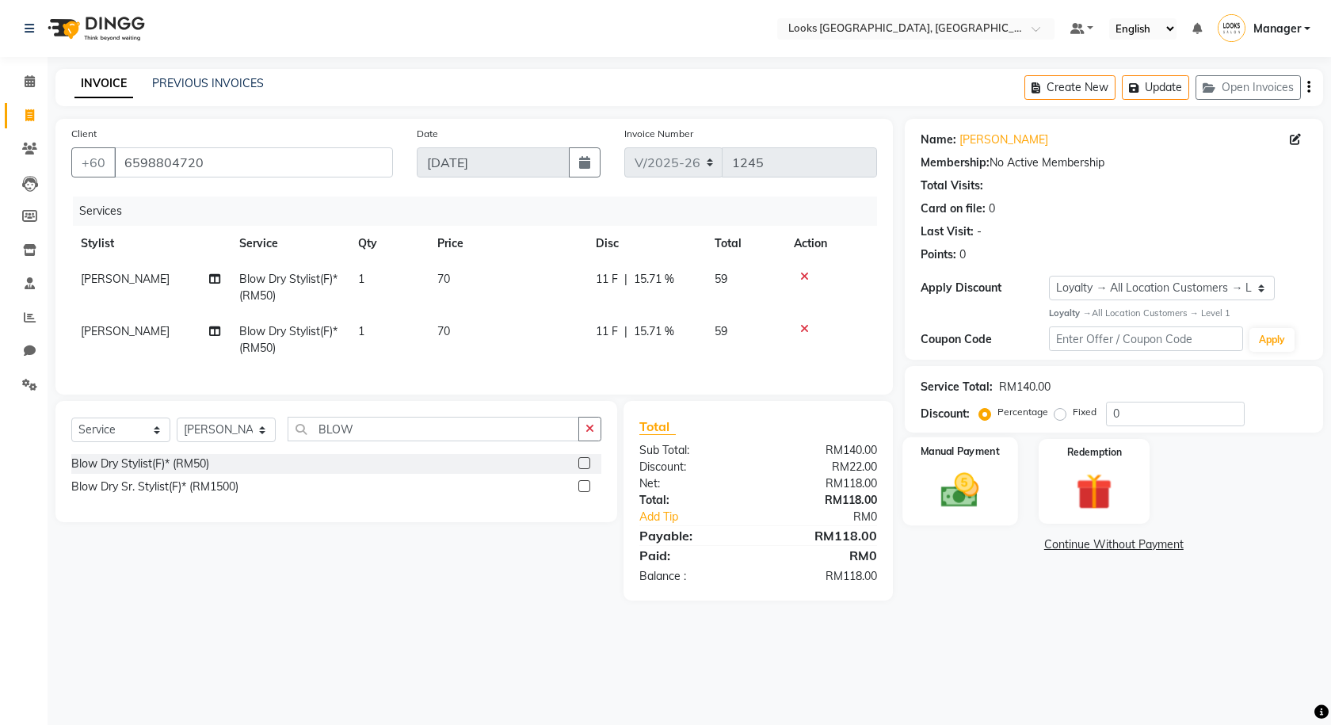
click at [942, 480] on img at bounding box center [960, 490] width 62 height 44
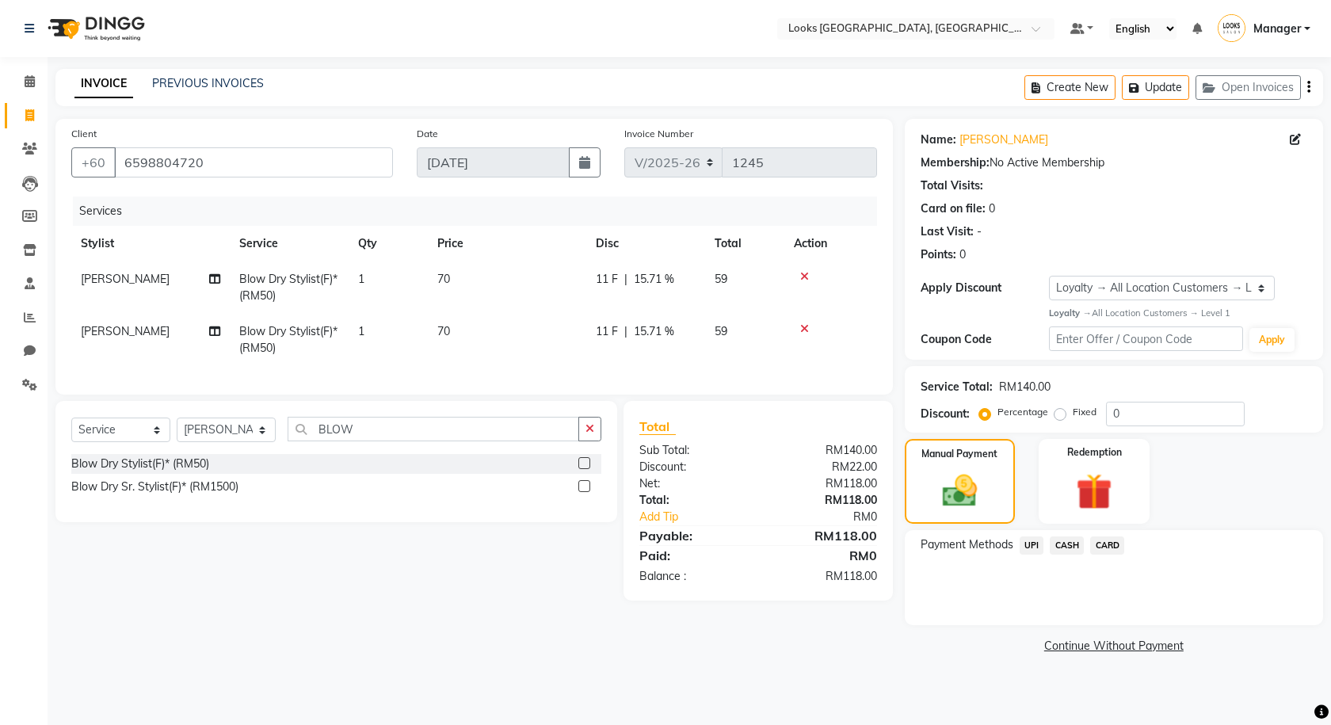
click at [1098, 543] on span "CARD" at bounding box center [1107, 545] width 34 height 18
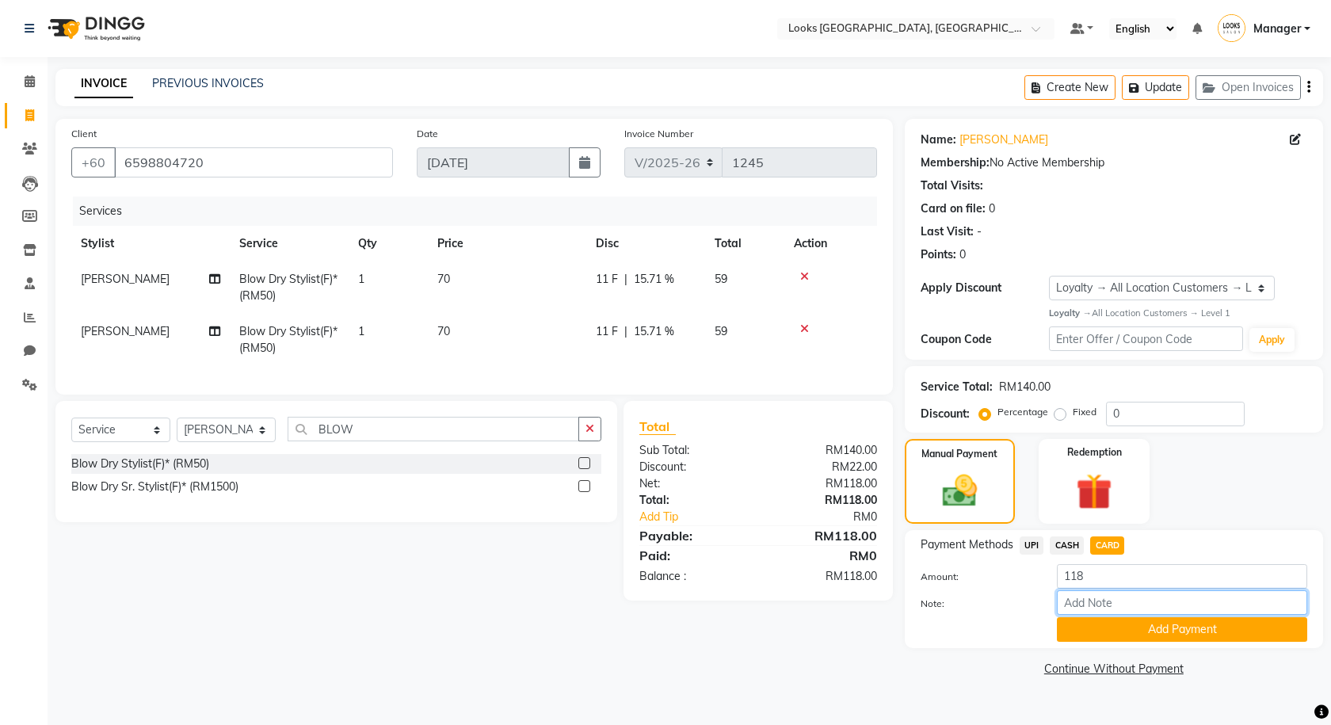
click at [1145, 595] on input "Note:" at bounding box center [1182, 602] width 250 height 25
type input "7435"
click at [1157, 626] on button "Add Payment" at bounding box center [1182, 629] width 250 height 25
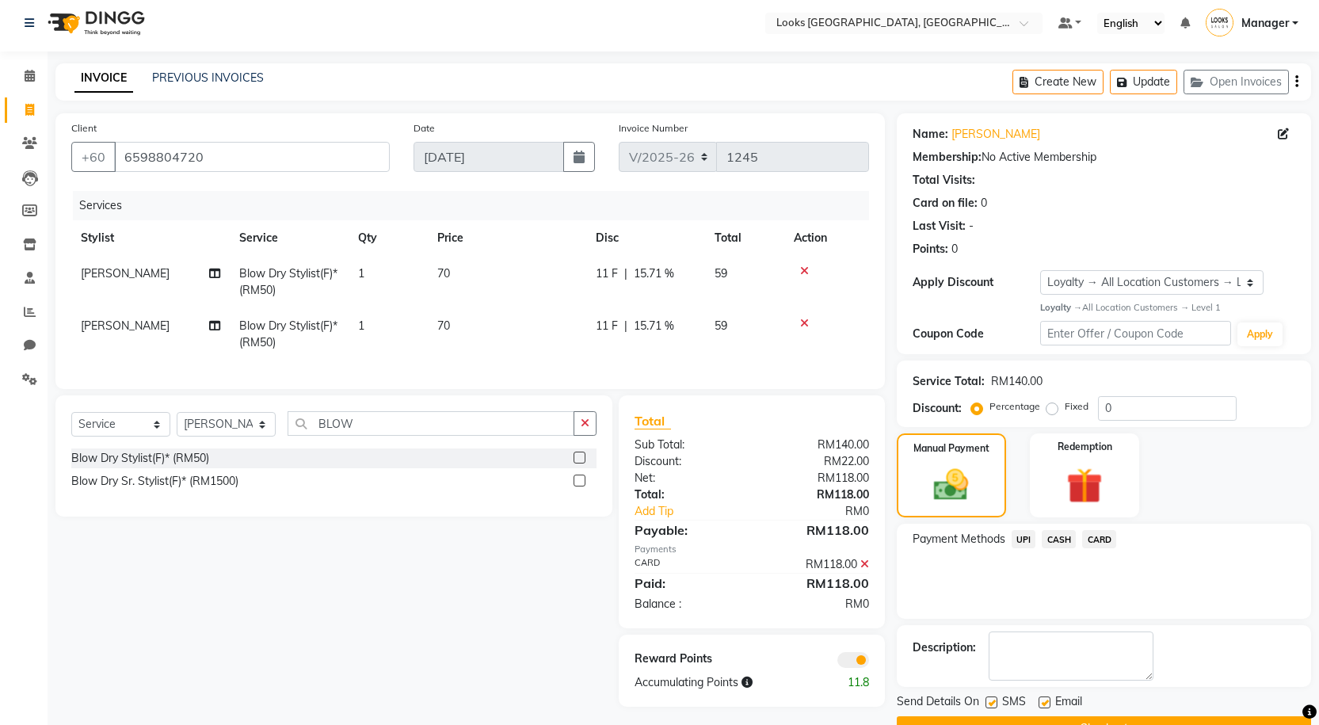
scroll to position [45, 0]
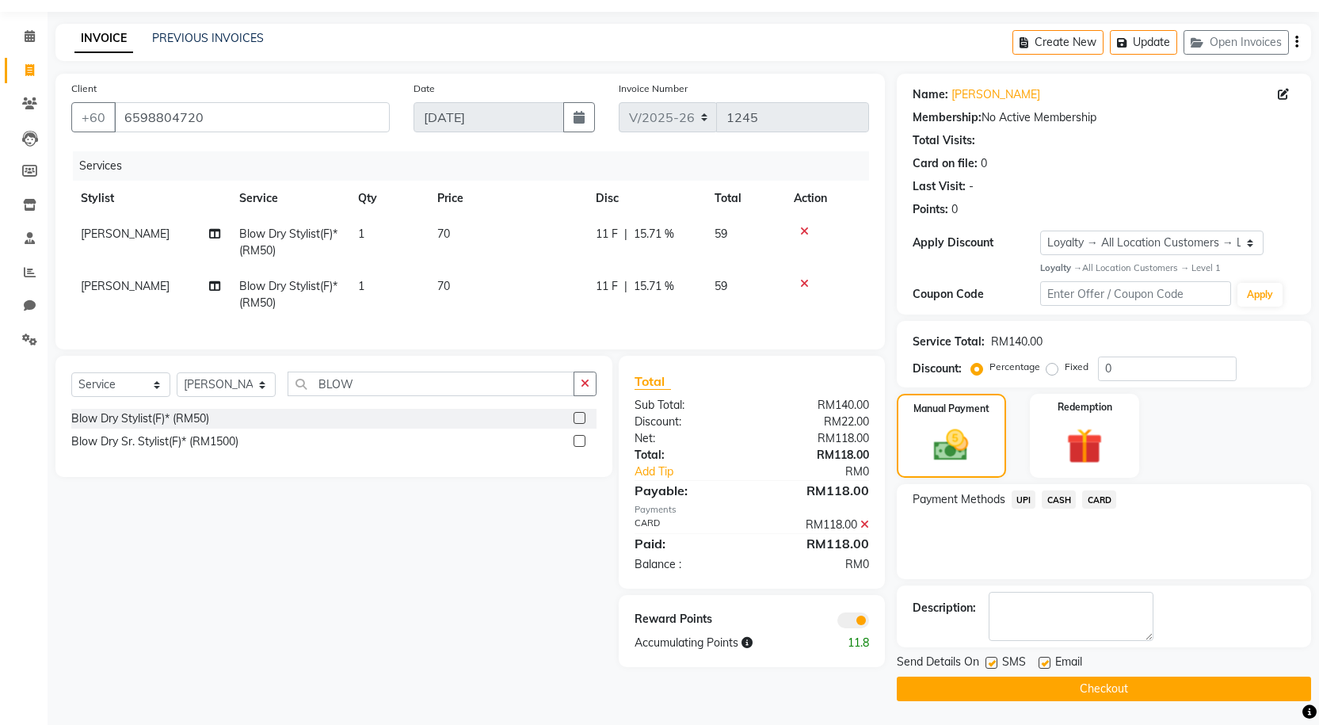
click at [860, 628] on span at bounding box center [853, 620] width 32 height 16
click at [869, 623] on input "checkbox" at bounding box center [869, 623] width 0 height 0
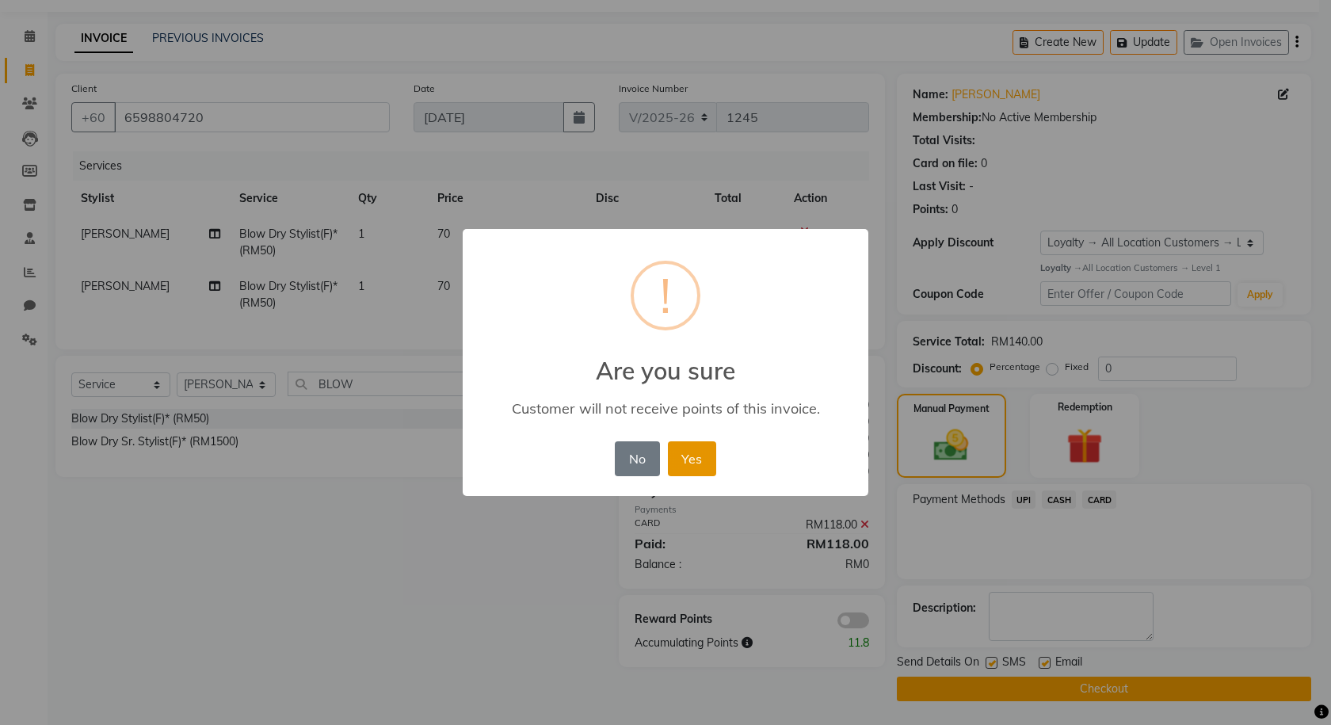
click at [704, 461] on button "Yes" at bounding box center [692, 458] width 48 height 35
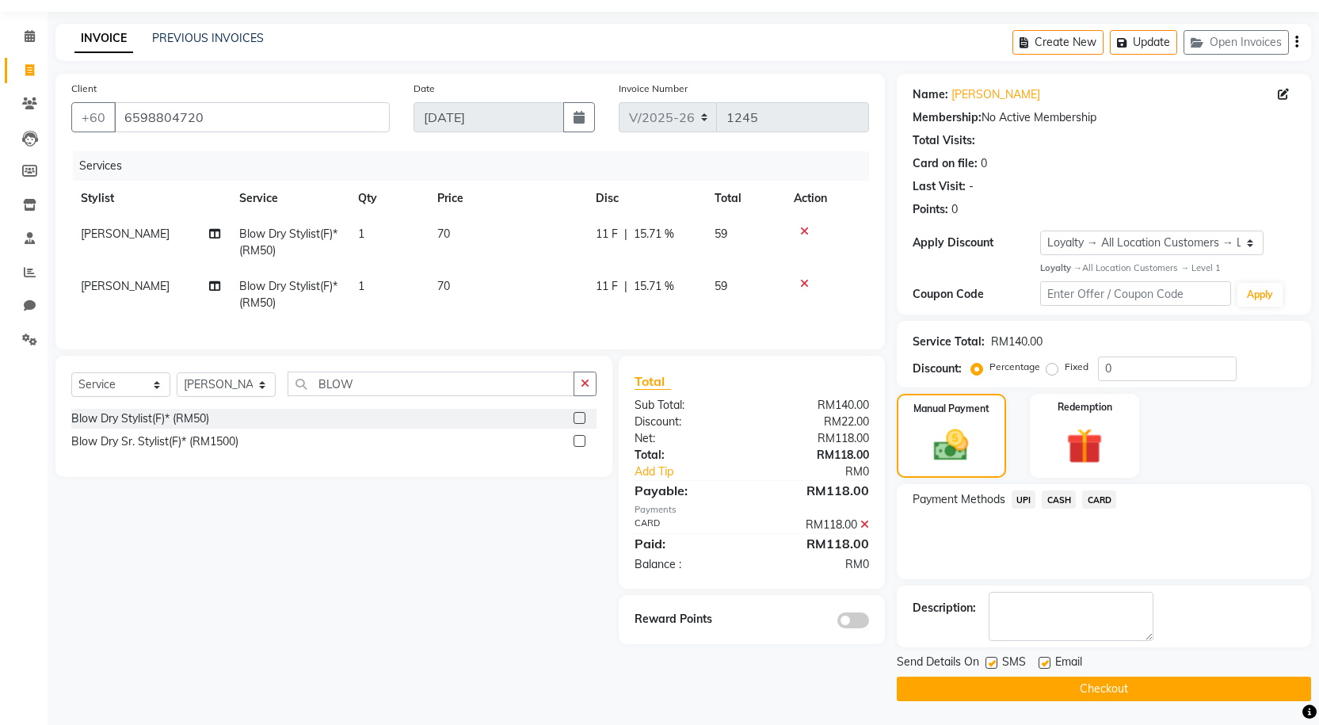
click at [132, 296] on td "[PERSON_NAME]" at bounding box center [150, 295] width 158 height 52
select select "75538"
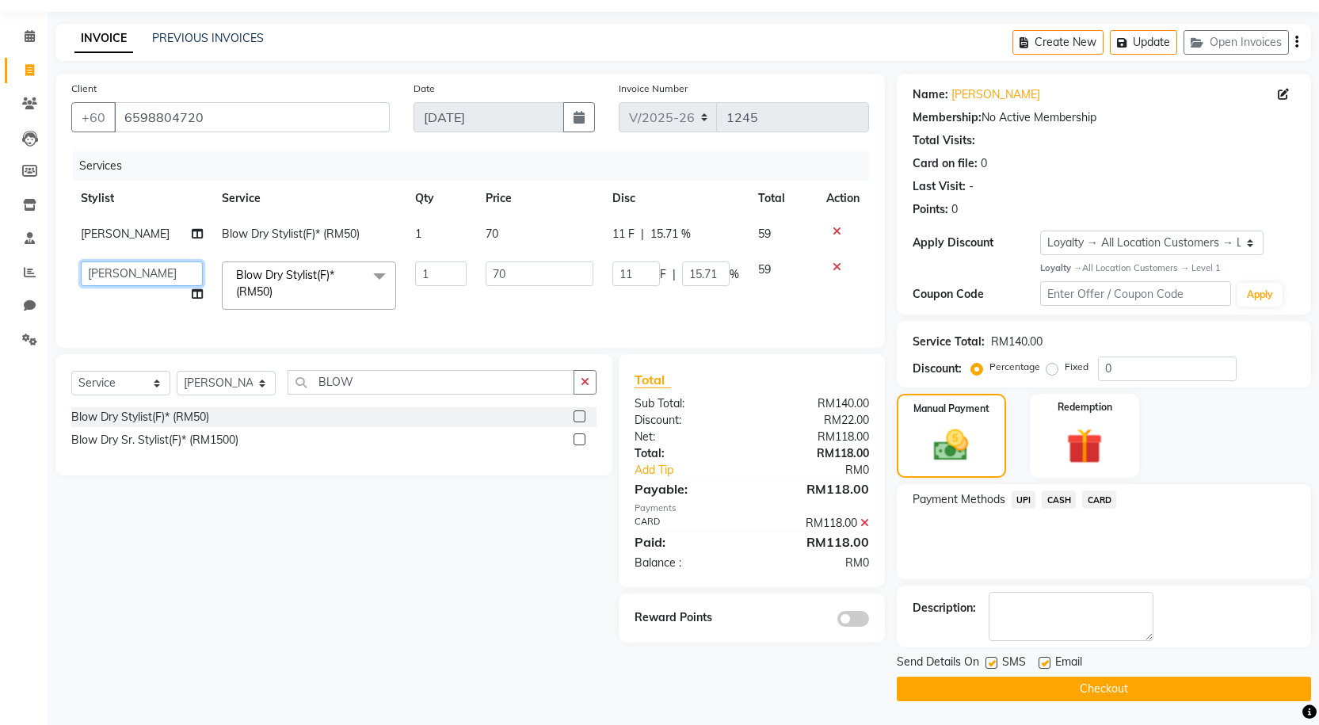
click at [135, 268] on select "[PERSON_NAME] pdct Awaiz_Mgr Beenish Counter_Sales [PERSON_NAME] Devender_Pdct …" at bounding box center [142, 273] width 122 height 25
select select "89277"
click at [1023, 692] on button "Checkout" at bounding box center [1104, 689] width 414 height 25
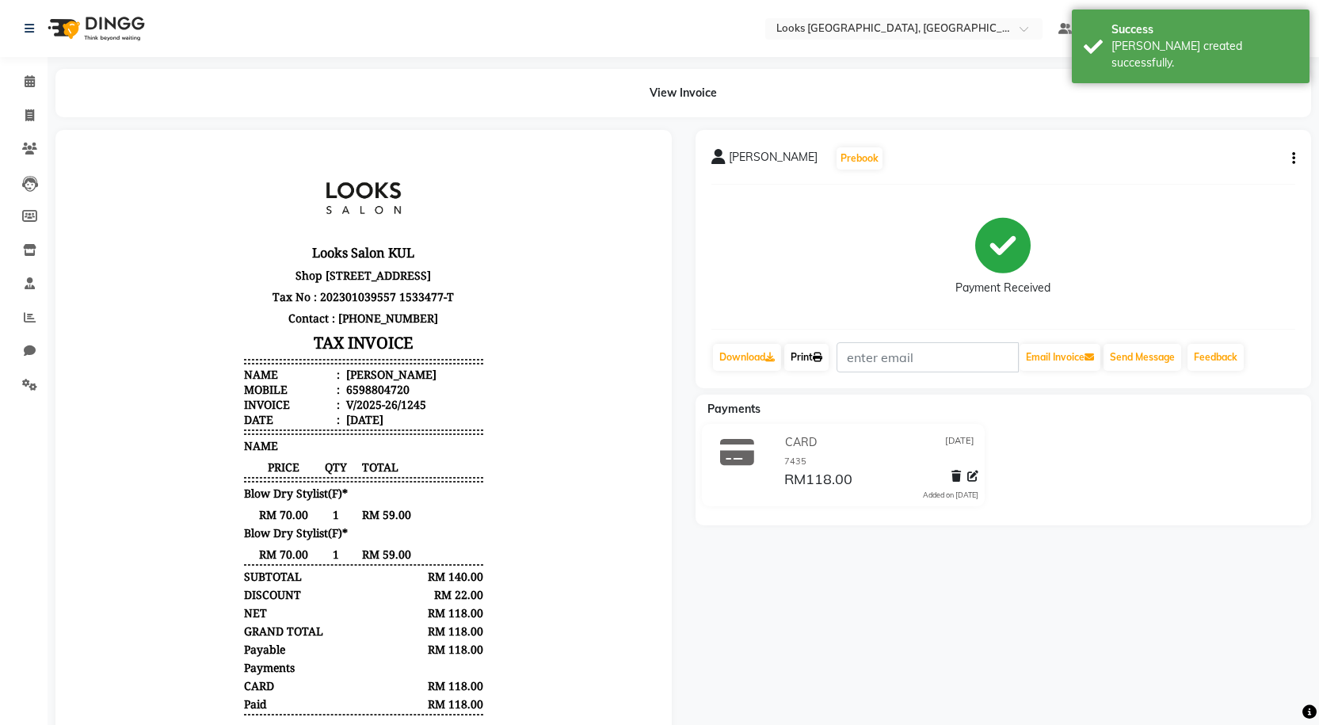
click at [818, 349] on link "Print" at bounding box center [806, 357] width 44 height 27
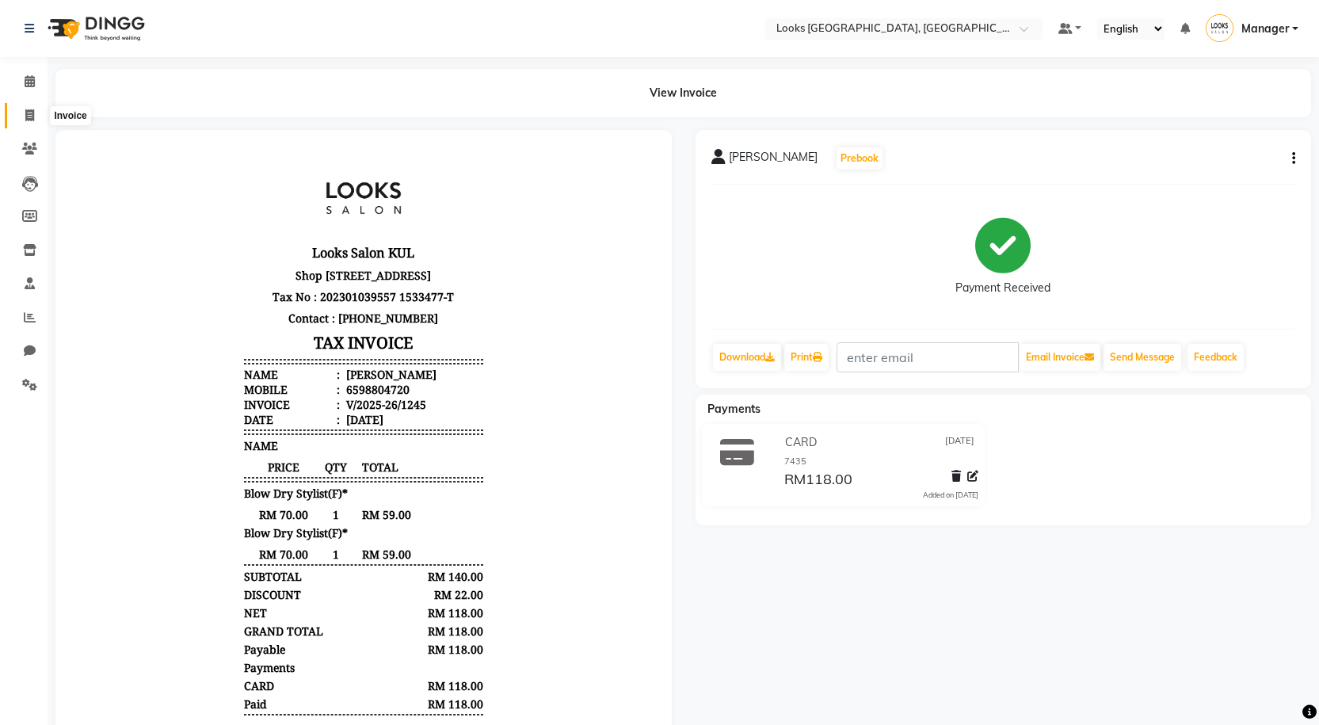
click at [32, 119] on icon at bounding box center [29, 115] width 9 height 12
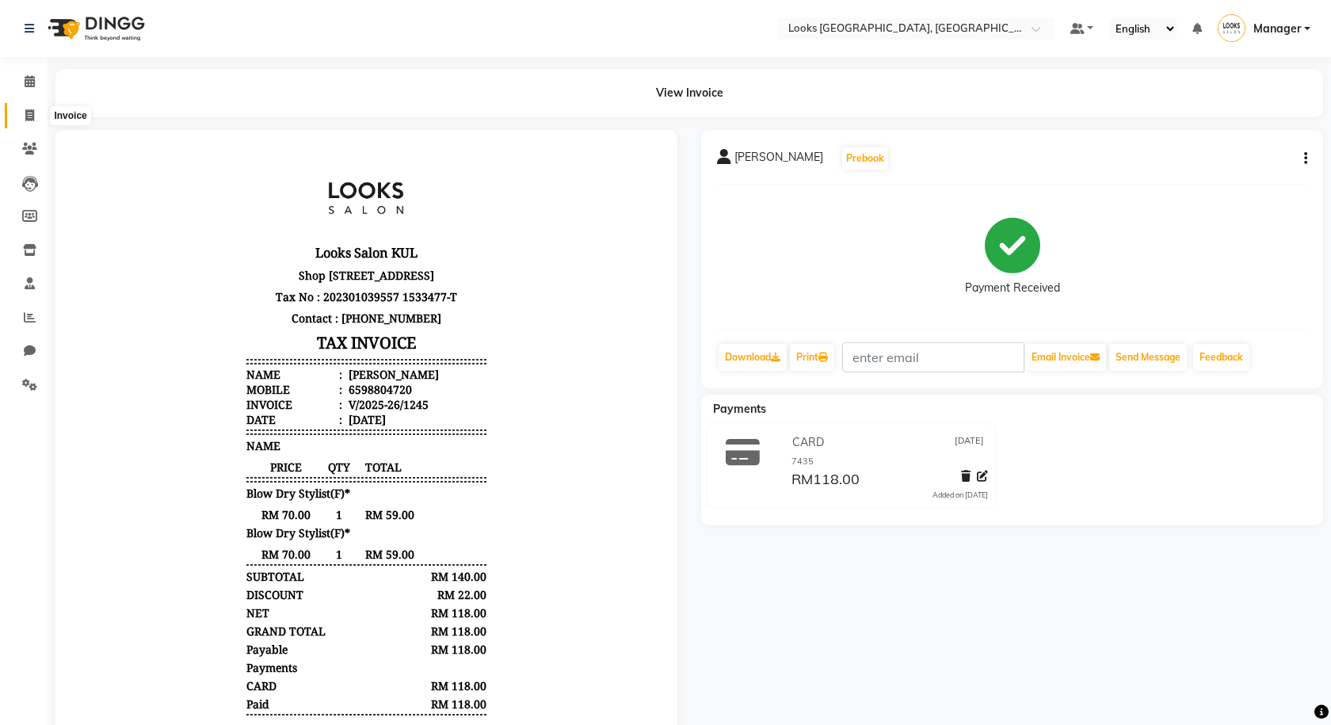
select select "service"
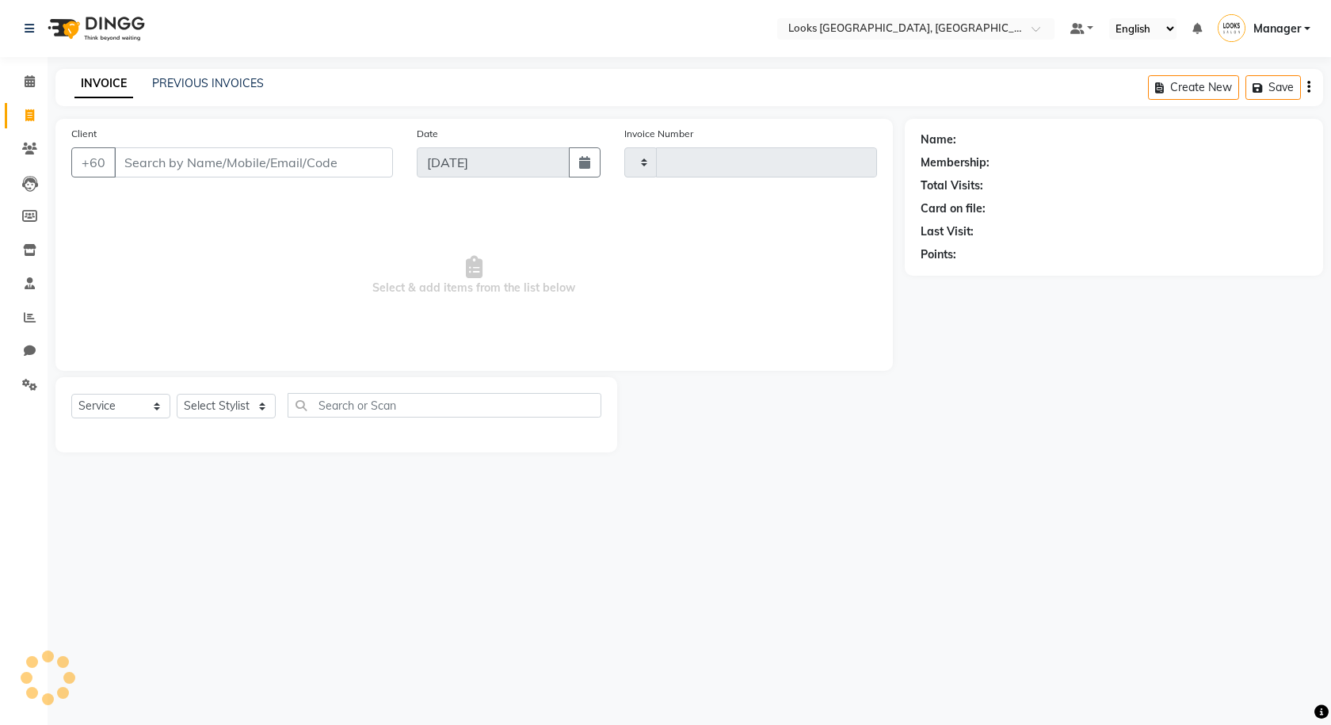
type input "1246"
select select "8109"
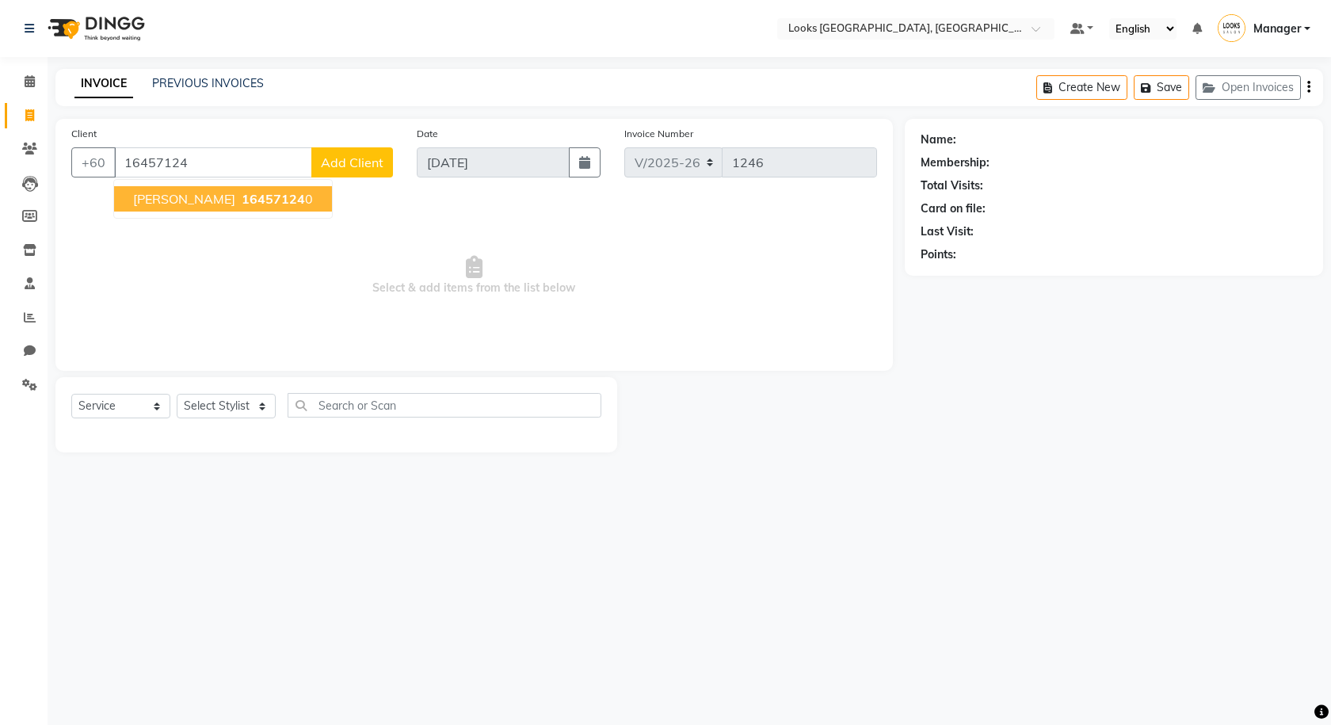
click at [223, 191] on span "[PERSON_NAME]" at bounding box center [184, 199] width 102 height 16
type input "164571240"
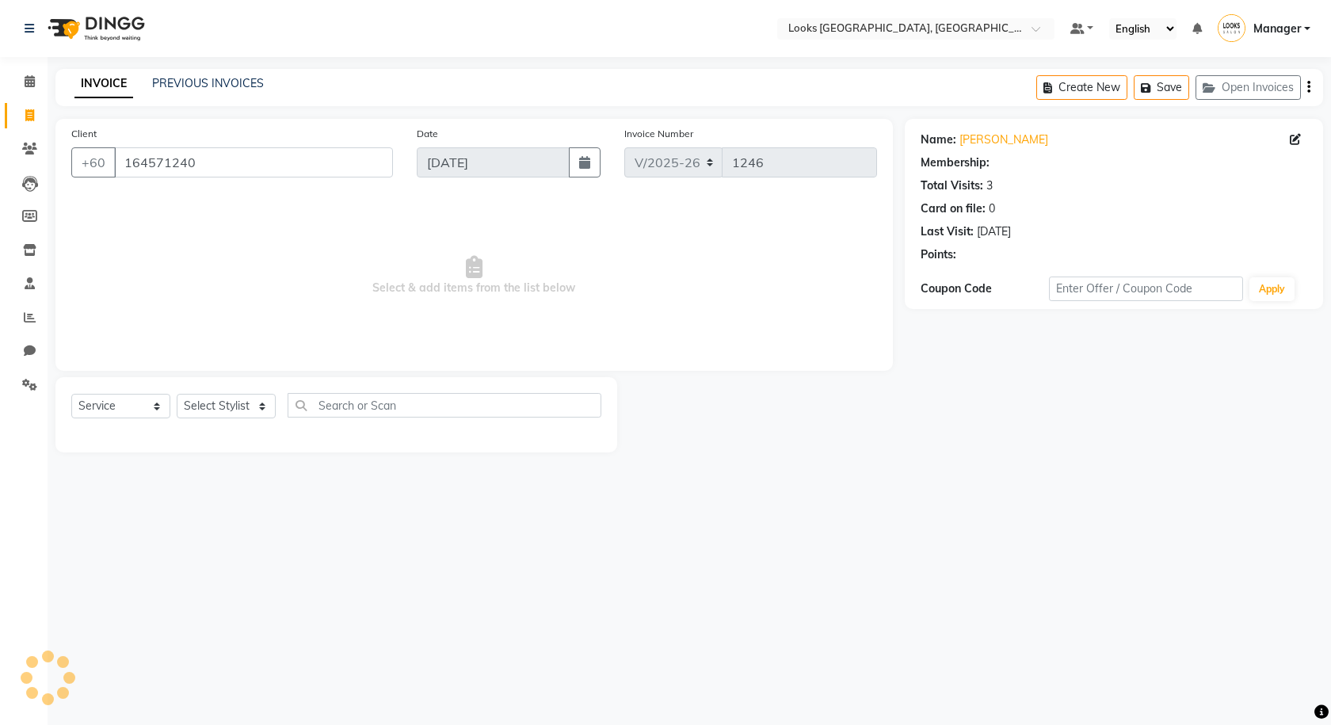
select select "1: Object"
click at [18, 88] on span at bounding box center [30, 82] width 28 height 18
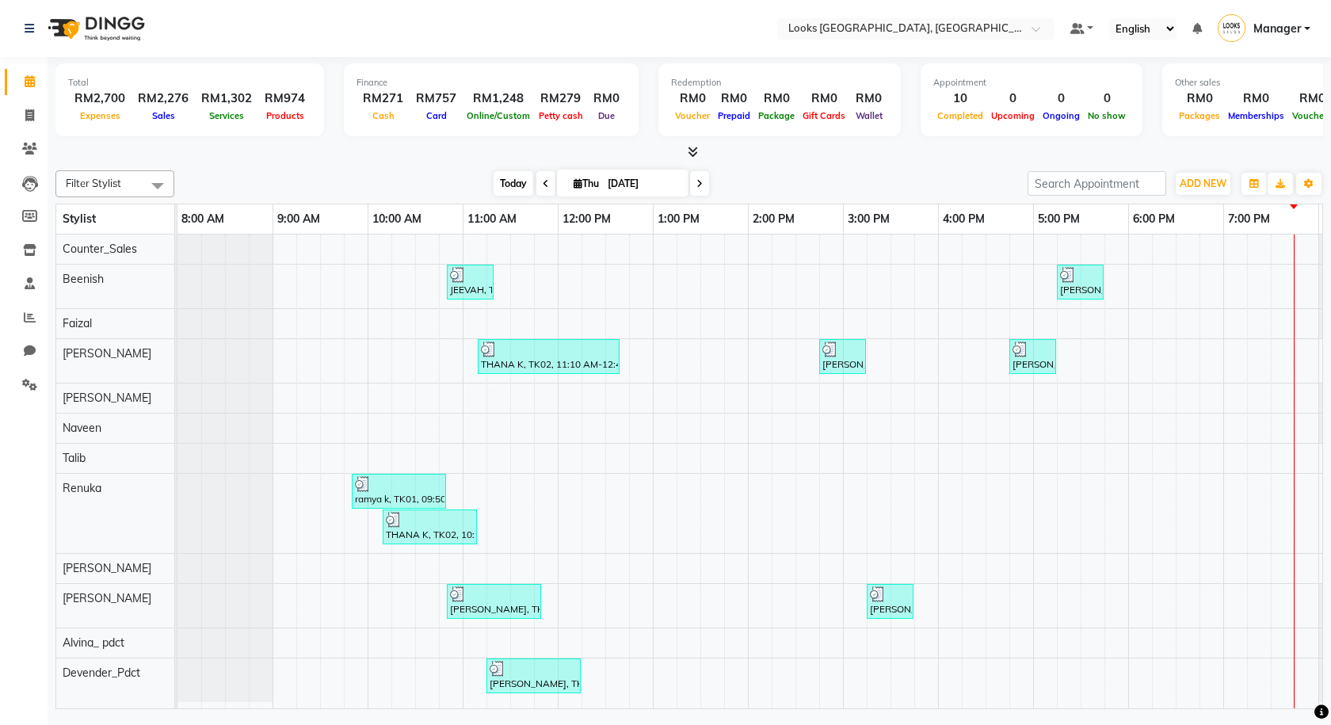
click at [521, 186] on span "Today" at bounding box center [514, 183] width 40 height 25
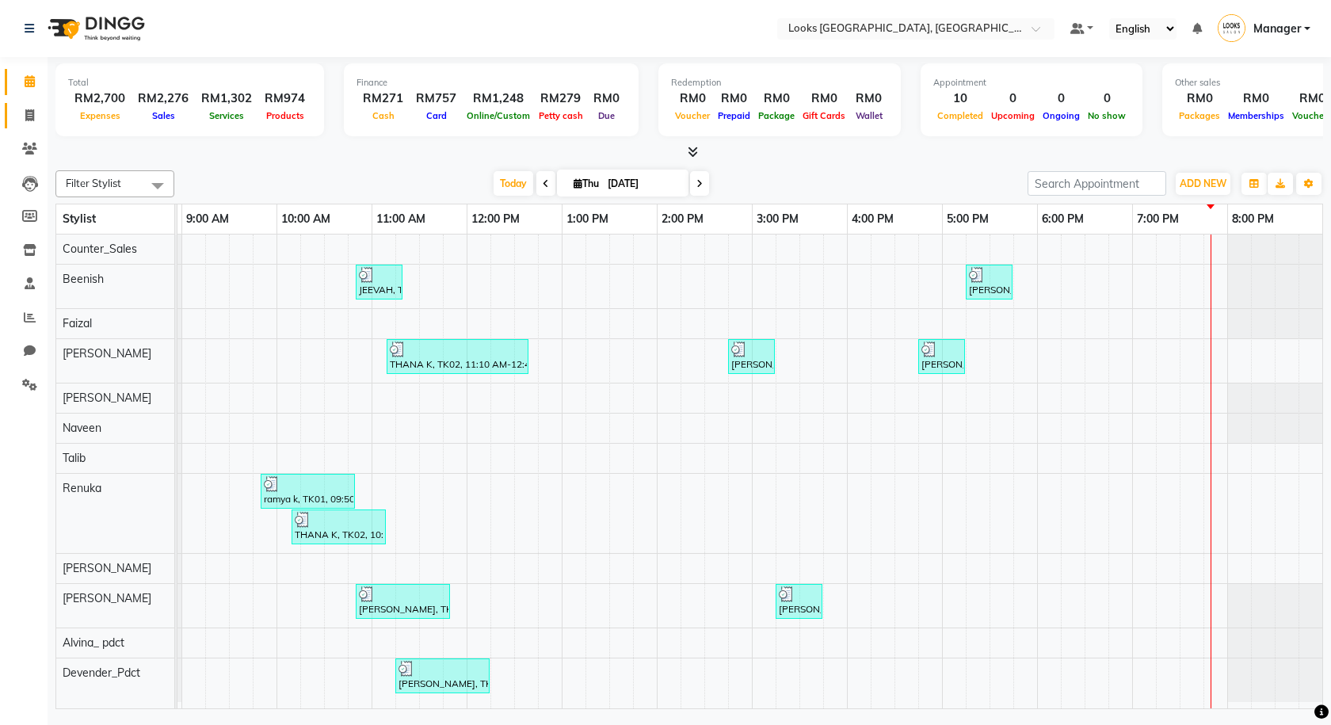
click at [22, 124] on link "Invoice" at bounding box center [24, 116] width 38 height 26
select select "service"
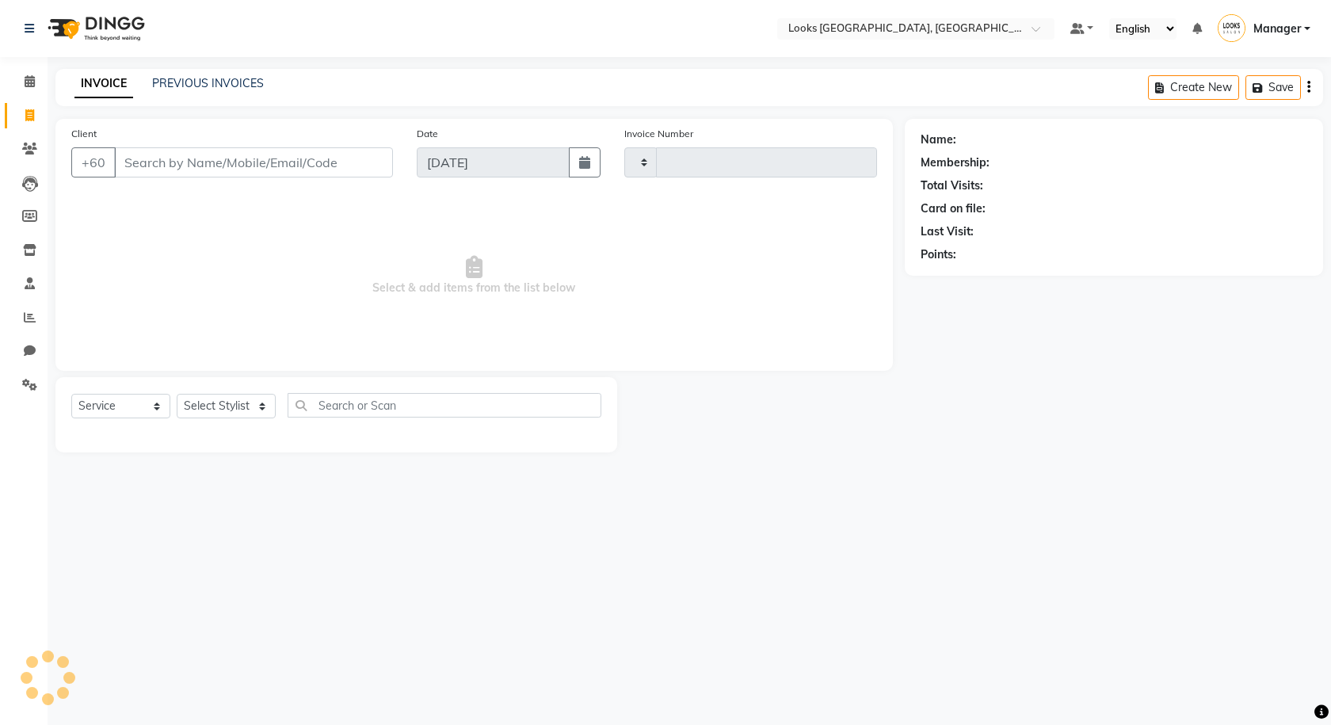
type input "1246"
select select "8109"
click at [1229, 77] on button "Open Invoices" at bounding box center [1248, 87] width 105 height 25
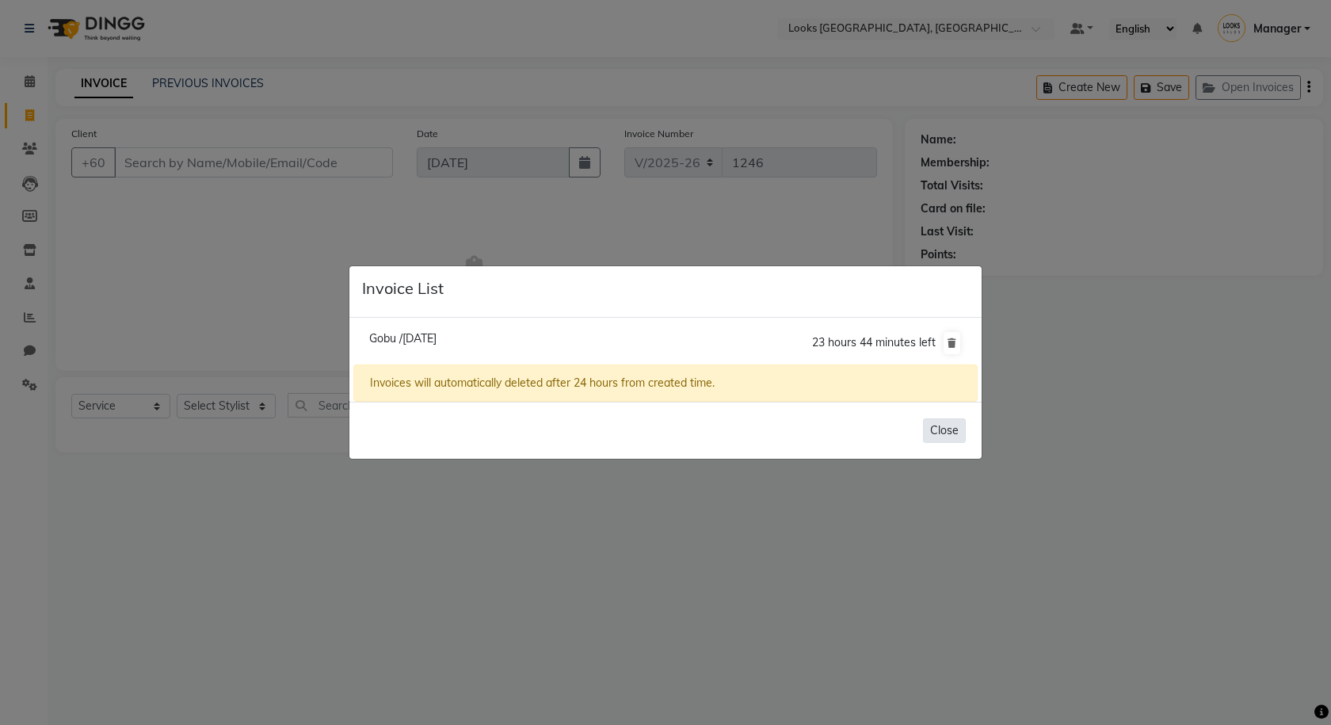
click at [963, 442] on button "Close" at bounding box center [944, 430] width 43 height 25
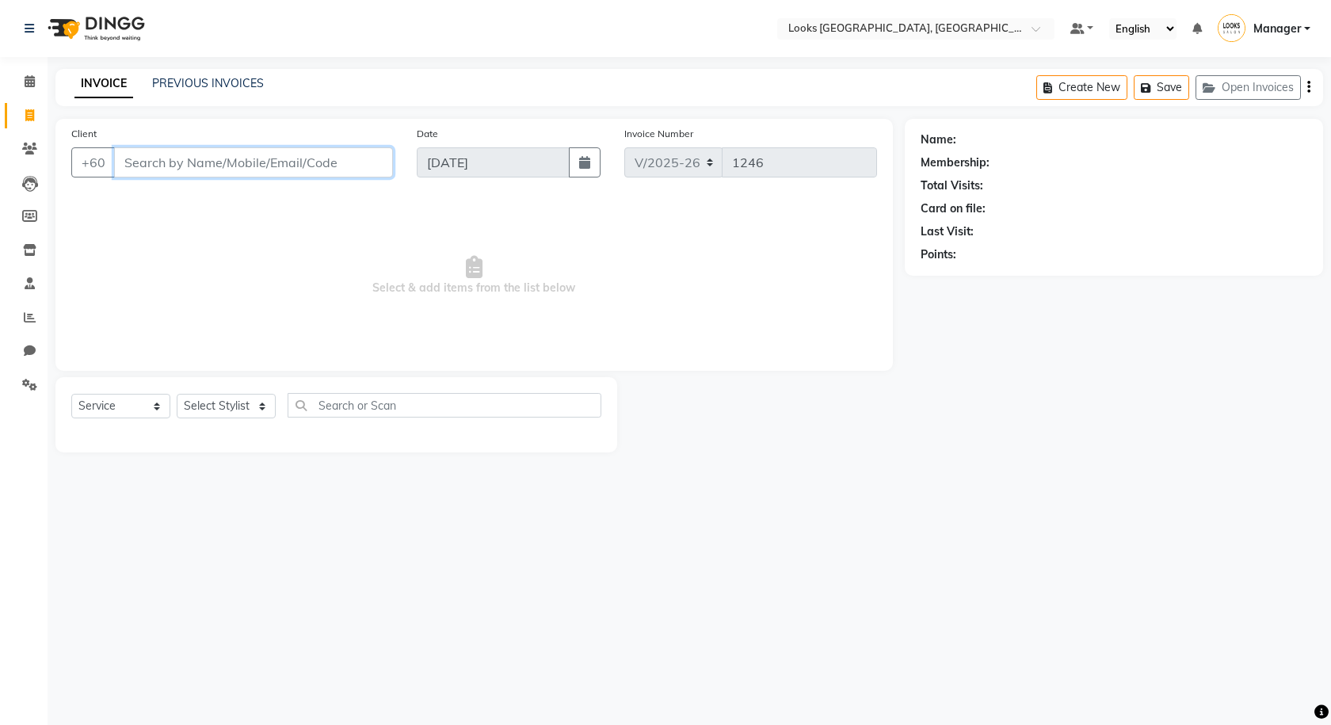
click at [306, 156] on input "Client" at bounding box center [253, 162] width 279 height 30
type input "164571240"
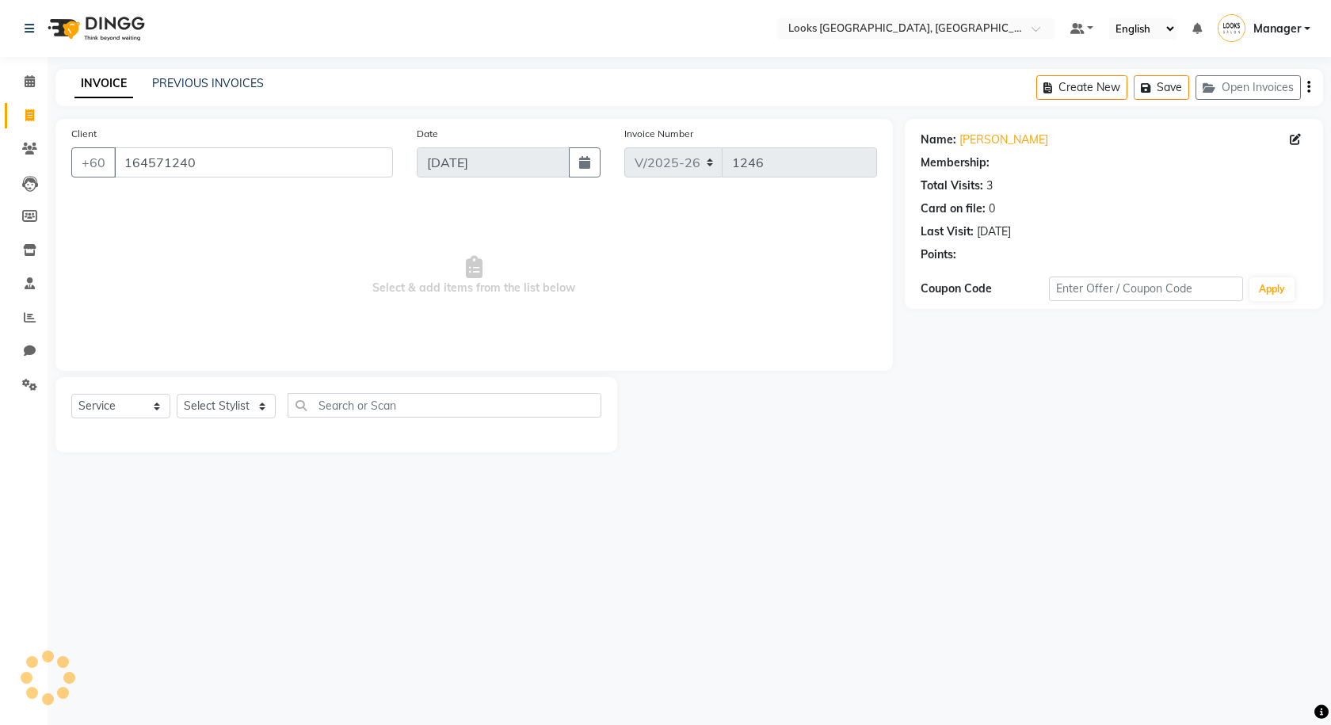
select select "1: Object"
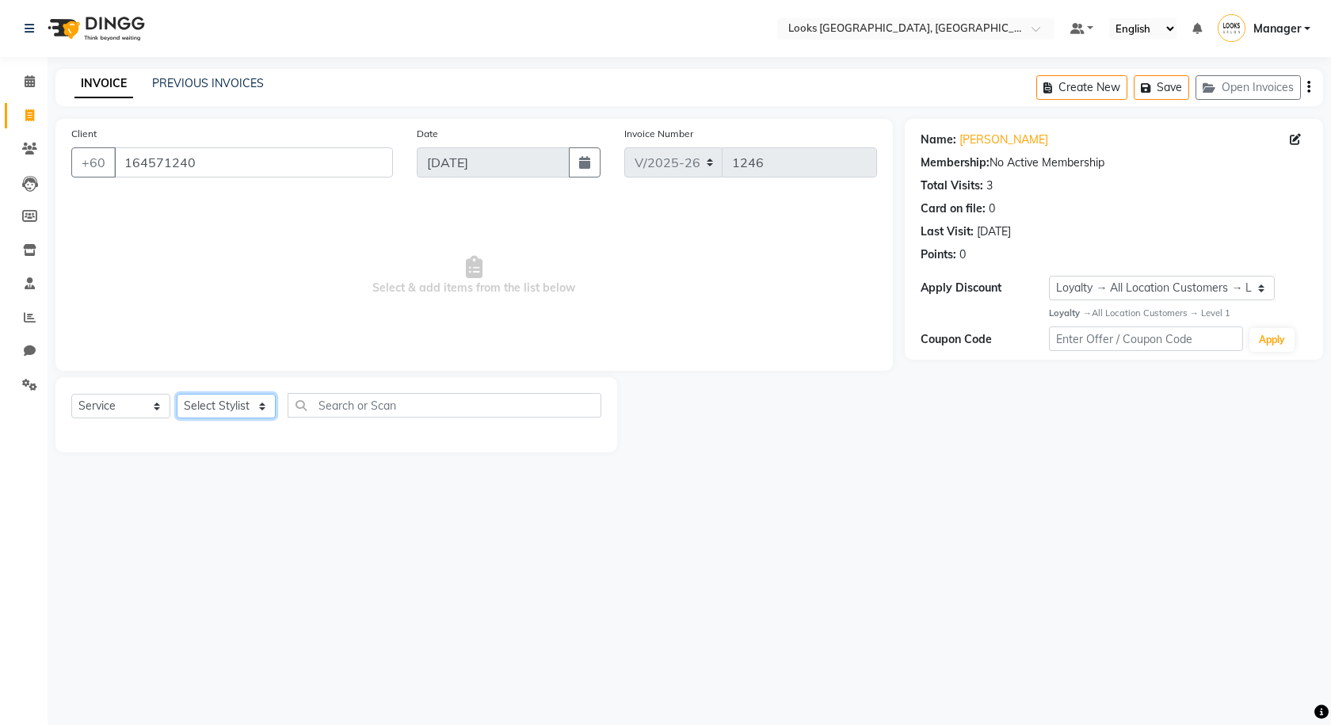
click at [250, 402] on select "Select Stylist Alvina_ pdct Awaiz_Mgr Beenish Counter_Sales [PERSON_NAME] Deven…" at bounding box center [226, 406] width 99 height 25
select select "75539"
click at [177, 394] on select "Select Stylist Alvina_ pdct Awaiz_Mgr Beenish Counter_Sales [PERSON_NAME] Deven…" at bounding box center [226, 406] width 99 height 25
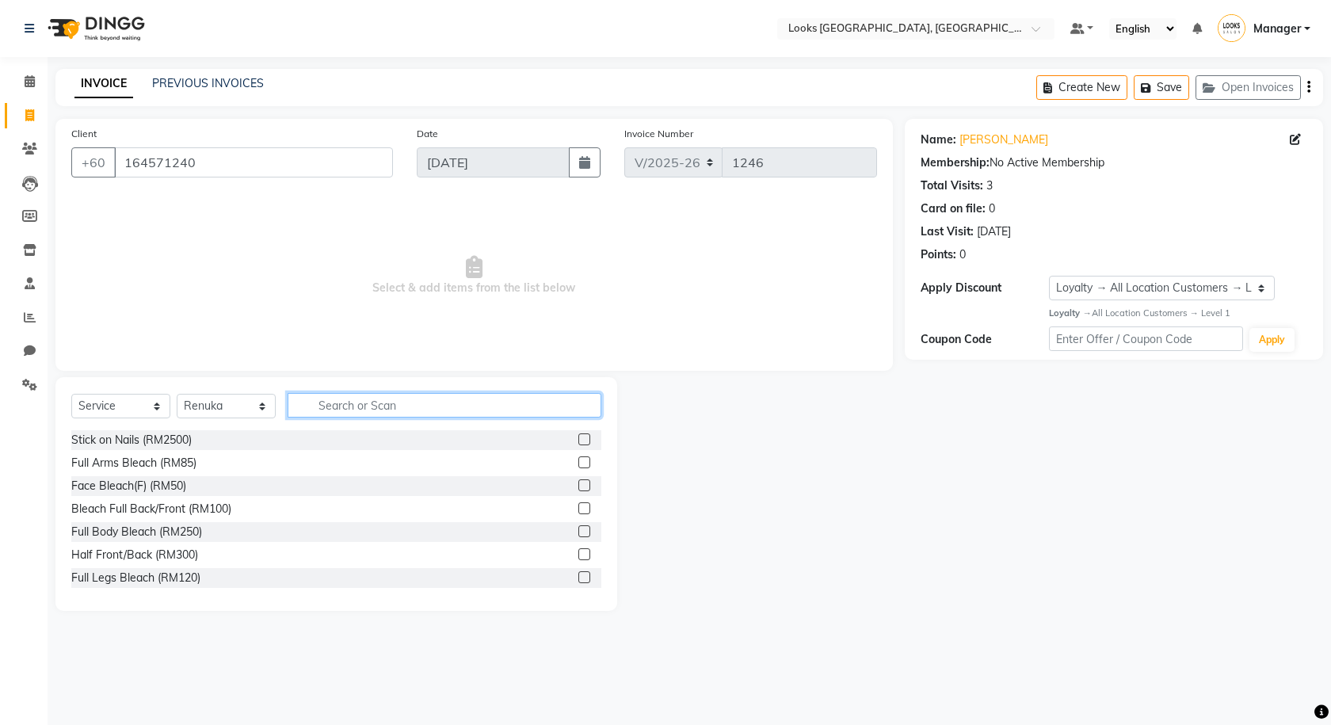
click at [356, 408] on input "text" at bounding box center [445, 405] width 314 height 25
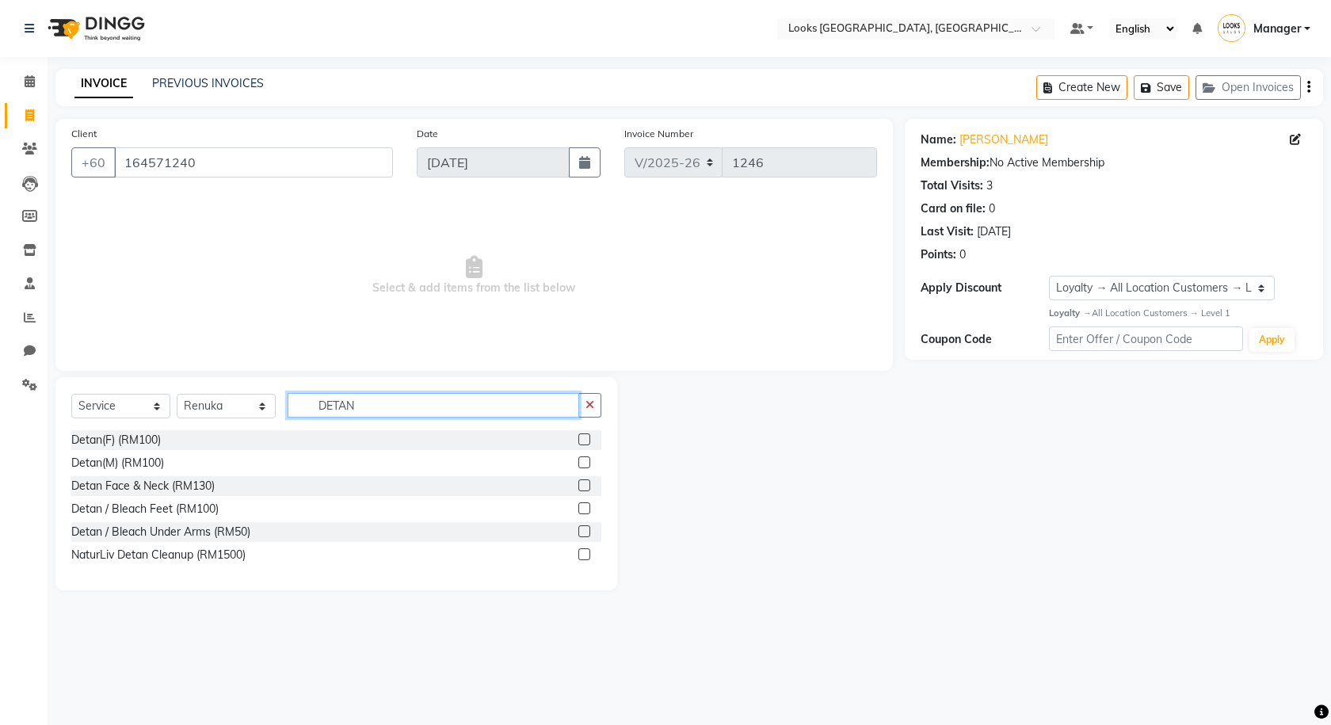
type input "DETAN"
click at [585, 487] on label at bounding box center [584, 485] width 12 height 12
click at [585, 487] on input "checkbox" at bounding box center [583, 486] width 10 height 10
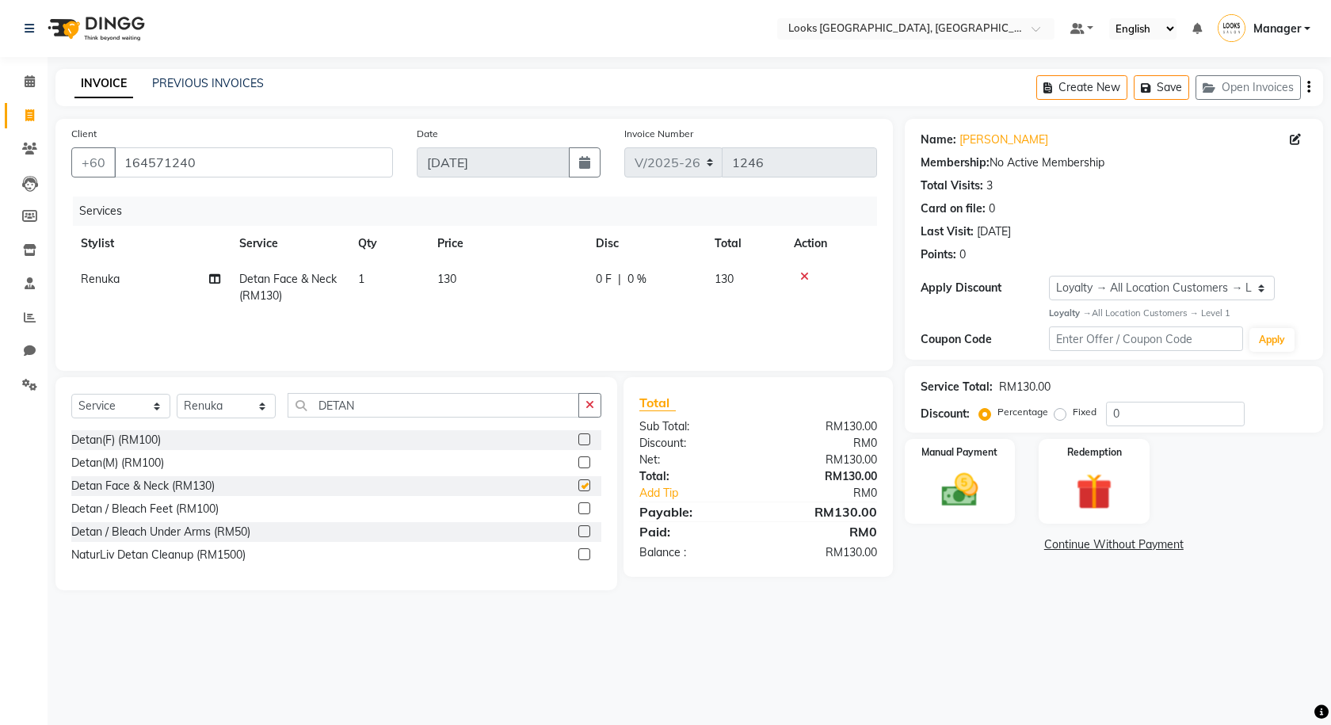
checkbox input "false"
click at [491, 294] on td "130" at bounding box center [507, 287] width 158 height 52
select select "75539"
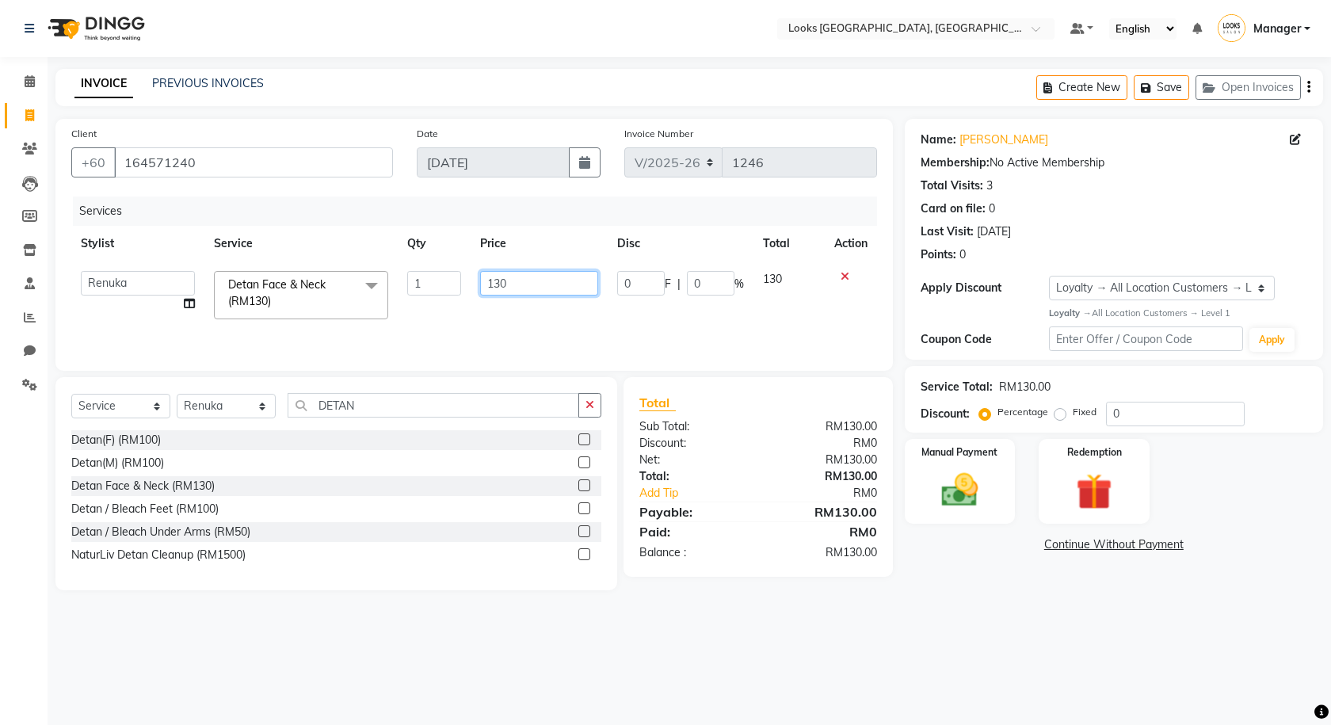
drag, startPoint x: 546, startPoint y: 279, endPoint x: 458, endPoint y: 278, distance: 87.9
click at [458, 278] on tr "Alvina_ pdct Awaiz_Mgr Beenish Counter_Sales [PERSON_NAME] Devender_Pdct [PERSO…" at bounding box center [474, 294] width 806 height 67
type input "150"
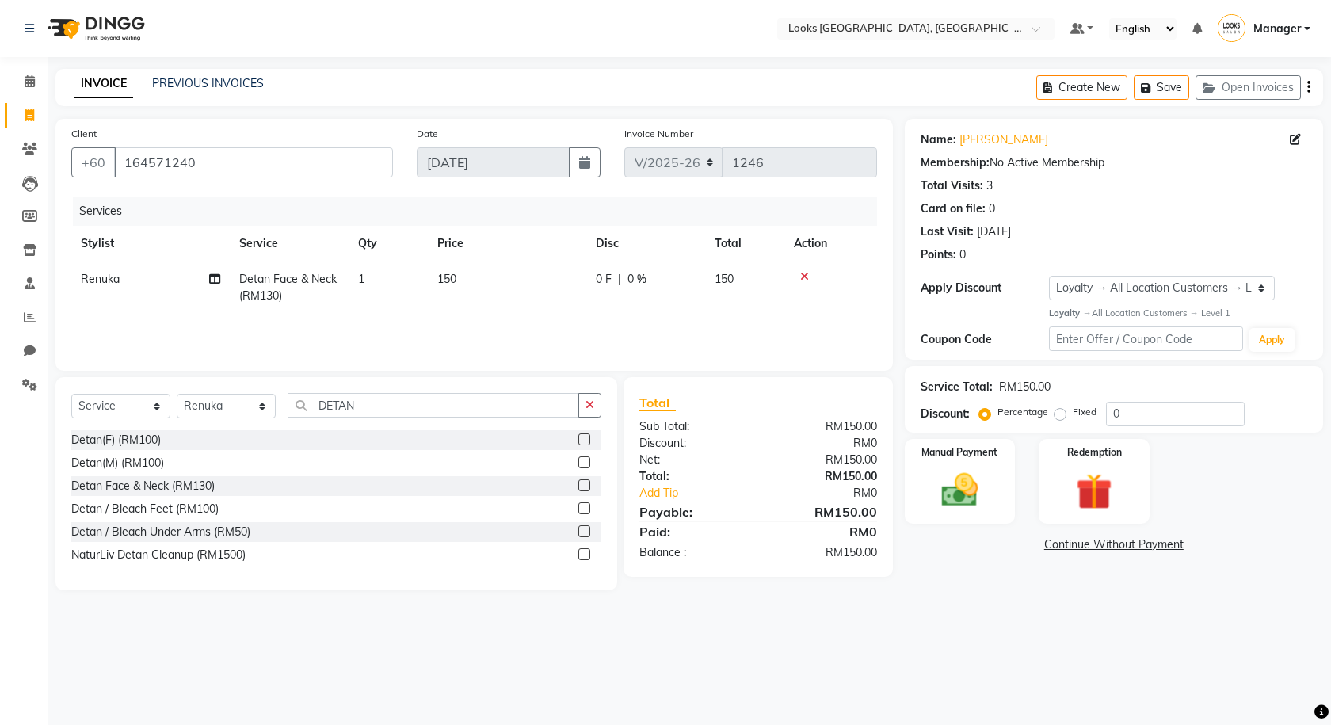
click at [823, 627] on div "Select Location × Looks [GEOGRAPHIC_DATA], [GEOGRAPHIC_DATA] Default Panel My P…" at bounding box center [665, 362] width 1331 height 725
click at [1157, 89] on button "Save" at bounding box center [1161, 87] width 55 height 25
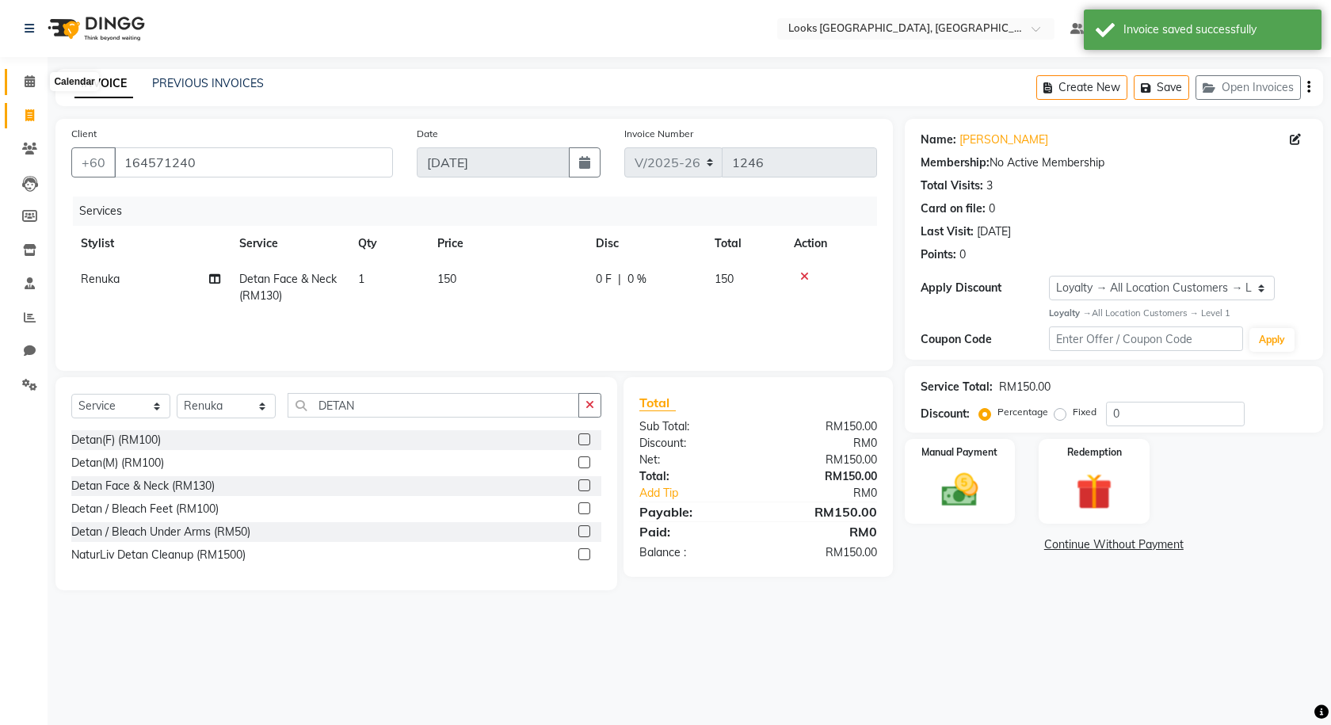
click at [20, 83] on span at bounding box center [30, 82] width 28 height 18
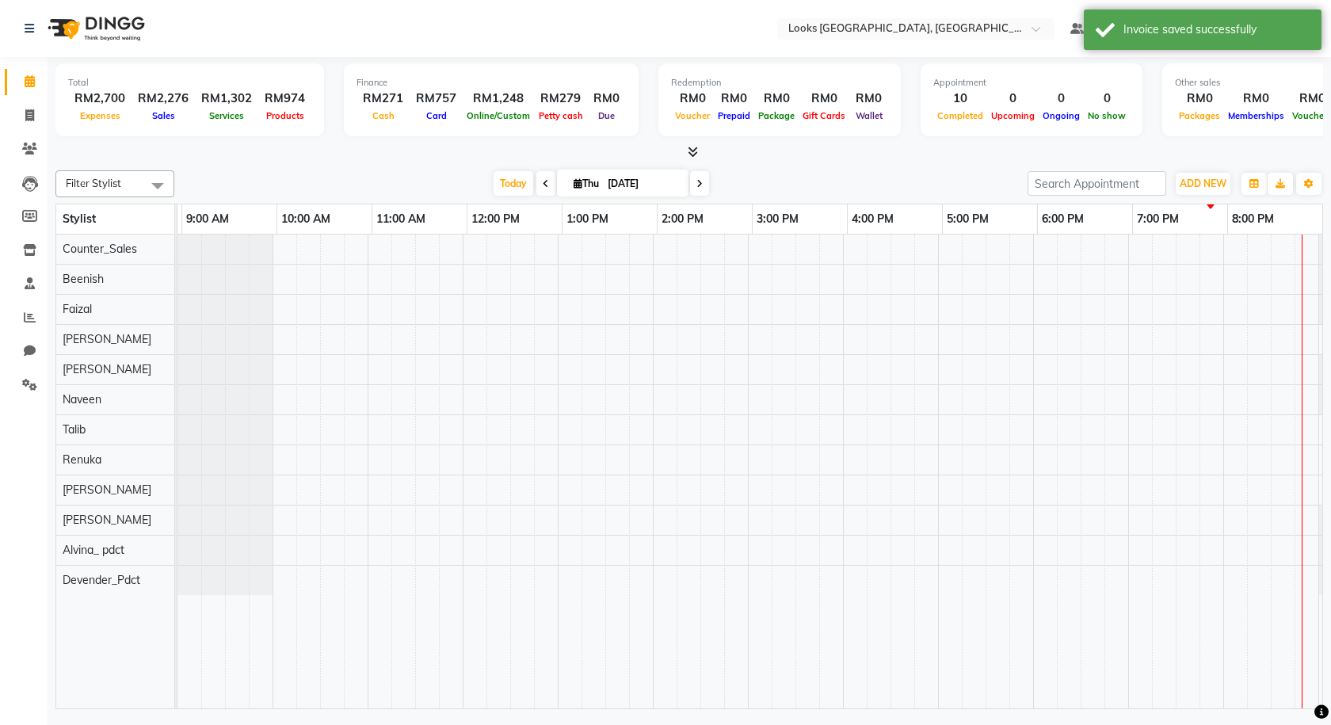
scroll to position [0, 91]
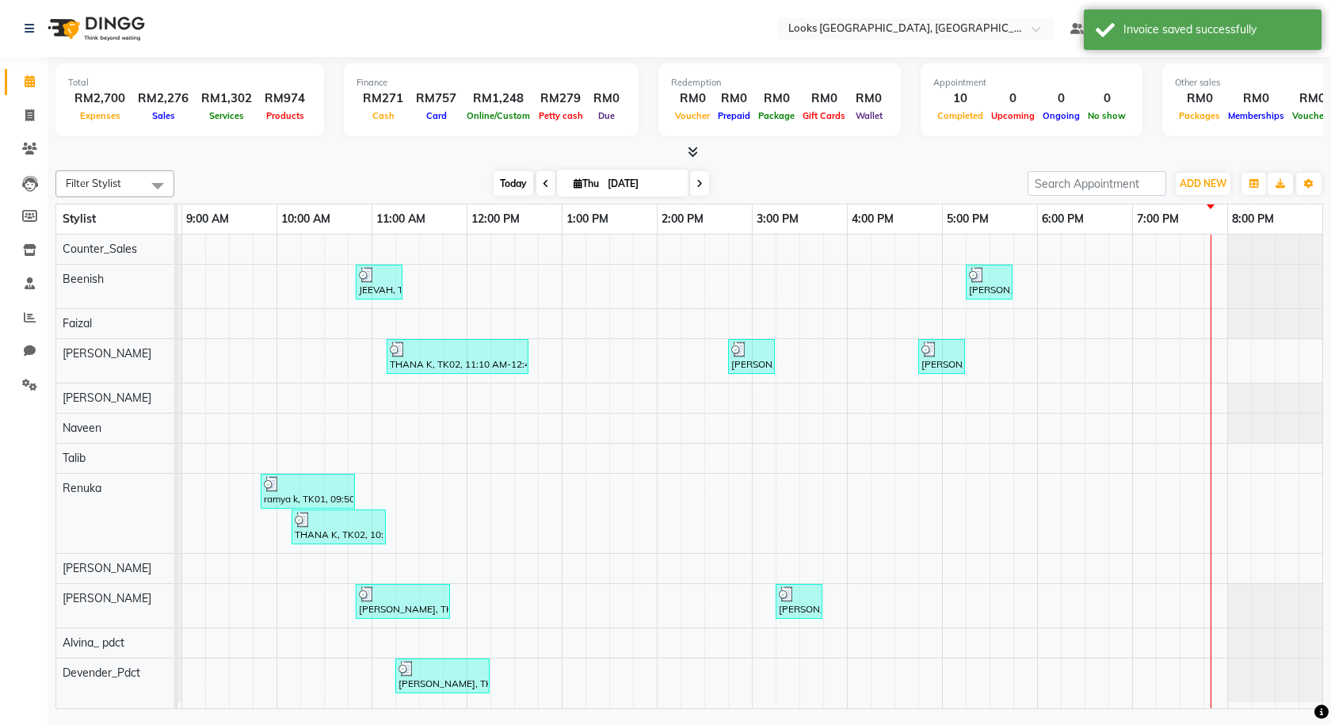
click at [503, 181] on span "Today" at bounding box center [514, 183] width 40 height 25
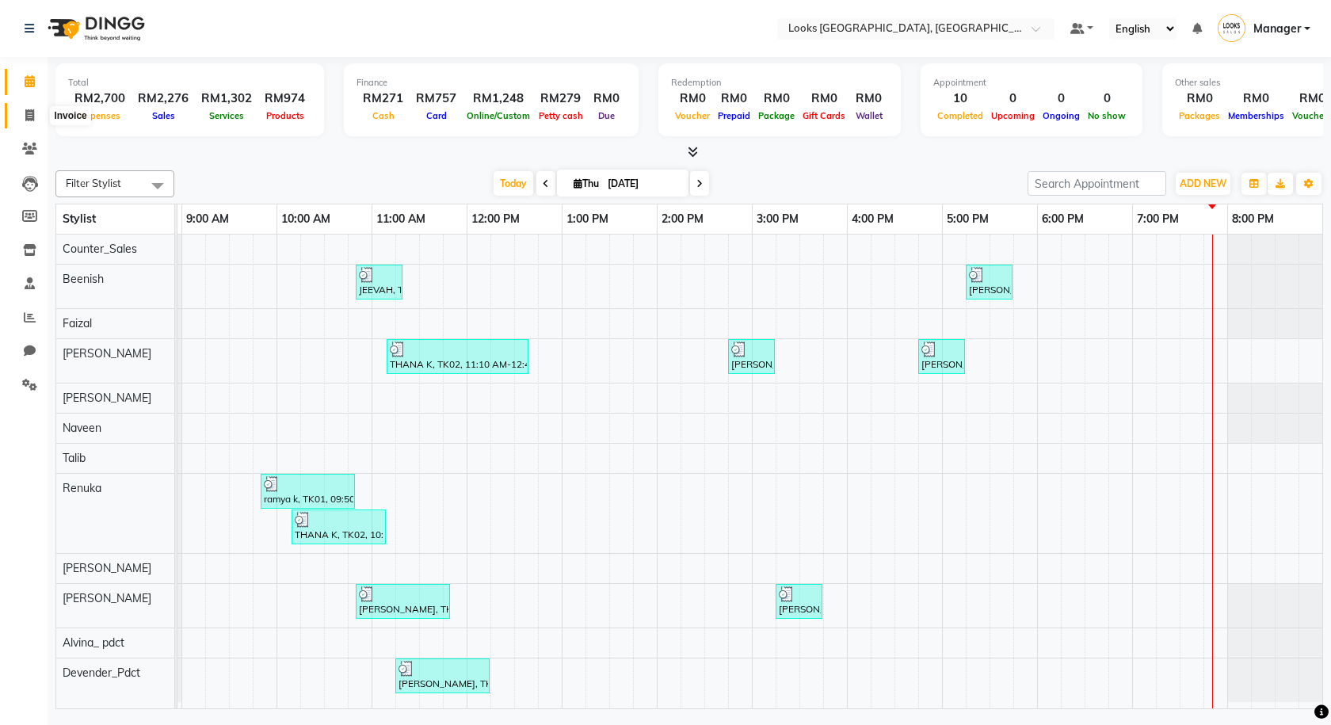
click at [37, 120] on span at bounding box center [30, 116] width 28 height 18
select select "service"
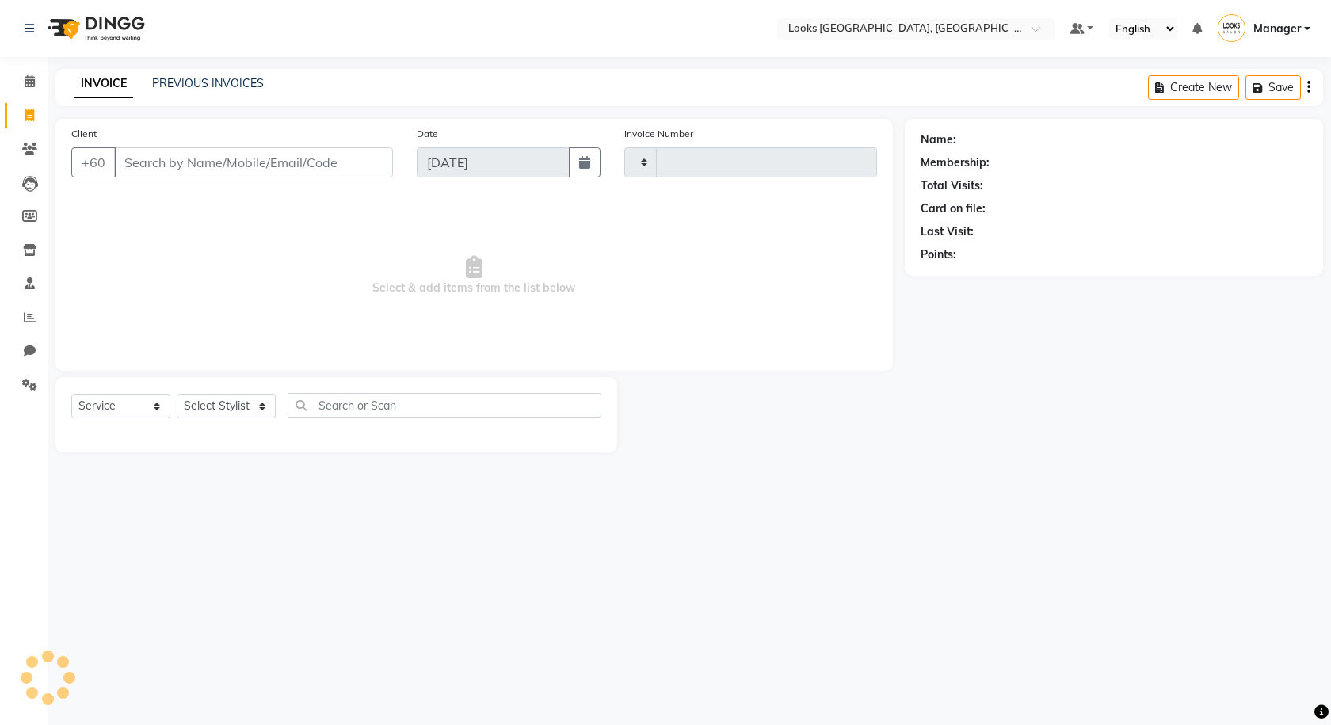
type input "1246"
select select "8109"
click at [16, 90] on span at bounding box center [30, 82] width 28 height 18
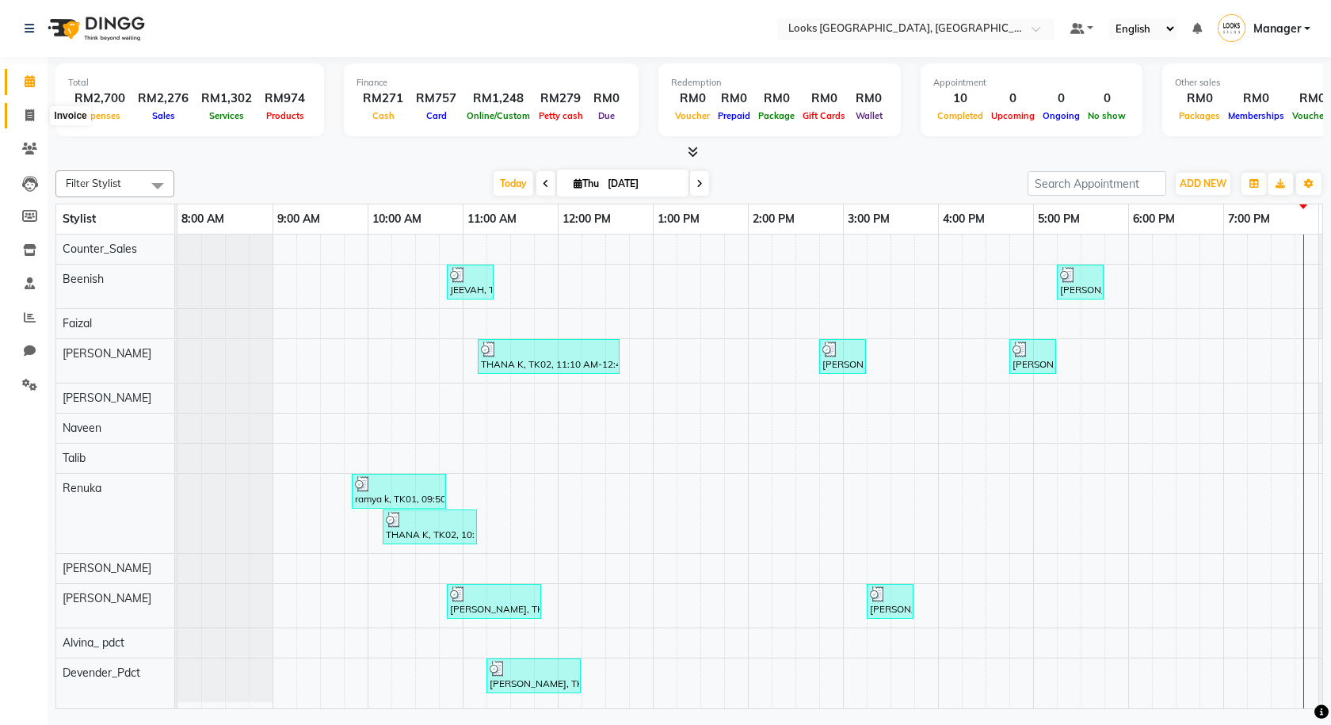
click at [16, 113] on span at bounding box center [30, 116] width 28 height 18
select select "service"
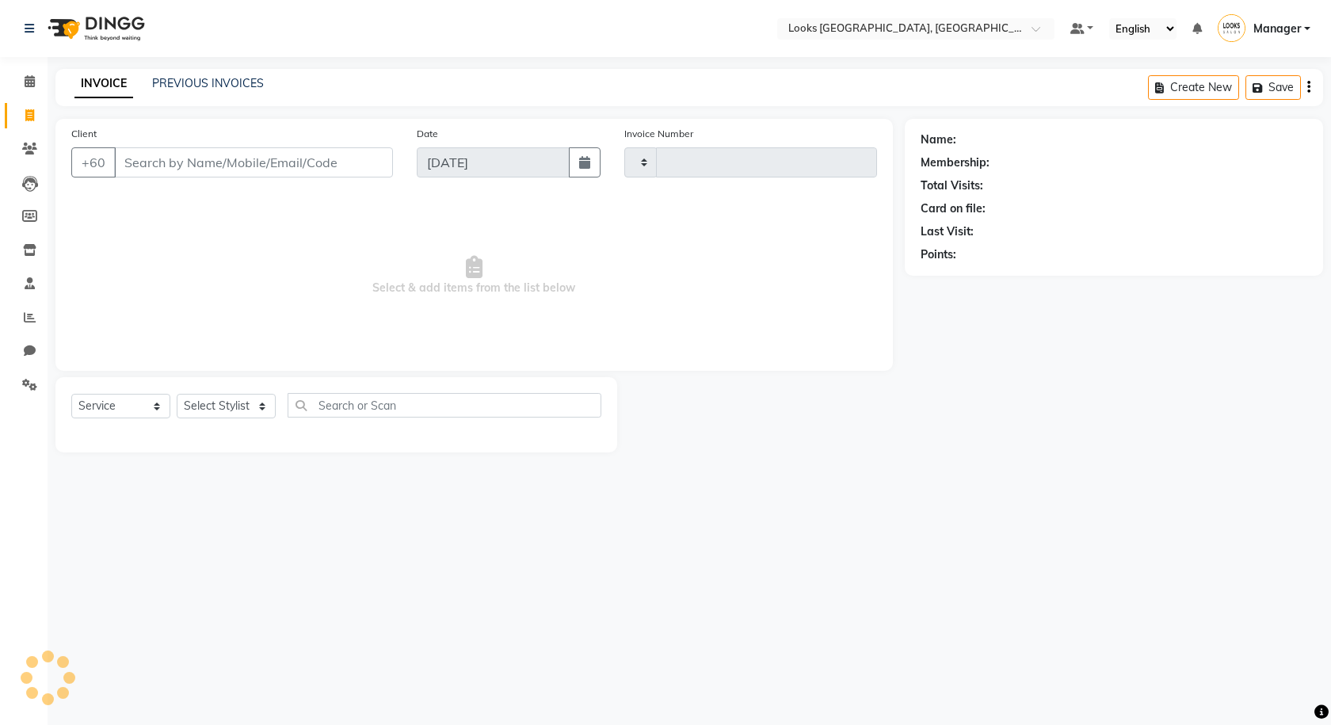
type input "1246"
select select "8109"
click at [1201, 90] on button "Open Invoices" at bounding box center [1248, 87] width 105 height 25
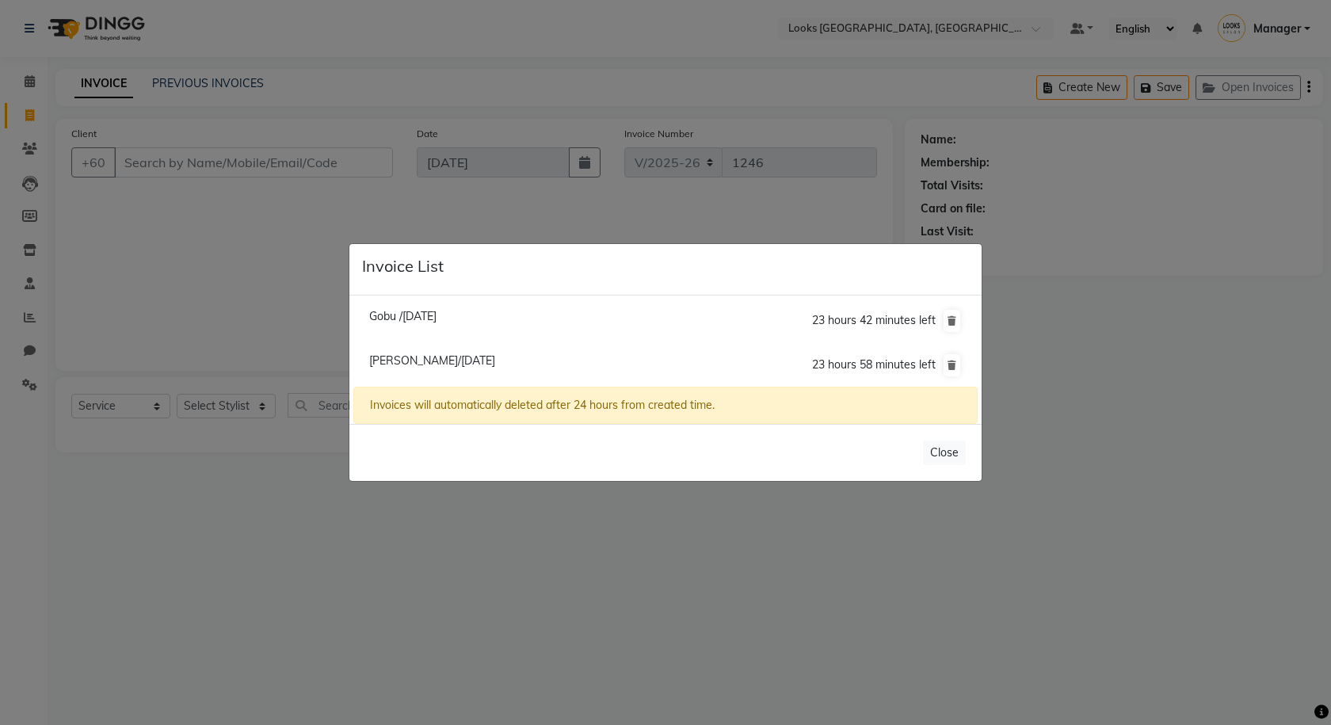
click at [437, 315] on span "Gobu /04 September 2025" at bounding box center [402, 316] width 67 height 14
type input "193886490"
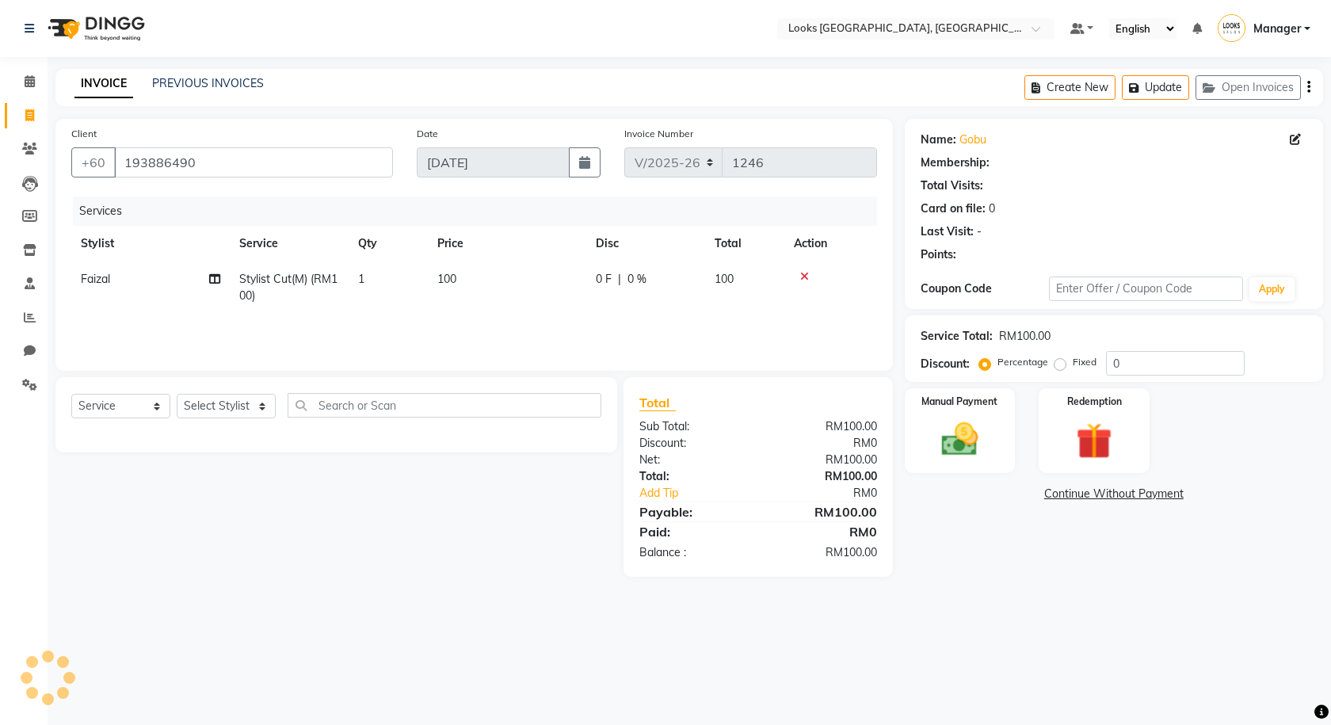
select select "1: Object"
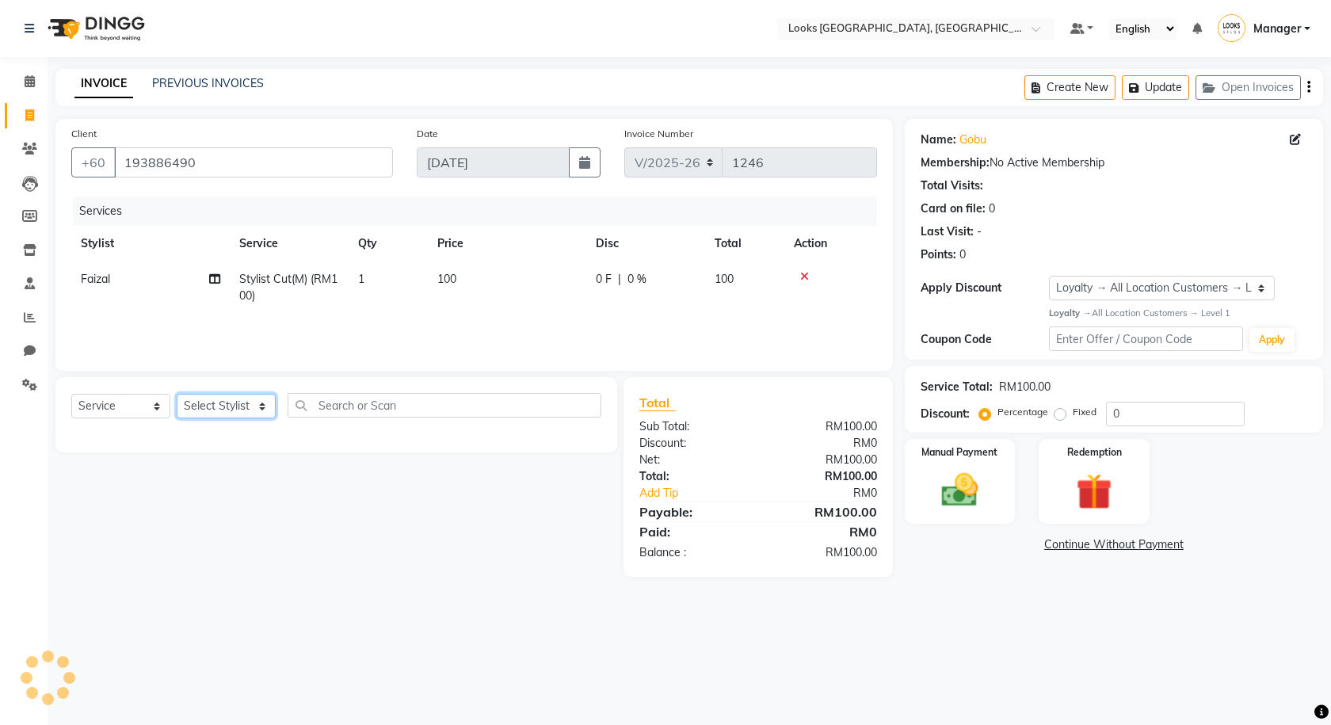
click at [260, 404] on select "Select Stylist Alvina_ pdct Awaiz_Mgr Beenish Counter_Sales [PERSON_NAME] Deven…" at bounding box center [226, 406] width 99 height 25
select select "75530"
click at [177, 394] on select "Select Stylist Alvina_ pdct Awaiz_Mgr Beenish Counter_Sales [PERSON_NAME] Deven…" at bounding box center [226, 406] width 99 height 25
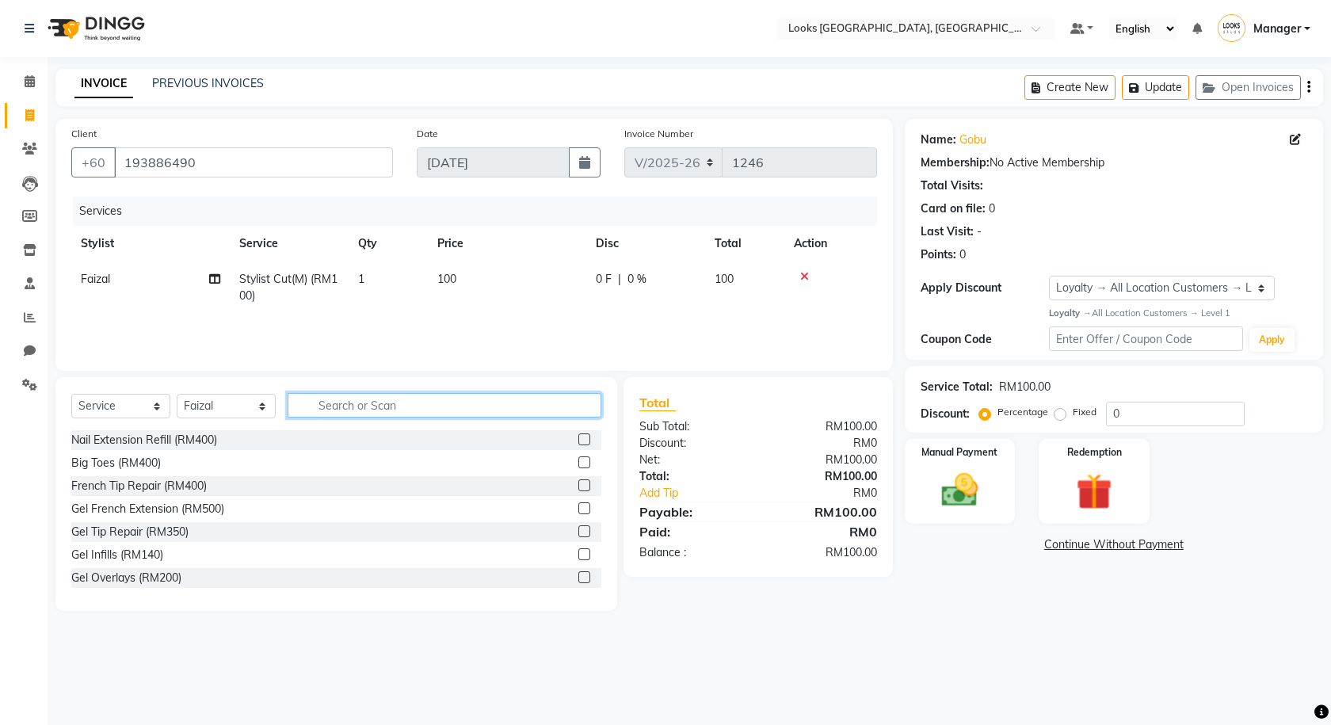
click at [383, 402] on input "text" at bounding box center [445, 405] width 314 height 25
type input "DETAN"
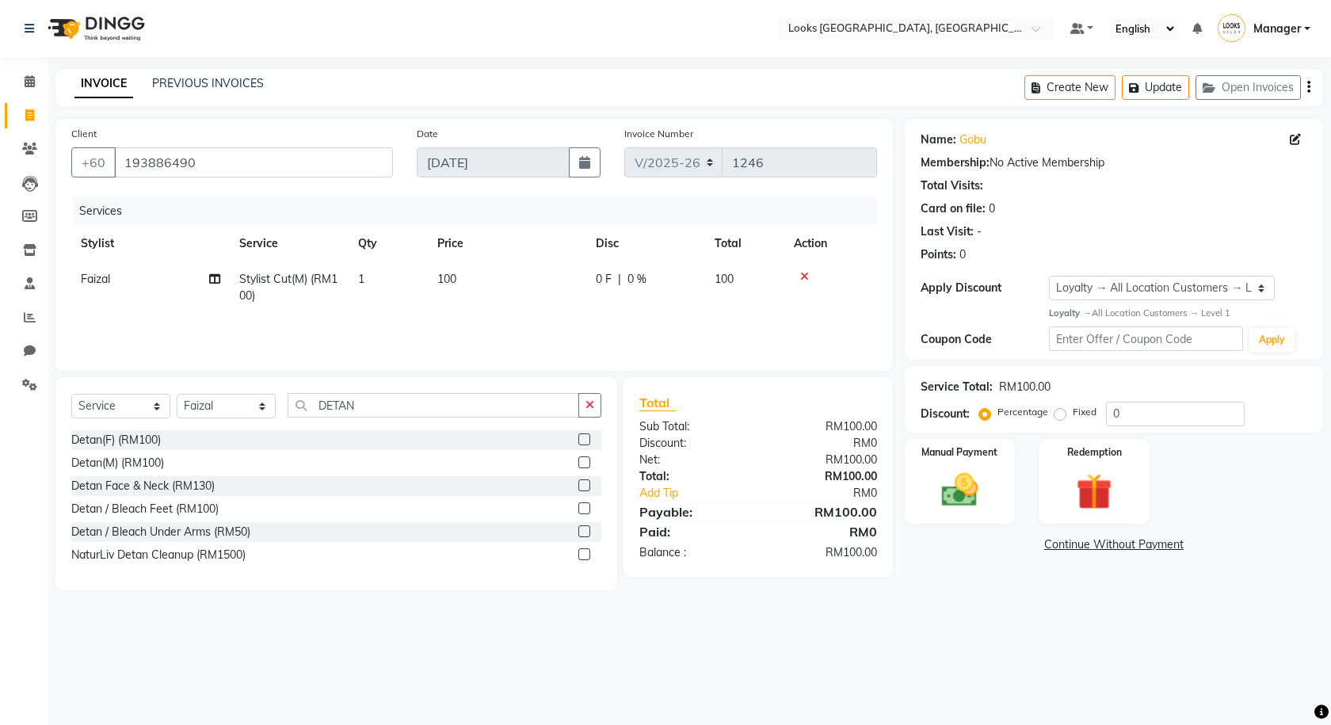
click at [585, 489] on label at bounding box center [584, 485] width 12 height 12
click at [585, 489] on input "checkbox" at bounding box center [583, 486] width 10 height 10
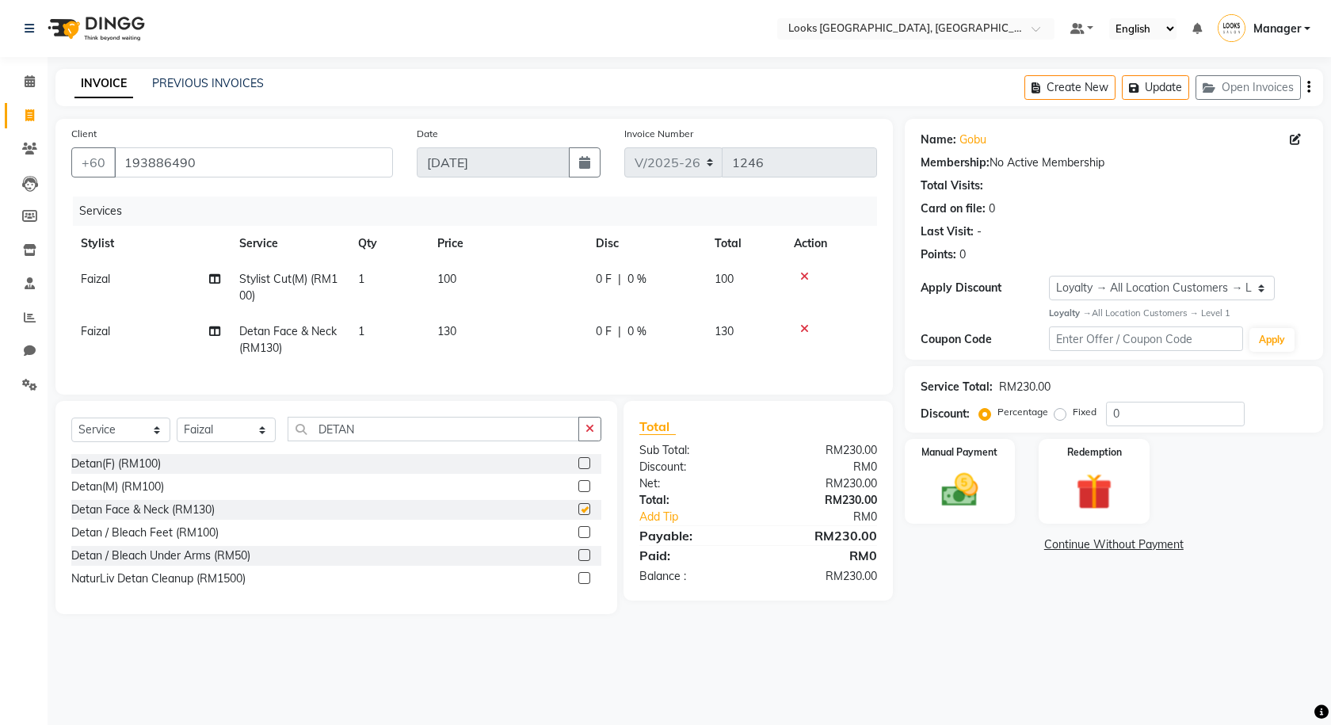
click at [488, 355] on td "130" at bounding box center [507, 340] width 158 height 52
checkbox input "false"
select select "75530"
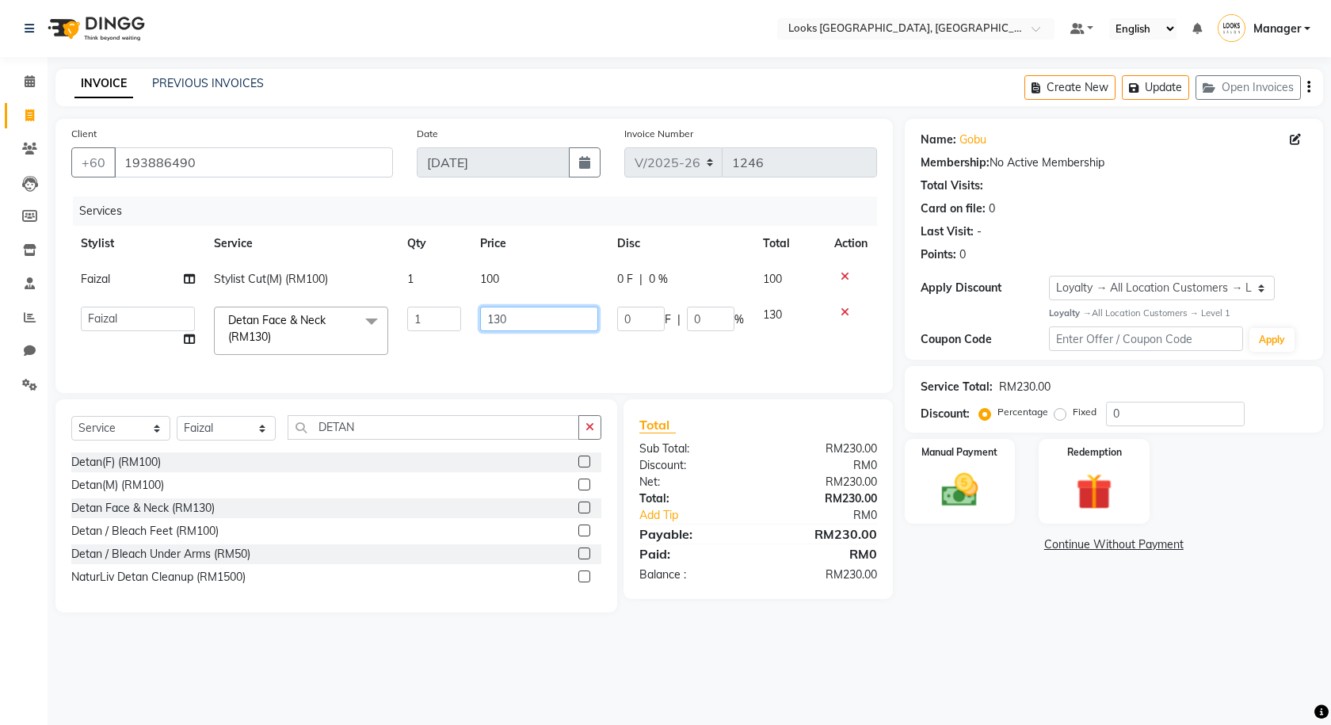
drag, startPoint x: 475, startPoint y: 331, endPoint x: 455, endPoint y: 338, distance: 21.6
click at [455, 338] on tr "Alvina_ pdct Awaiz_Mgr Beenish Counter_Sales Cynthia_pdct Devender_Pdct Faizal …" at bounding box center [474, 330] width 806 height 67
type input "150"
click at [973, 658] on div "Select Location × Looks Kuala Lumpur, Malaysia Default Panel My Panel English E…" at bounding box center [665, 362] width 1331 height 725
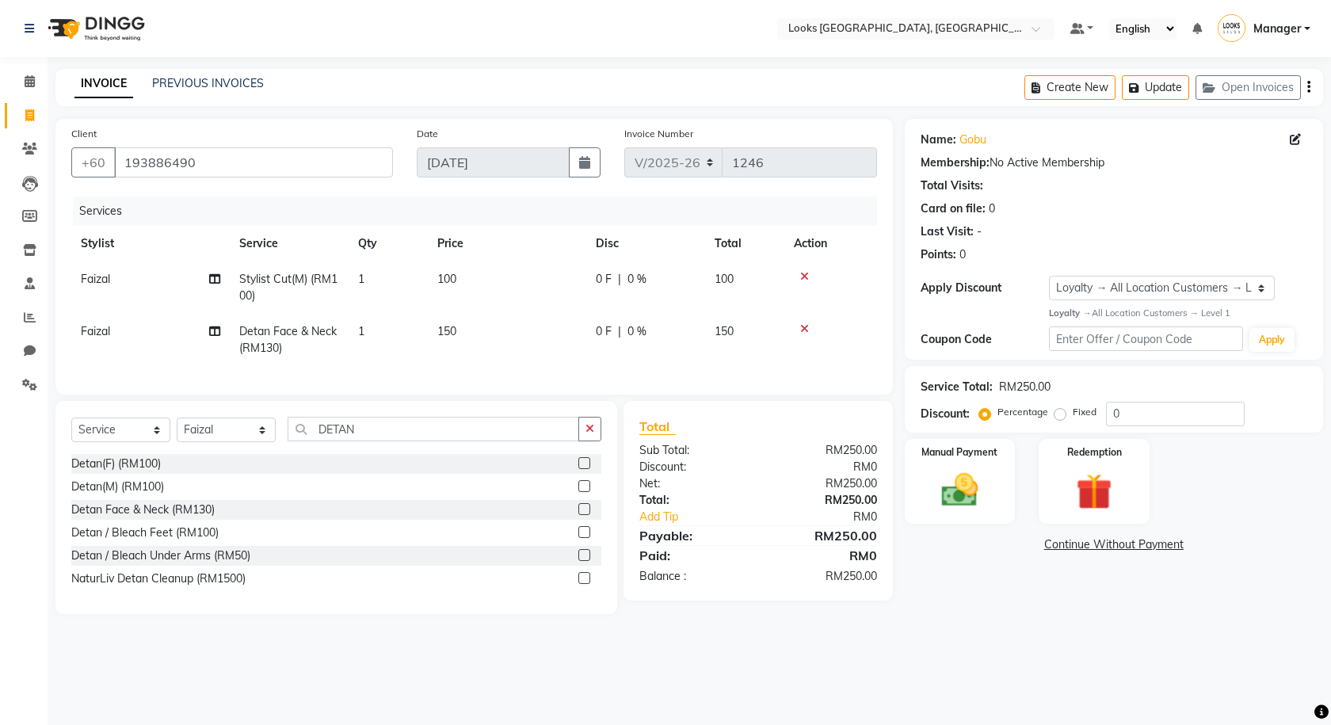
click at [532, 280] on td "100" at bounding box center [507, 287] width 158 height 52
select select "75530"
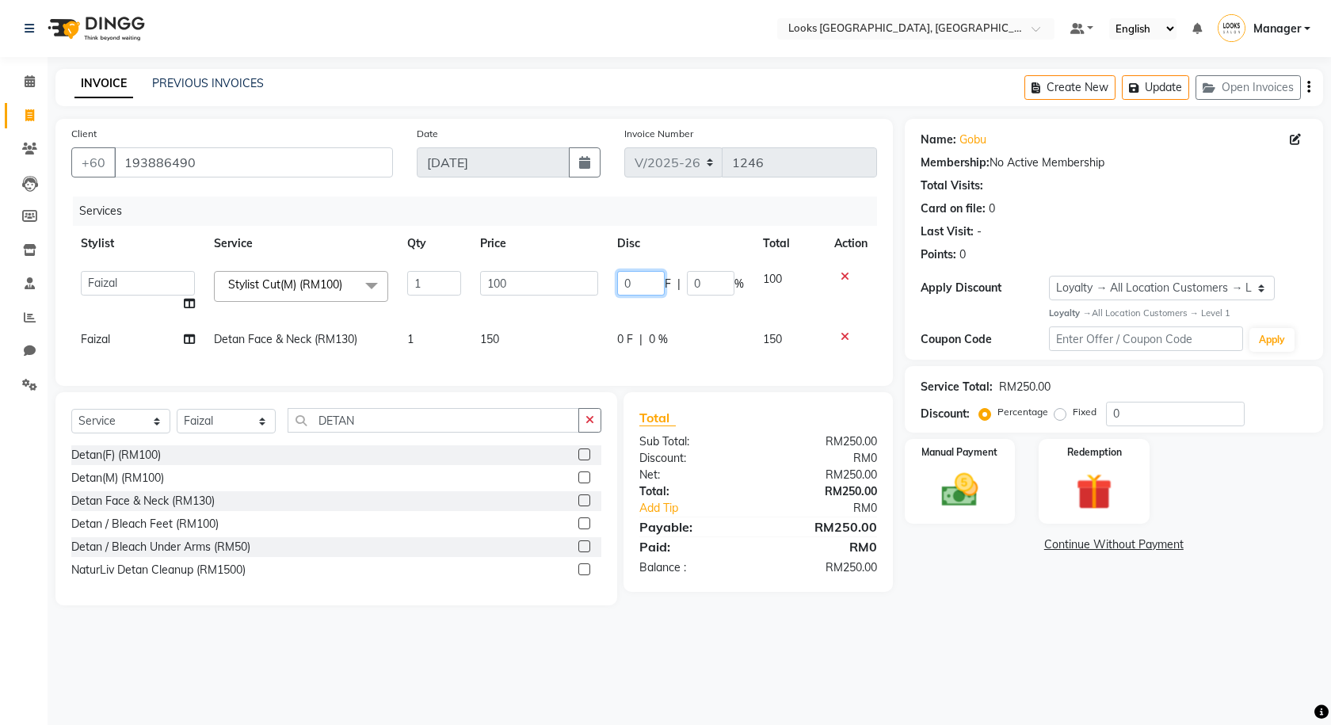
drag, startPoint x: 646, startPoint y: 281, endPoint x: 574, endPoint y: 280, distance: 72.1
click at [574, 280] on tr "Alvina_ pdct Awaiz_Mgr Beenish Counter_Sales Cynthia_pdct Devender_Pdct Faizal …" at bounding box center [474, 291] width 806 height 60
type input "41"
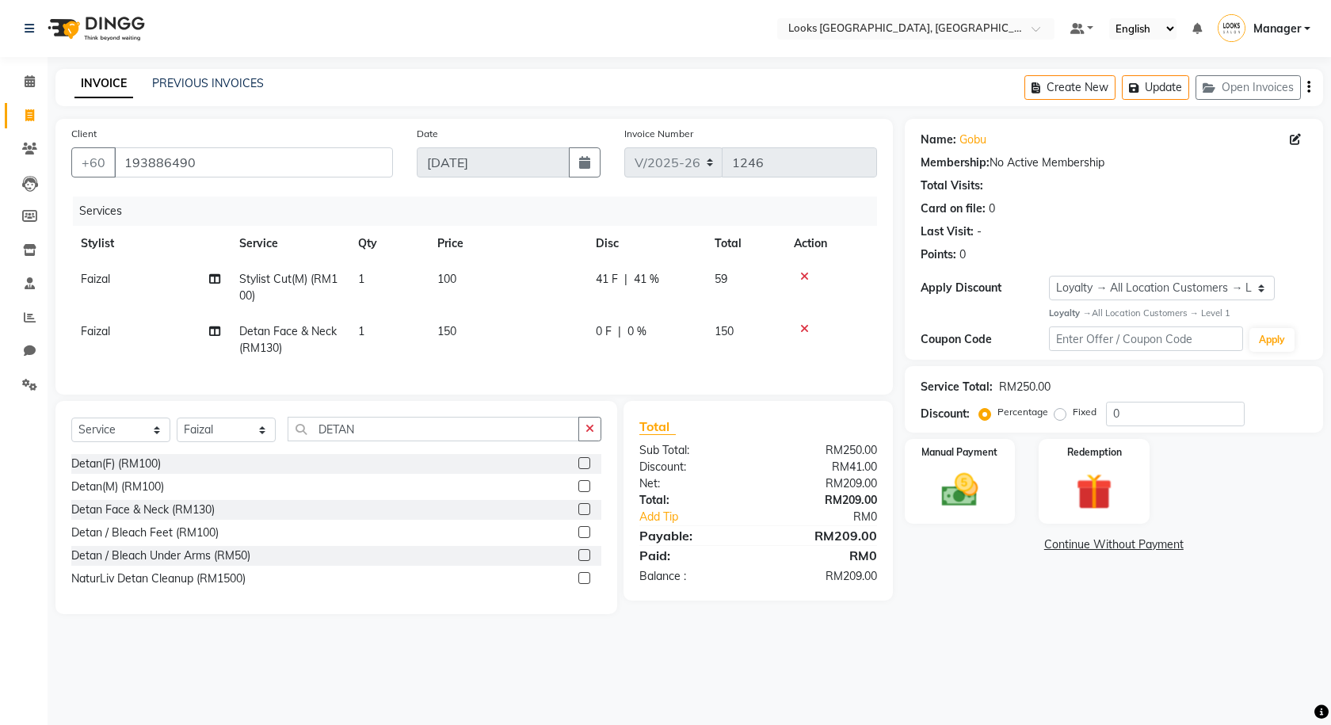
click at [709, 638] on main "INVOICE PREVIOUS INVOICES Create New Update Open Invoices Client +60 193886490 …" at bounding box center [689, 353] width 1283 height 569
drag, startPoint x: 565, startPoint y: 329, endPoint x: 598, endPoint y: 330, distance: 33.3
click at [566, 328] on td "150" at bounding box center [507, 340] width 158 height 52
select select "75530"
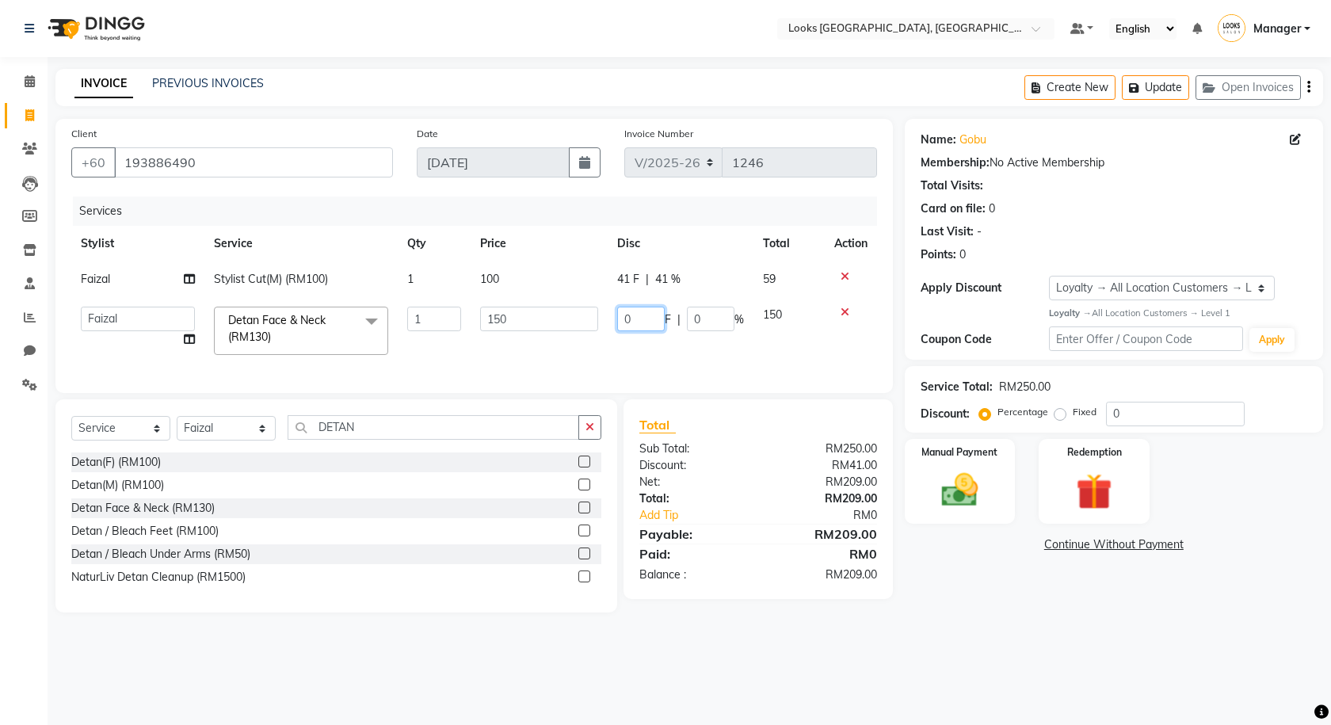
drag, startPoint x: 635, startPoint y: 320, endPoint x: 619, endPoint y: 316, distance: 16.3
click at [619, 316] on input "0" at bounding box center [641, 319] width 48 height 25
type input "71"
click at [1015, 636] on main "INVOICE PREVIOUS INVOICES Create New Update Open Invoices Client +60 193886490 …" at bounding box center [689, 352] width 1283 height 567
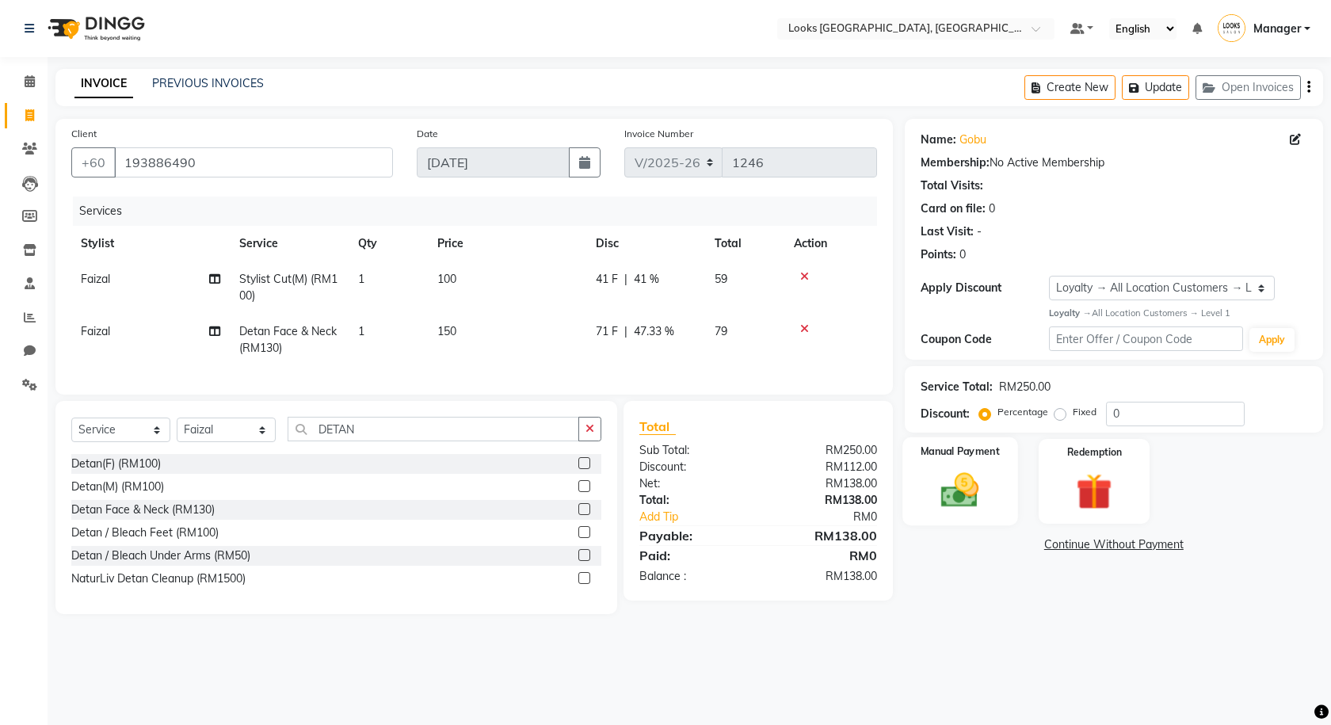
click at [978, 479] on img at bounding box center [960, 490] width 62 height 44
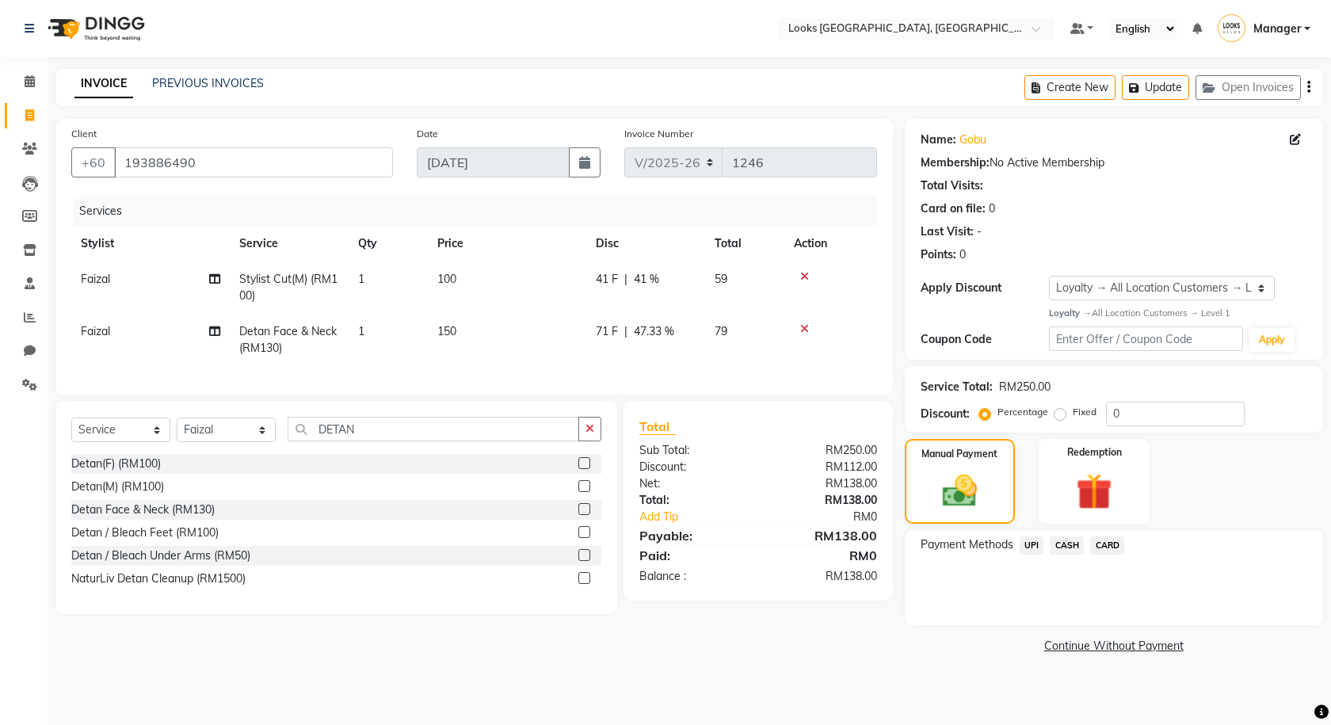
click at [1031, 538] on span "UPI" at bounding box center [1032, 545] width 25 height 18
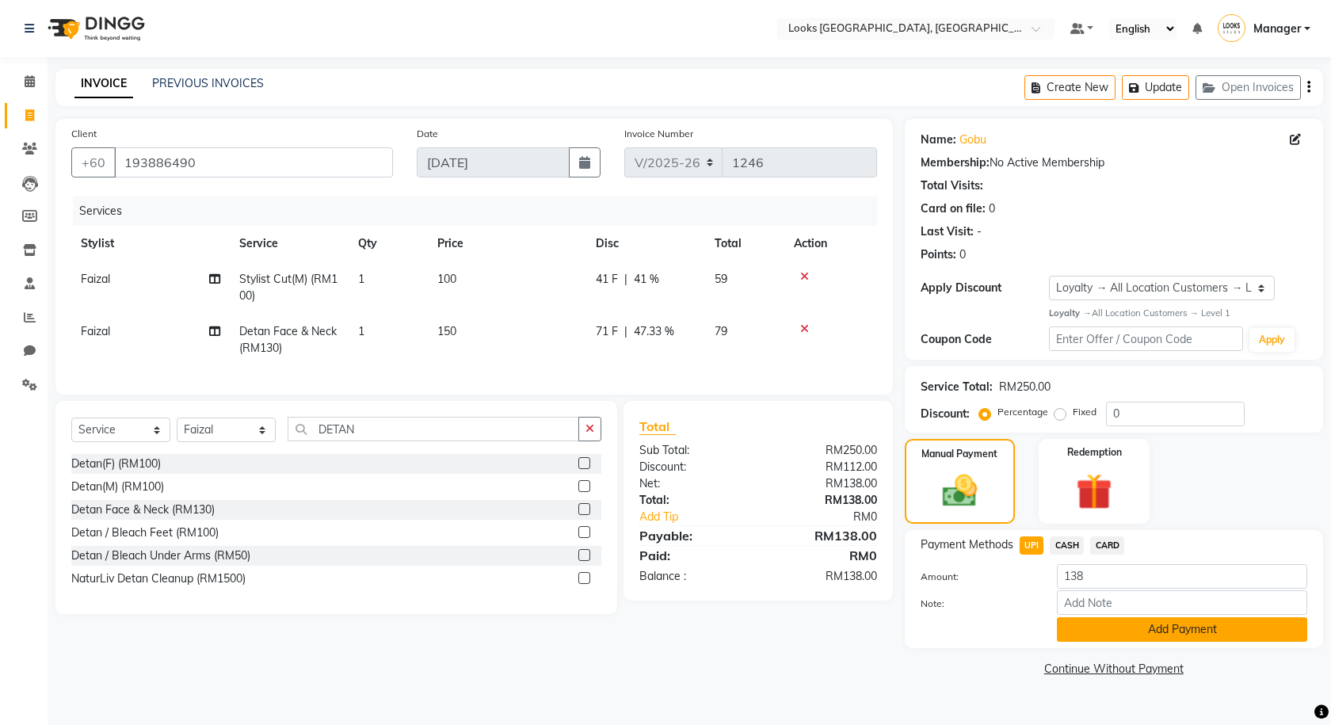
click at [1150, 636] on button "Add Payment" at bounding box center [1182, 629] width 250 height 25
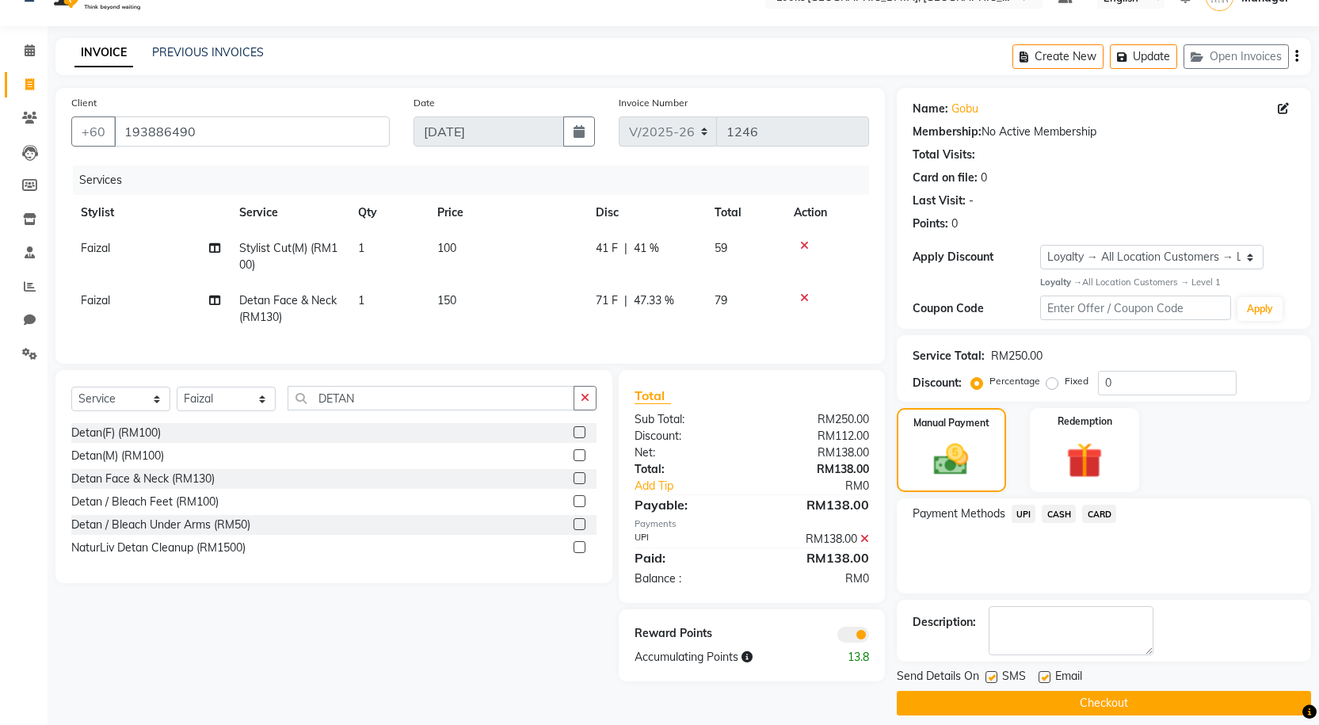
scroll to position [45, 0]
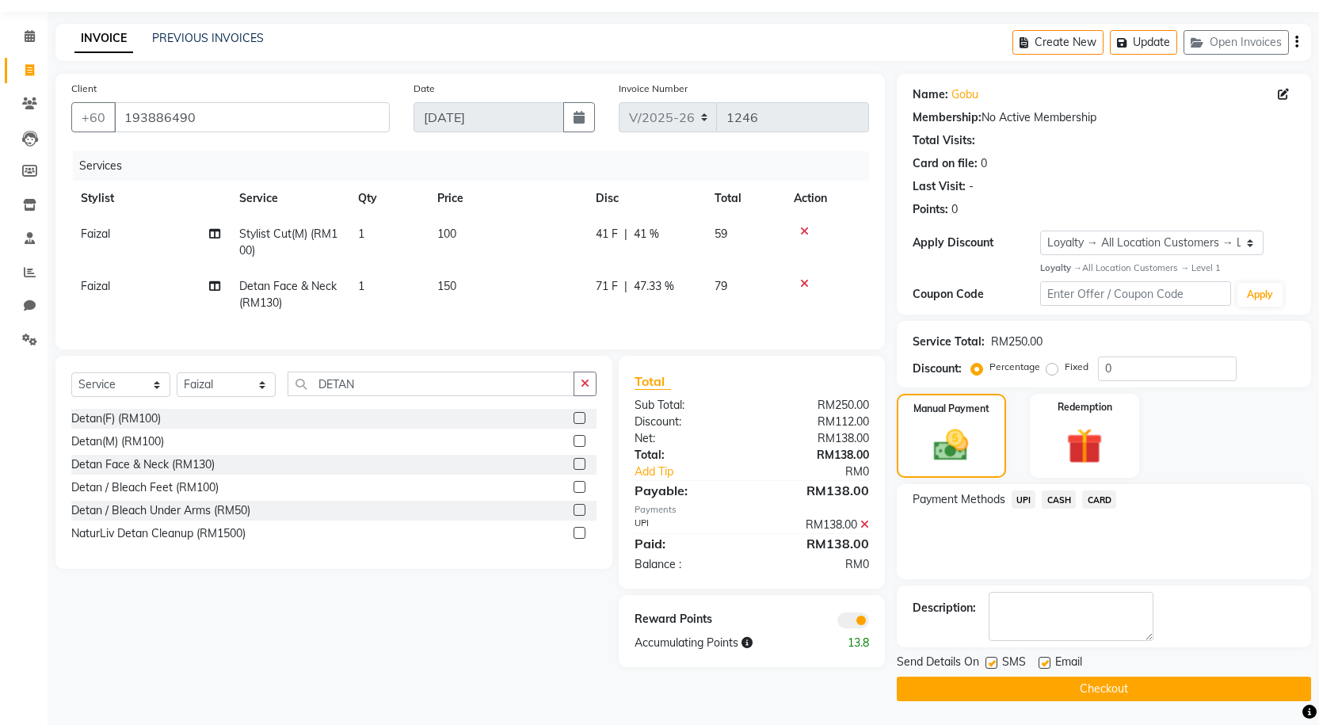
click at [853, 628] on span at bounding box center [853, 620] width 32 height 16
click at [869, 623] on input "checkbox" at bounding box center [869, 623] width 0 height 0
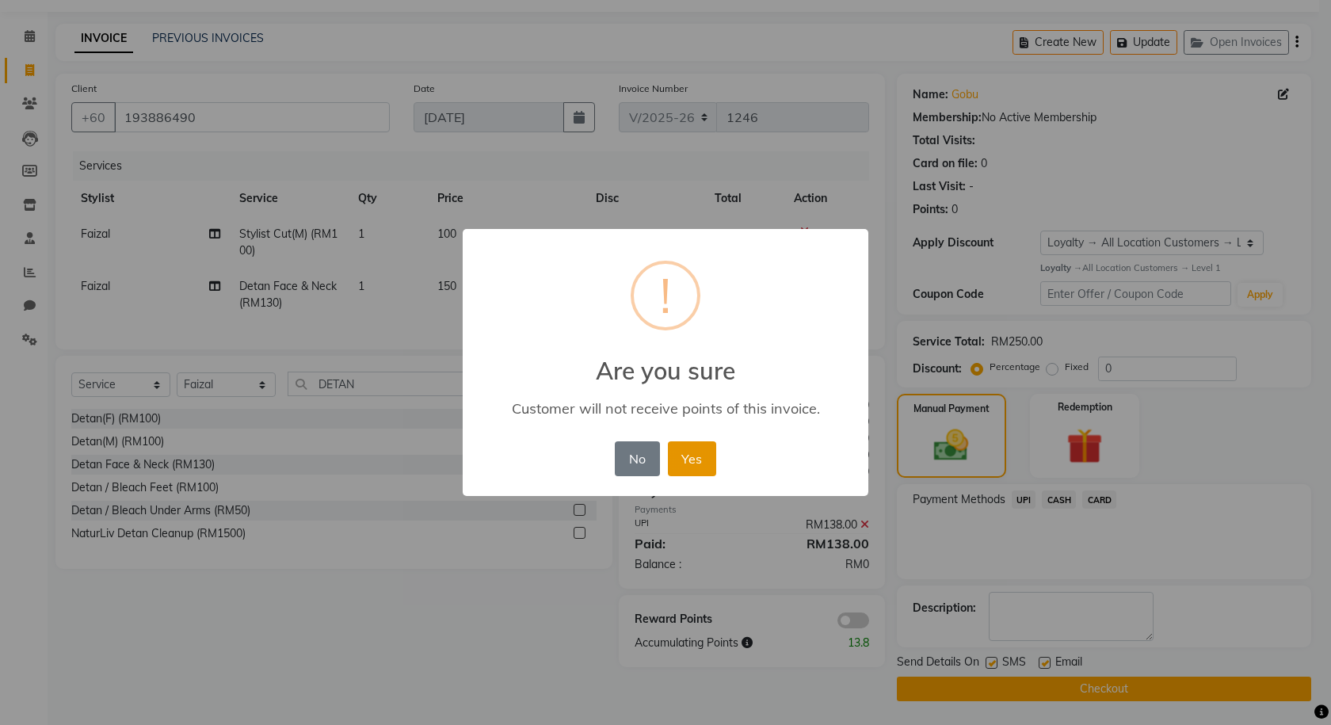
click at [691, 465] on button "Yes" at bounding box center [692, 458] width 48 height 35
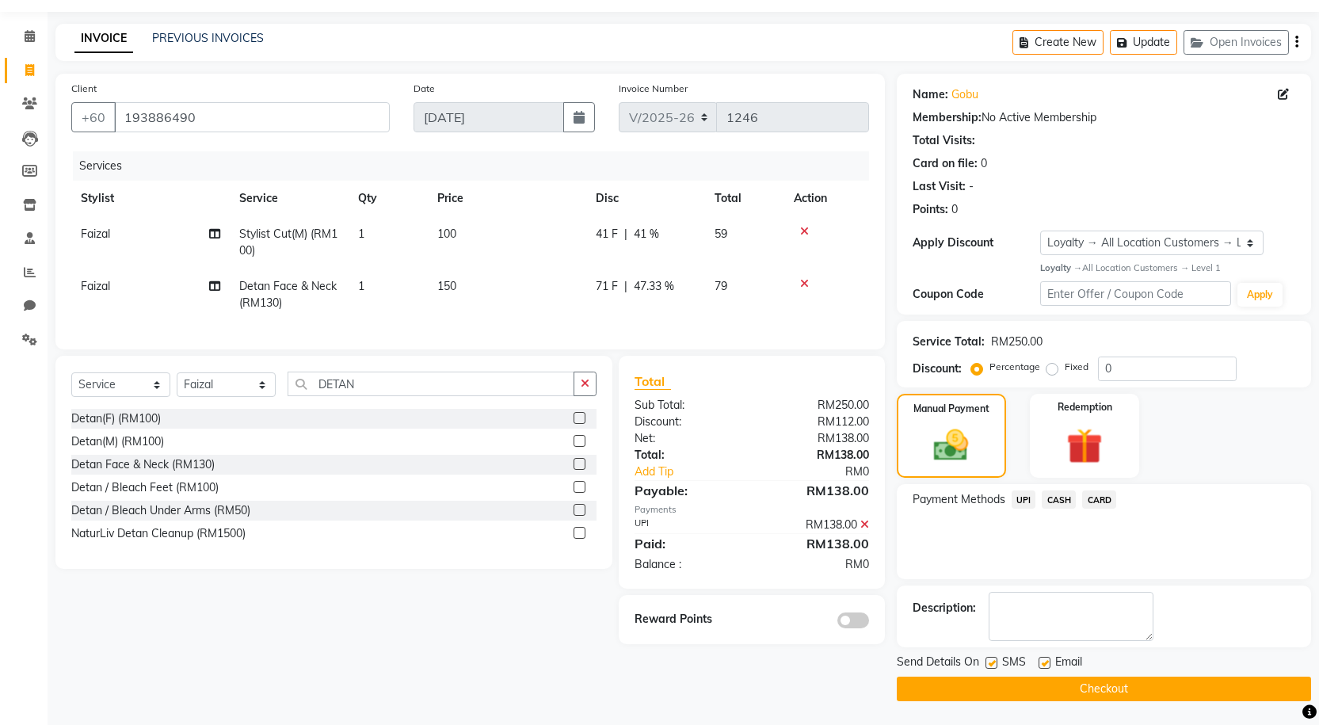
click at [1073, 682] on button "Checkout" at bounding box center [1104, 689] width 414 height 25
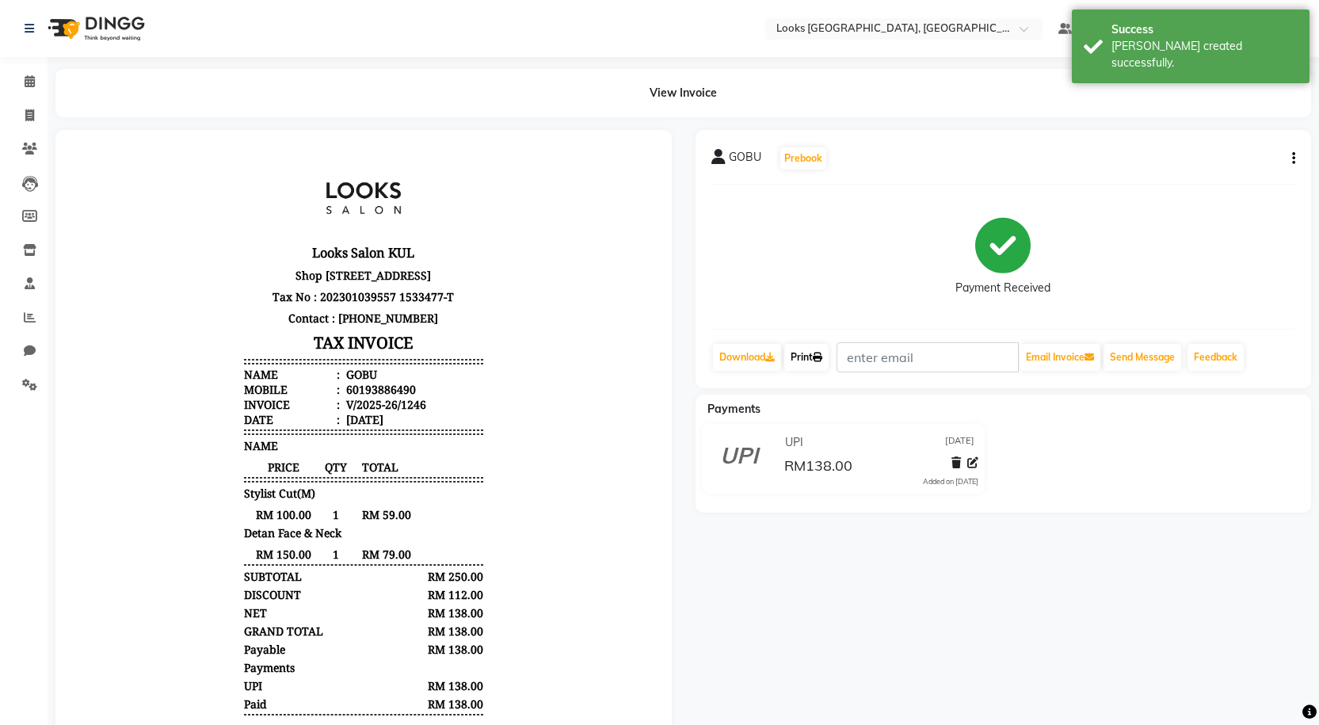
click at [816, 349] on link "Print" at bounding box center [806, 357] width 44 height 27
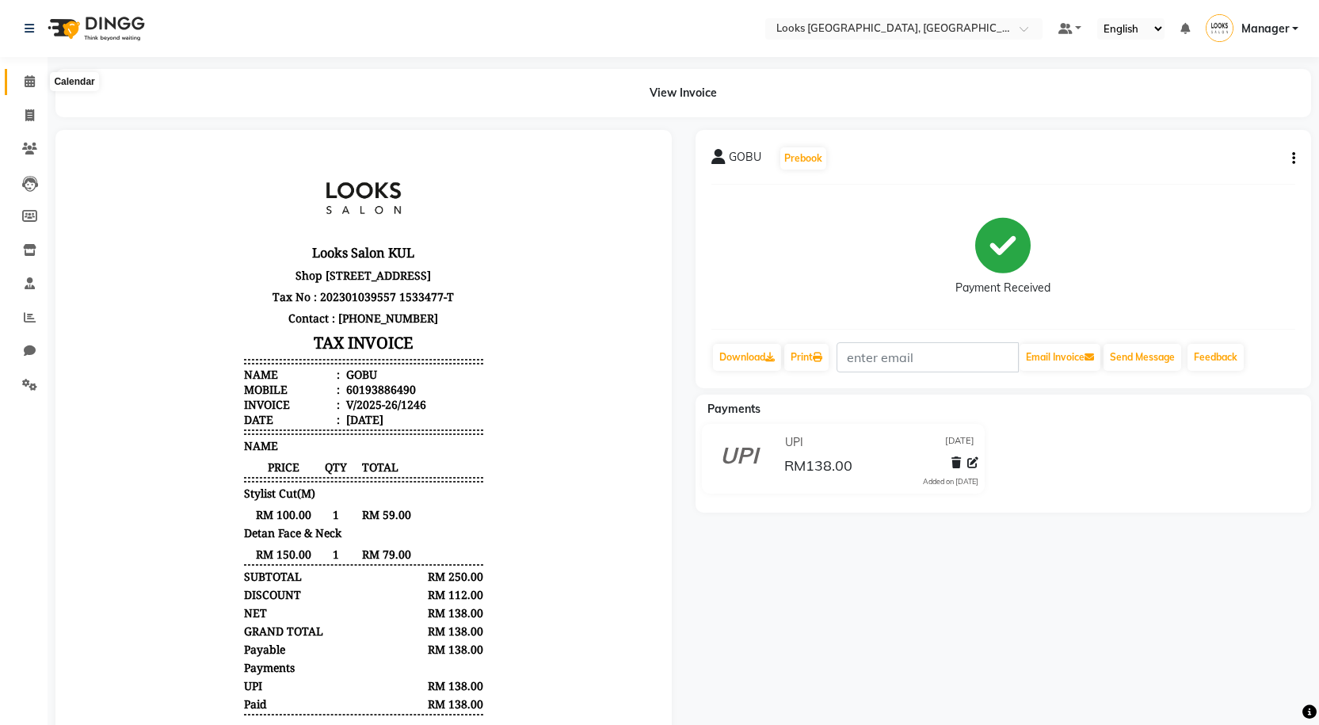
click at [21, 74] on span at bounding box center [30, 82] width 28 height 18
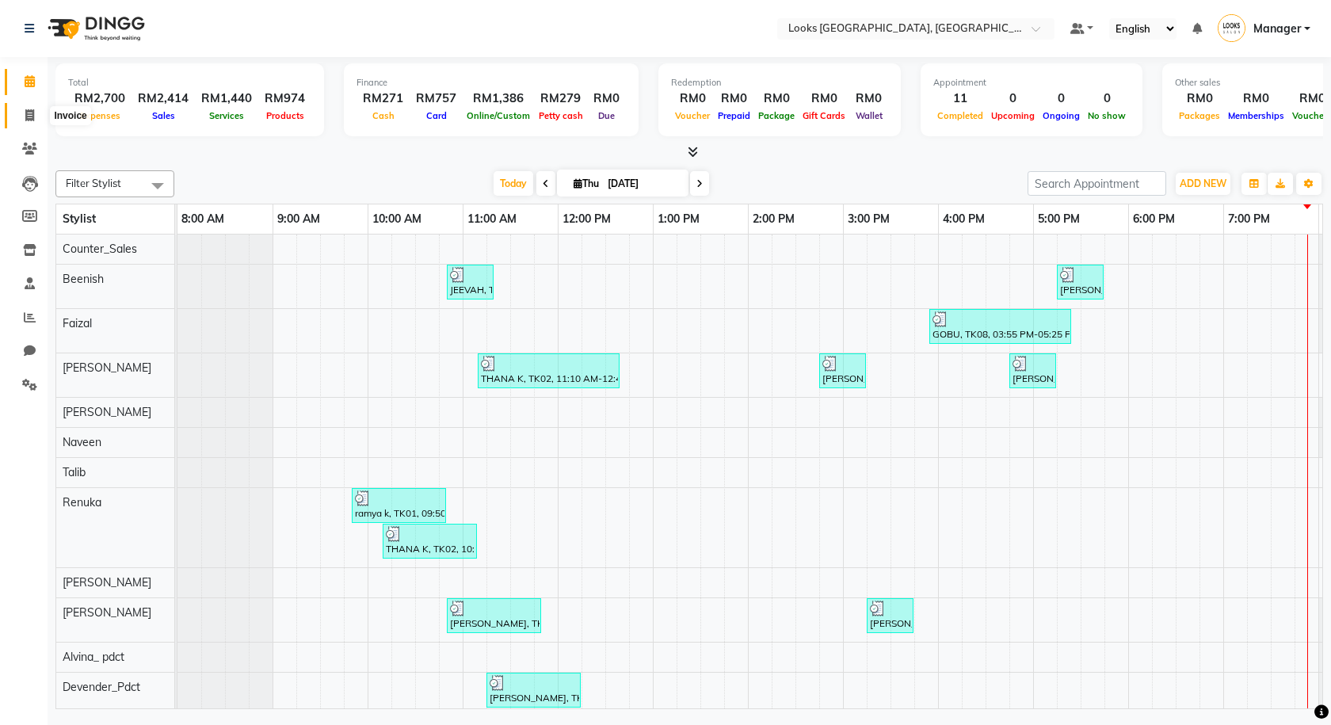
click at [29, 113] on icon at bounding box center [29, 115] width 9 height 12
select select "service"
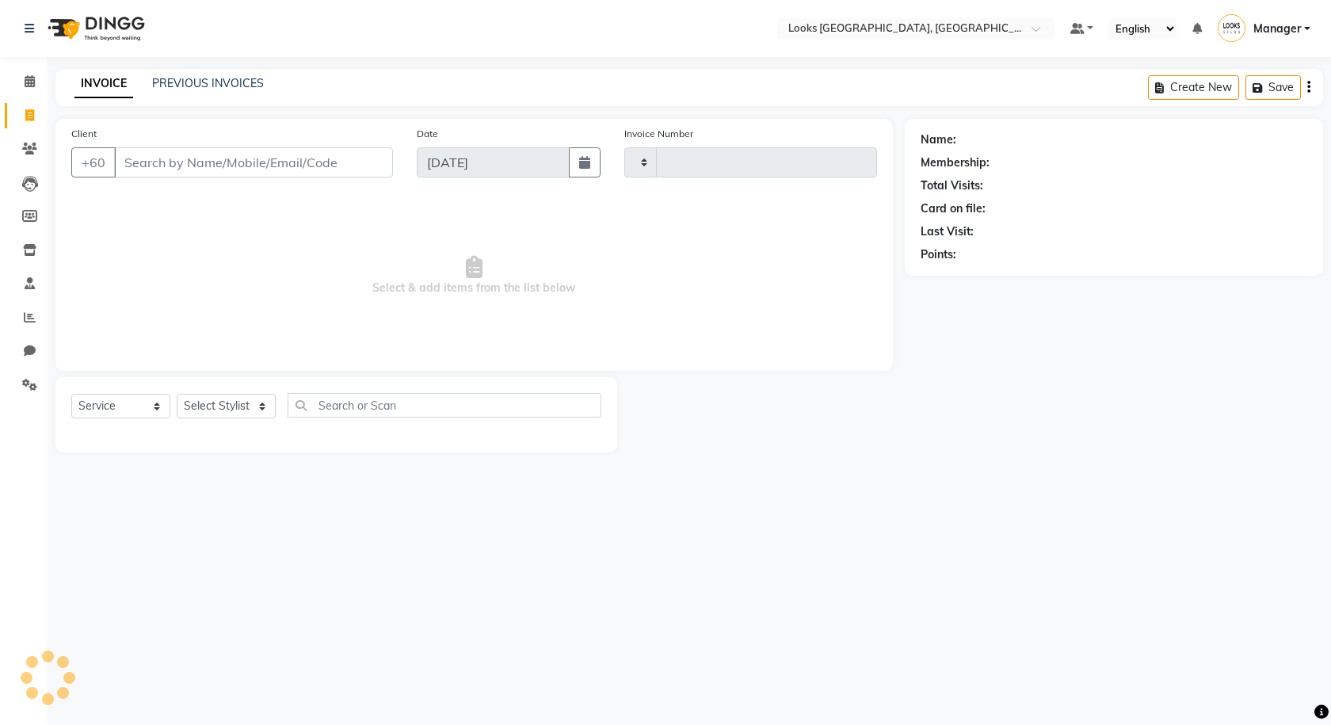
type input "1247"
select select "8109"
click at [195, 86] on link "PREVIOUS INVOICES" at bounding box center [208, 83] width 112 height 14
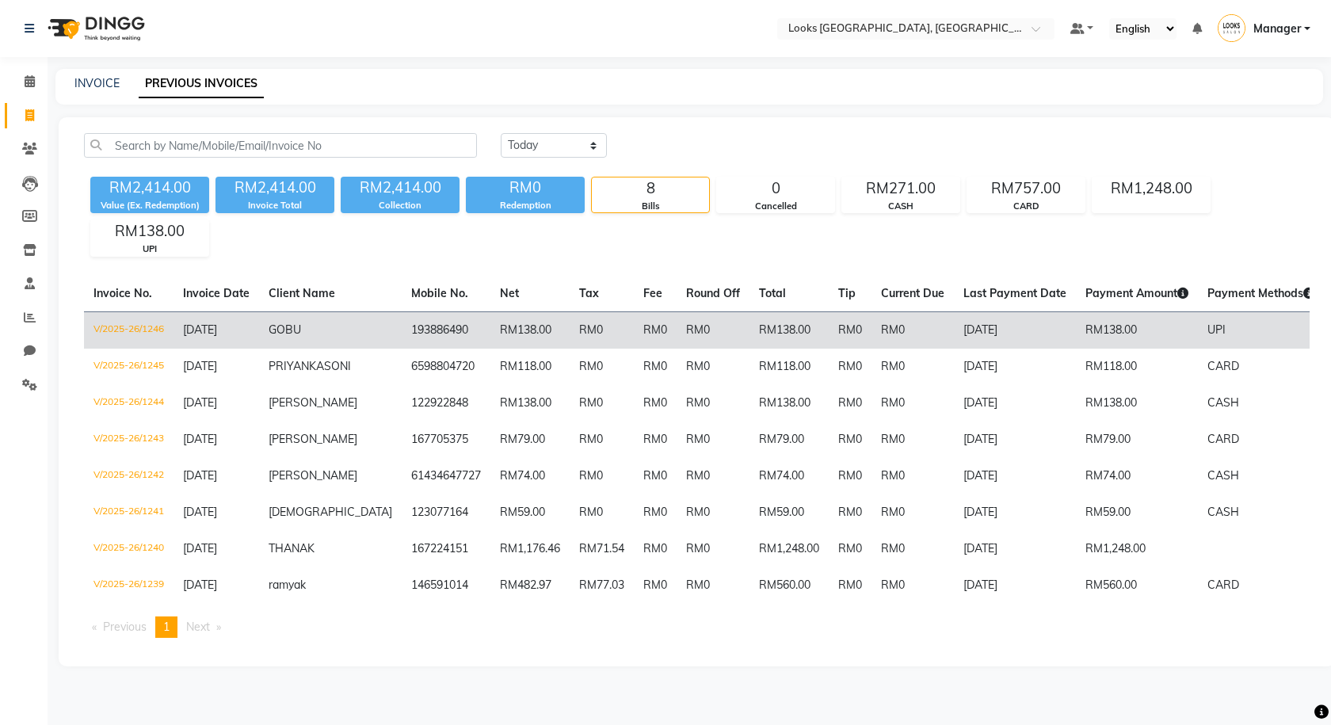
click at [680, 319] on td "RM0" at bounding box center [713, 329] width 73 height 37
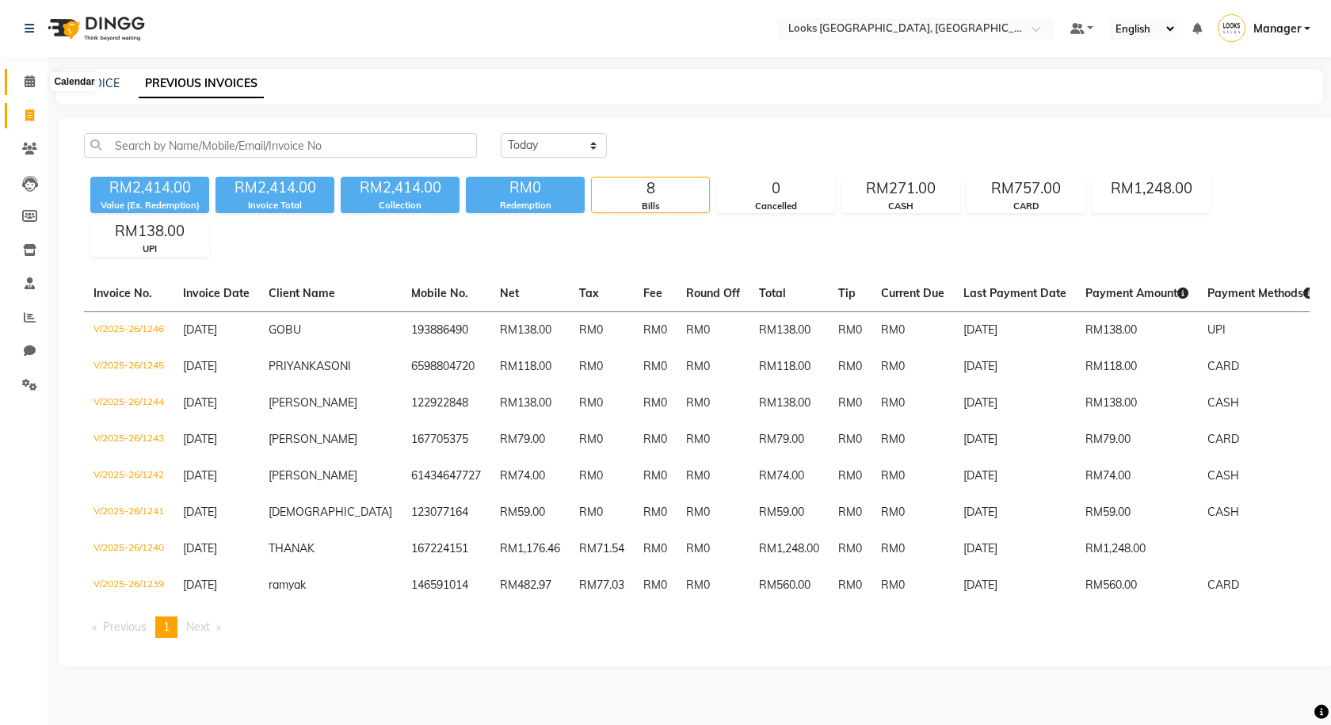
click at [26, 82] on icon at bounding box center [30, 81] width 10 height 12
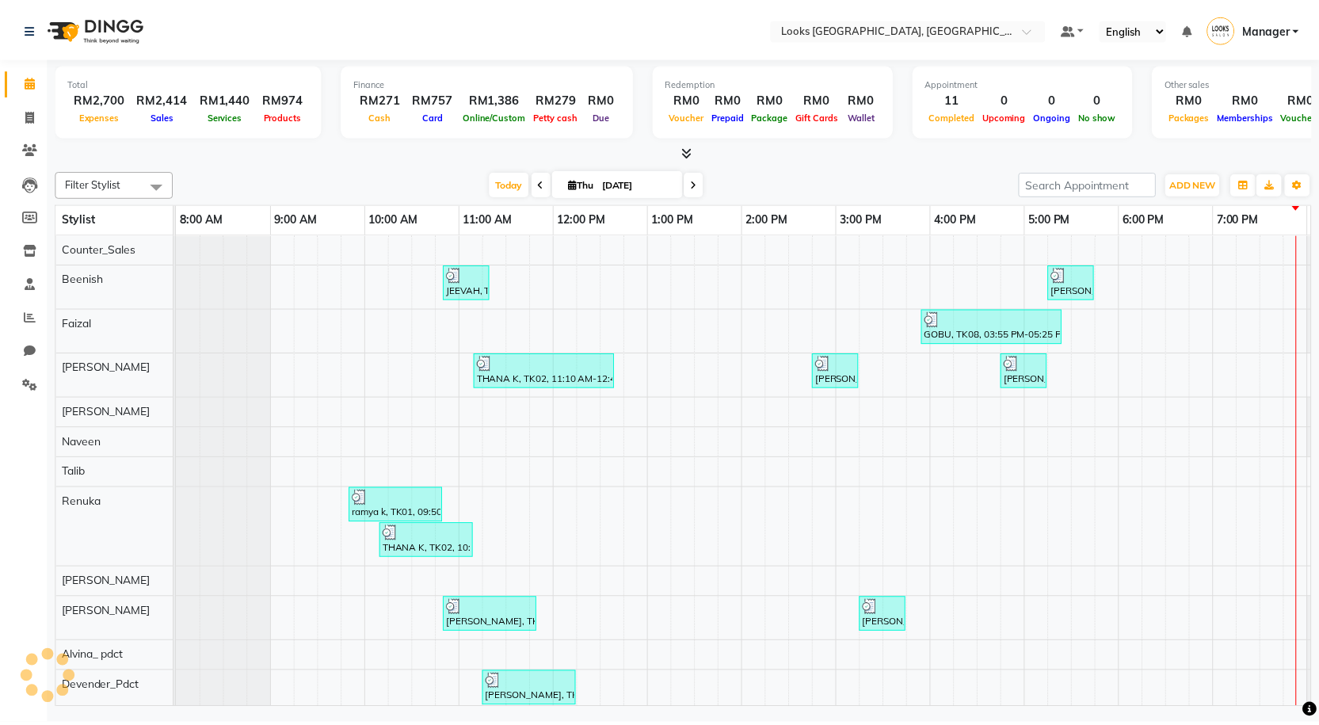
scroll to position [0, 91]
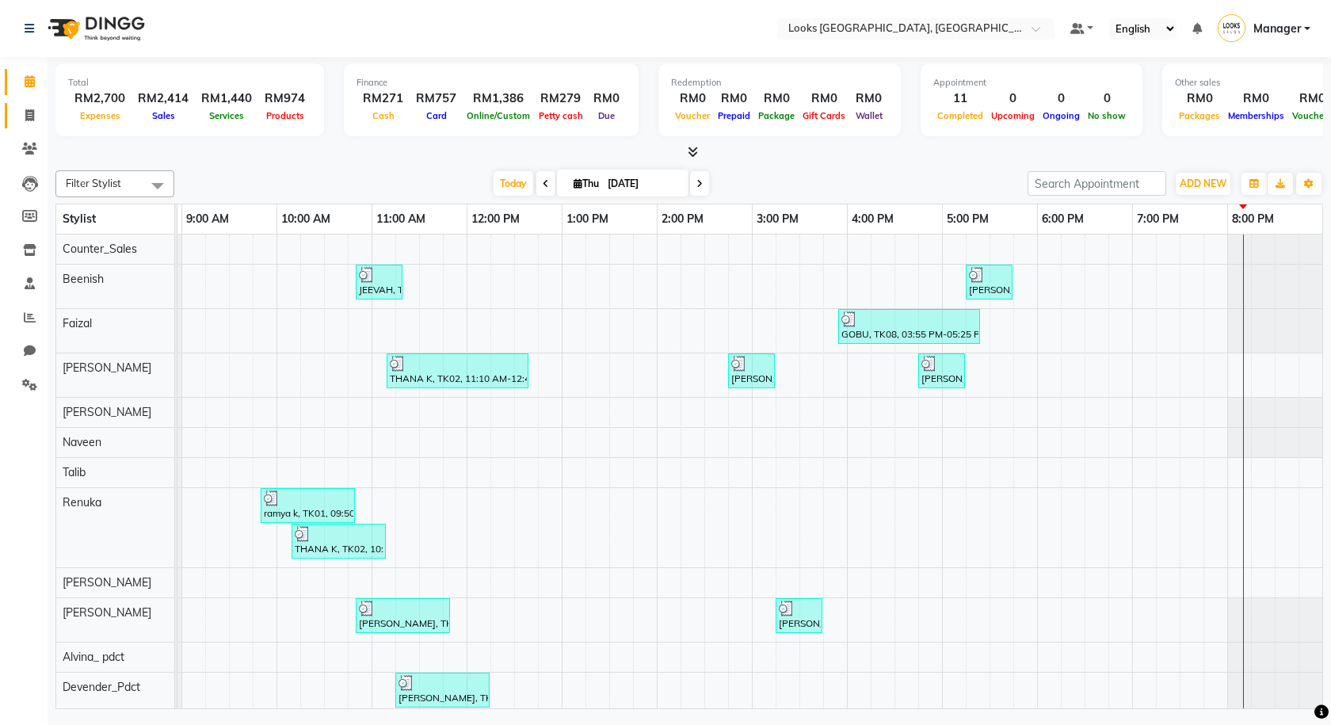
click at [16, 126] on link "Invoice" at bounding box center [24, 116] width 38 height 26
select select "service"
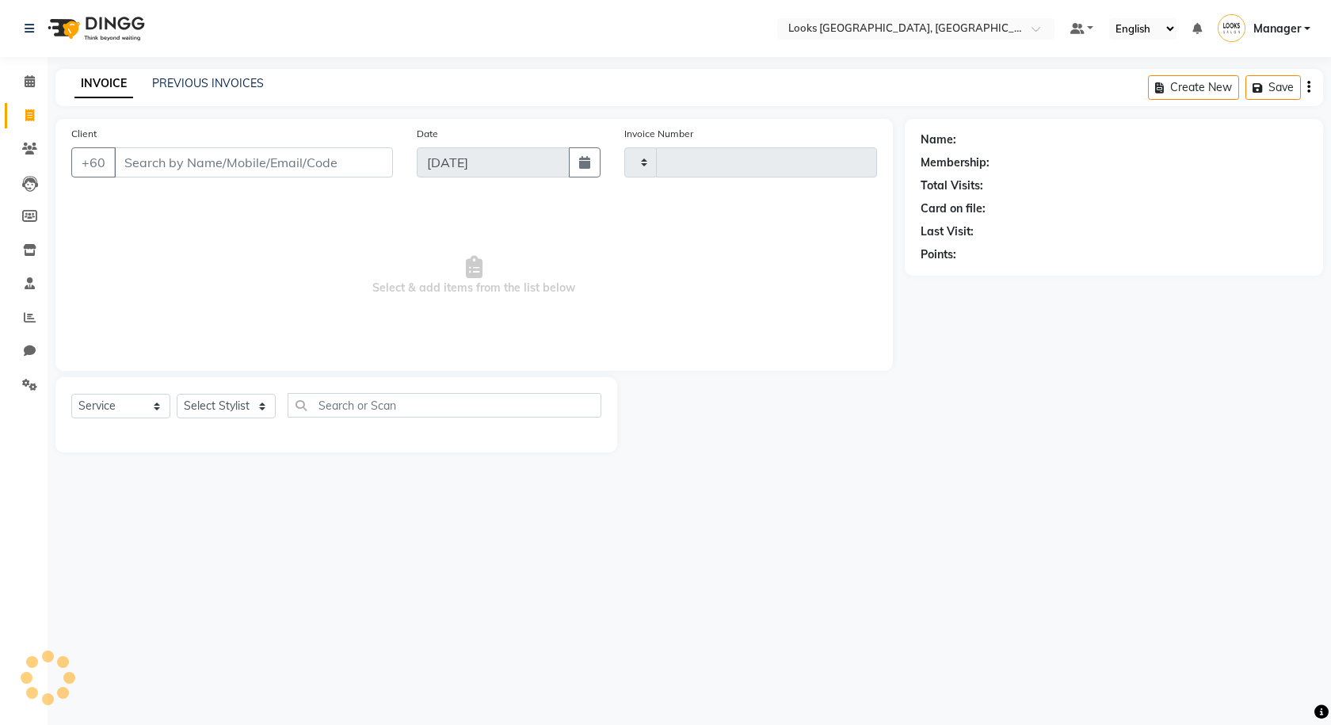
type input "1247"
select select "8109"
click at [1276, 90] on button "Open Invoices" at bounding box center [1248, 87] width 105 height 25
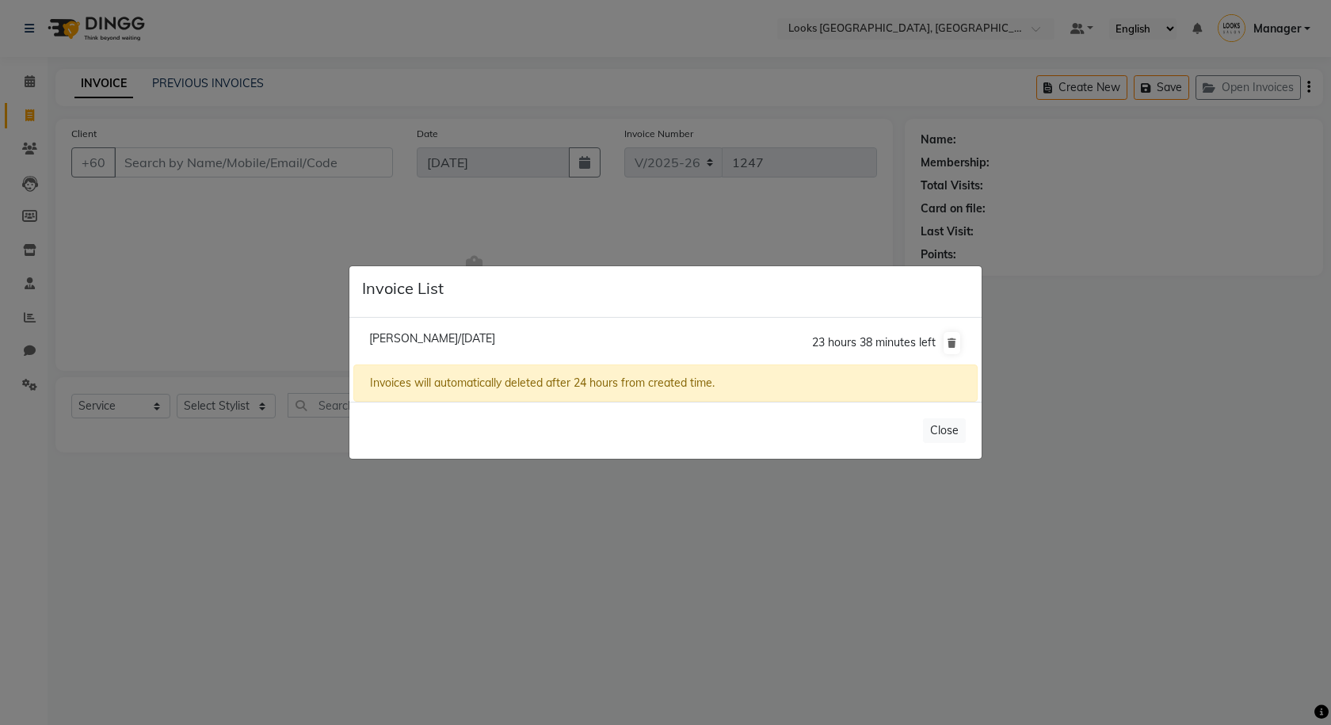
click at [414, 333] on span "[PERSON_NAME]/[DATE]" at bounding box center [432, 338] width 126 height 14
type input "164571240"
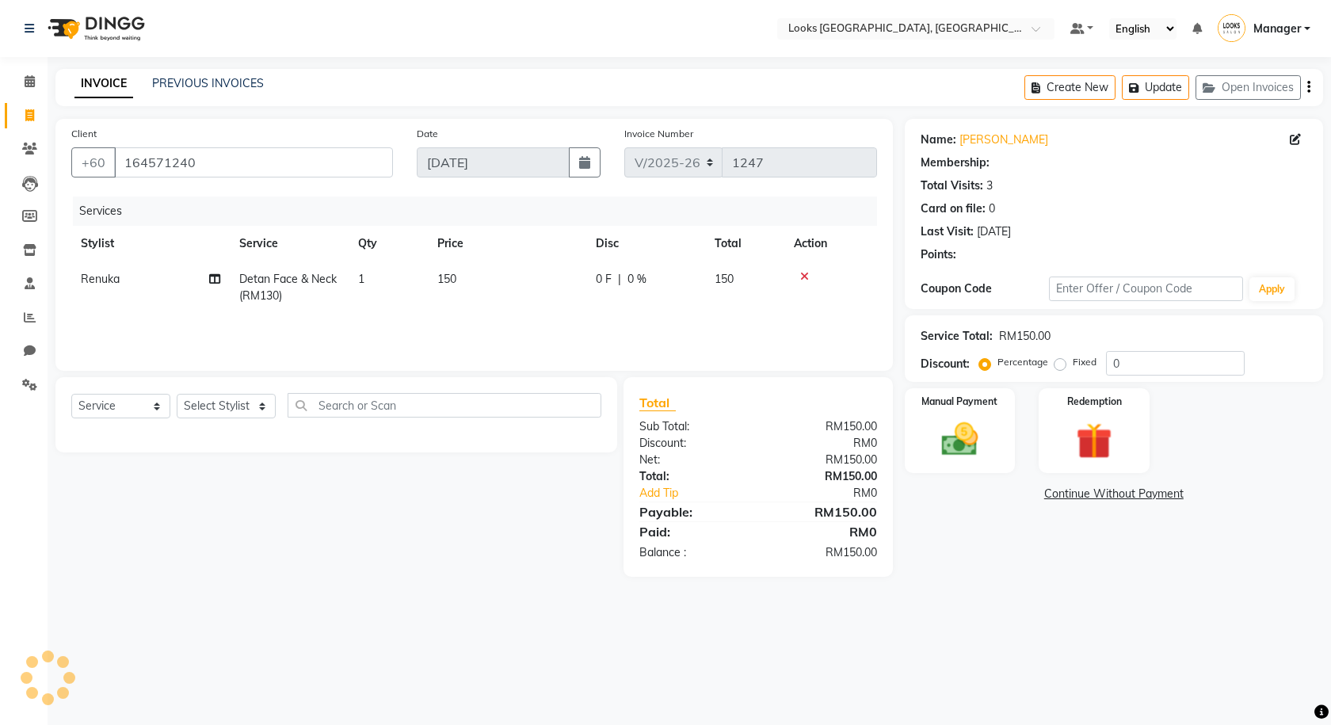
select select "1: Object"
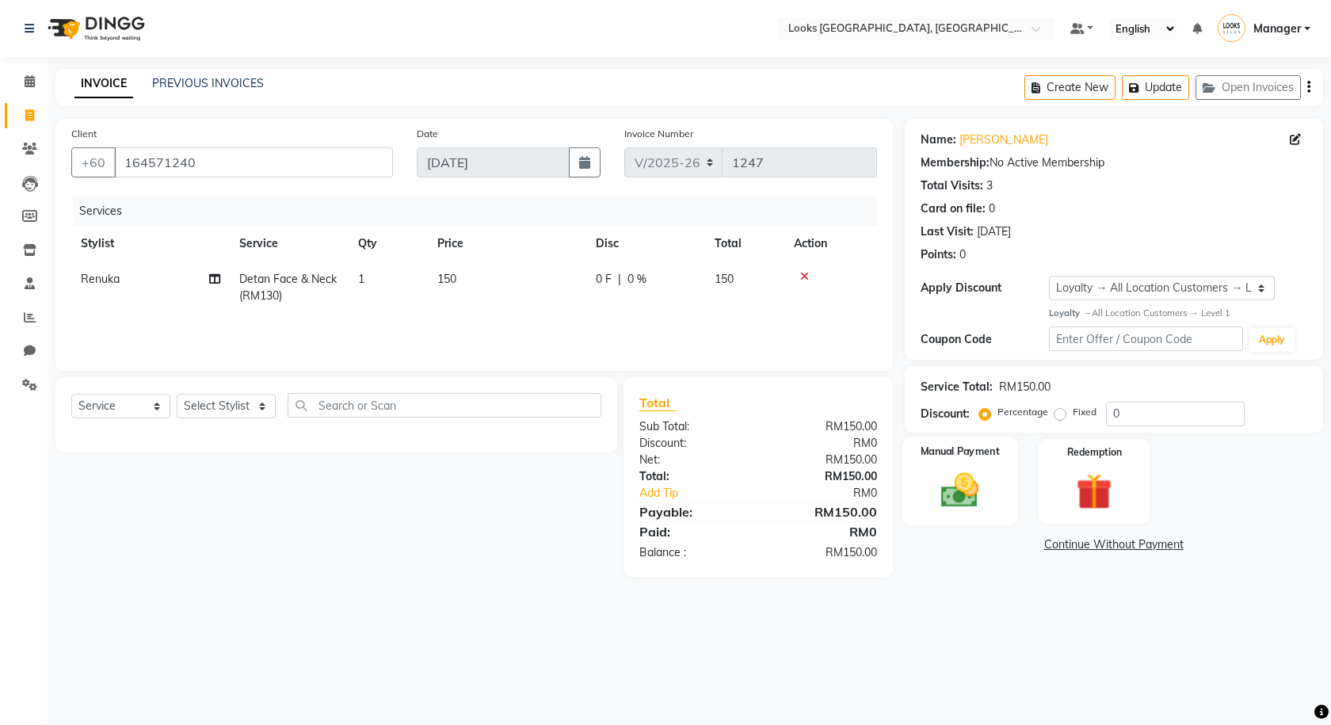
click at [943, 494] on img at bounding box center [960, 490] width 62 height 44
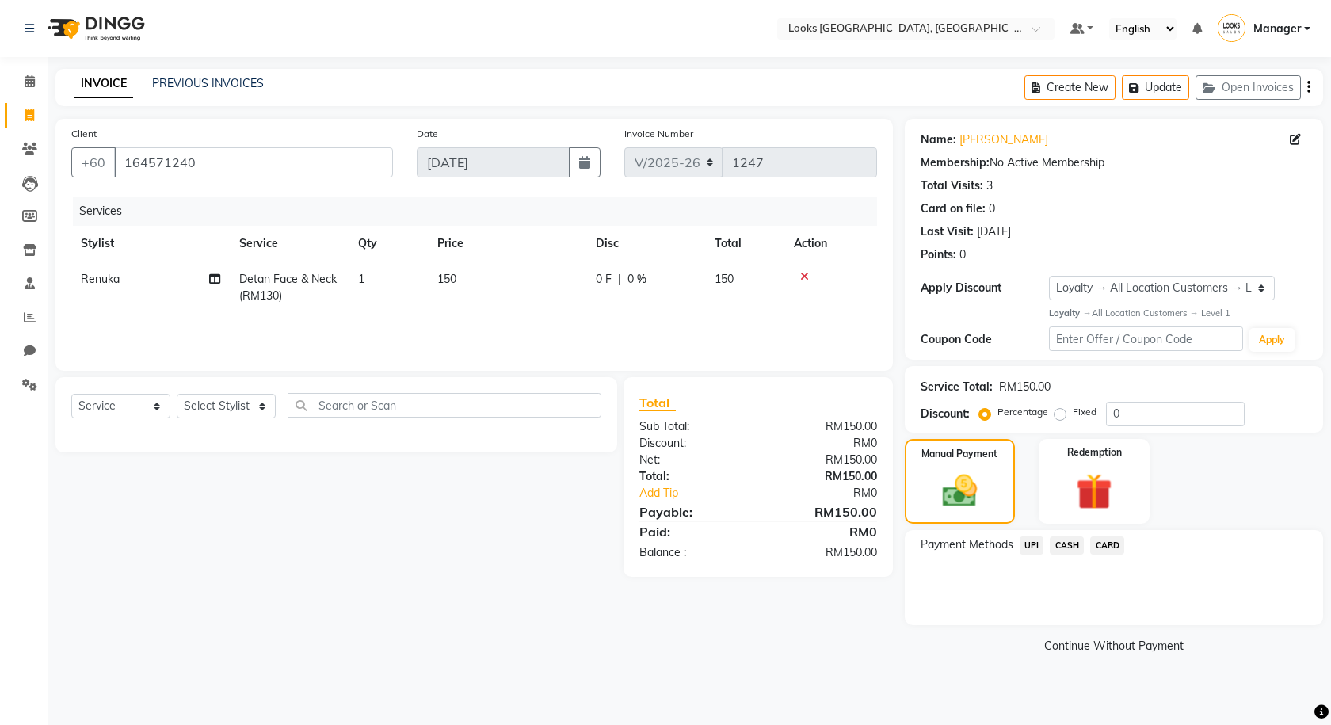
click at [1094, 550] on span "CARD" at bounding box center [1107, 545] width 34 height 18
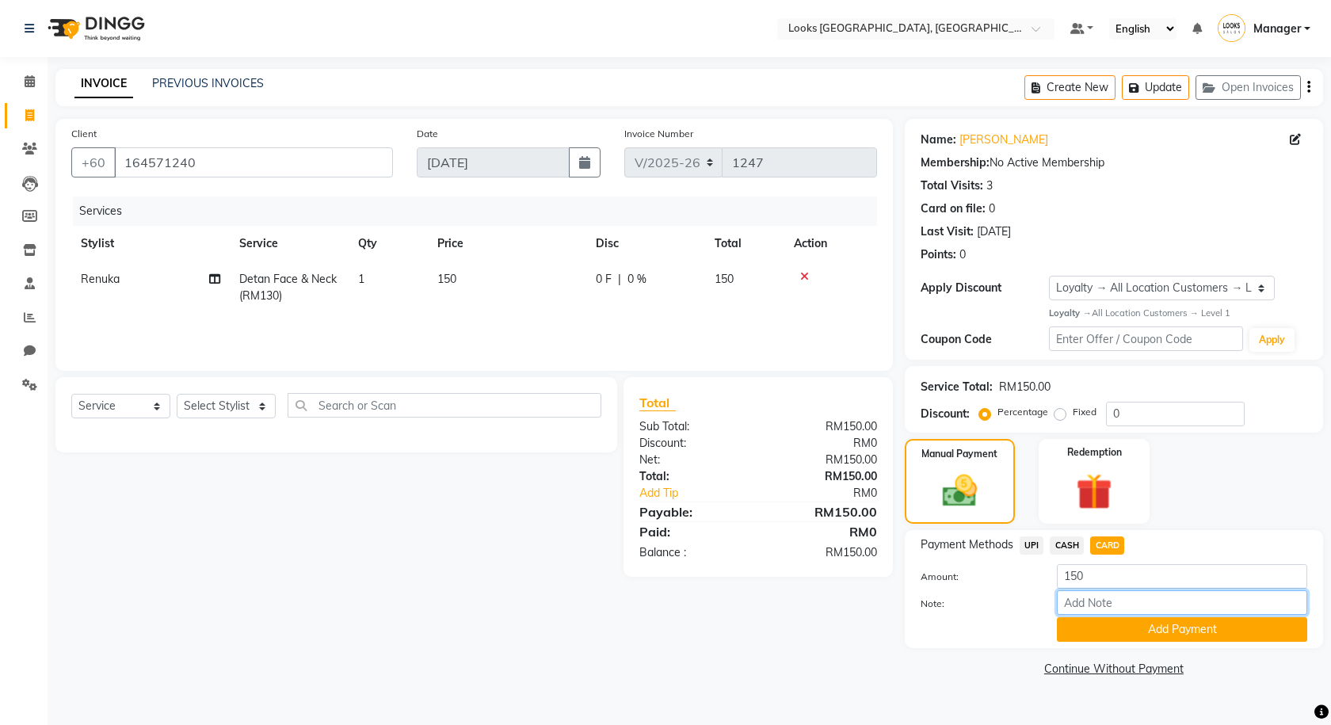
click at [1108, 604] on input "Note:" at bounding box center [1182, 602] width 250 height 25
type input "5445"
click at [1127, 637] on button "Add Payment" at bounding box center [1182, 629] width 250 height 25
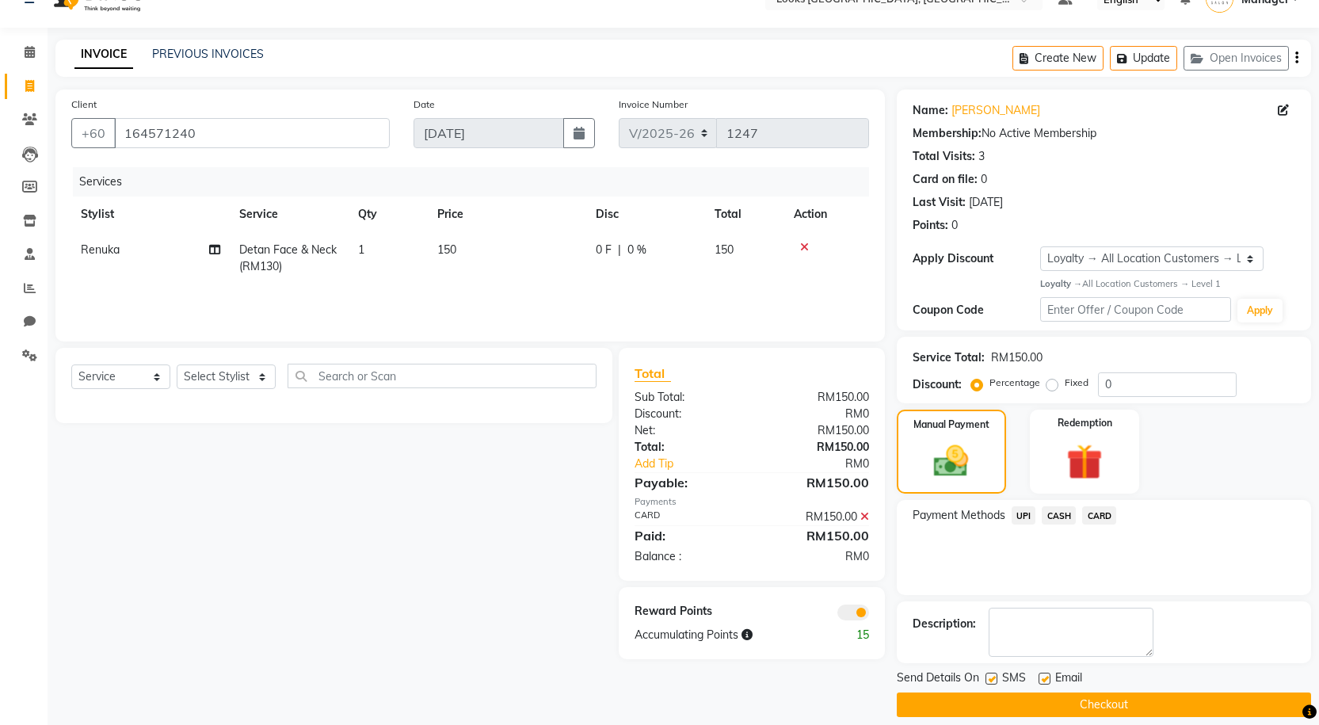
scroll to position [45, 0]
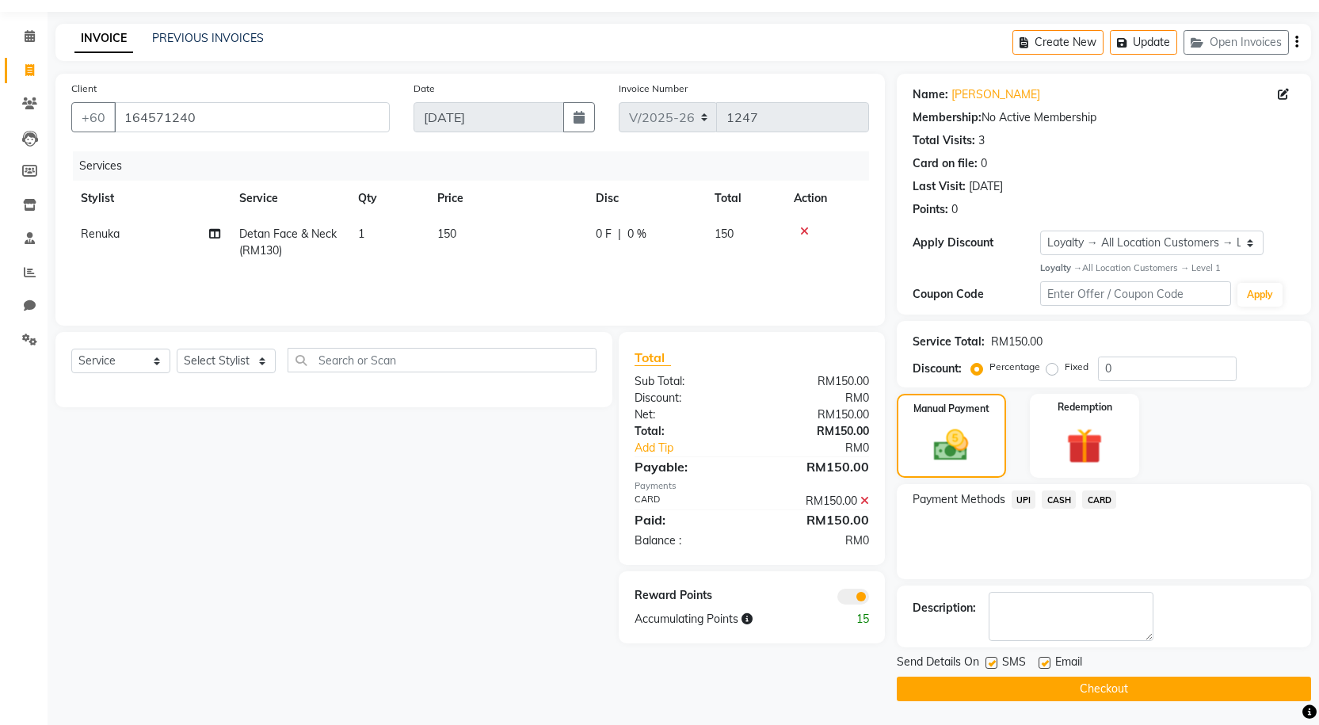
click at [1103, 688] on button "Checkout" at bounding box center [1104, 689] width 414 height 25
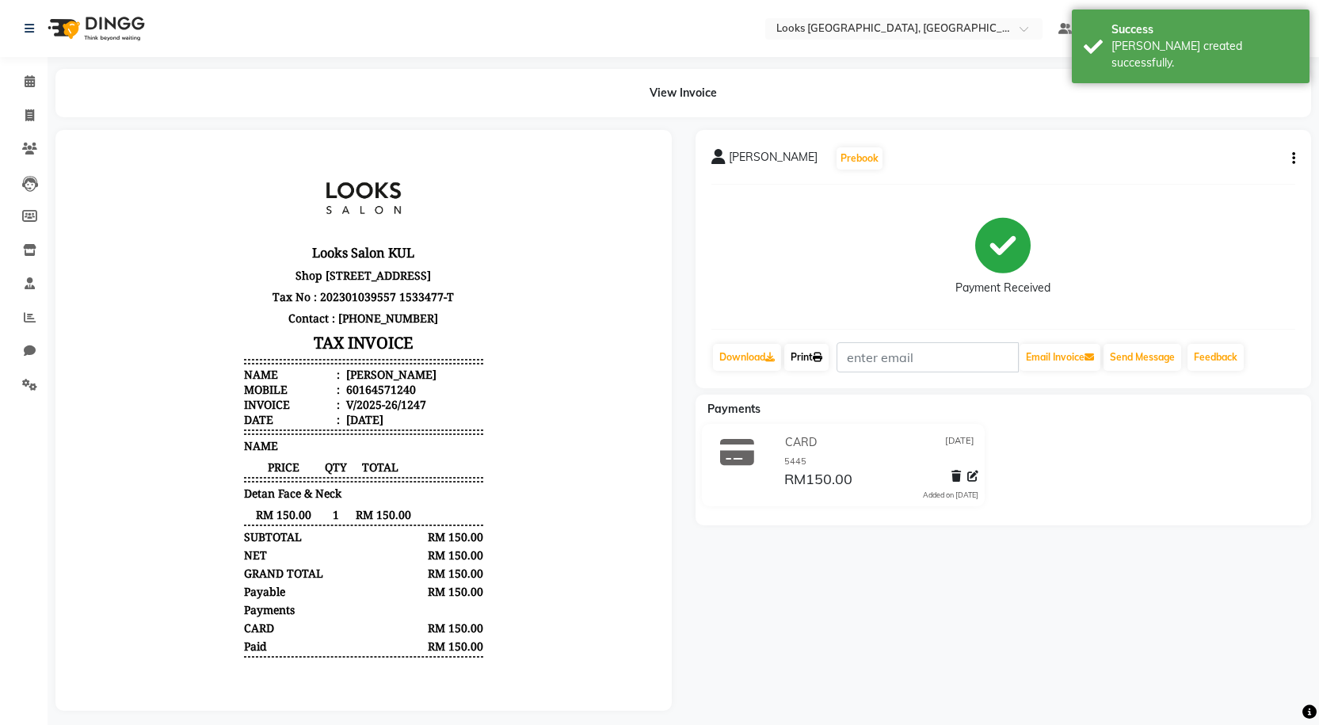
click at [810, 357] on link "Print" at bounding box center [806, 357] width 44 height 27
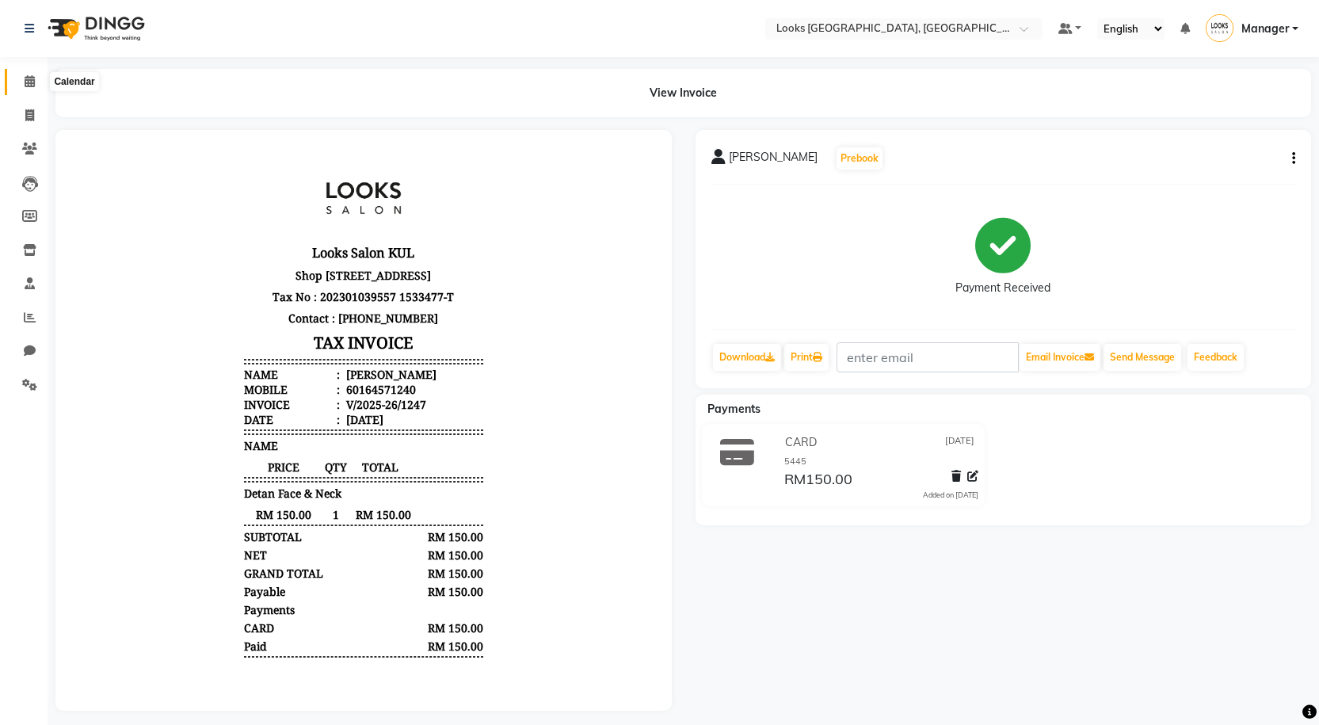
click at [40, 73] on span at bounding box center [30, 82] width 28 height 18
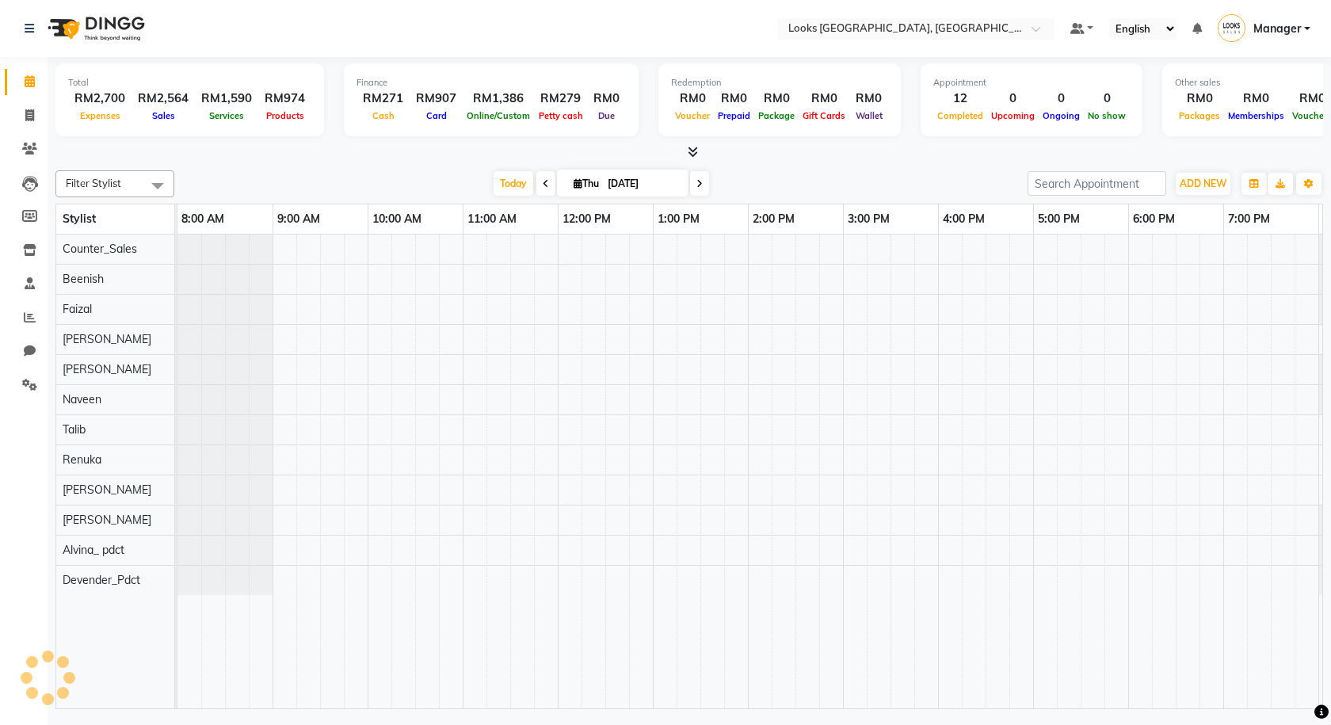
scroll to position [0, 91]
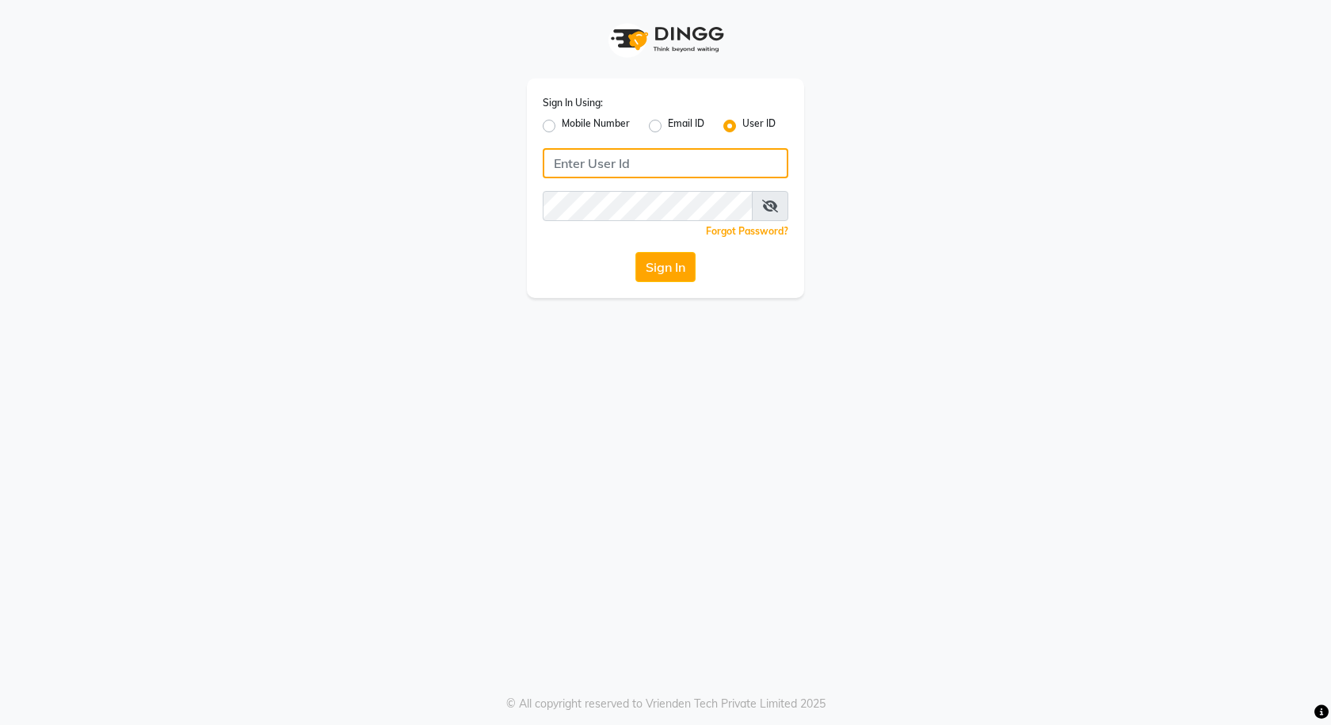
type input "e3591-01"
click at [681, 259] on button "Sign In" at bounding box center [665, 267] width 60 height 30
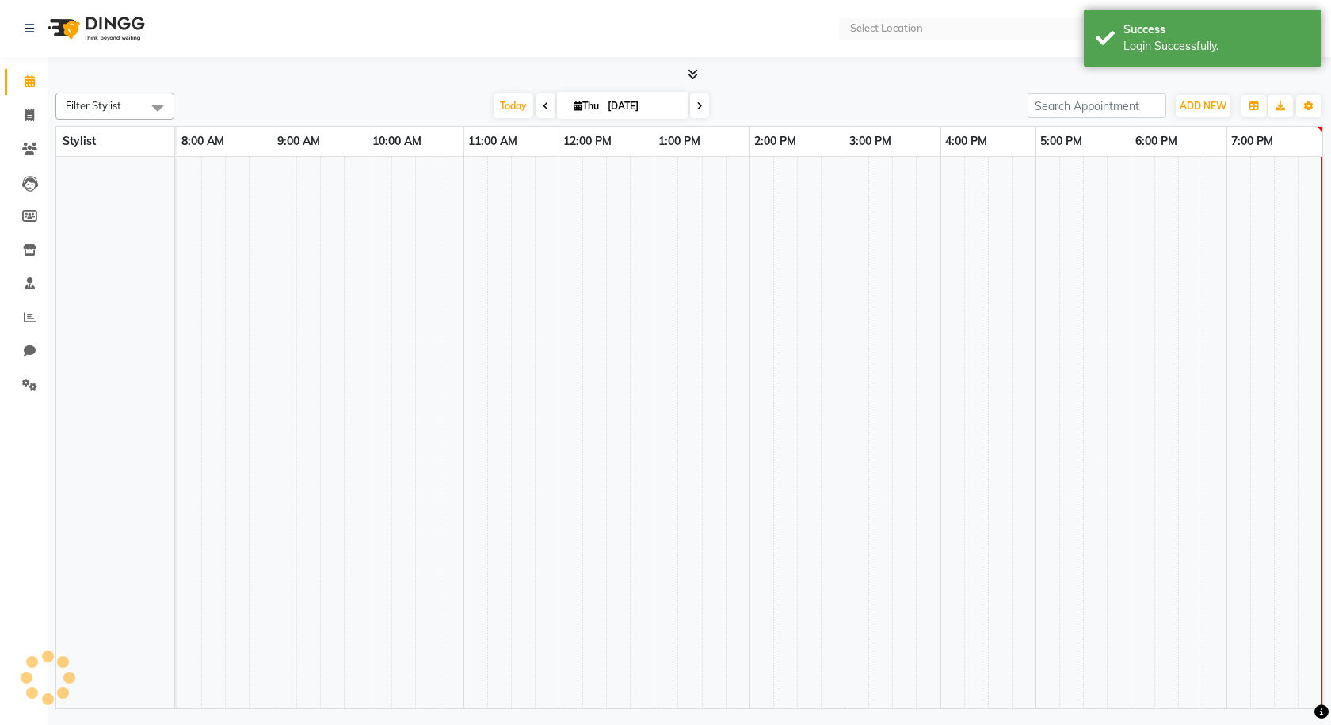
select select "en"
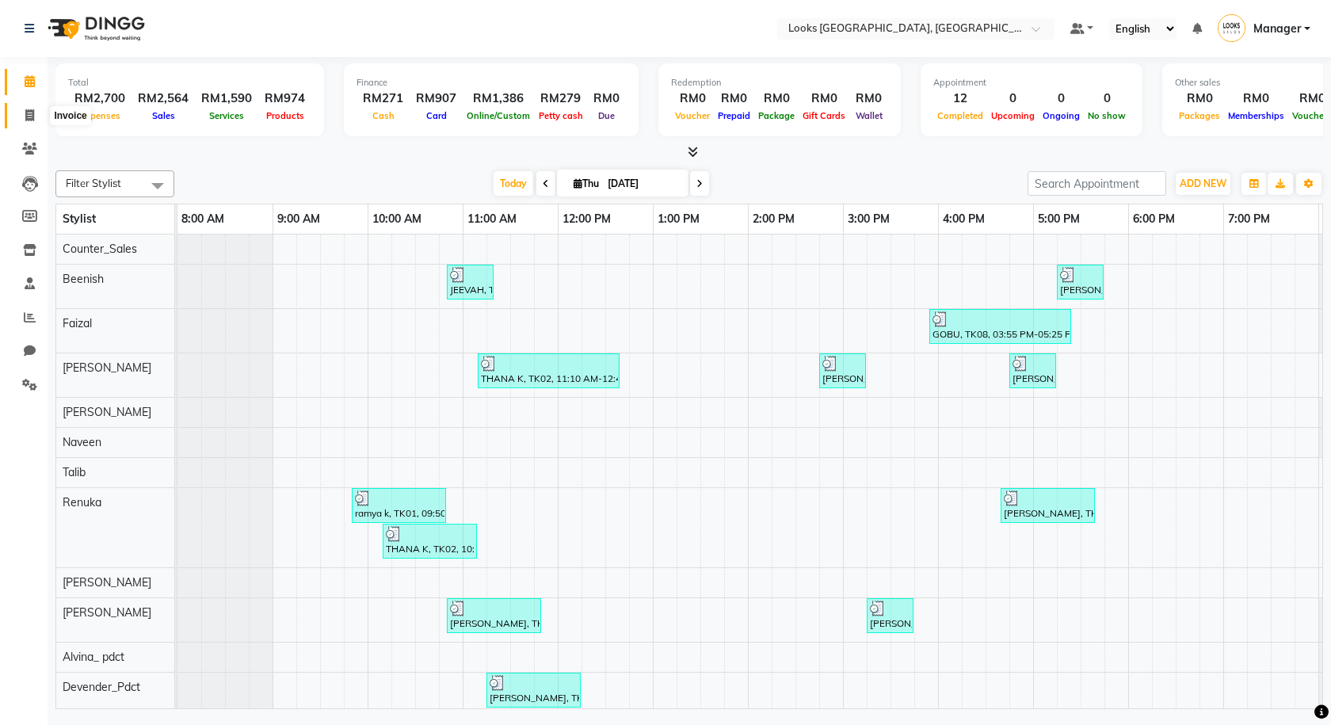
drag, startPoint x: 40, startPoint y: 123, endPoint x: 47, endPoint y: 117, distance: 9.0
click at [40, 123] on span at bounding box center [30, 116] width 28 height 18
select select "service"
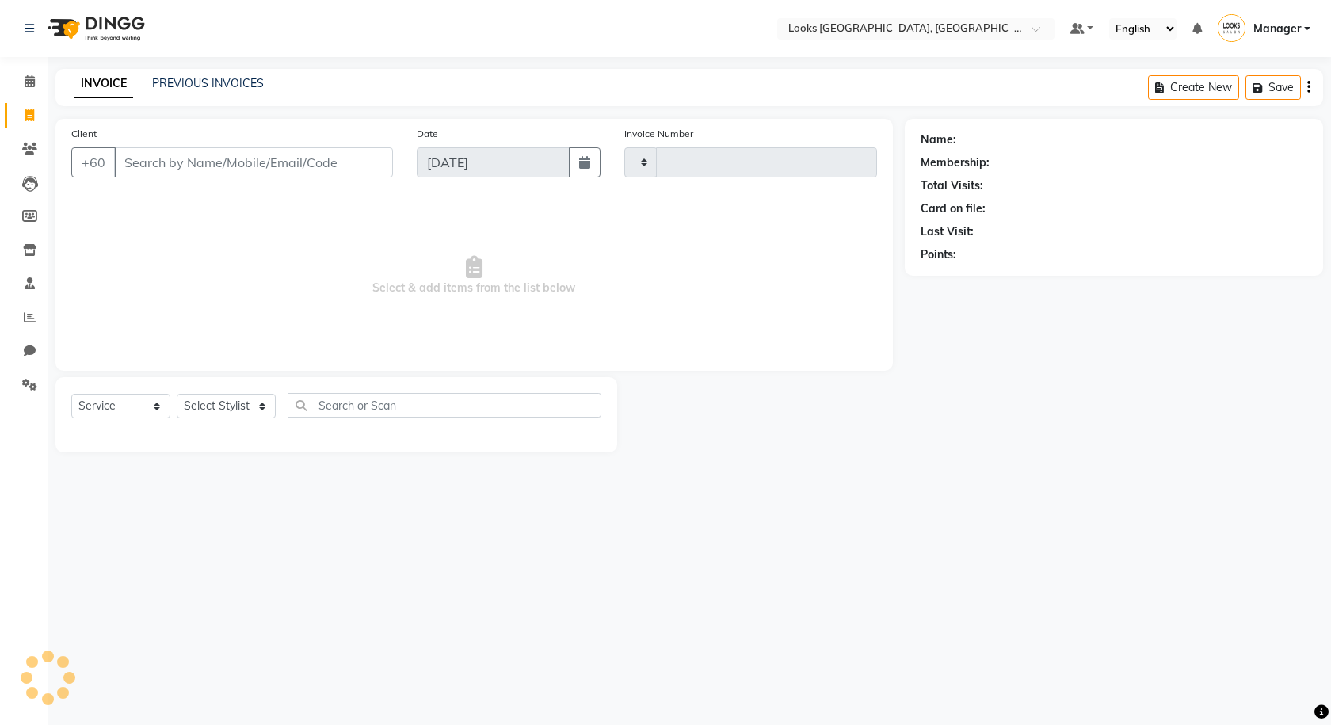
type input "1248"
select select "8109"
click at [223, 82] on link "PREVIOUS INVOICES" at bounding box center [208, 83] width 112 height 14
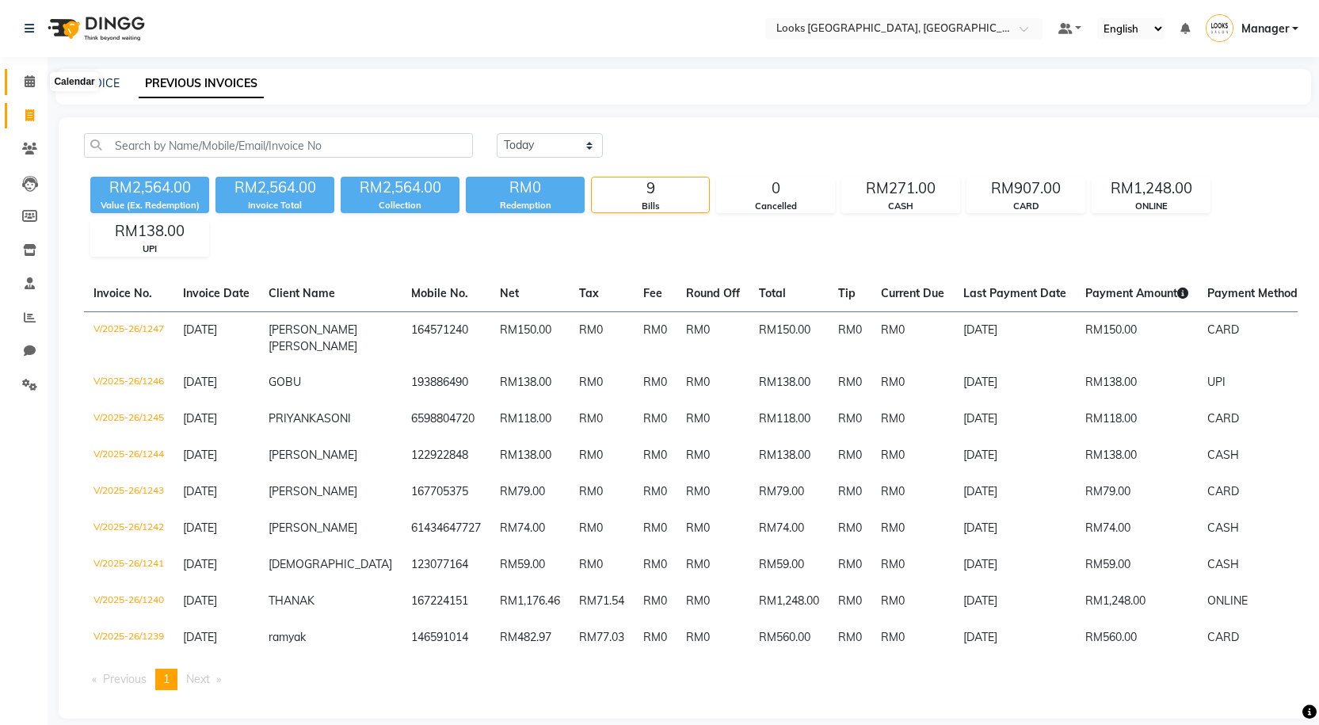
click at [31, 82] on icon at bounding box center [30, 81] width 10 height 12
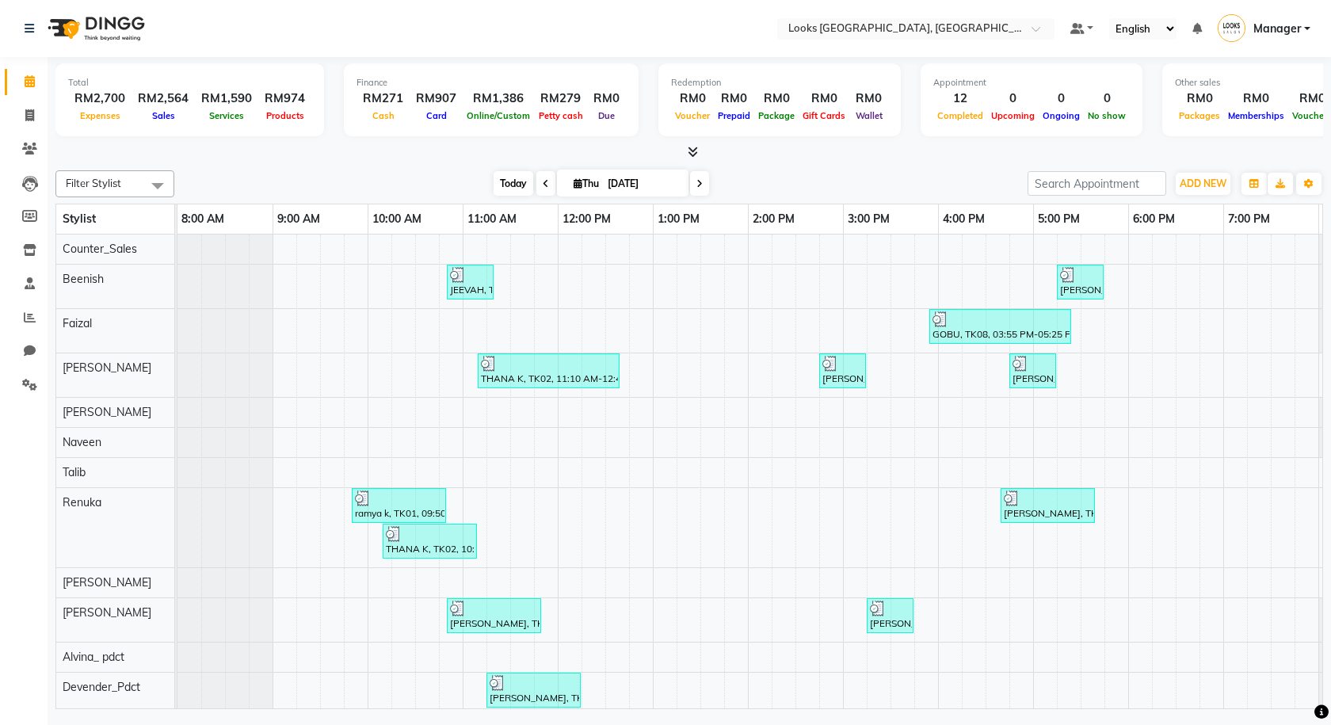
click at [512, 186] on span "Today" at bounding box center [514, 183] width 40 height 25
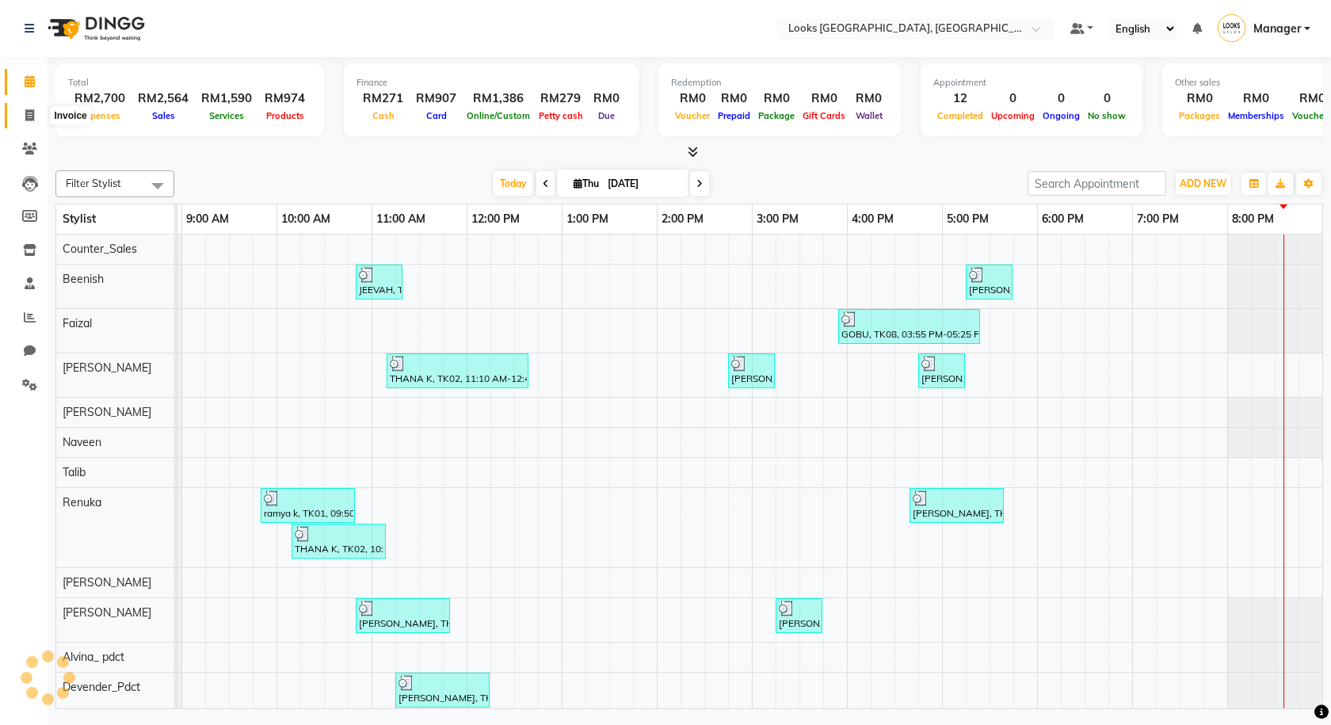
click at [33, 108] on span at bounding box center [30, 116] width 28 height 18
select select "service"
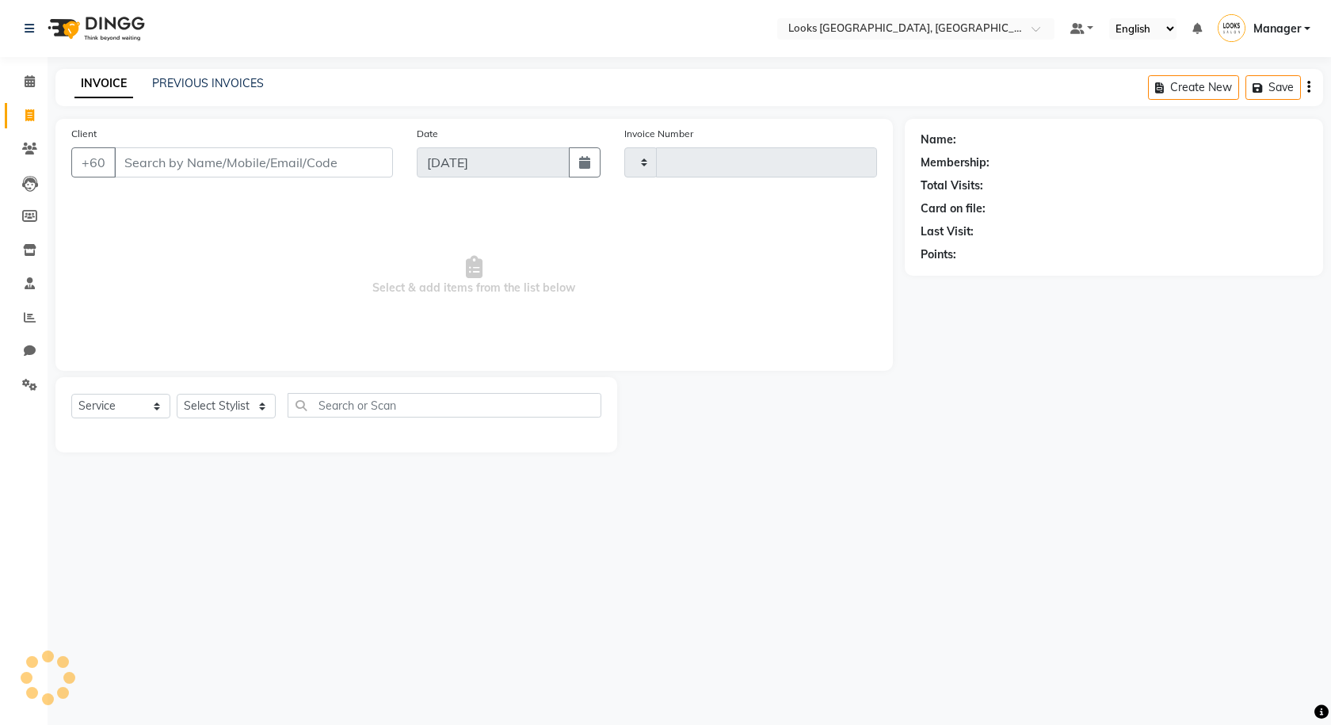
type input "1248"
select select "8109"
click at [1233, 85] on button "Open Invoices" at bounding box center [1248, 87] width 105 height 25
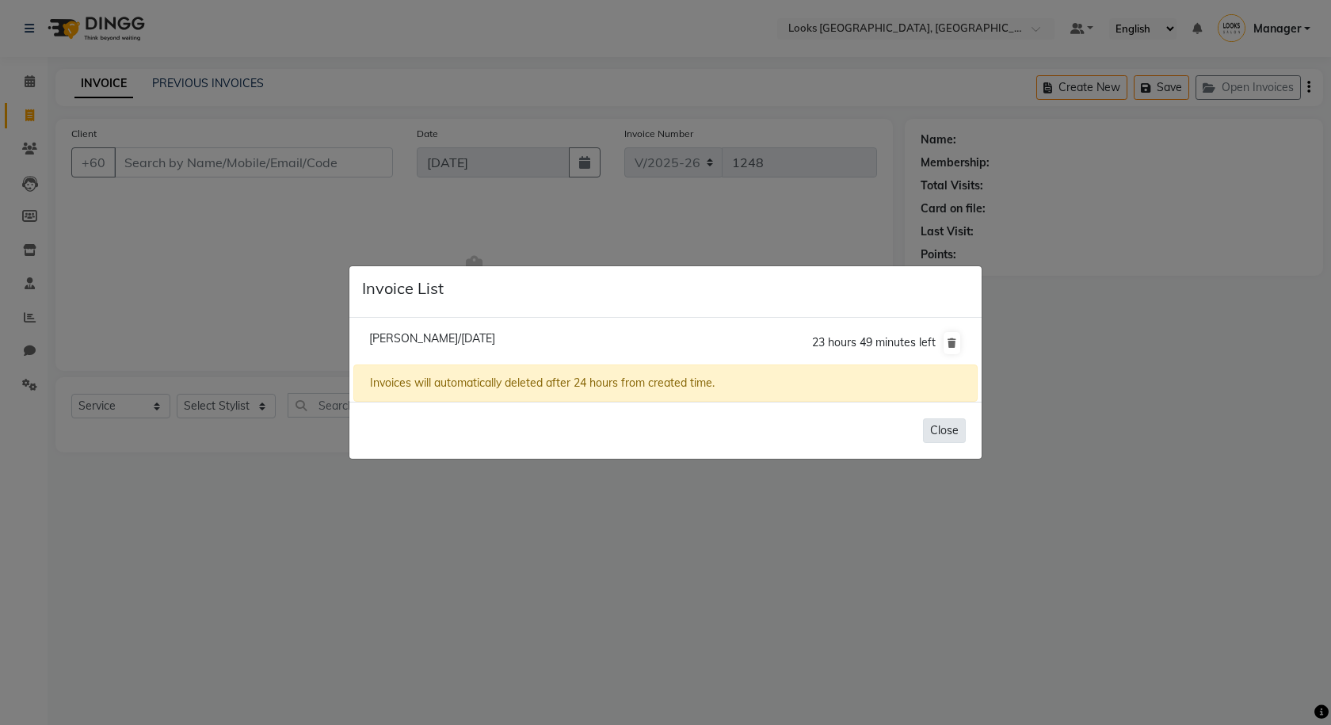
click at [961, 422] on button "Close" at bounding box center [944, 430] width 43 height 25
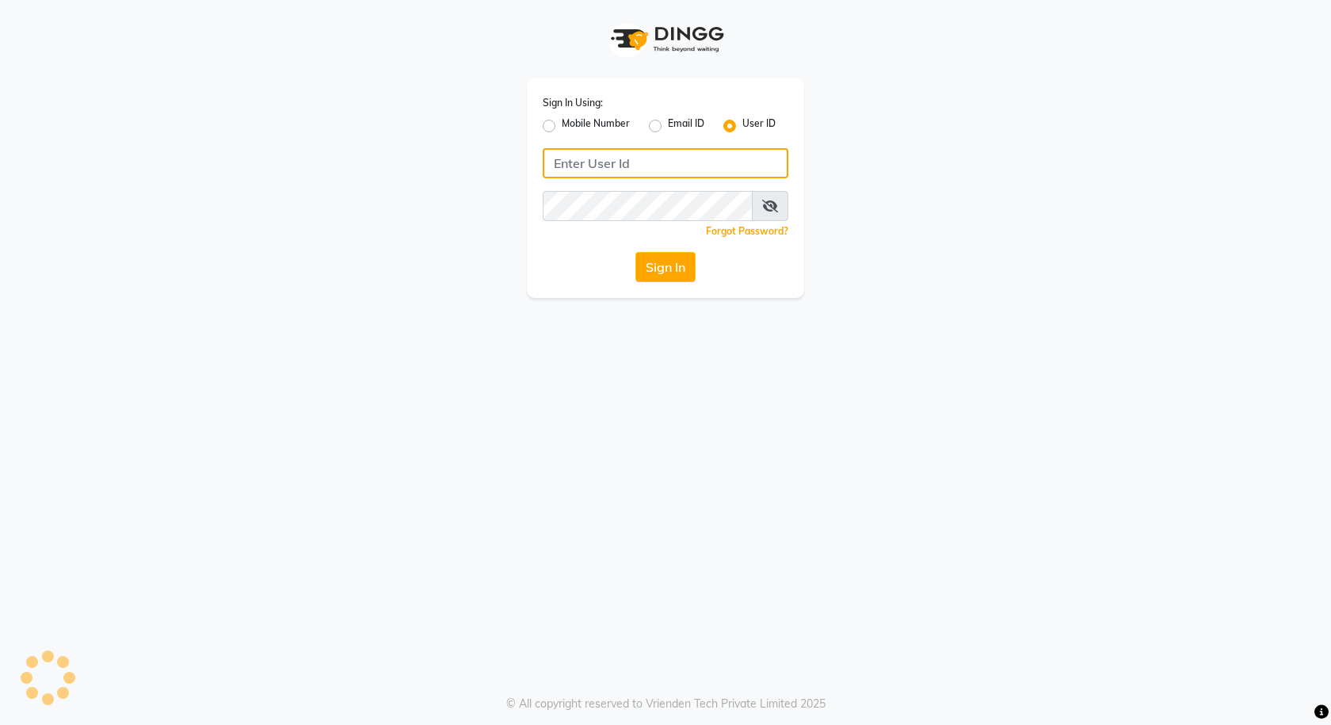
type input "e3591-01"
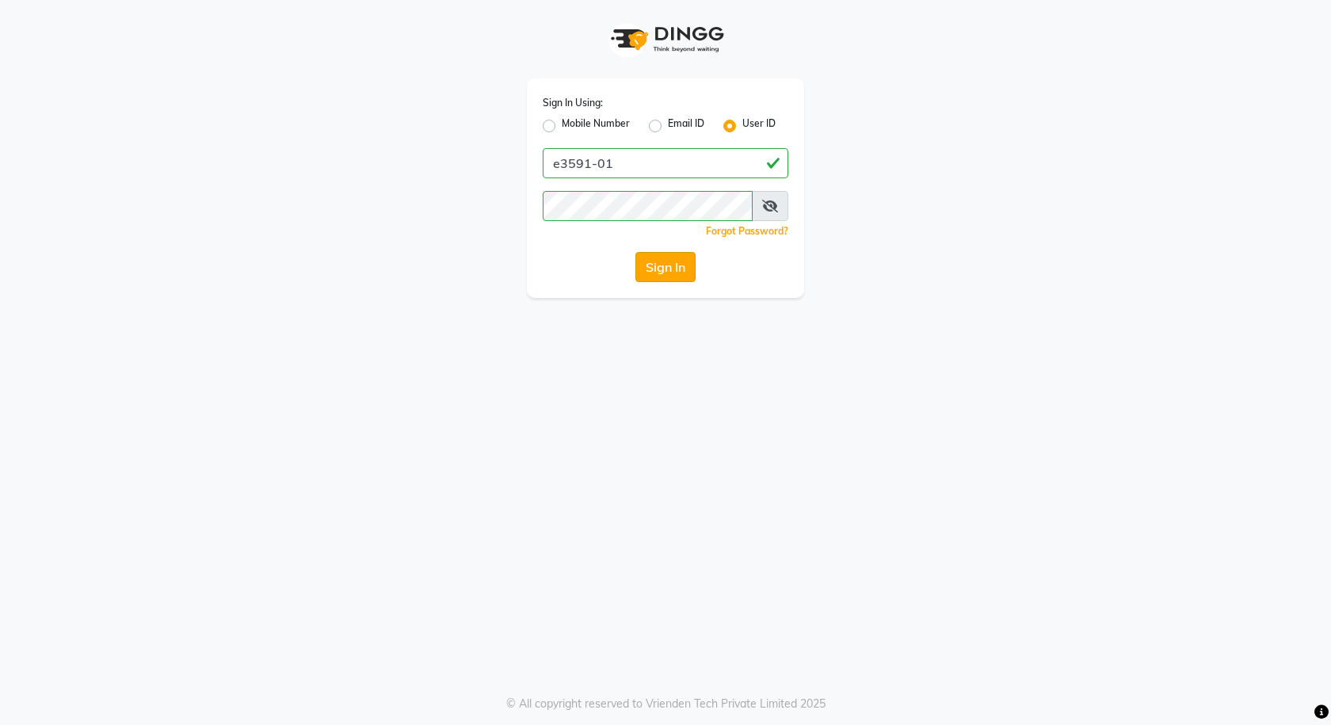
click at [647, 270] on button "Sign In" at bounding box center [665, 267] width 60 height 30
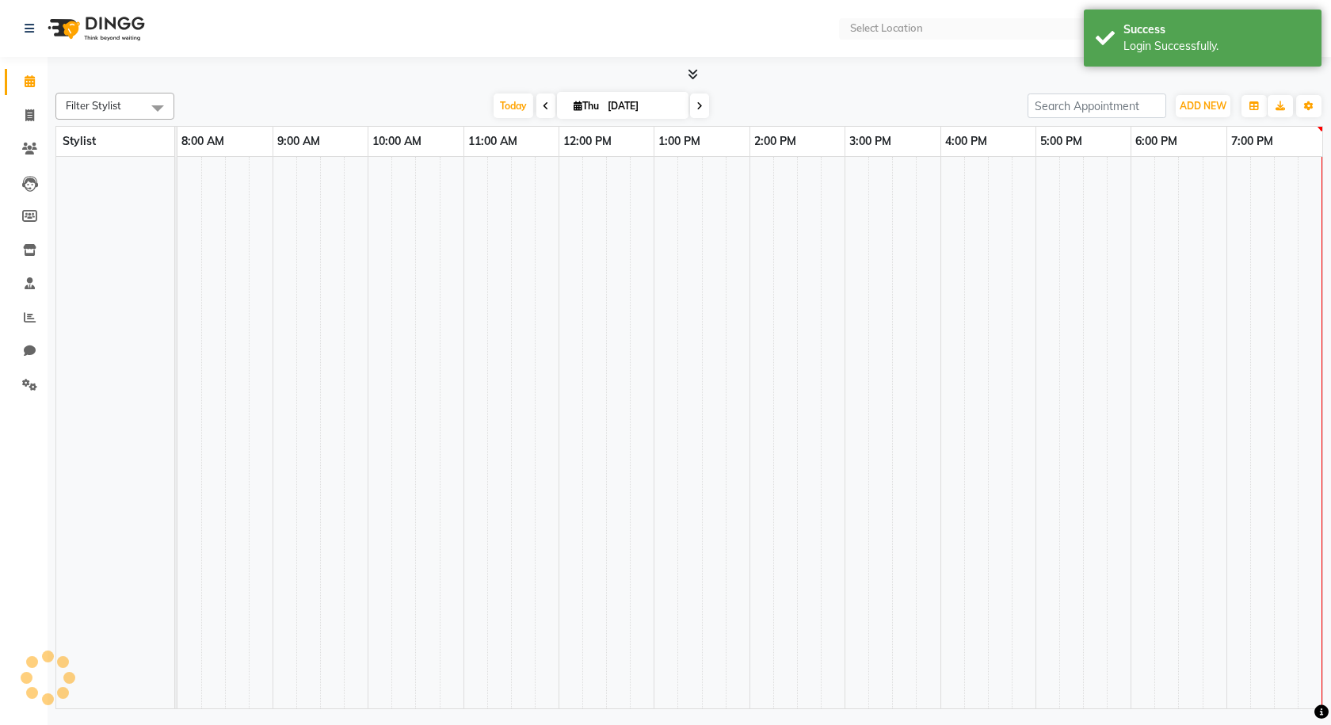
select select "en"
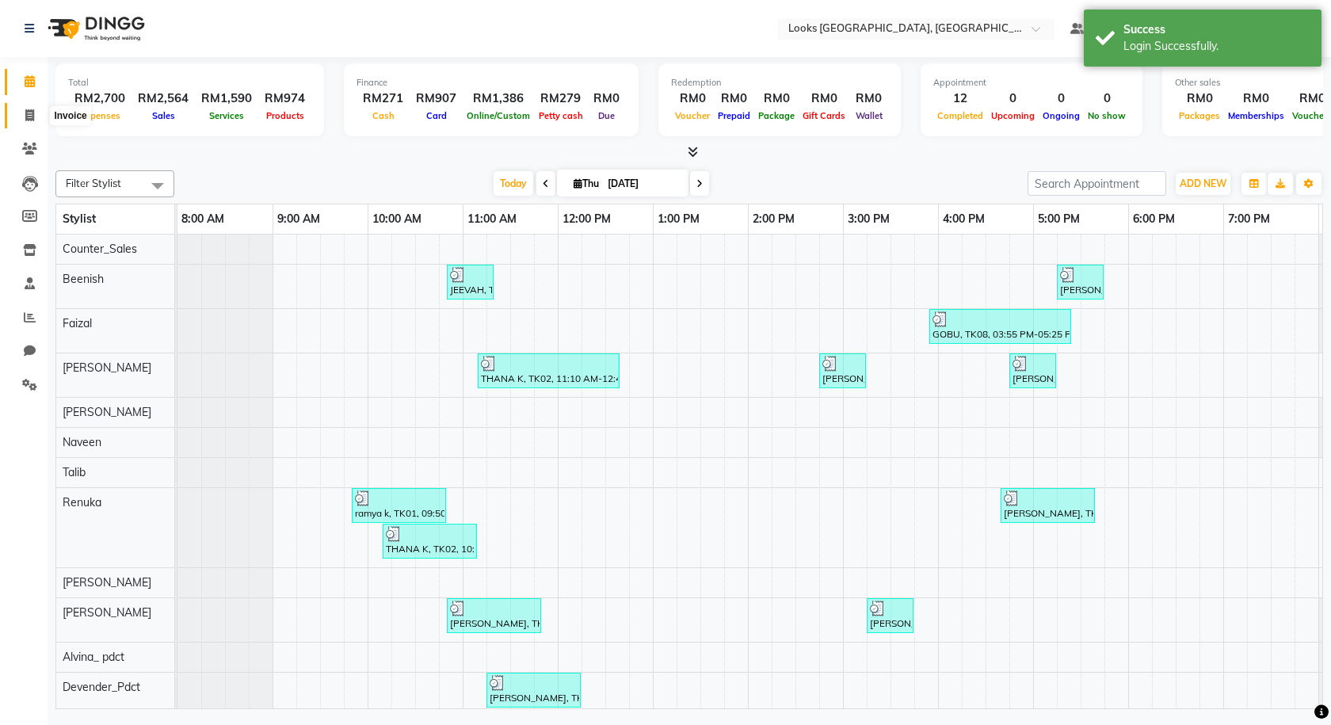
click at [32, 115] on icon at bounding box center [29, 115] width 9 height 12
select select "service"
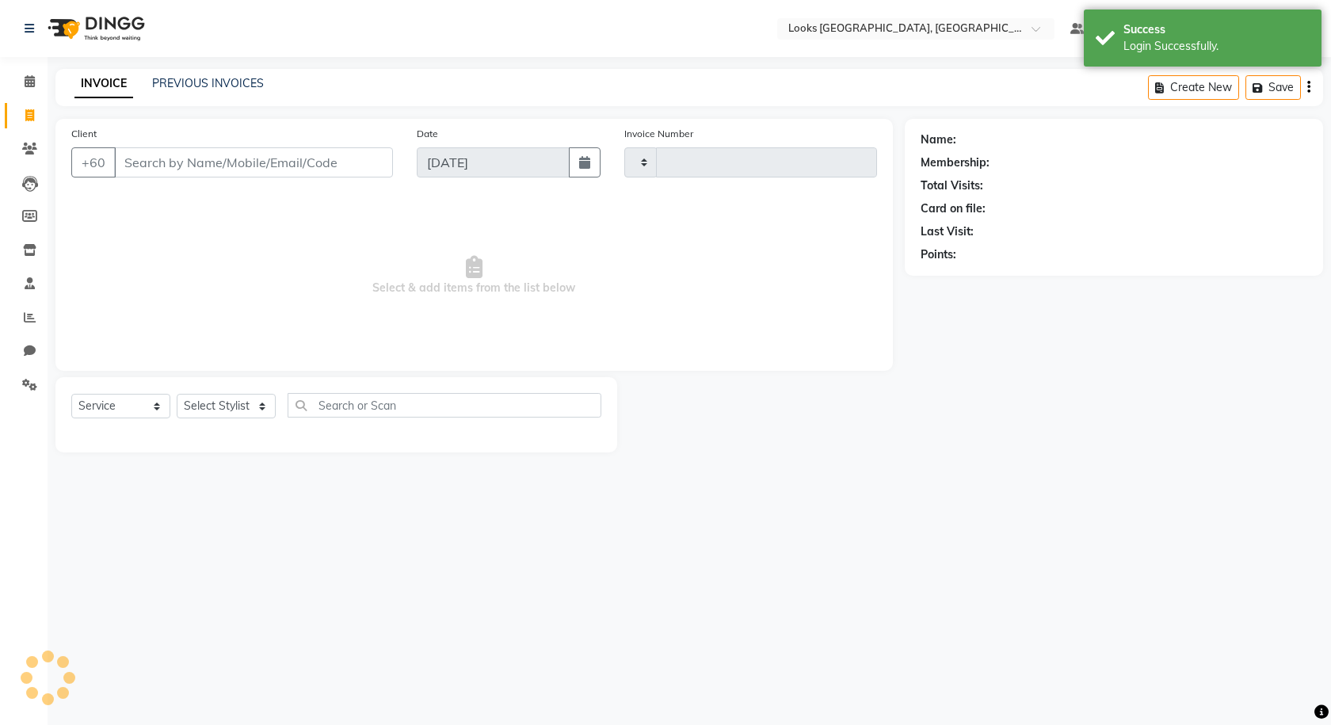
type input "1248"
select select "8109"
click at [241, 84] on link "PREVIOUS INVOICES" at bounding box center [208, 83] width 112 height 14
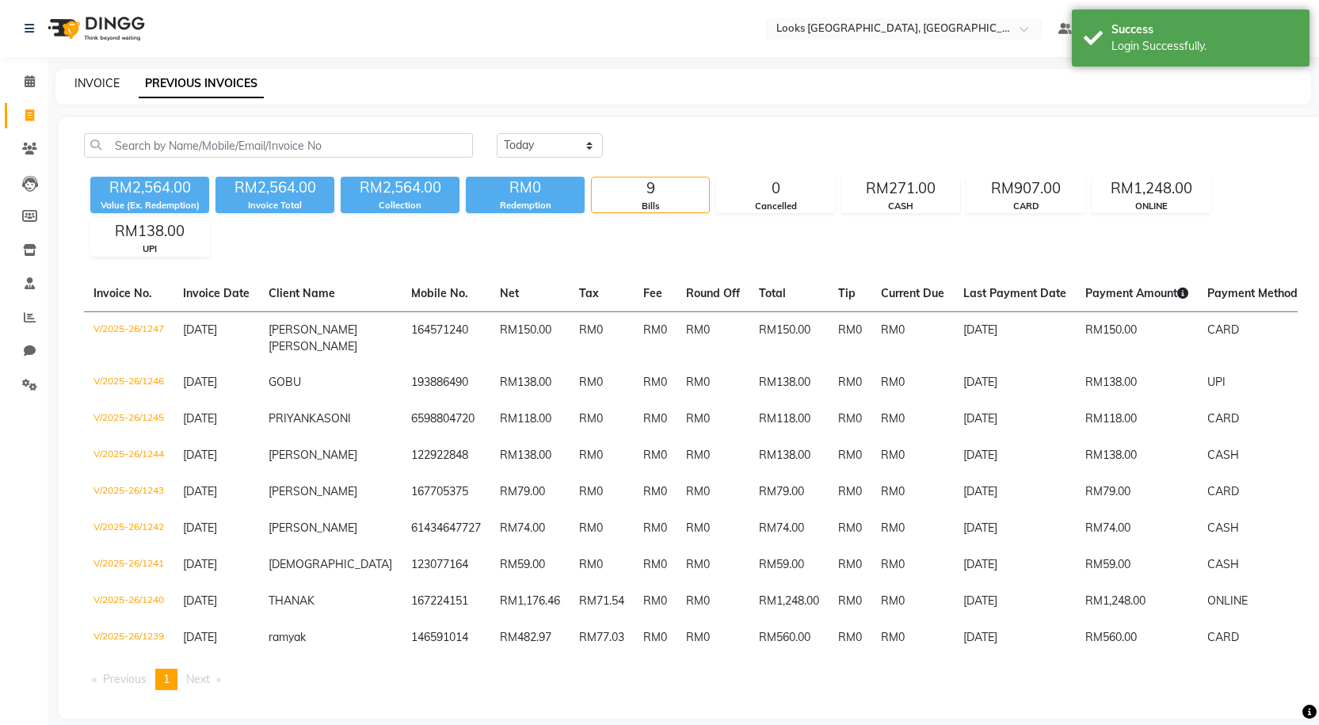
click at [81, 82] on link "INVOICE" at bounding box center [96, 83] width 45 height 14
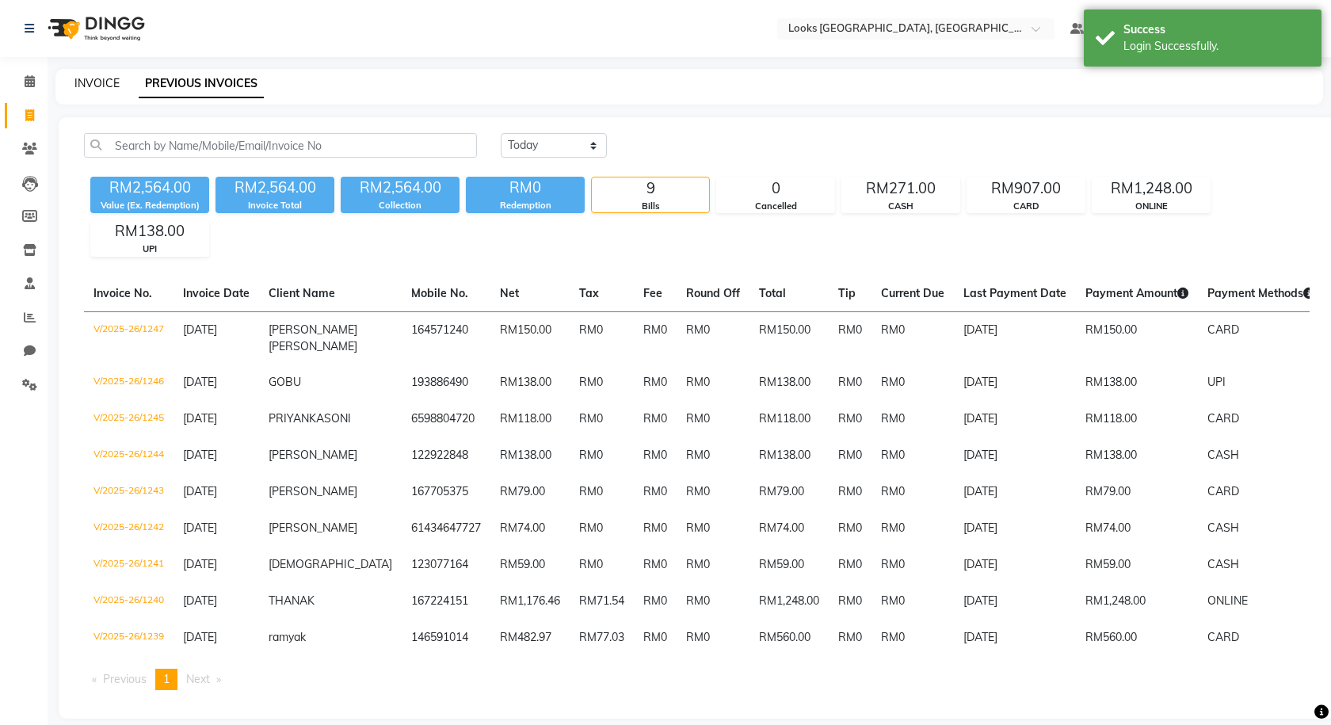
select select "8109"
select select "service"
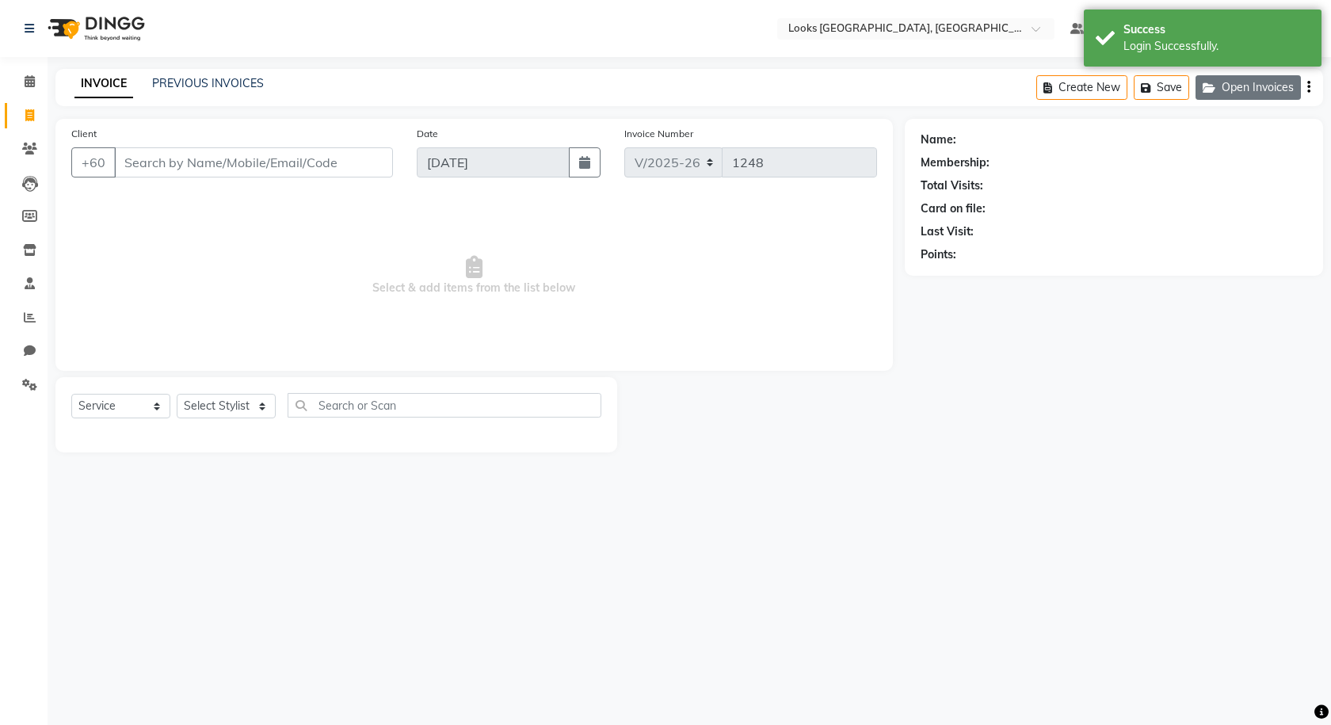
click at [1225, 87] on button "Open Invoices" at bounding box center [1248, 87] width 105 height 25
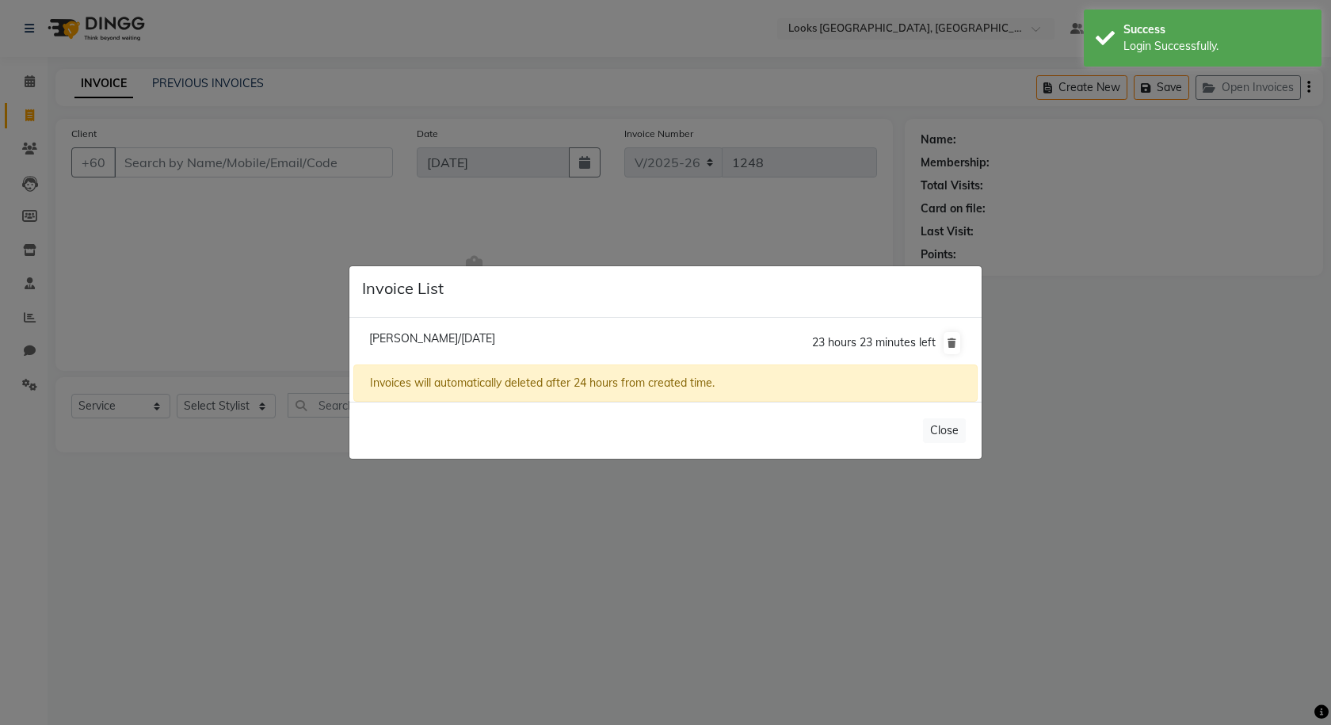
click at [476, 335] on span "[PERSON_NAME]/[DATE]" at bounding box center [432, 338] width 126 height 14
type input "172764650"
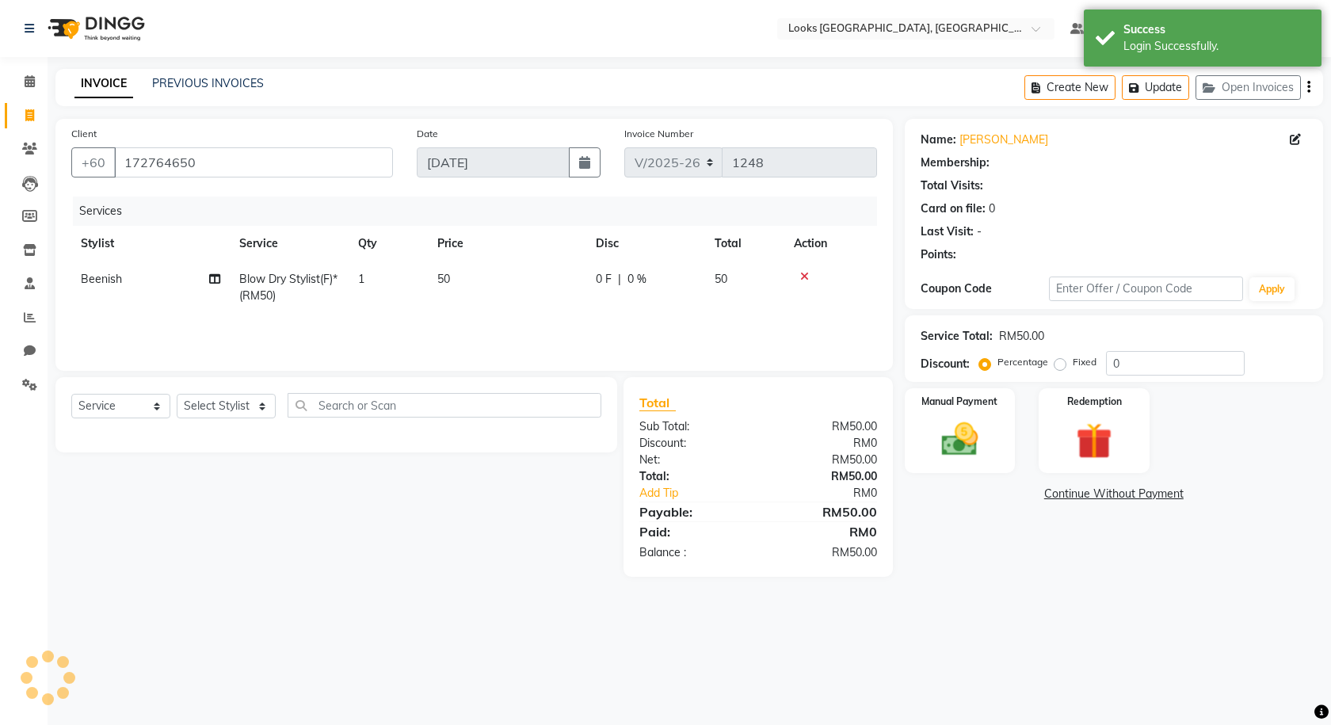
select select "1: Object"
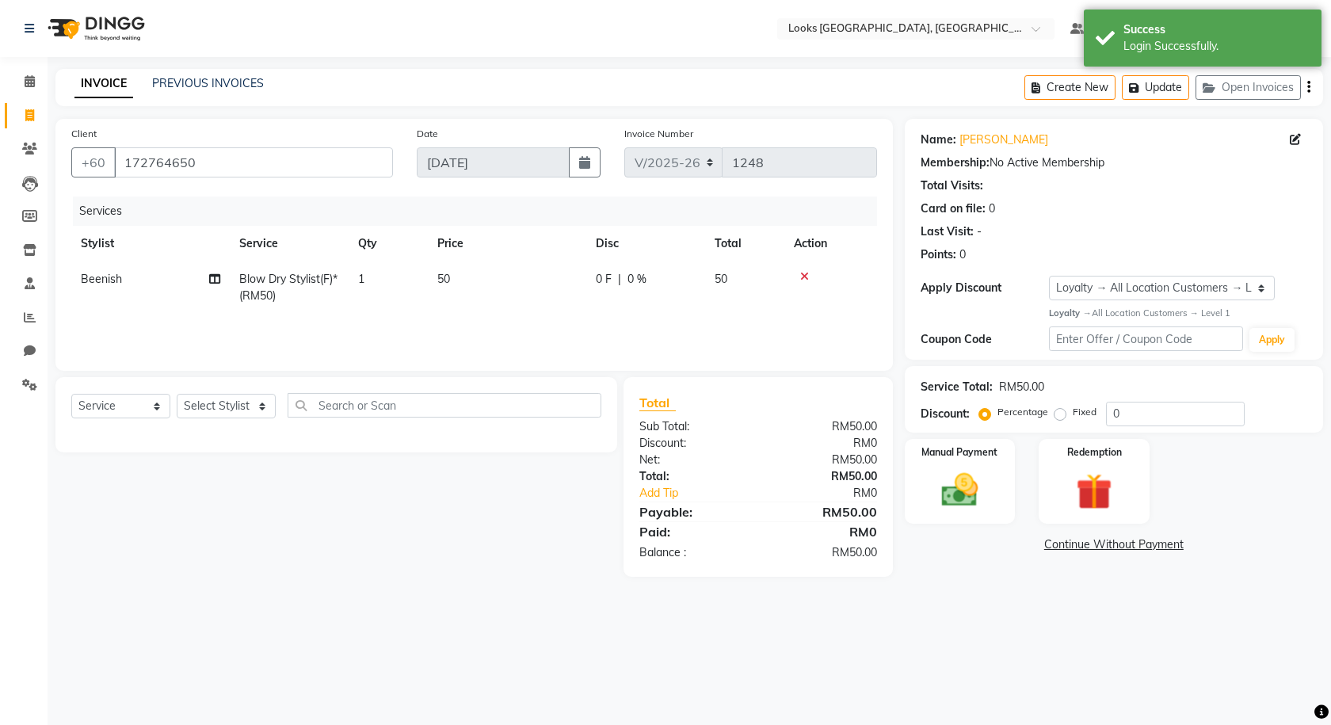
click at [463, 296] on td "50" at bounding box center [507, 287] width 158 height 52
select select "89277"
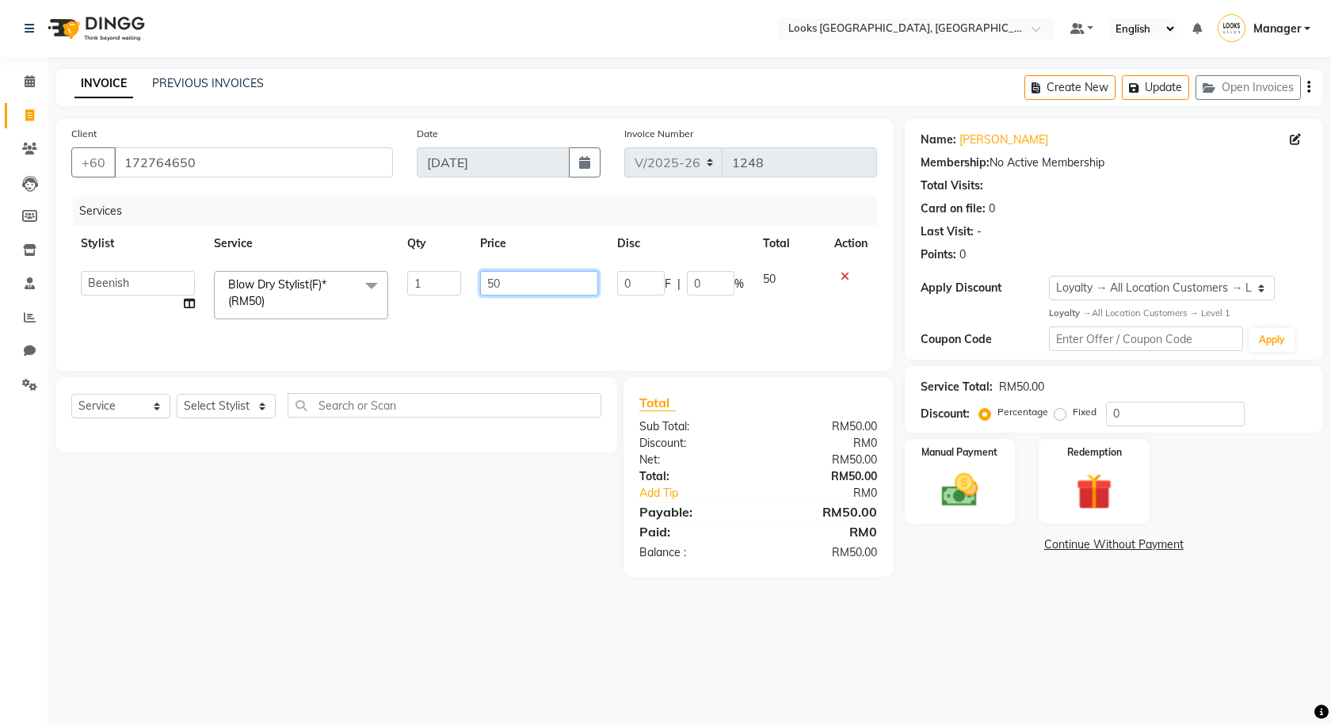
drag, startPoint x: 517, startPoint y: 280, endPoint x: 429, endPoint y: 288, distance: 88.2
click at [429, 288] on tr "Alvina_ pdct Awaiz_Mgr Beenish Counter_Sales Cynthia_pdct Devender_Pdct Faizal …" at bounding box center [474, 294] width 806 height 67
type input "70"
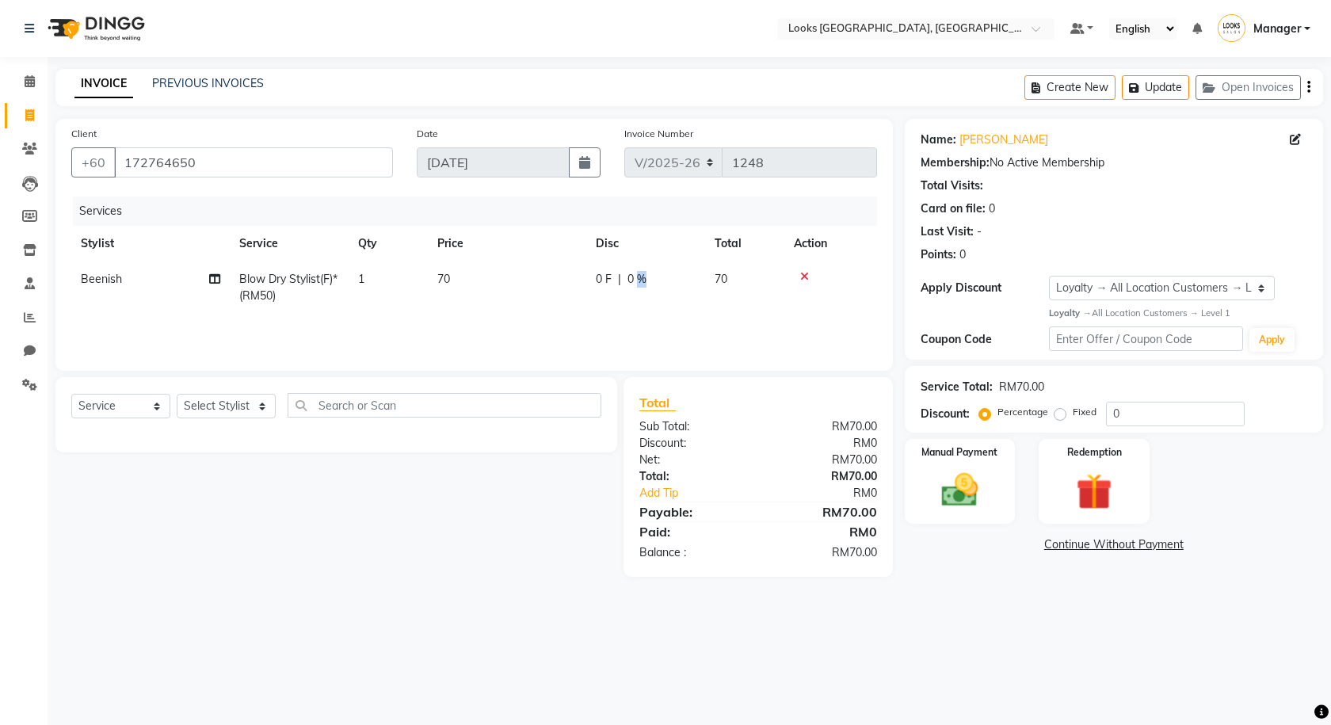
drag, startPoint x: 654, startPoint y: 279, endPoint x: 636, endPoint y: 278, distance: 17.4
click at [622, 279] on div "0 F | 0 %" at bounding box center [646, 279] width 100 height 17
select select "89277"
drag, startPoint x: 641, startPoint y: 280, endPoint x: 604, endPoint y: 280, distance: 36.4
click at [604, 280] on tr "Alvina_ pdct Awaiz_Mgr Beenish Counter_Sales Cynthia_pdct Devender_Pdct Faizal …" at bounding box center [474, 294] width 806 height 67
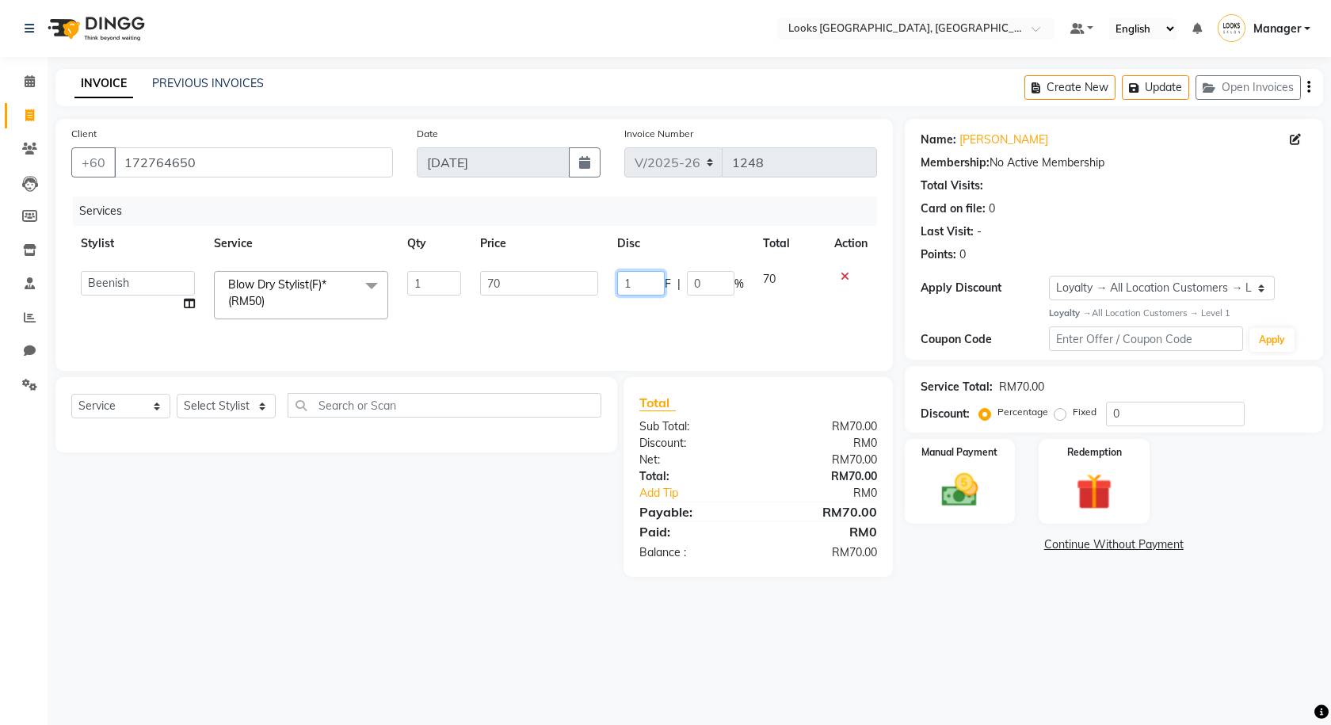
type input "11"
click at [921, 584] on main "INVOICE PREVIOUS INVOICES Create New Update Open Invoices Client +60 172764650 …" at bounding box center [689, 335] width 1283 height 532
click at [963, 502] on img at bounding box center [960, 490] width 62 height 44
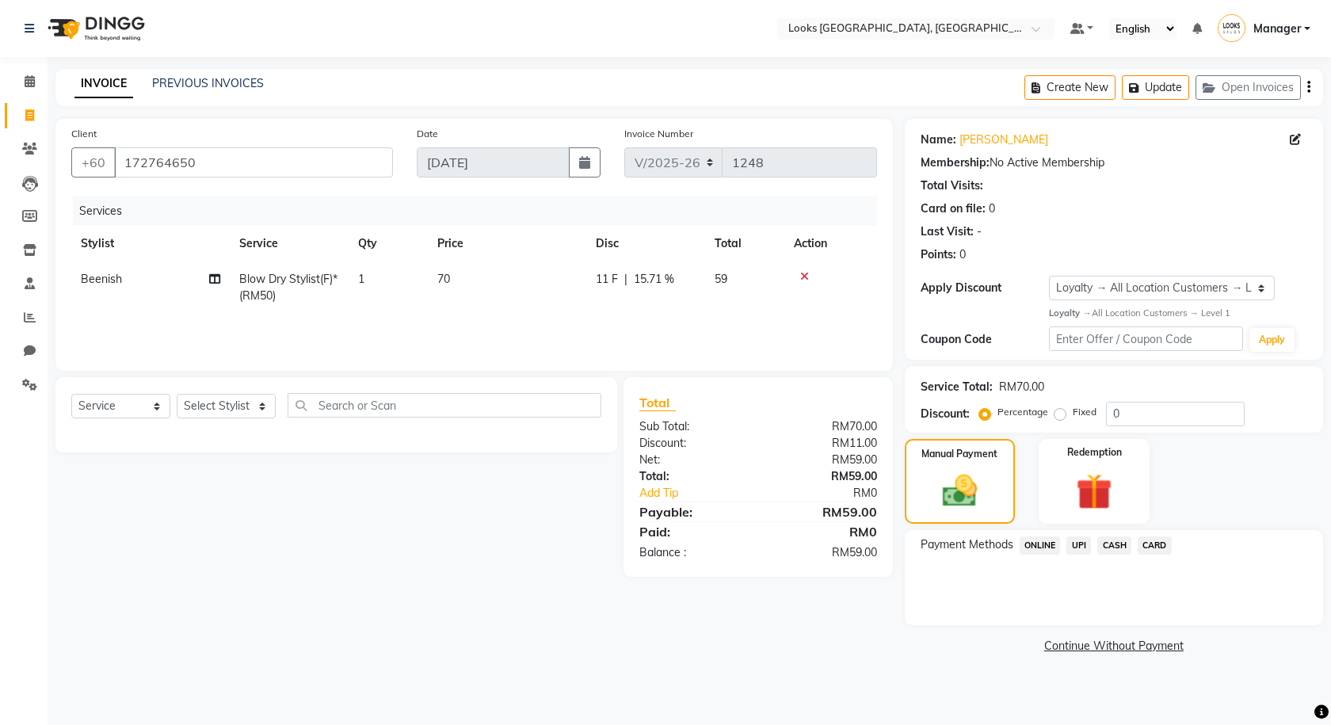
click at [1114, 546] on span "CASH" at bounding box center [1114, 545] width 34 height 18
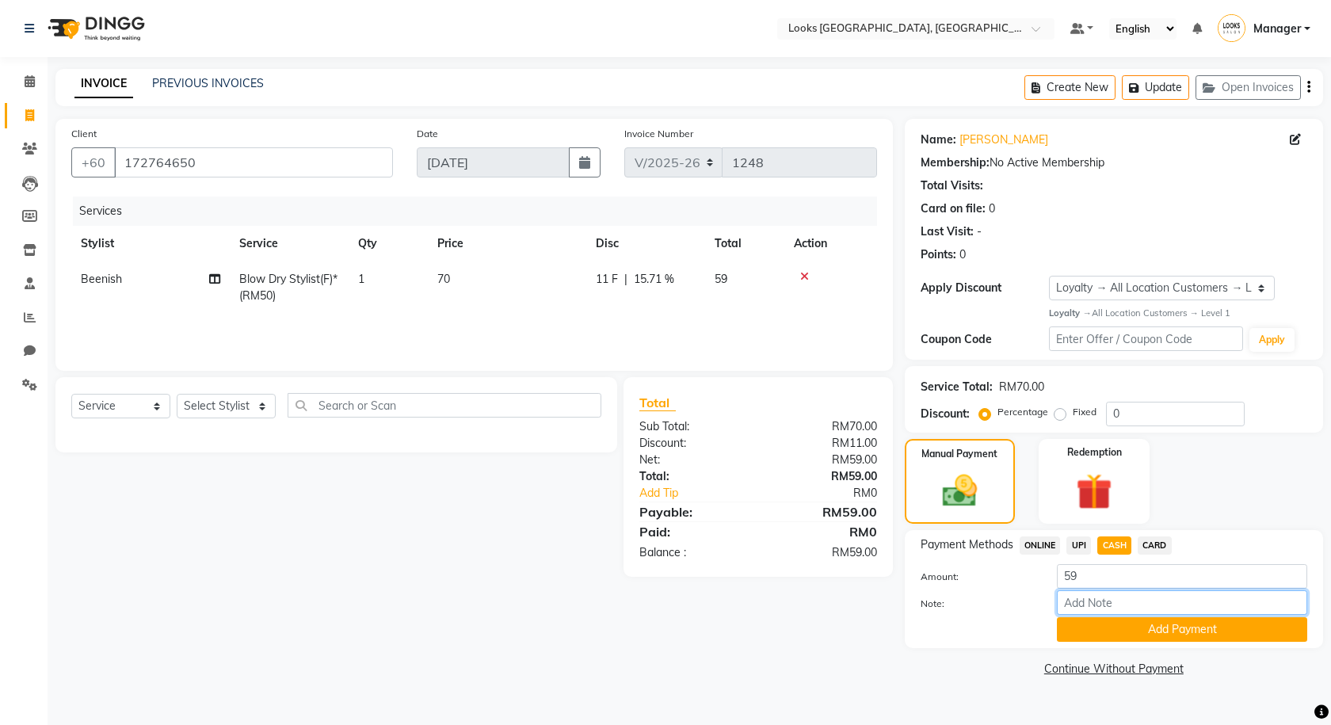
click at [1155, 598] on input "Note:" at bounding box center [1182, 602] width 250 height 25
type input "7848"
click at [1163, 627] on button "Add Payment" at bounding box center [1182, 629] width 250 height 25
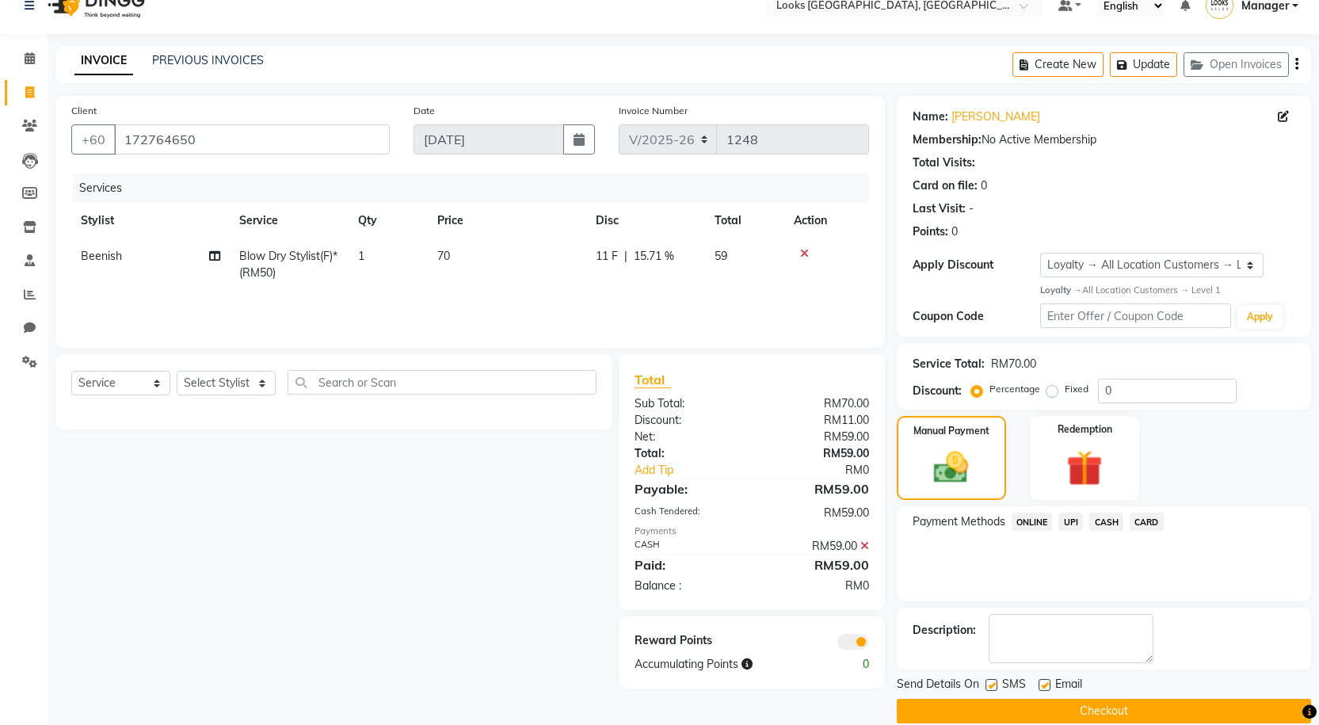
scroll to position [45, 0]
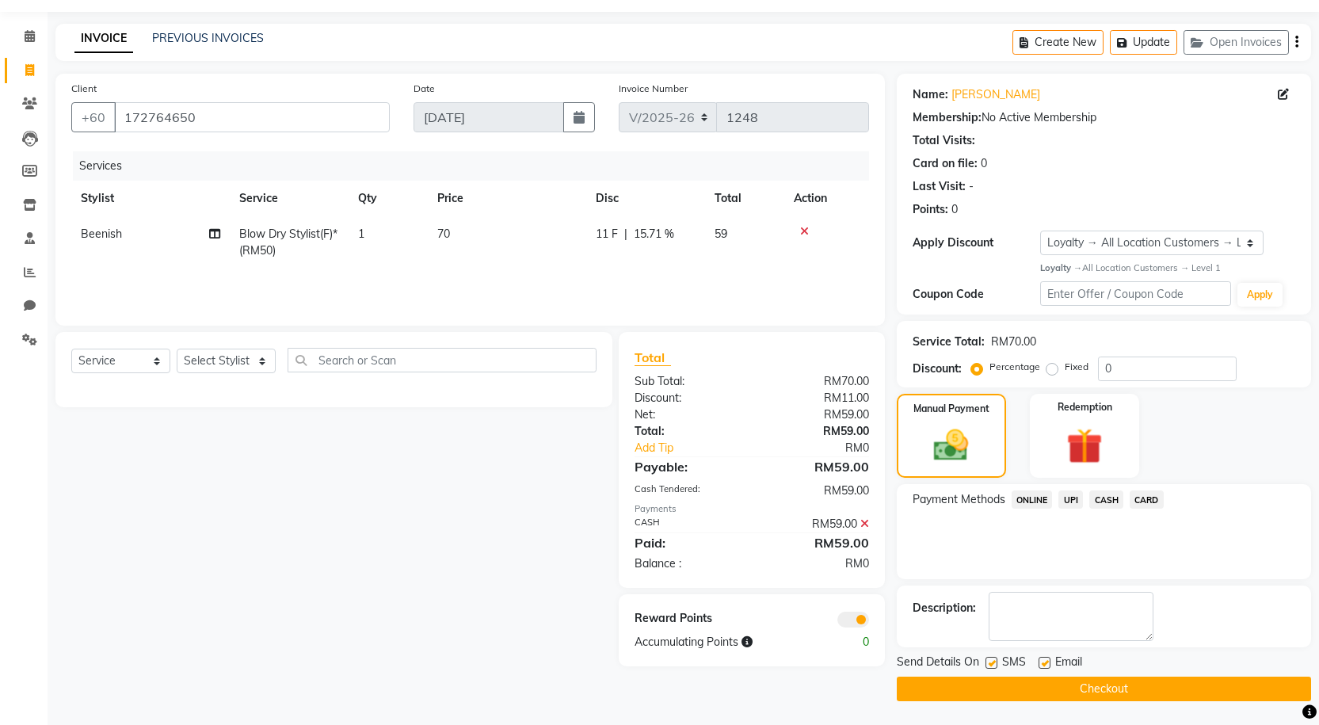
click at [954, 691] on button "Checkout" at bounding box center [1104, 689] width 414 height 25
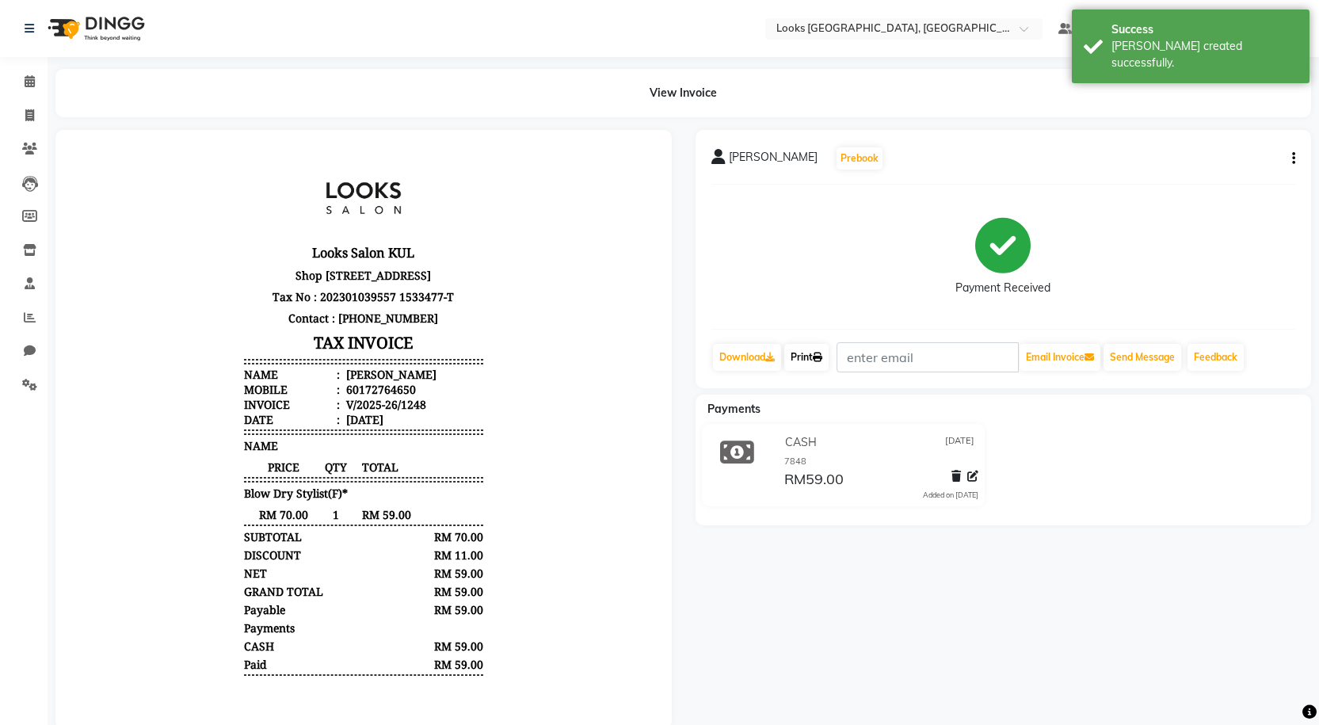
click at [807, 359] on link "Print" at bounding box center [806, 357] width 44 height 27
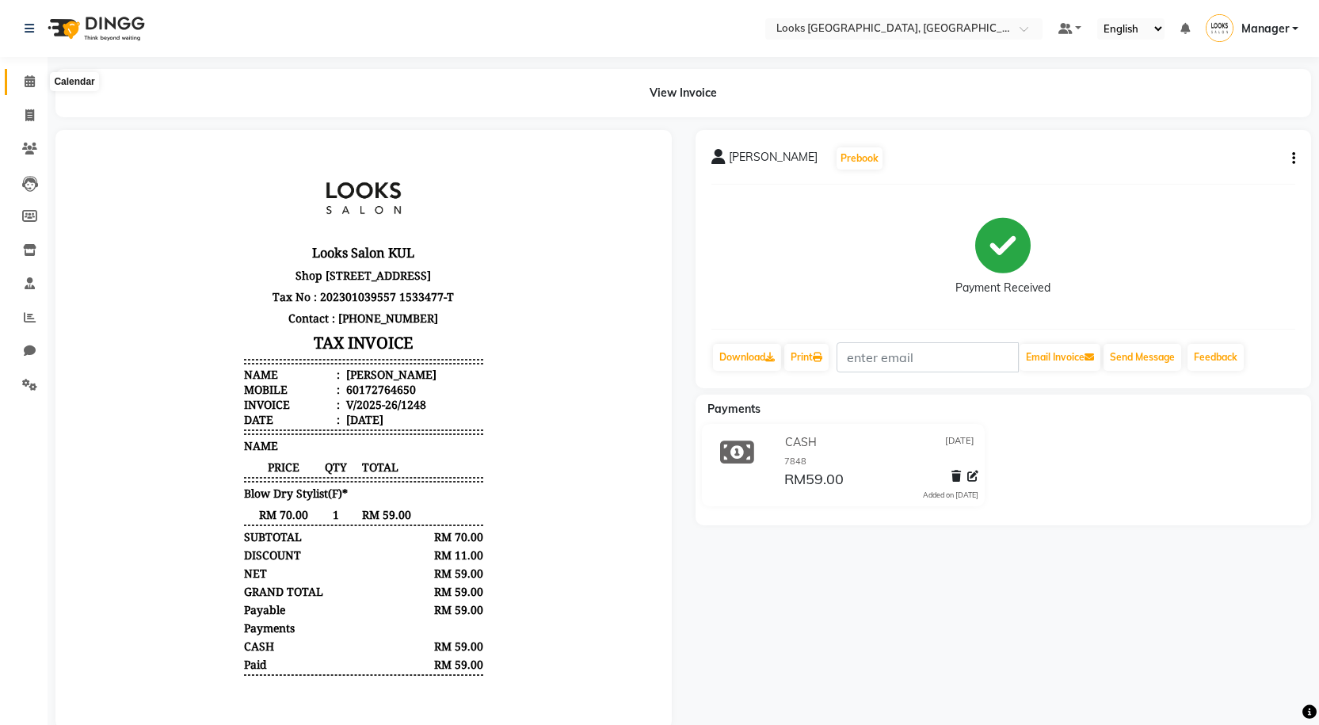
click at [39, 80] on span at bounding box center [30, 82] width 28 height 18
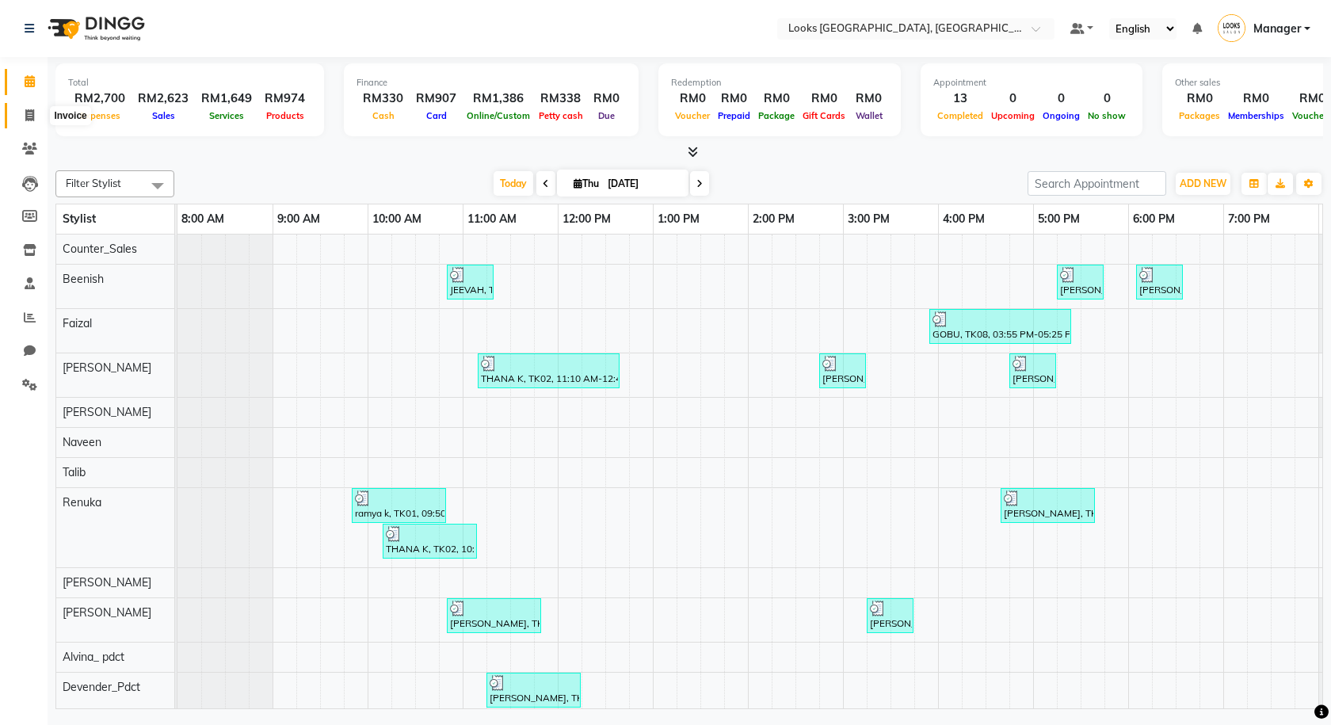
click at [25, 118] on icon at bounding box center [29, 115] width 9 height 12
select select "service"
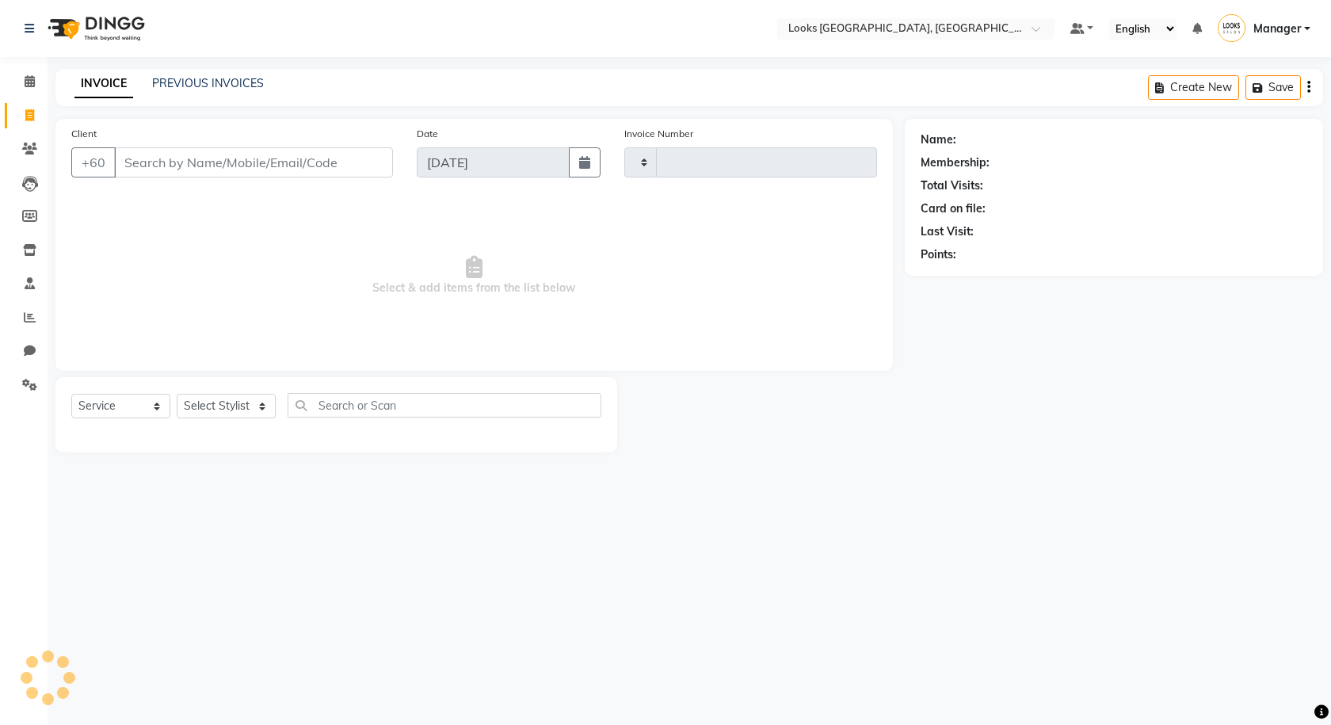
type input "1249"
select select "8109"
type input "182677901"
click at [372, 158] on span "Add Client" at bounding box center [352, 162] width 63 height 16
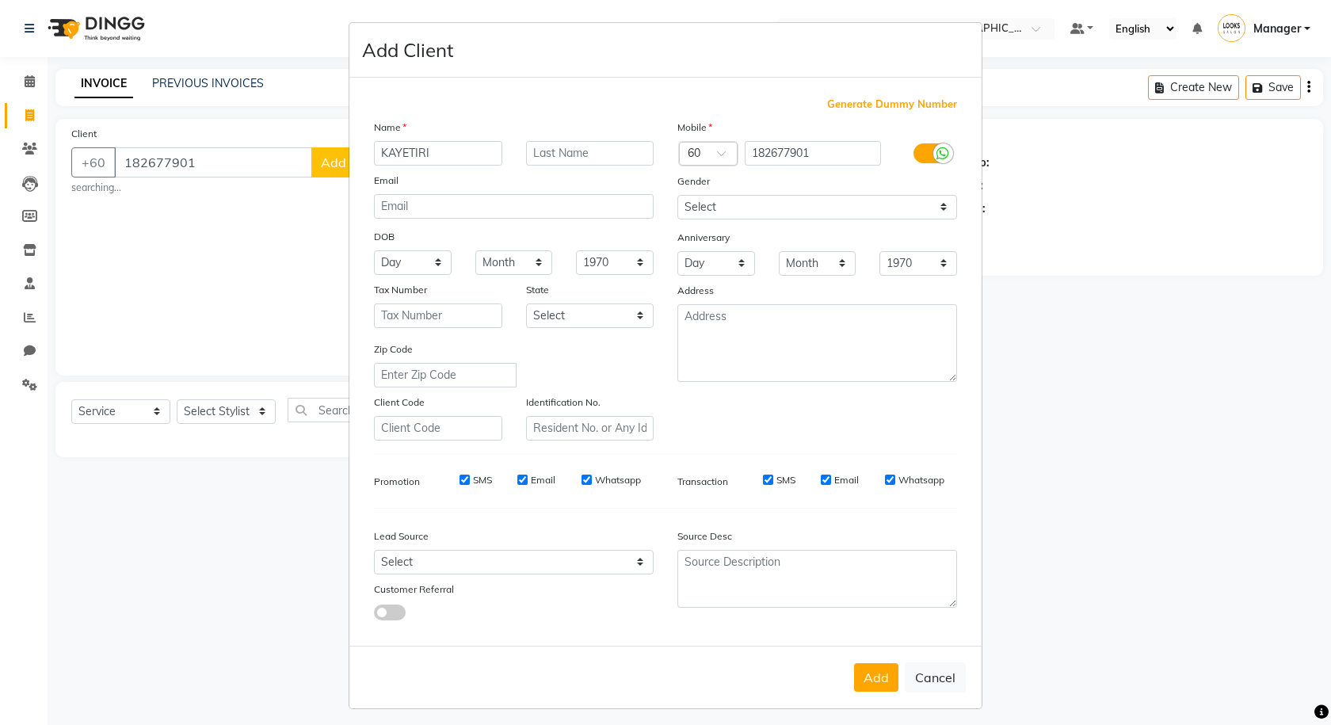
type input "KAYETIRI"
click at [936, 159] on icon at bounding box center [942, 154] width 13 height 14
click at [0, 0] on input "checkbox" at bounding box center [0, 0] width 0 height 0
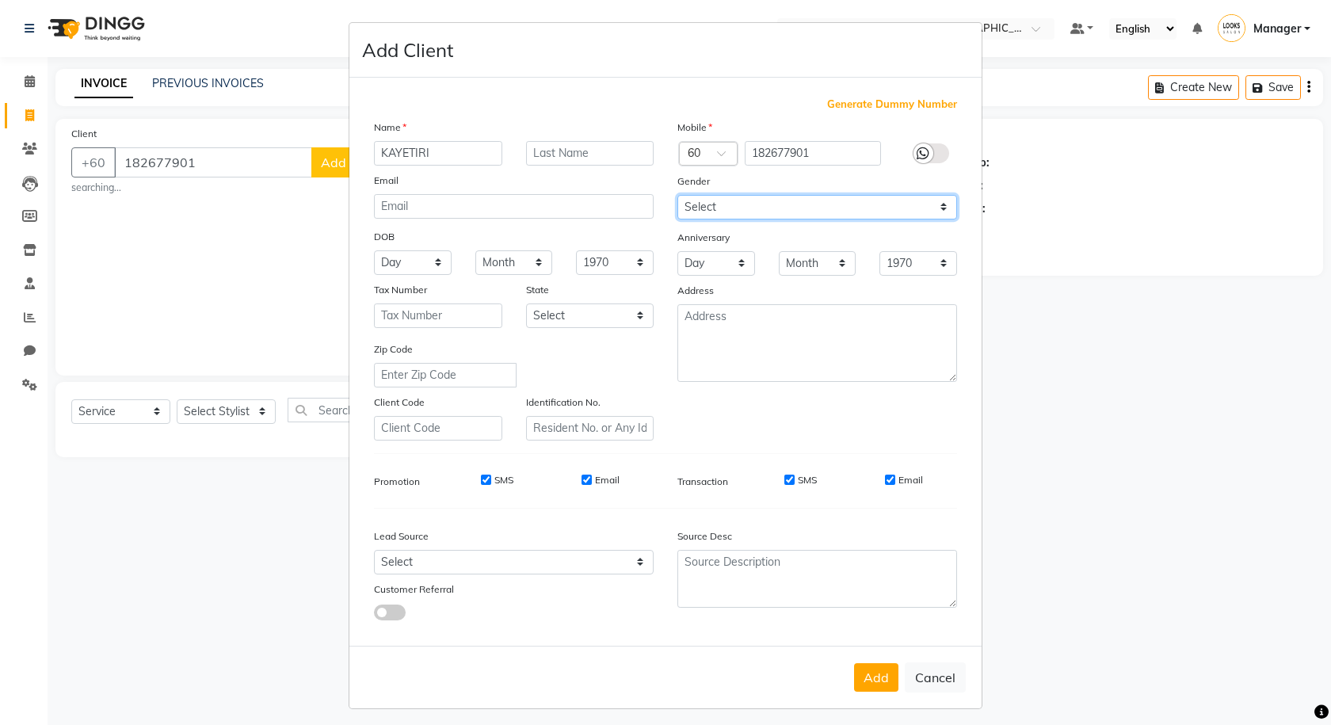
click at [914, 213] on select "Select Male Female Other Prefer Not To Say" at bounding box center [817, 207] width 280 height 25
select select "female"
click at [677, 195] on select "Select Male Female Other Prefer Not To Say" at bounding box center [817, 207] width 280 height 25
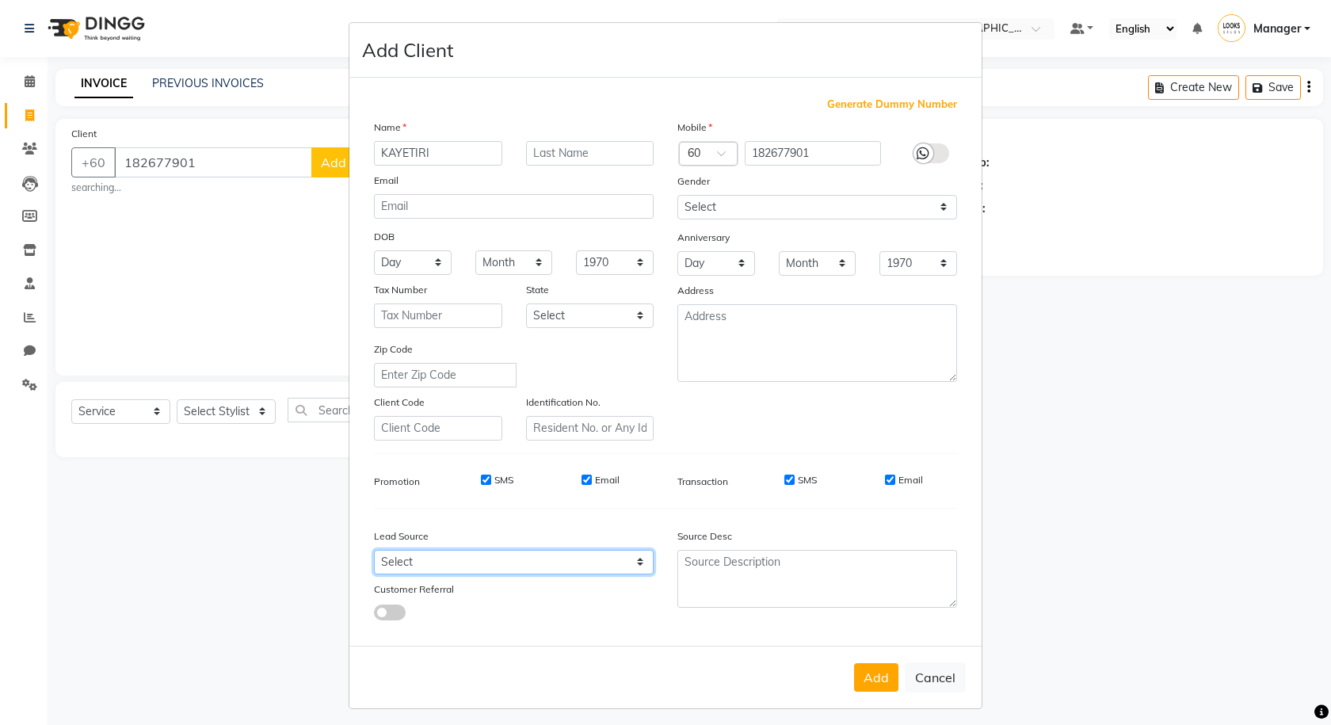
drag, startPoint x: 553, startPoint y: 570, endPoint x: 554, endPoint y: 554, distance: 16.7
click at [553, 570] on select "Select Walk-in Referral Internet Friend Word of Mouth Advertisement Facebook Ju…" at bounding box center [514, 562] width 280 height 25
select select "53789"
click at [374, 550] on select "Select Walk-in Referral Internet Friend Word of Mouth Advertisement Facebook Ju…" at bounding box center [514, 562] width 280 height 25
click at [857, 678] on button "Add" at bounding box center [876, 677] width 44 height 29
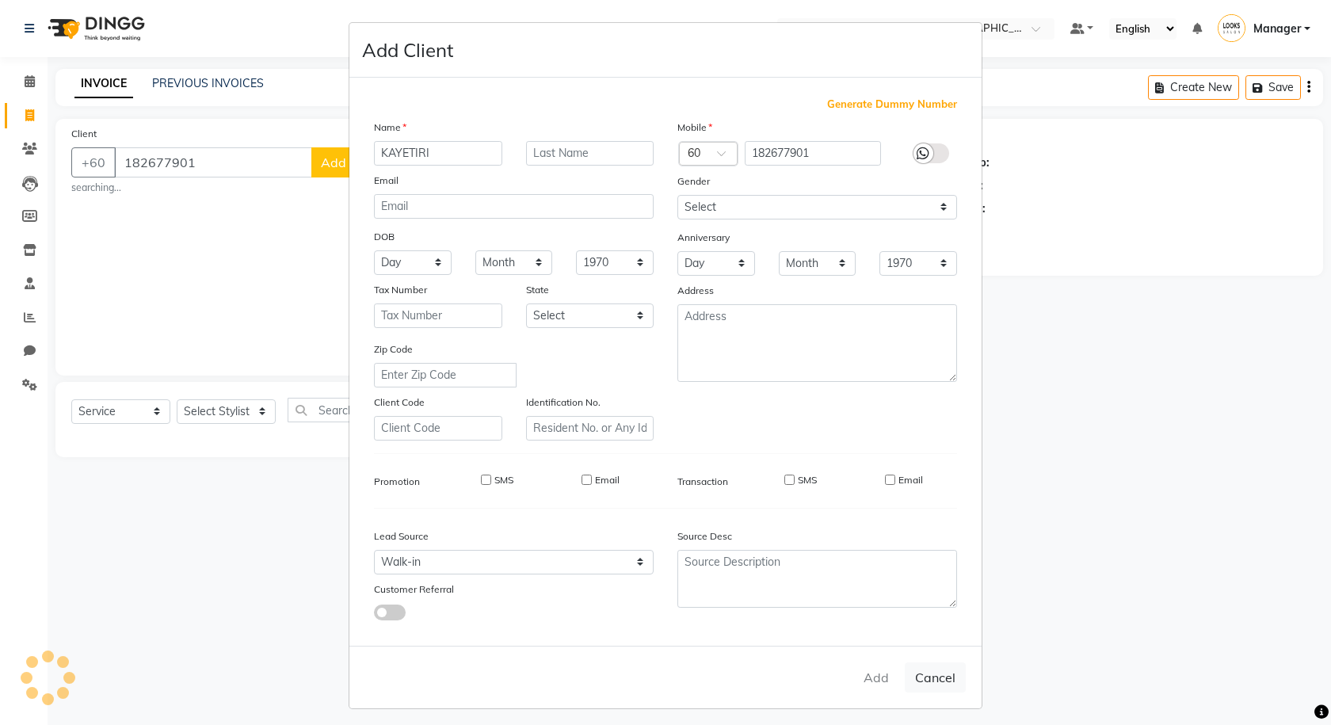
select select
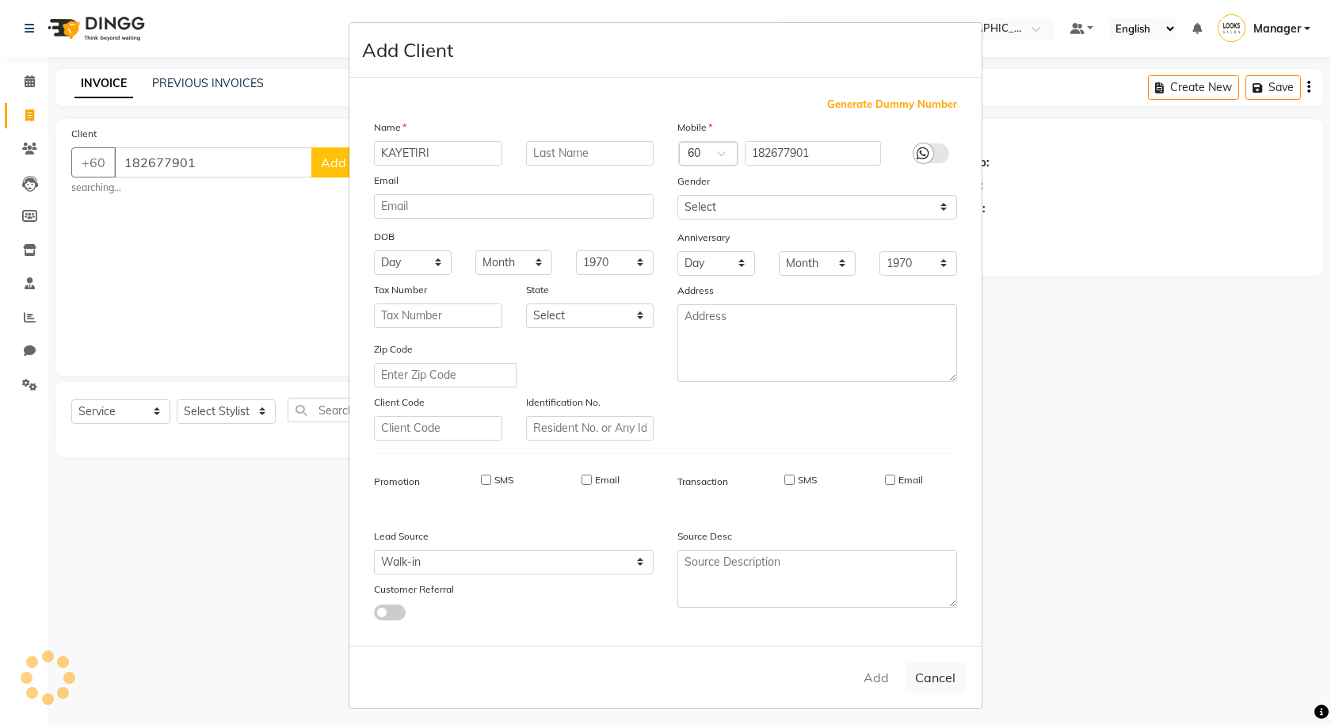
select select
checkbox input "false"
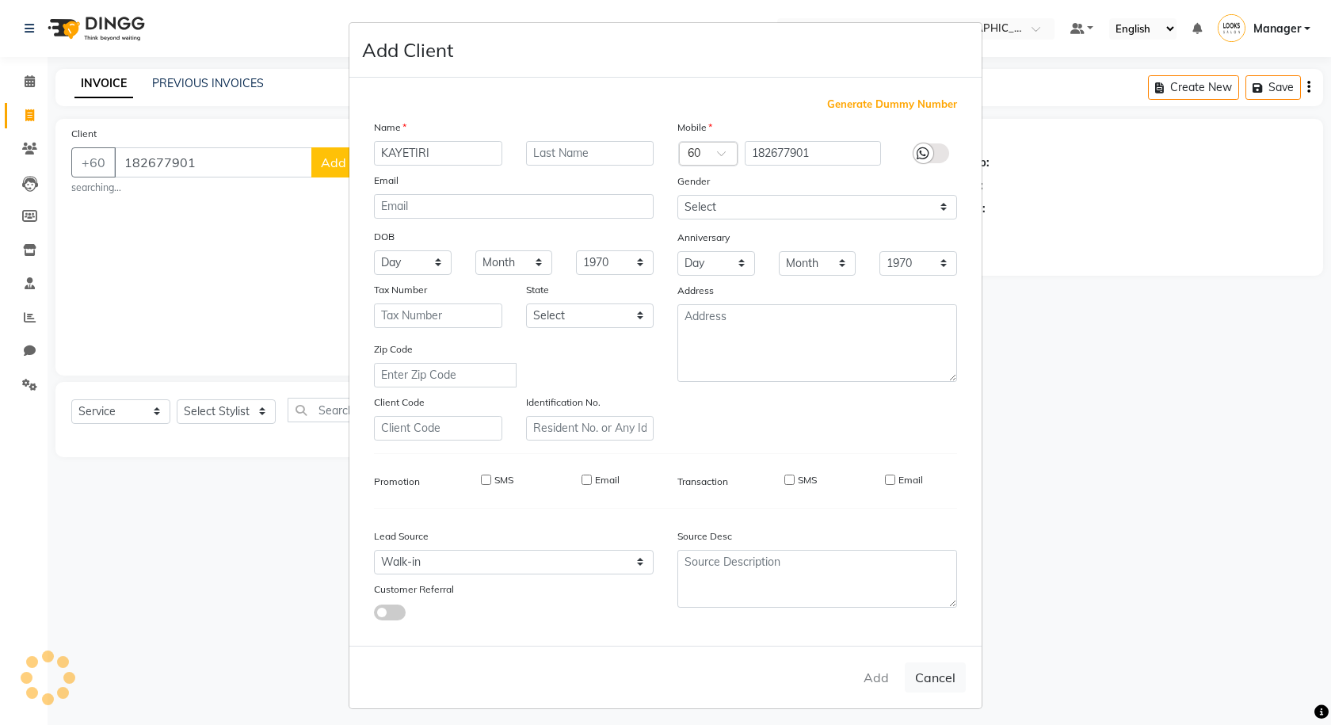
checkbox input "false"
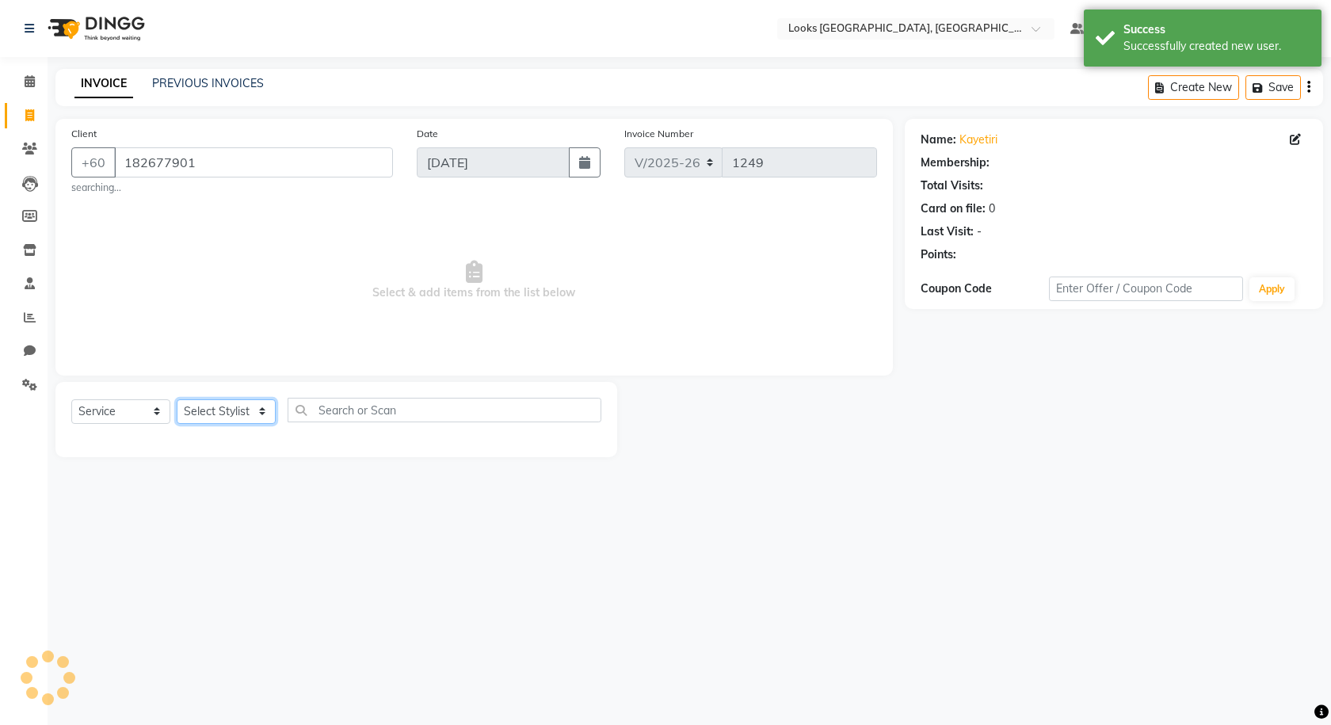
click at [246, 420] on select "Select Stylist Alvina_ pdct Awaiz_Mgr Beenish Counter_Sales Cynthia_pdct Devend…" at bounding box center [226, 411] width 99 height 25
select select "1: Object"
select select "75539"
click at [177, 399] on select "Select Stylist Alvina_ pdct Awaiz_Mgr Beenish Counter_Sales Cynthia_pdct Devend…" at bounding box center [226, 411] width 99 height 25
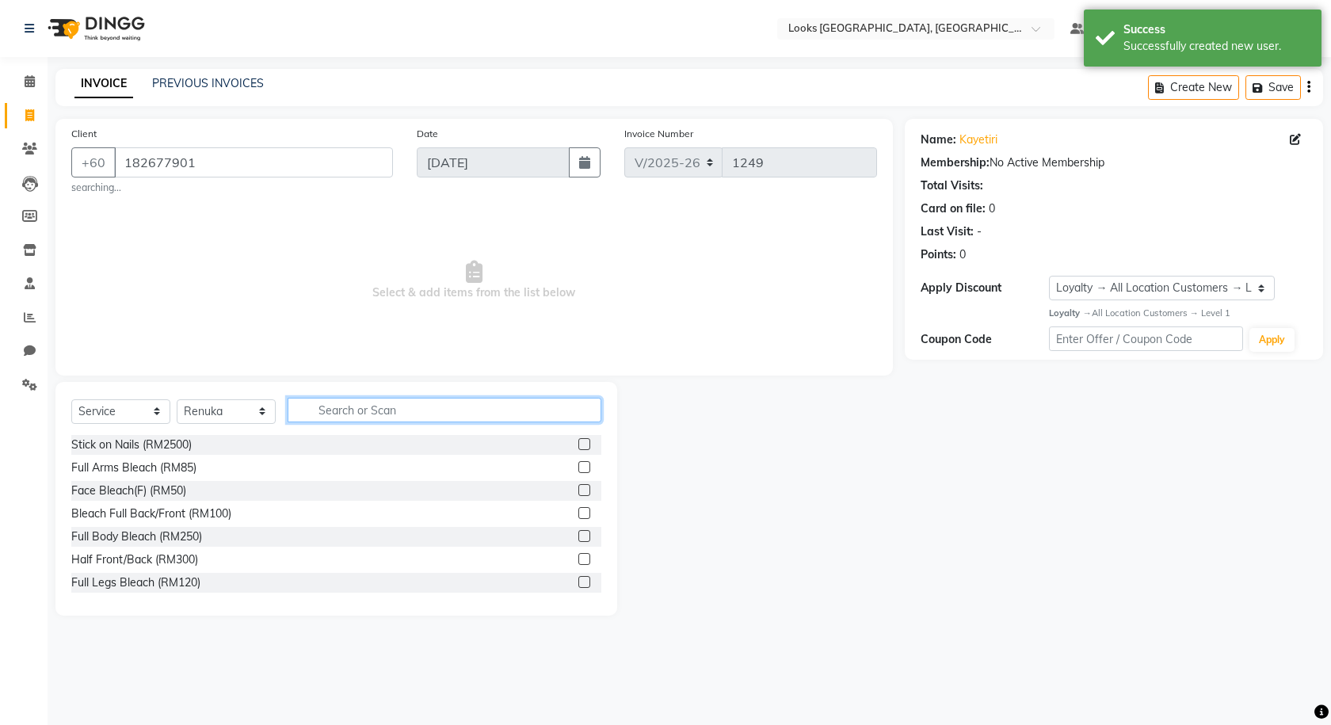
click at [359, 399] on input "text" at bounding box center [445, 410] width 314 height 25
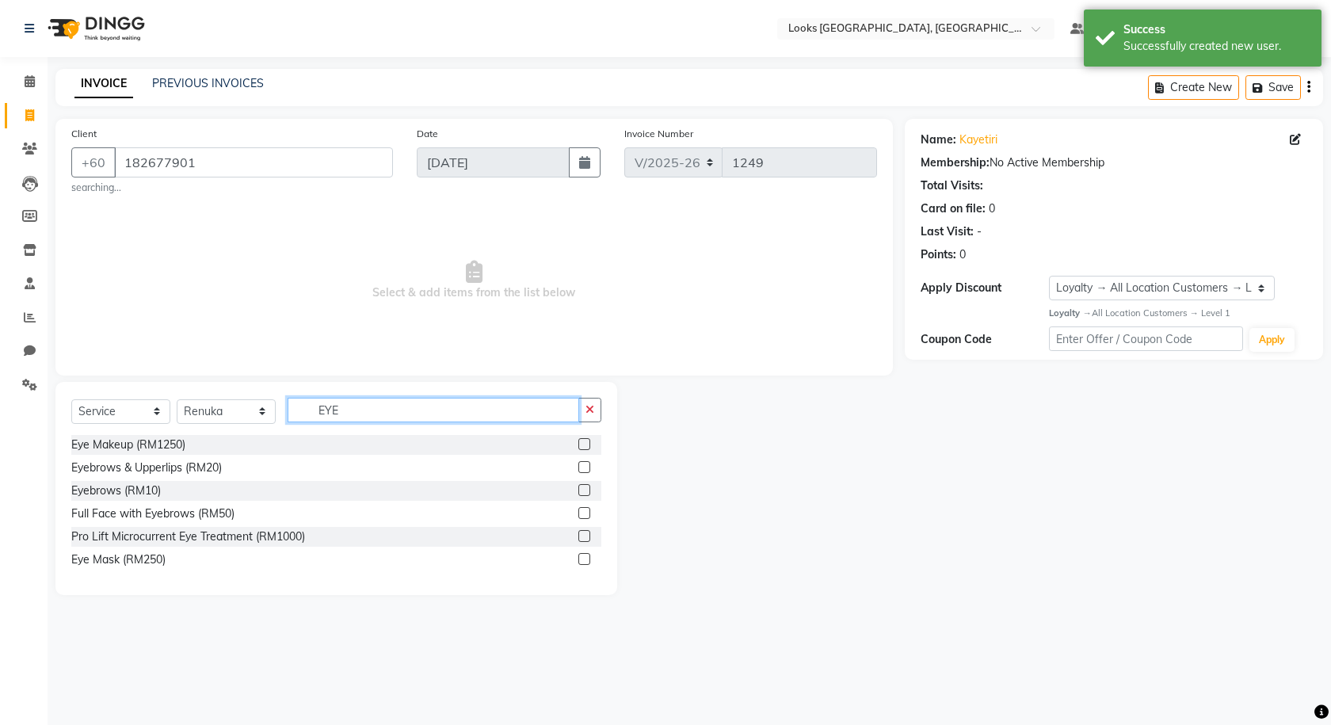
type input "EYE"
click at [588, 484] on label at bounding box center [584, 490] width 12 height 12
click at [588, 486] on input "checkbox" at bounding box center [583, 491] width 10 height 10
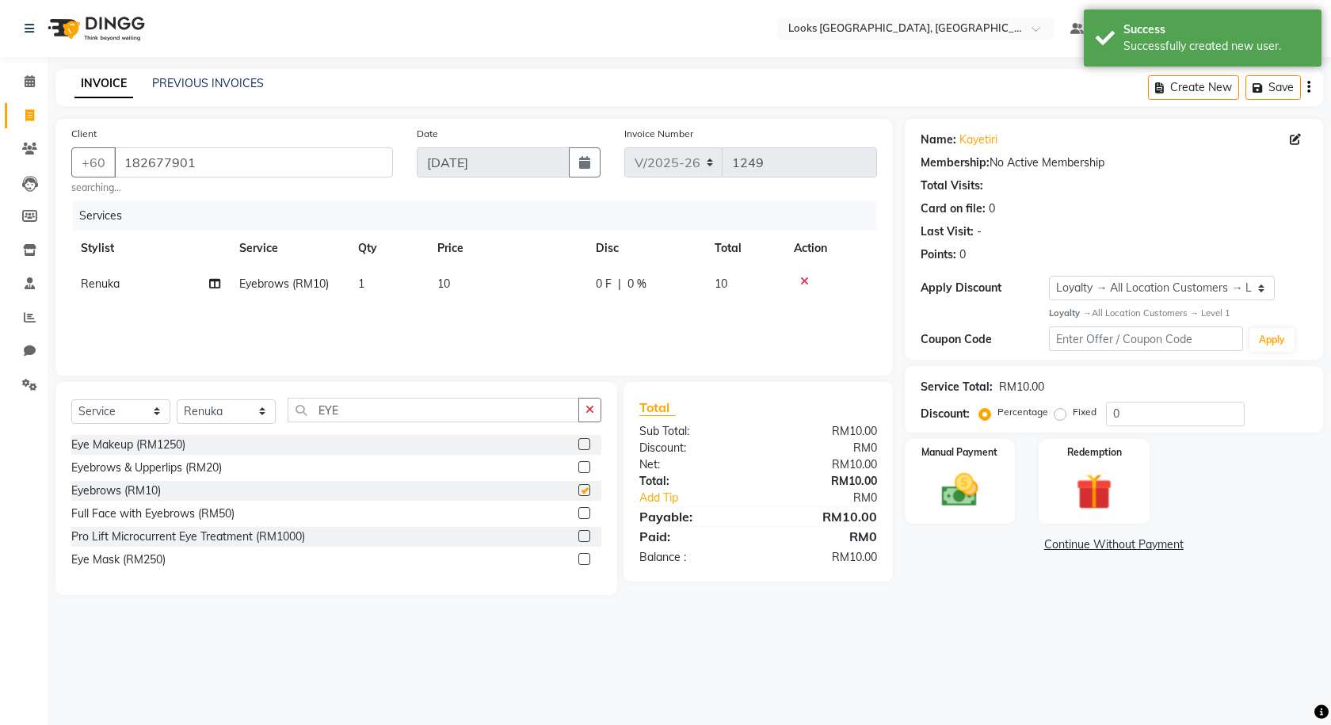
checkbox input "false"
click at [977, 491] on img at bounding box center [960, 490] width 62 height 44
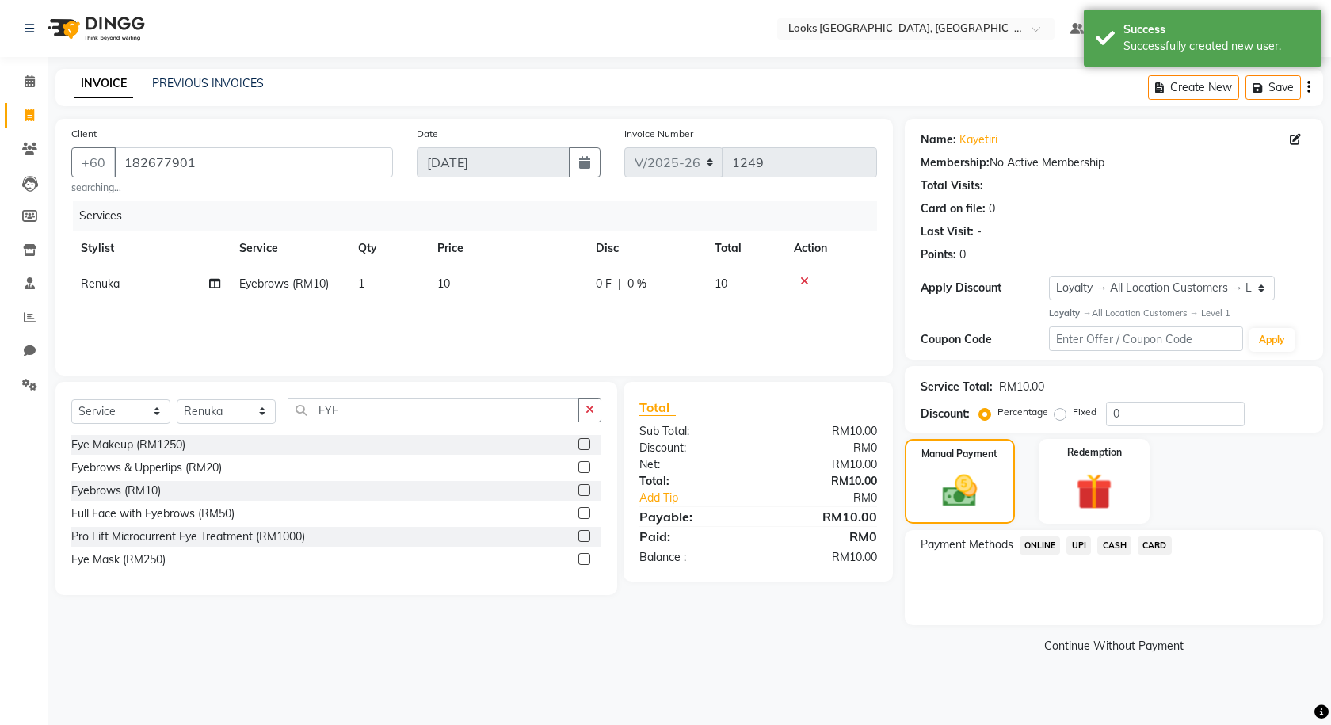
click at [1048, 539] on span "ONLINE" at bounding box center [1040, 545] width 41 height 18
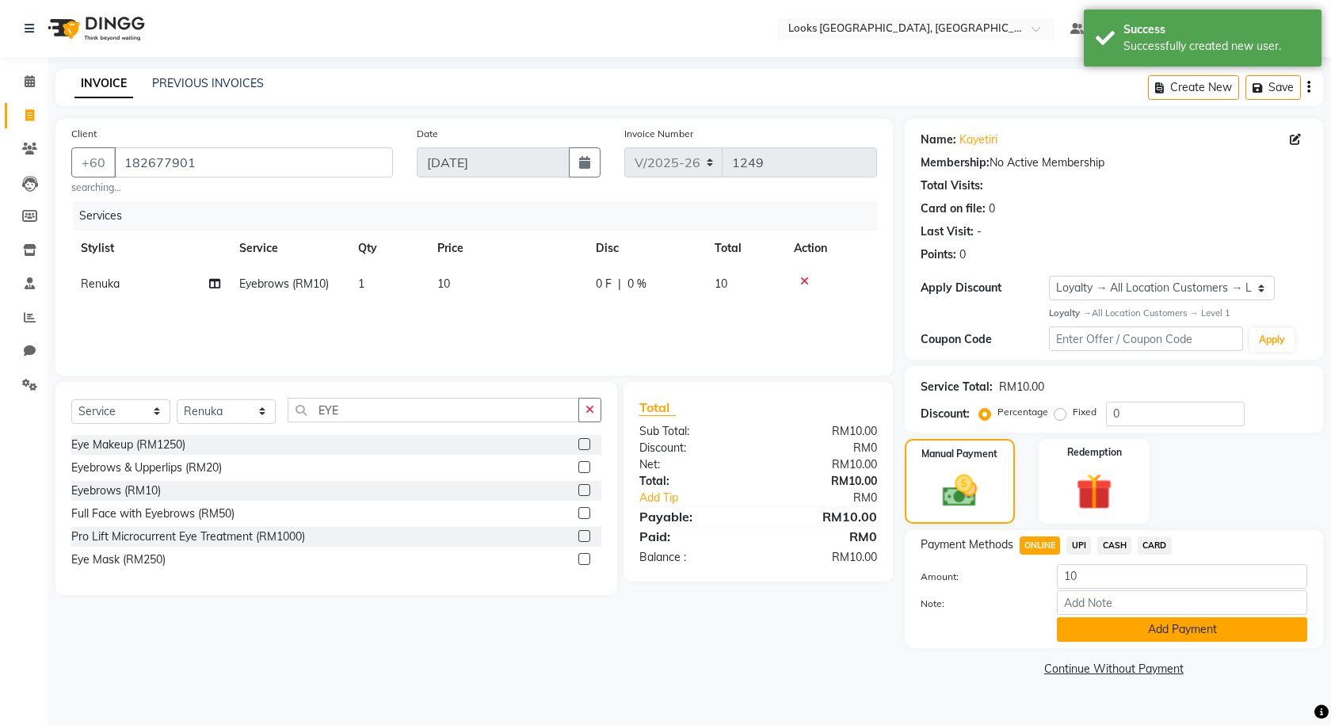
click at [1075, 621] on button "Add Payment" at bounding box center [1182, 629] width 250 height 25
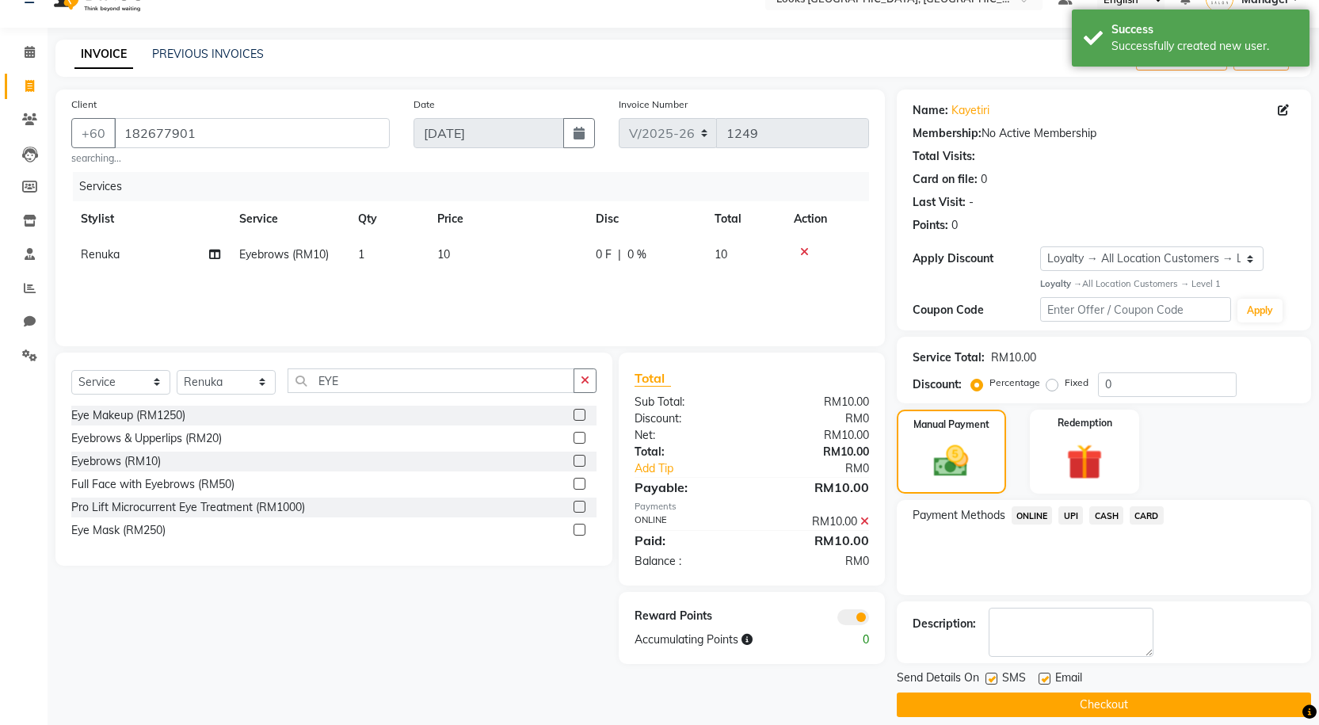
scroll to position [45, 0]
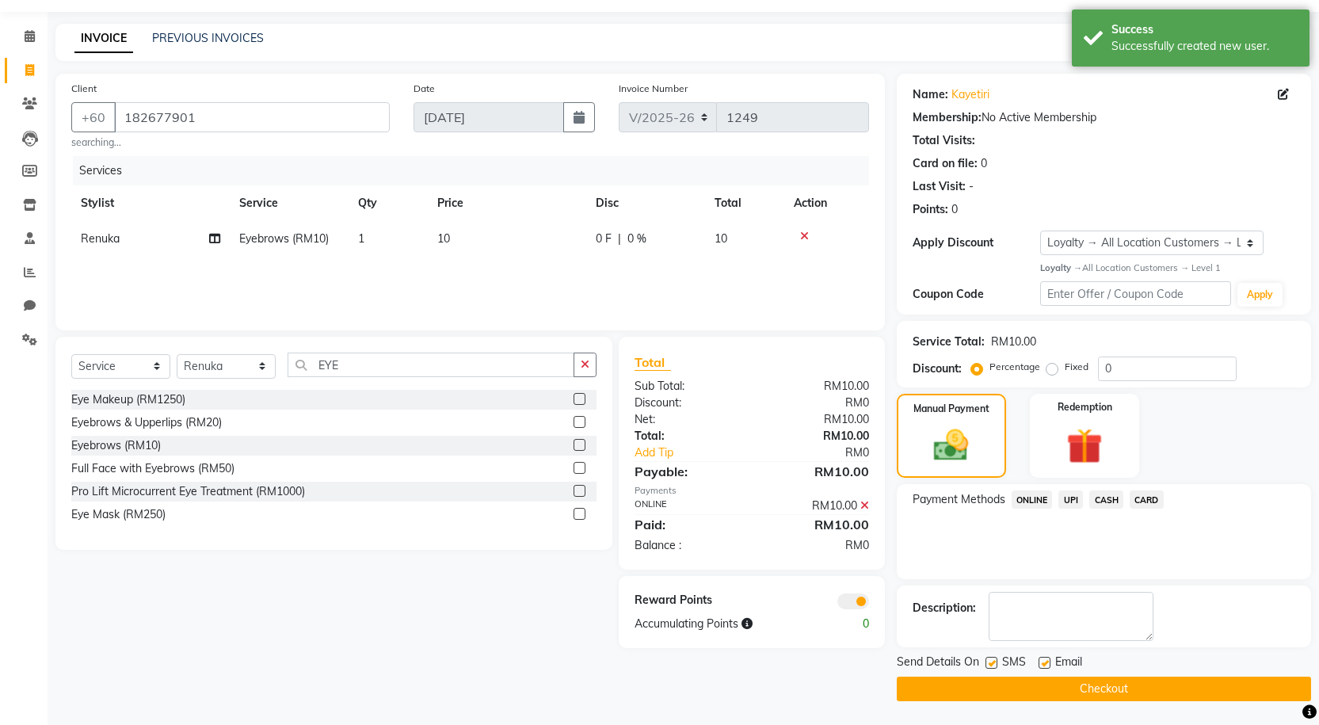
click at [937, 692] on button "Checkout" at bounding box center [1104, 689] width 414 height 25
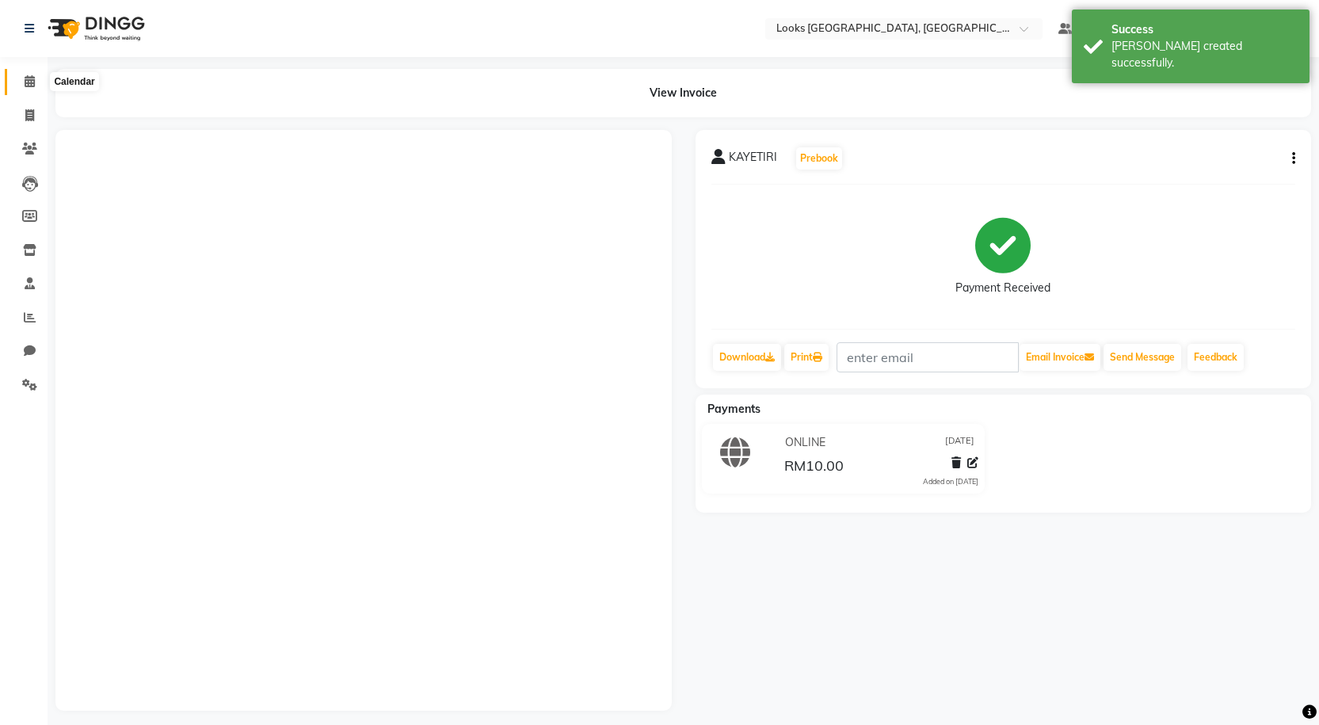
click at [29, 83] on icon at bounding box center [30, 81] width 10 height 12
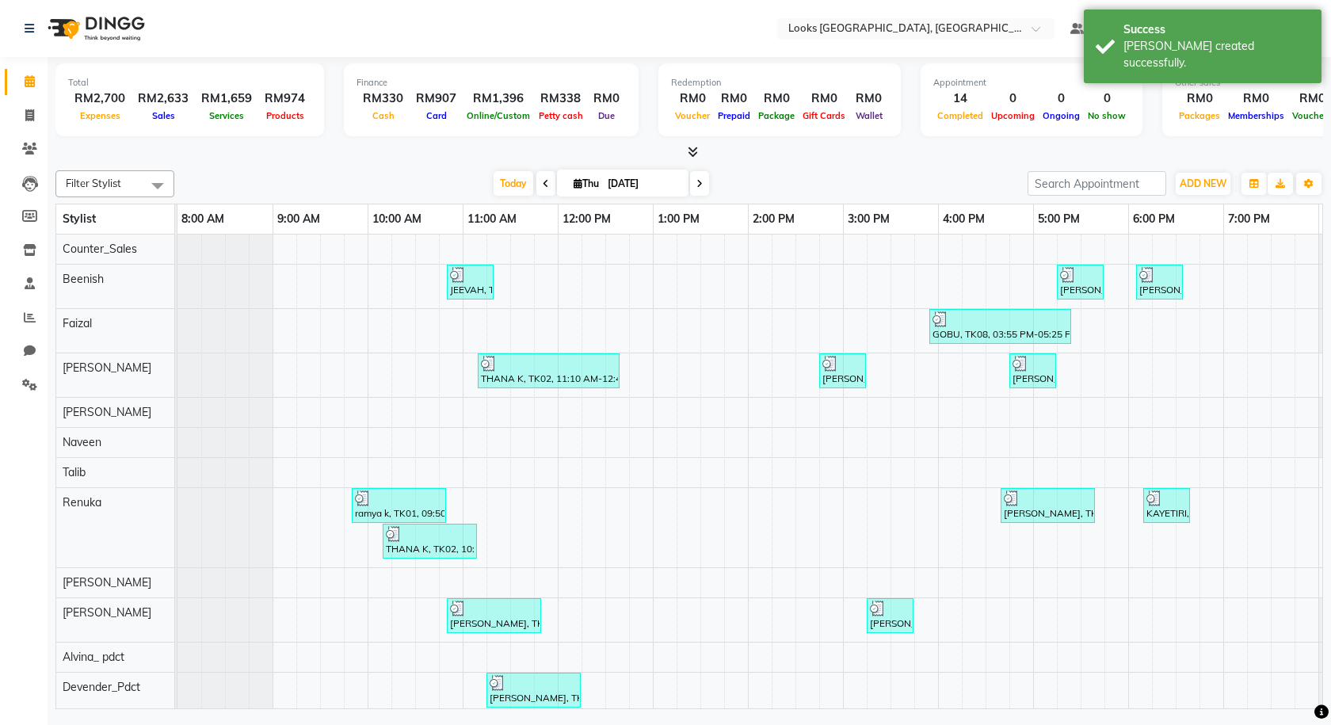
click at [693, 149] on icon at bounding box center [693, 152] width 10 height 12
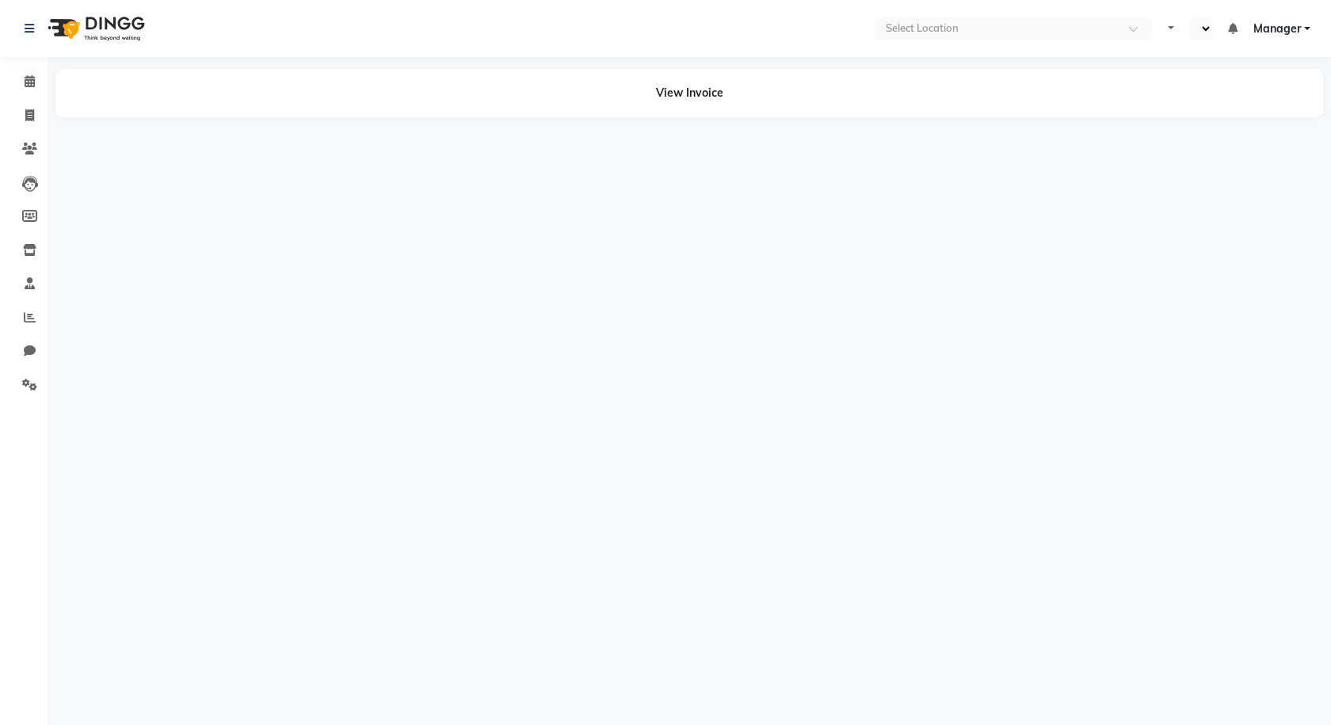
select select "en"
